Goal: Task Accomplishment & Management: Manage account settings

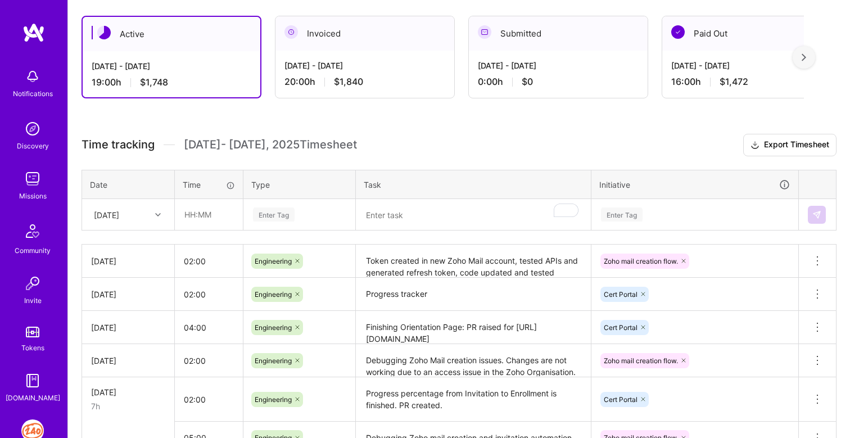
scroll to position [190, 0]
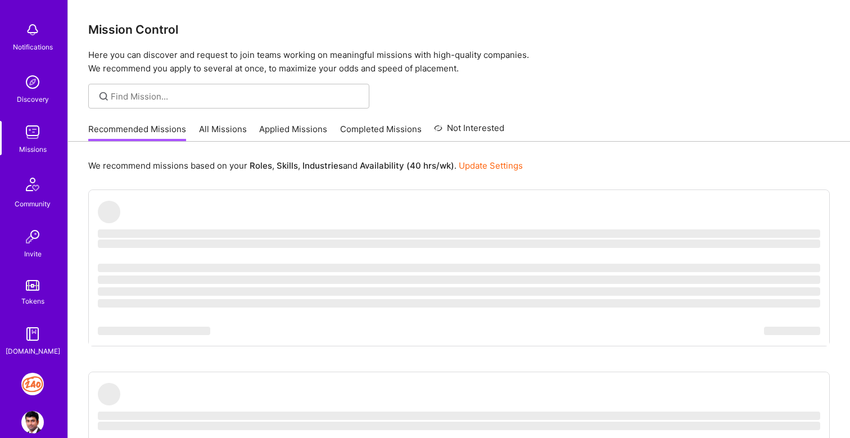
scroll to position [65, 0]
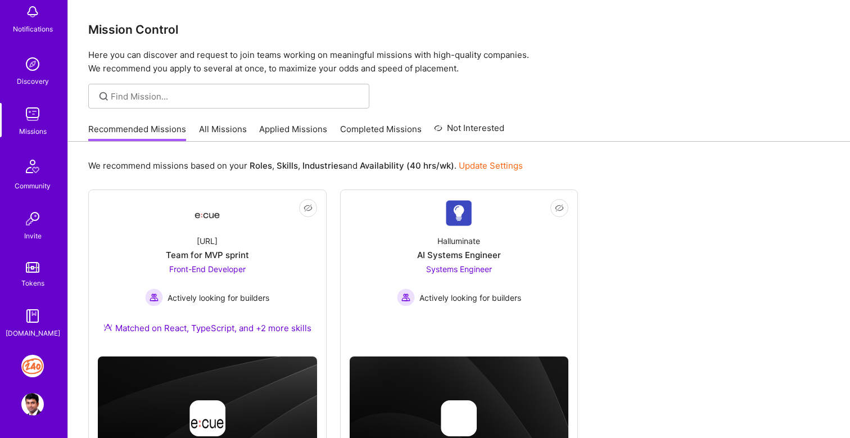
click at [33, 401] on img at bounding box center [32, 404] width 22 height 22
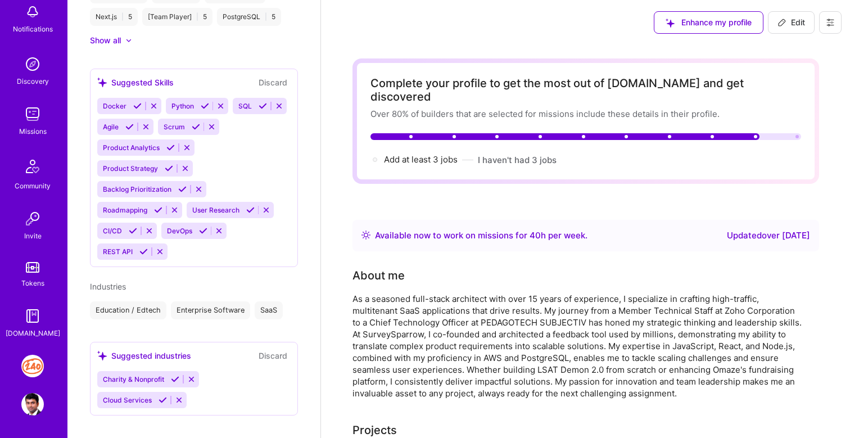
click at [780, 27] on span "Edit" at bounding box center [791, 22] width 28 height 11
select select "IN"
select select "Right Now"
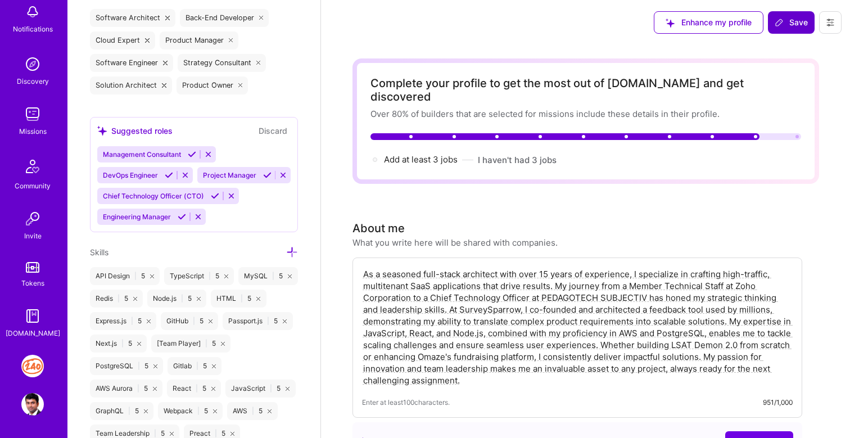
scroll to position [538, 0]
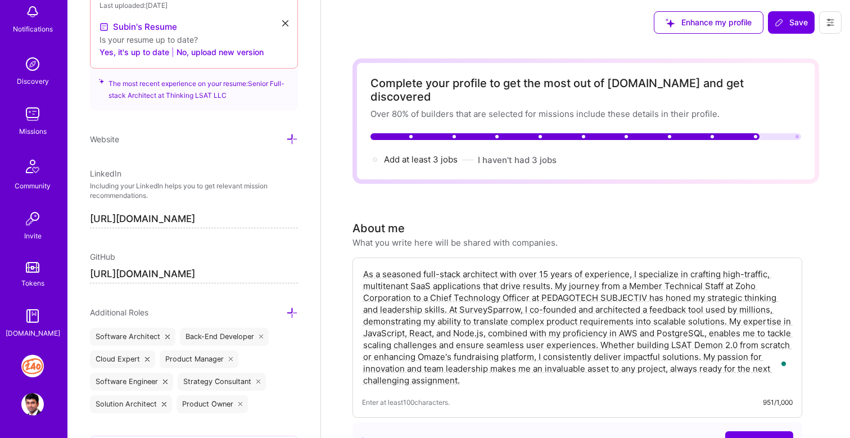
click at [525, 153] on div "Complete your profile to get the most out of A.Team and get discovered Over 80%…" at bounding box center [585, 120] width 466 height 125
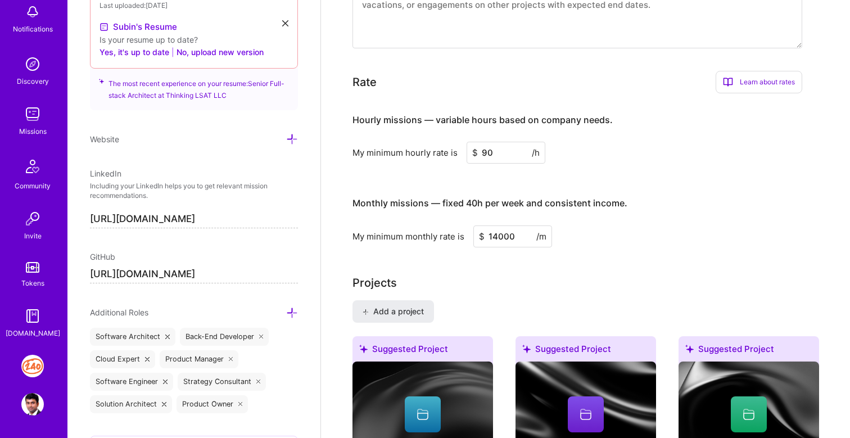
scroll to position [624, 0]
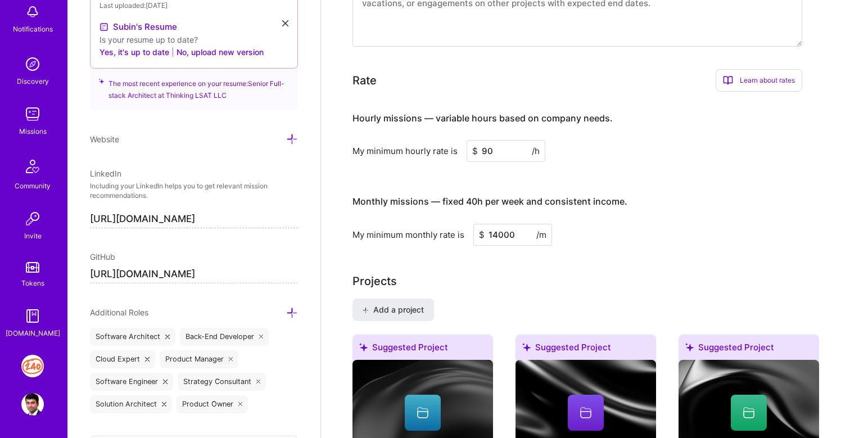
click at [485, 142] on input "90" at bounding box center [505, 151] width 79 height 22
type input "100"
click at [593, 161] on div "Hourly missions — variable hours based on company needs. My minimum hourly rate…" at bounding box center [577, 173] width 450 height 144
click at [591, 167] on div "Hourly missions — variable hours based on company needs. My minimum hourly rate…" at bounding box center [577, 173] width 450 height 144
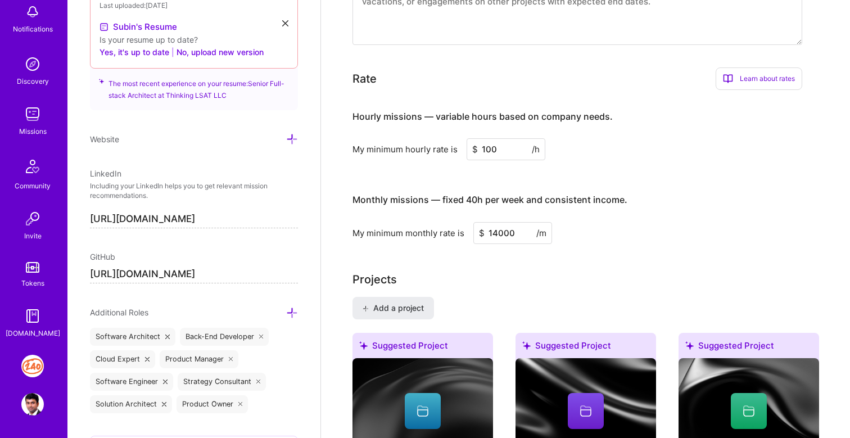
scroll to position [0, 0]
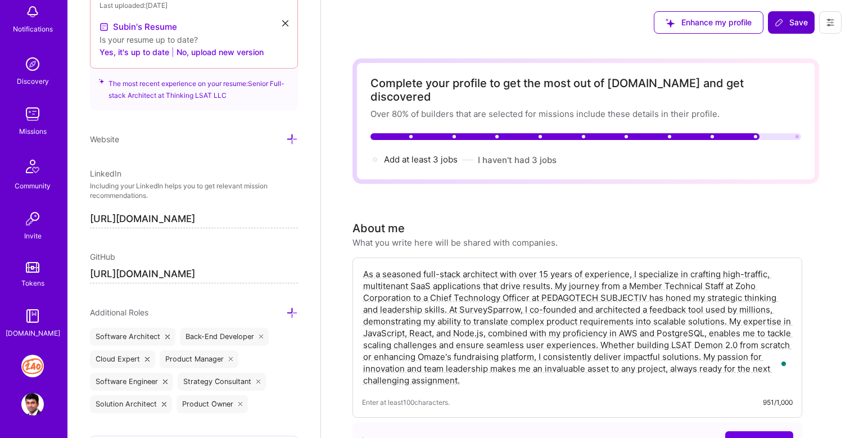
click at [775, 31] on button "Save" at bounding box center [791, 22] width 47 height 22
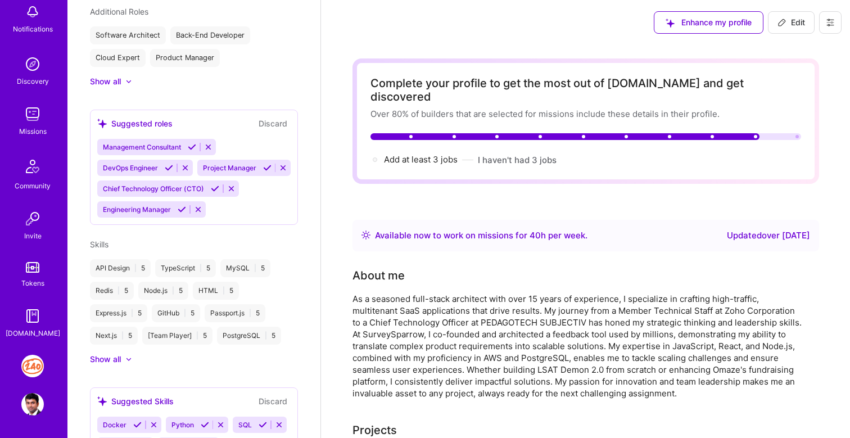
scroll to position [398, 0]
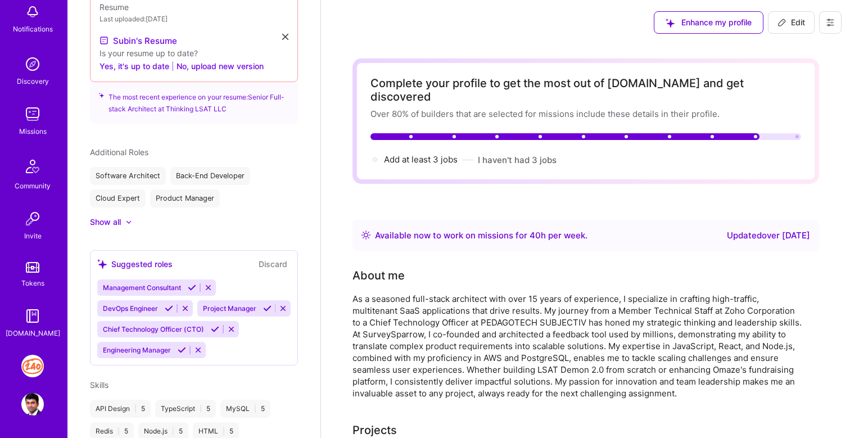
click at [735, 17] on span "Enhance my profile" at bounding box center [708, 22] width 86 height 11
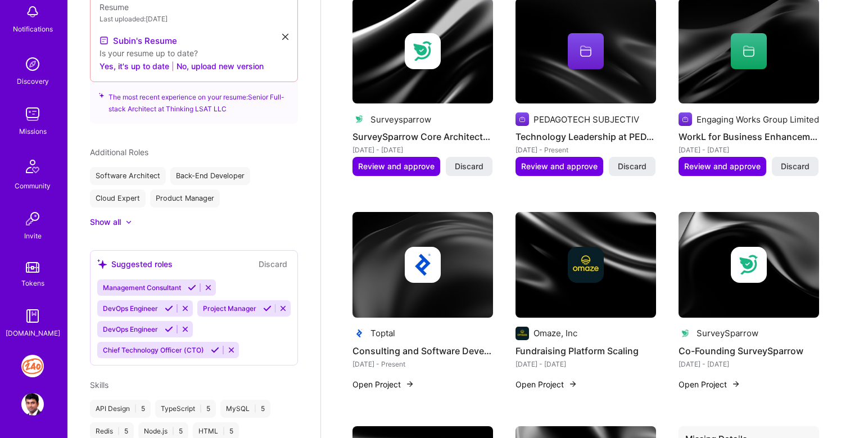
scroll to position [1207, 0]
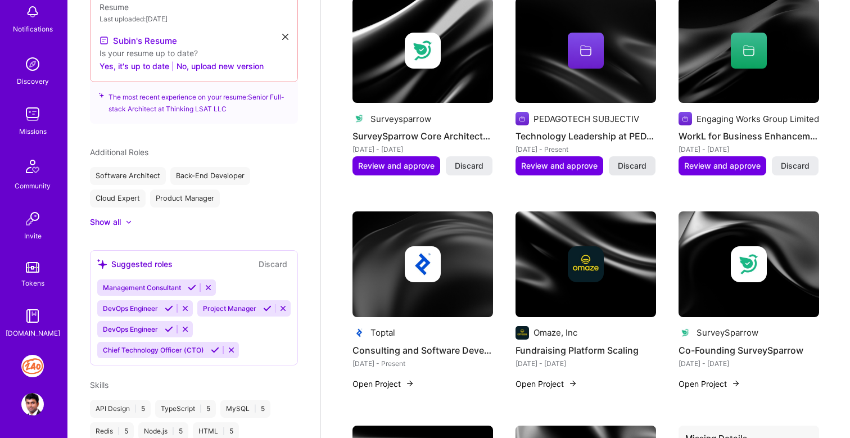
click at [634, 160] on span "Discard" at bounding box center [632, 165] width 29 height 11
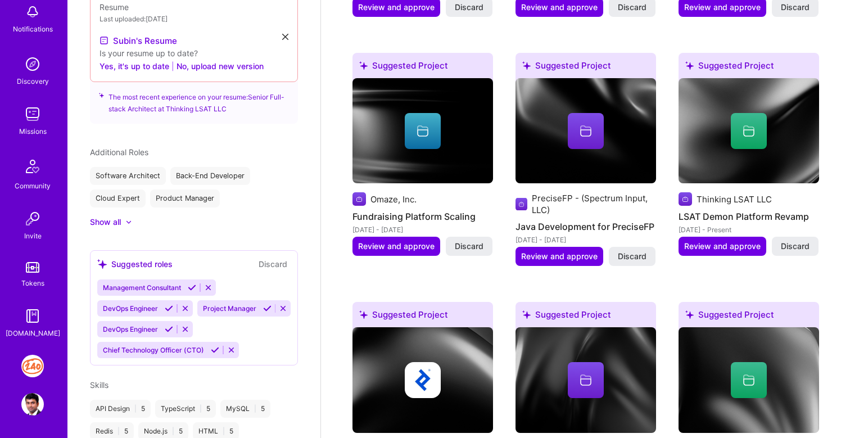
scroll to position [632, 0]
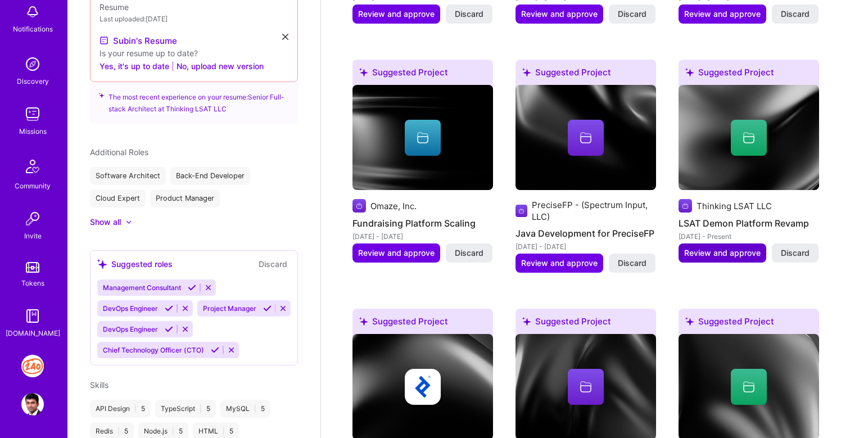
click at [714, 247] on span "Review and approve" at bounding box center [722, 252] width 76 height 11
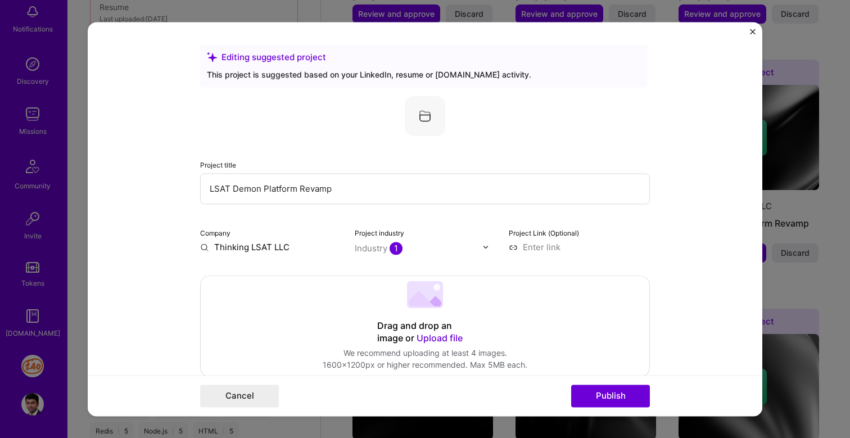
click at [309, 188] on input "LSAT Demon Platform Revamp" at bounding box center [425, 188] width 450 height 31
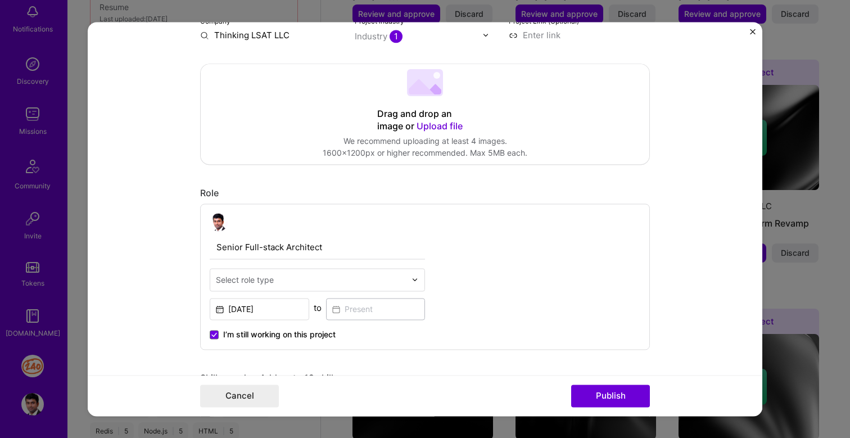
scroll to position [212, 0]
type input "LSAT Demon Platform Development"
click at [298, 249] on input "Senior Full-stack Architect" at bounding box center [317, 247] width 215 height 24
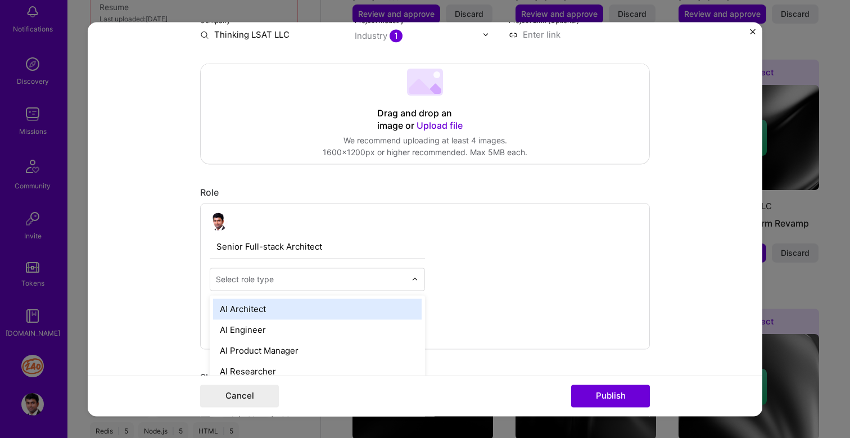
scroll to position [663, 0]
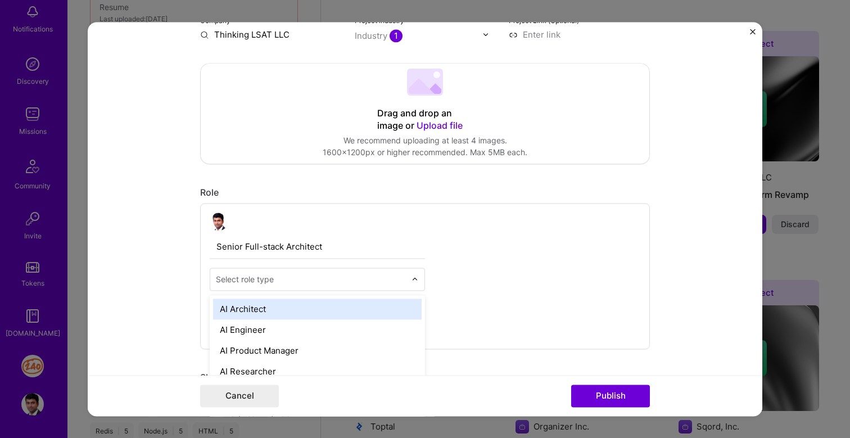
click at [291, 285] on input "text" at bounding box center [311, 279] width 190 height 12
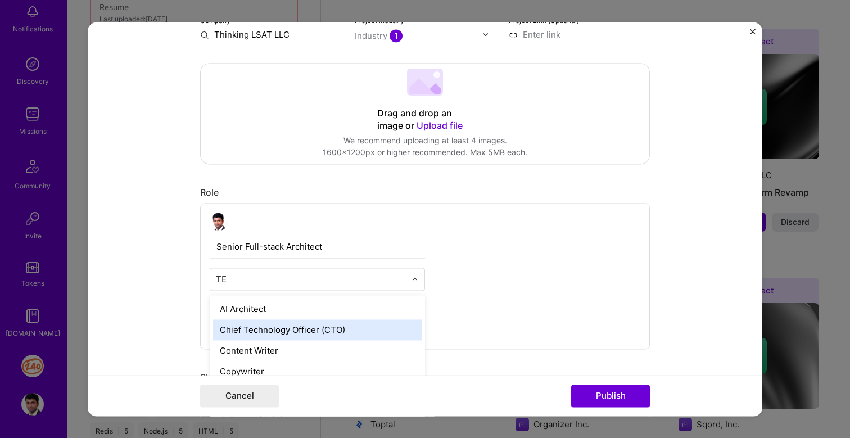
type input "T"
type input "Tec"
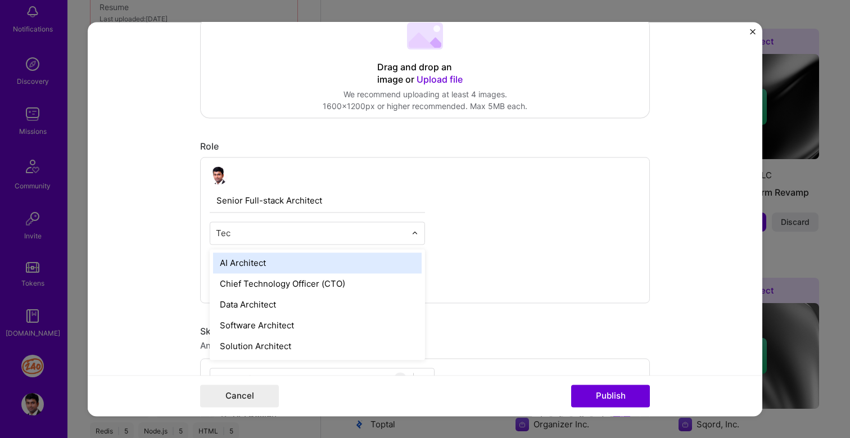
scroll to position [268, 0]
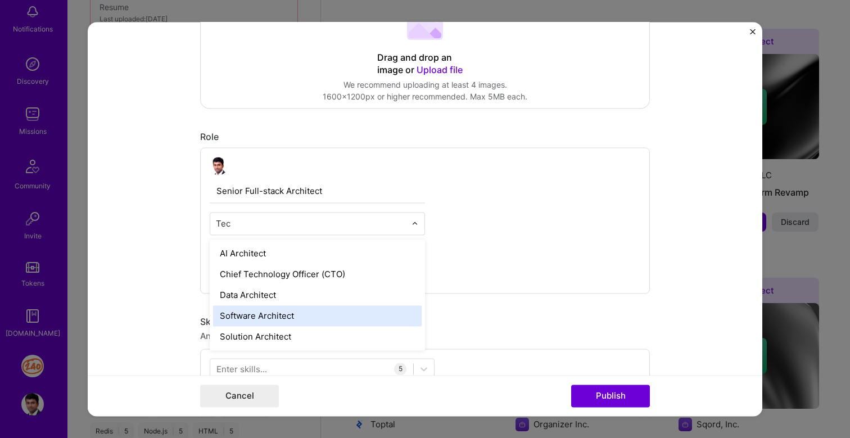
click at [343, 312] on div "Software Architect" at bounding box center [317, 315] width 208 height 21
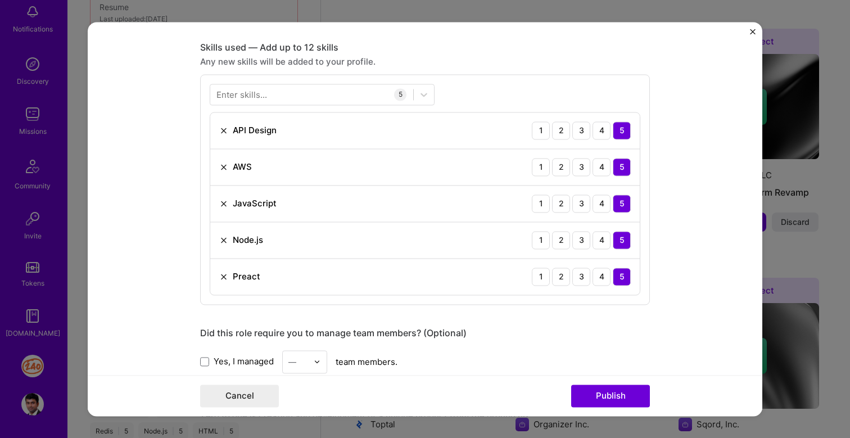
scroll to position [533, 0]
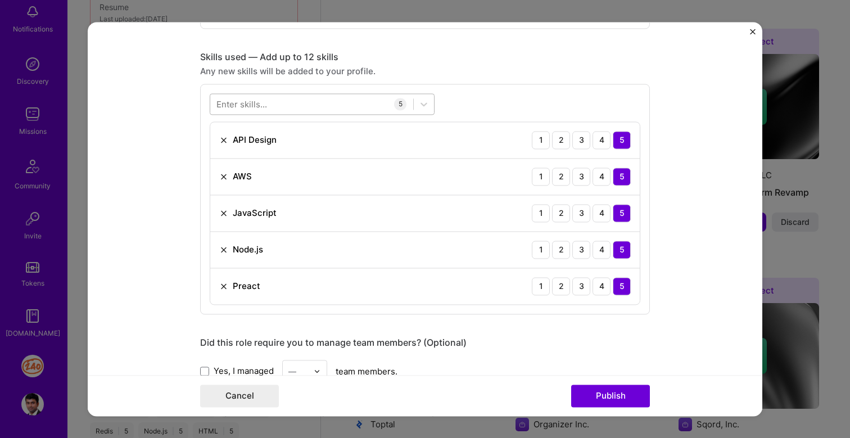
click at [352, 105] on div at bounding box center [311, 103] width 203 height 19
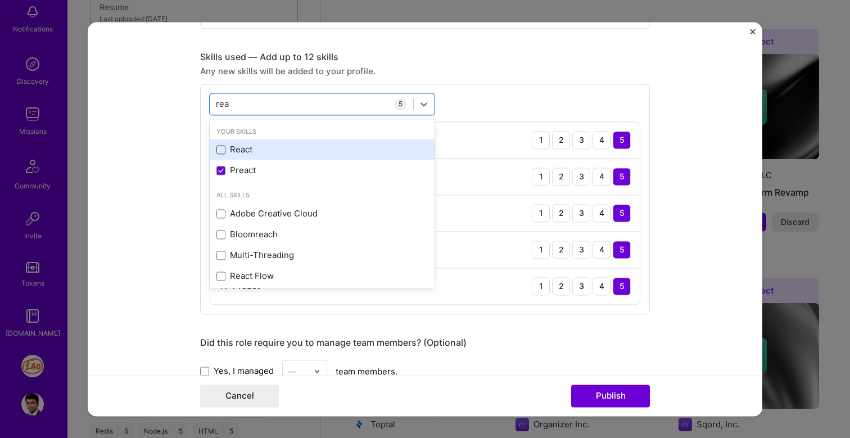
click at [222, 149] on span at bounding box center [220, 149] width 9 height 9
click at [0, 0] on input "checkbox" at bounding box center [0, 0] width 0 height 0
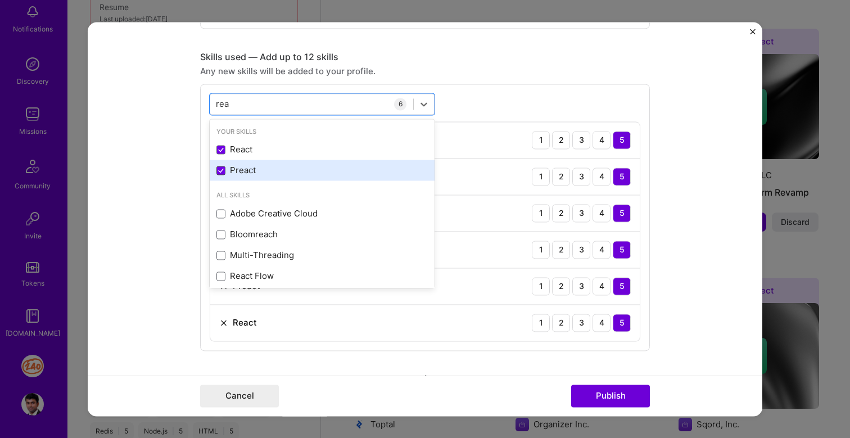
click at [223, 173] on icon at bounding box center [221, 170] width 6 height 4
click at [0, 0] on input "checkbox" at bounding box center [0, 0] width 0 height 0
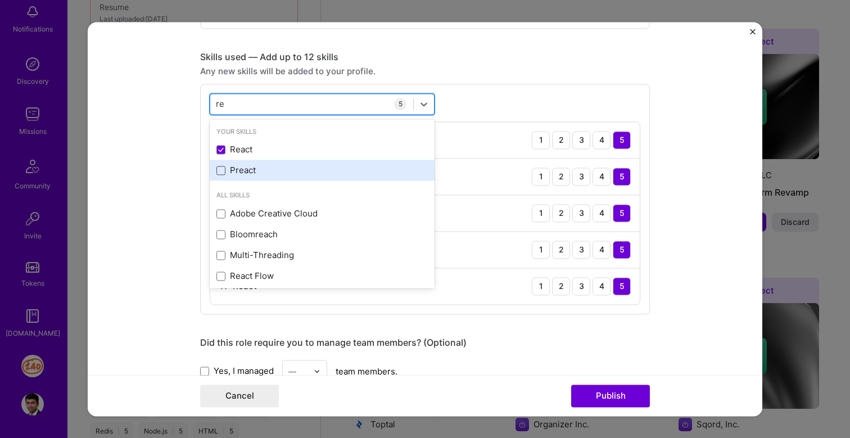
type input "r"
type input "react"
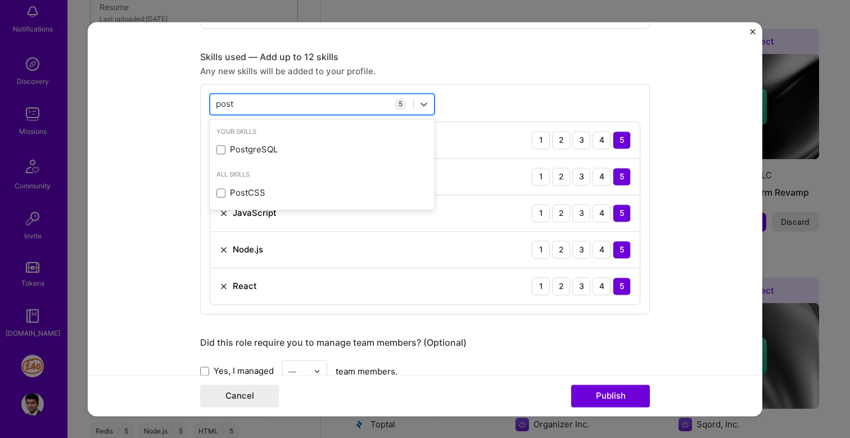
type input "postg"
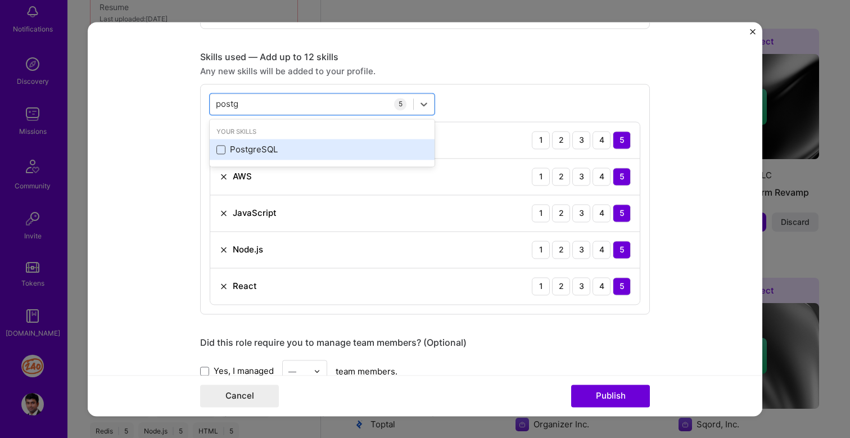
click at [220, 151] on span at bounding box center [220, 149] width 9 height 9
click at [0, 0] on input "checkbox" at bounding box center [0, 0] width 0 height 0
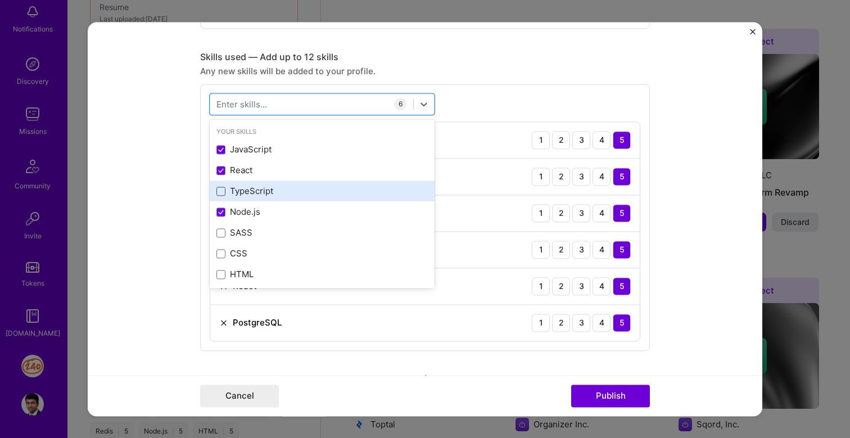
click at [223, 193] on span at bounding box center [220, 191] width 9 height 9
click at [0, 0] on input "checkbox" at bounding box center [0, 0] width 0 height 0
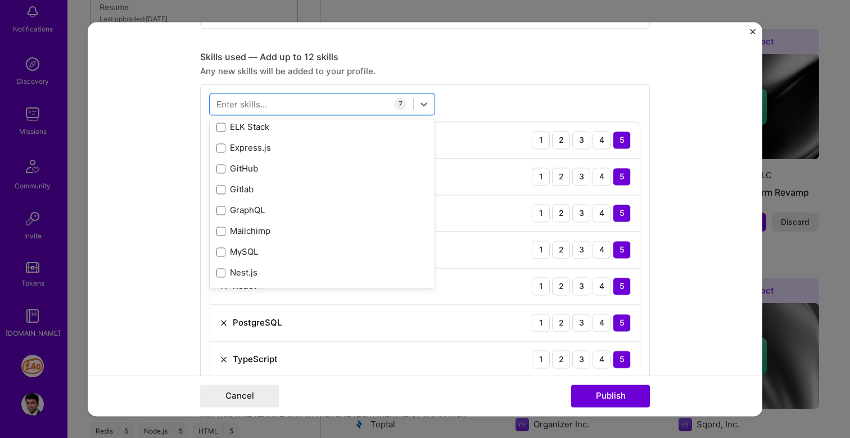
scroll to position [191, 0]
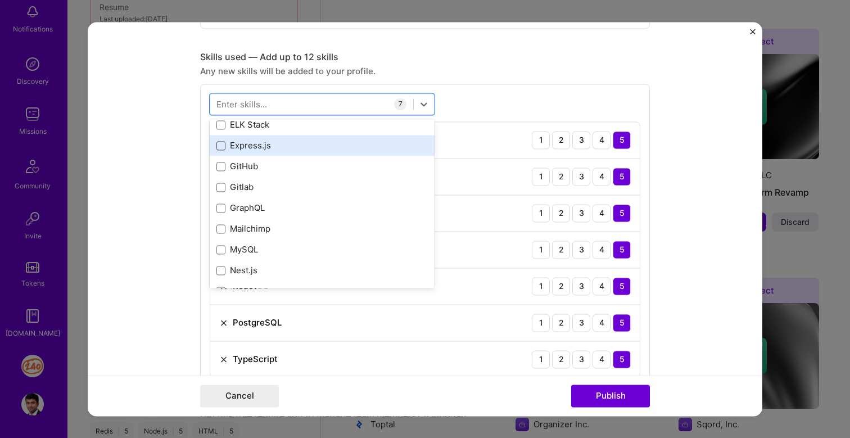
click at [220, 145] on span at bounding box center [220, 145] width 9 height 9
click at [0, 0] on input "checkbox" at bounding box center [0, 0] width 0 height 0
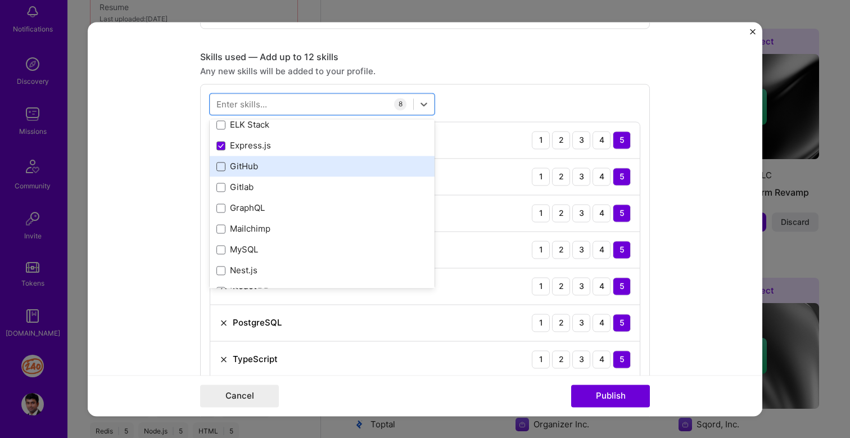
click at [220, 167] on span at bounding box center [220, 166] width 9 height 9
click at [0, 0] on input "checkbox" at bounding box center [0, 0] width 0 height 0
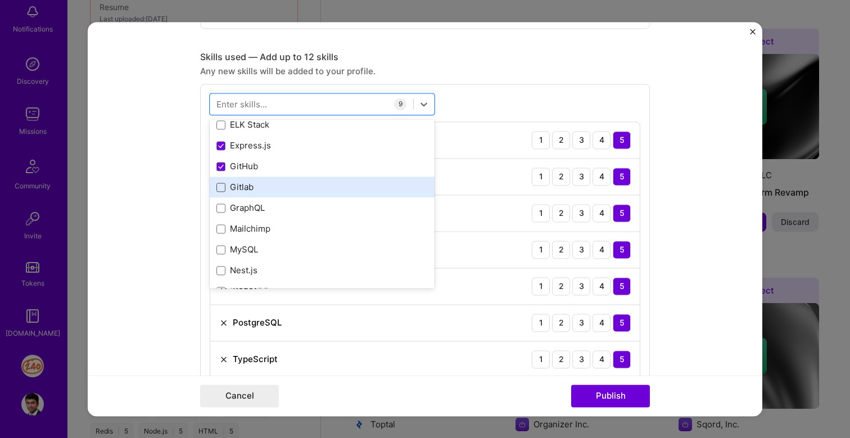
click at [220, 189] on span at bounding box center [220, 187] width 9 height 9
click at [0, 0] on input "checkbox" at bounding box center [0, 0] width 0 height 0
click at [220, 189] on icon at bounding box center [221, 186] width 4 height 3
click at [0, 0] on input "checkbox" at bounding box center [0, 0] width 0 height 0
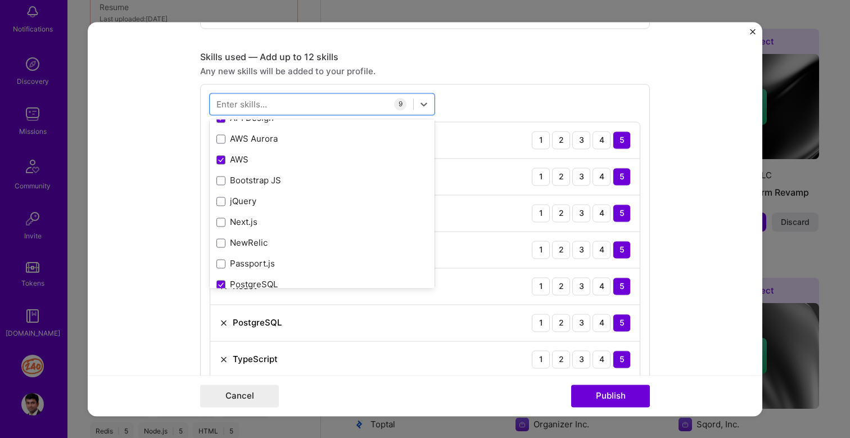
scroll to position [392, 0]
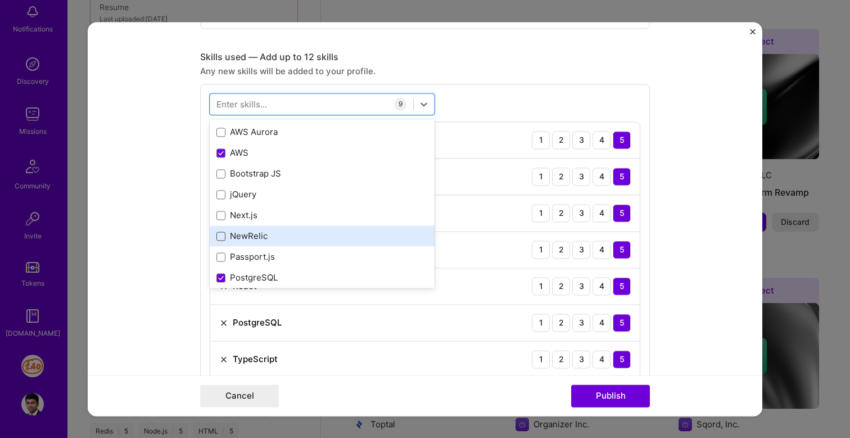
click at [221, 239] on span at bounding box center [220, 236] width 9 height 9
click at [0, 0] on input "checkbox" at bounding box center [0, 0] width 0 height 0
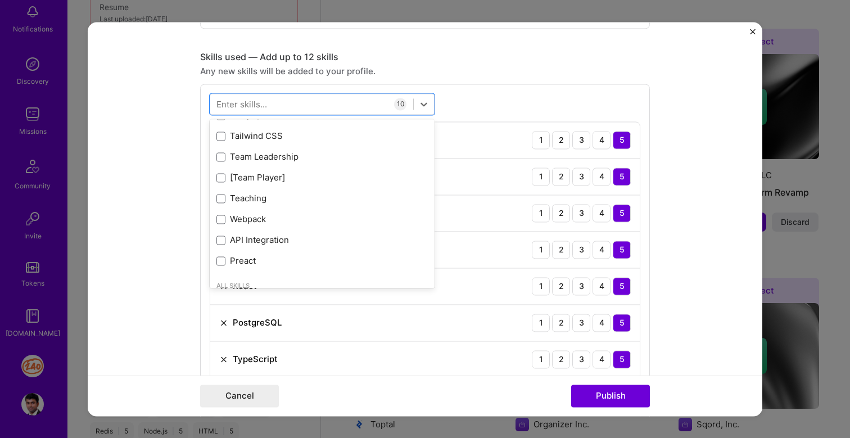
scroll to position [643, 0]
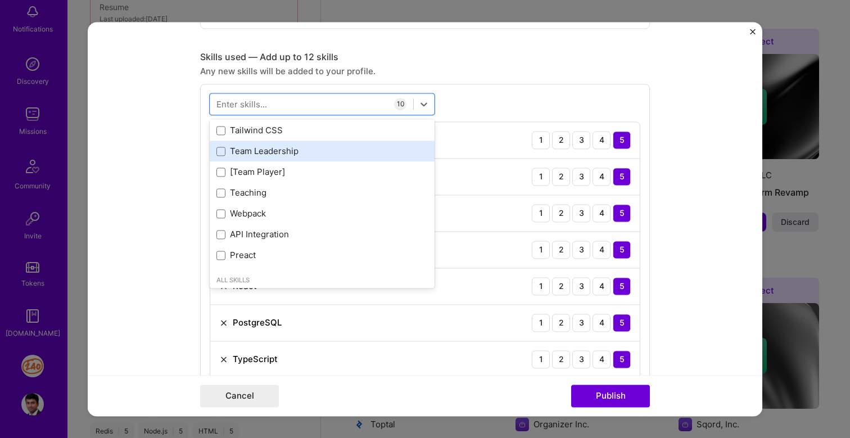
click at [223, 157] on div "Team Leadership" at bounding box center [321, 152] width 211 height 12
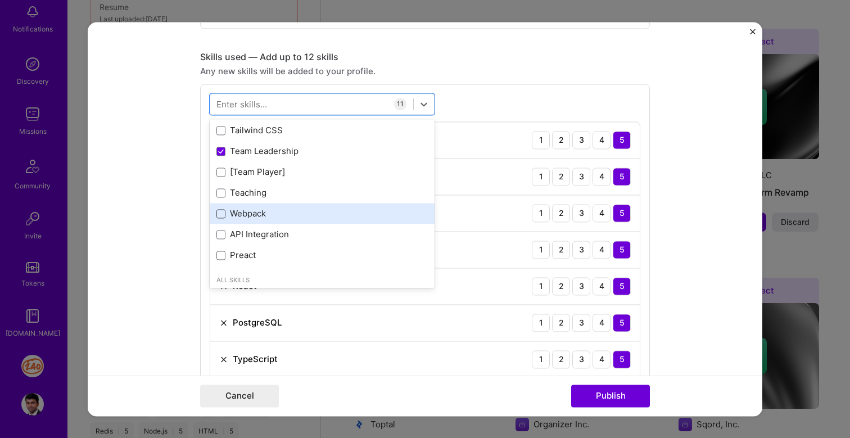
click at [223, 214] on span at bounding box center [220, 213] width 9 height 9
click at [0, 0] on input "checkbox" at bounding box center [0, 0] width 0 height 0
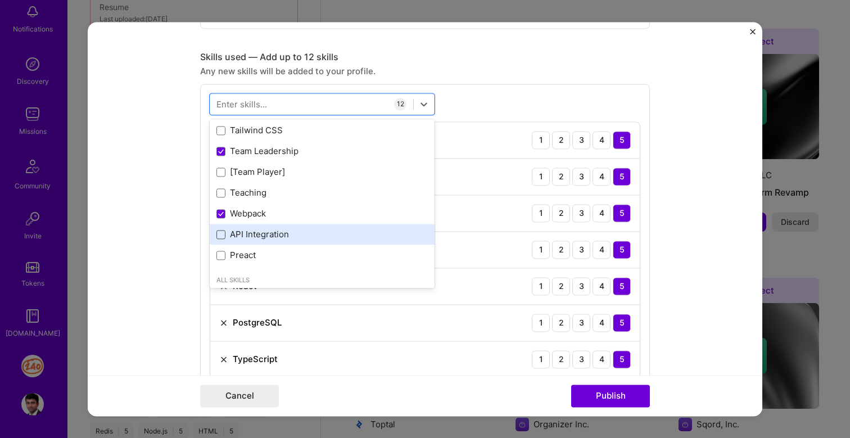
click at [220, 235] on span at bounding box center [220, 234] width 9 height 9
click at [0, 0] on input "checkbox" at bounding box center [0, 0] width 0 height 0
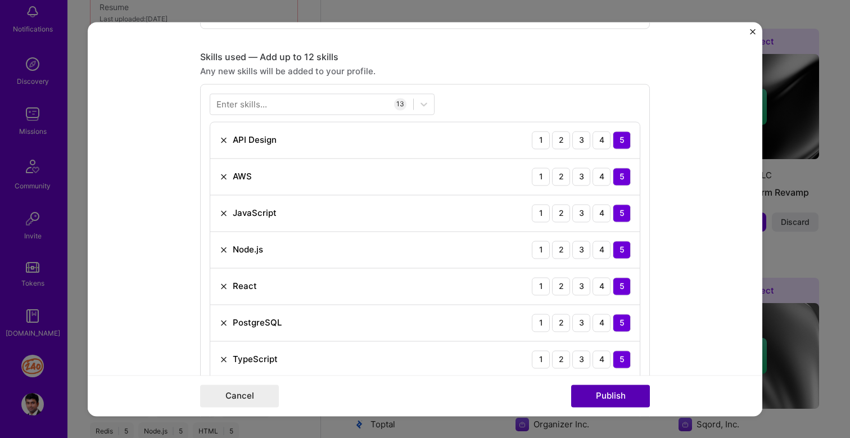
click at [606, 397] on button "Publish" at bounding box center [610, 395] width 79 height 22
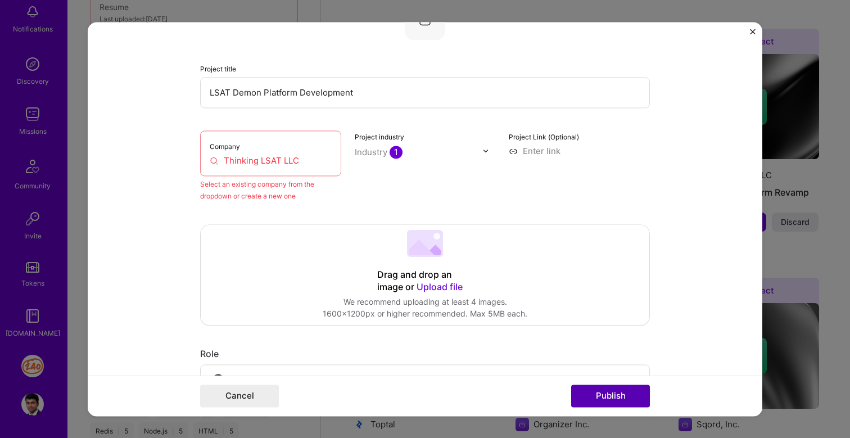
scroll to position [74, 0]
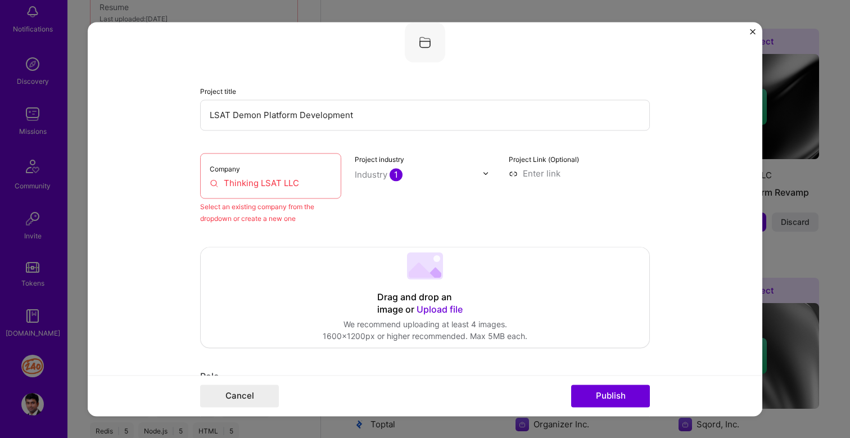
click at [316, 184] on input "Thinking LSAT LLC" at bounding box center [271, 183] width 122 height 12
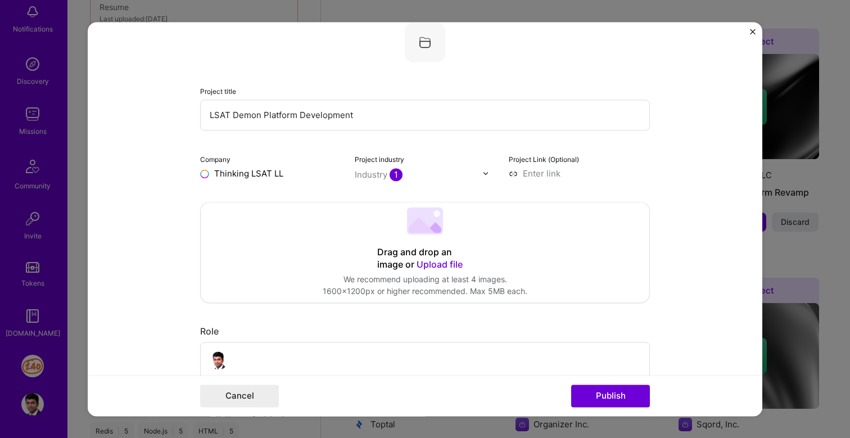
type input "Thinking LSAT LLC"
click at [313, 200] on div "Thinking LSAT LLC" at bounding box center [305, 199] width 84 height 20
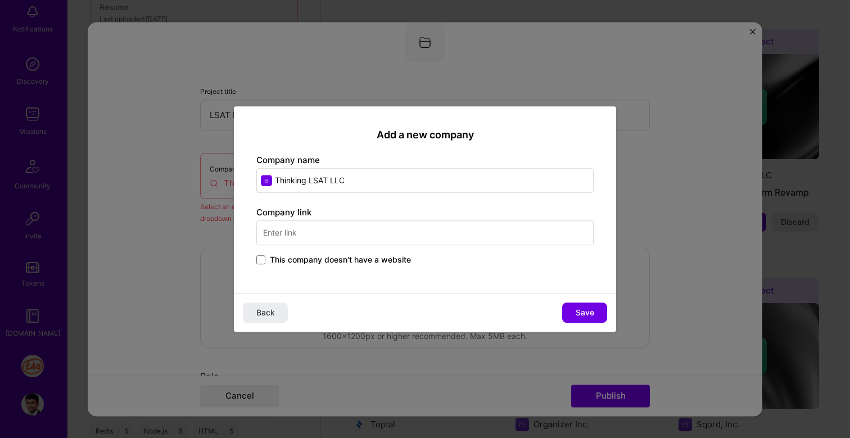
click at [311, 235] on input "text" at bounding box center [424, 232] width 337 height 25
type input "https://lsatdemon.com"
click at [586, 310] on span "Save" at bounding box center [584, 312] width 19 height 11
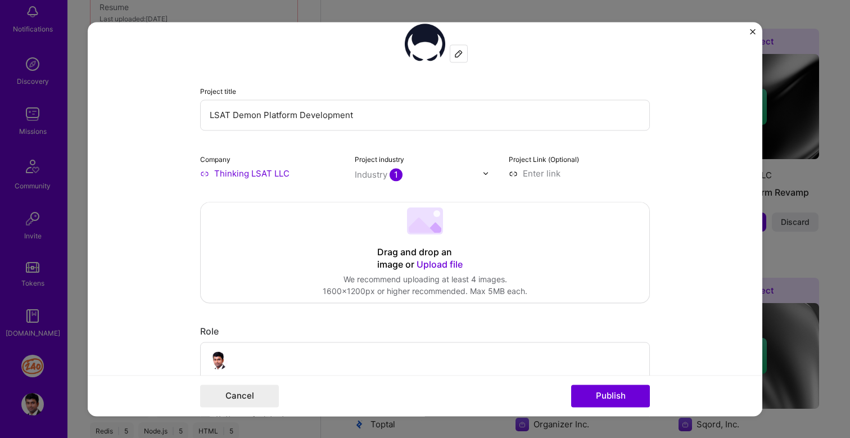
click at [399, 176] on span "1" at bounding box center [395, 174] width 13 height 13
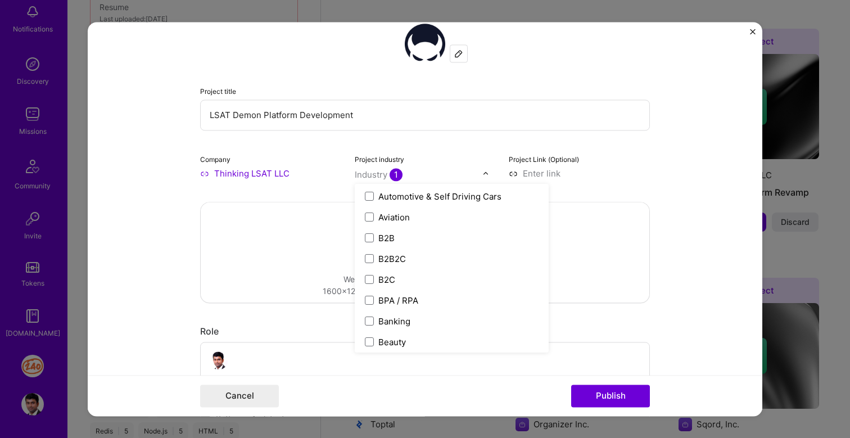
scroll to position [272, 0]
click at [366, 279] on span at bounding box center [369, 278] width 9 height 9
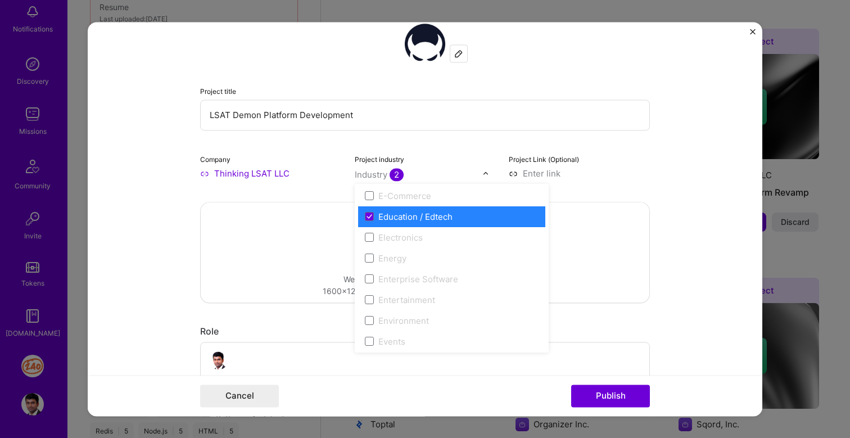
scroll to position [999, 0]
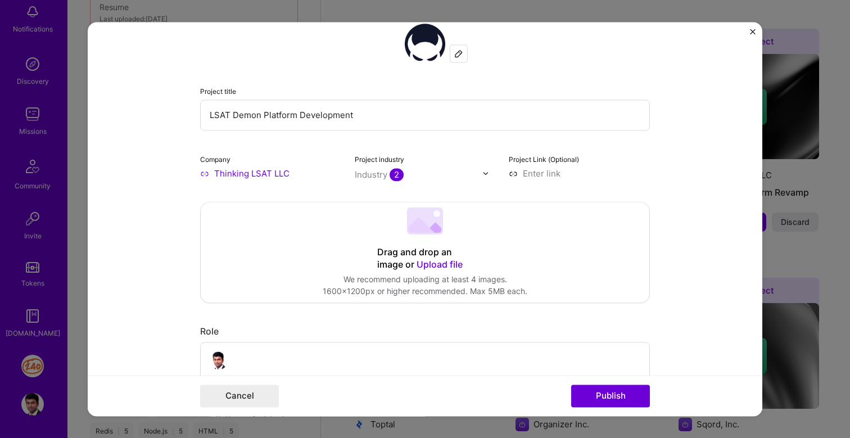
click at [559, 165] on div "Project Link (Optional)" at bounding box center [579, 166] width 141 height 26
click at [610, 398] on button "Publish" at bounding box center [610, 395] width 79 height 22
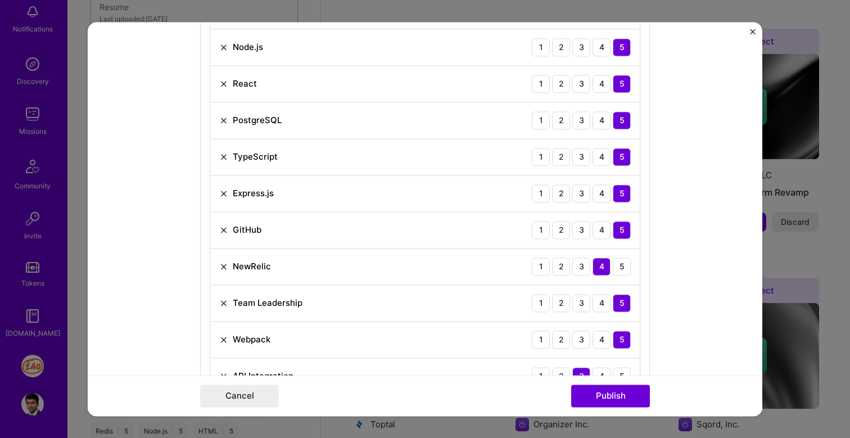
scroll to position [723, 0]
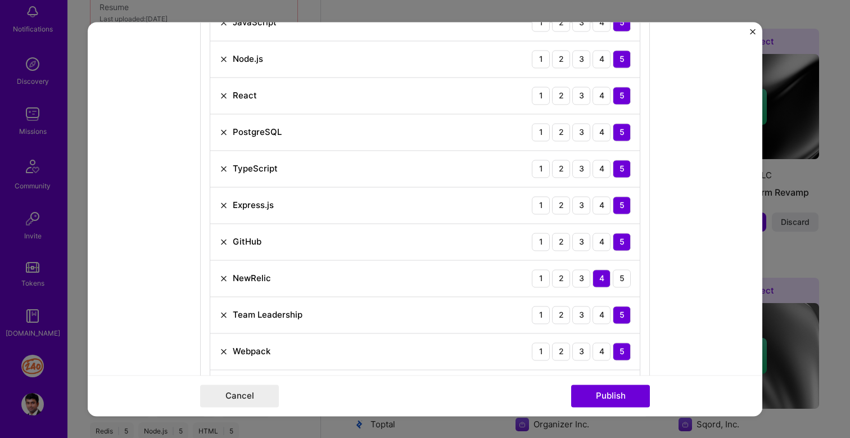
click at [222, 283] on img at bounding box center [223, 278] width 9 height 9
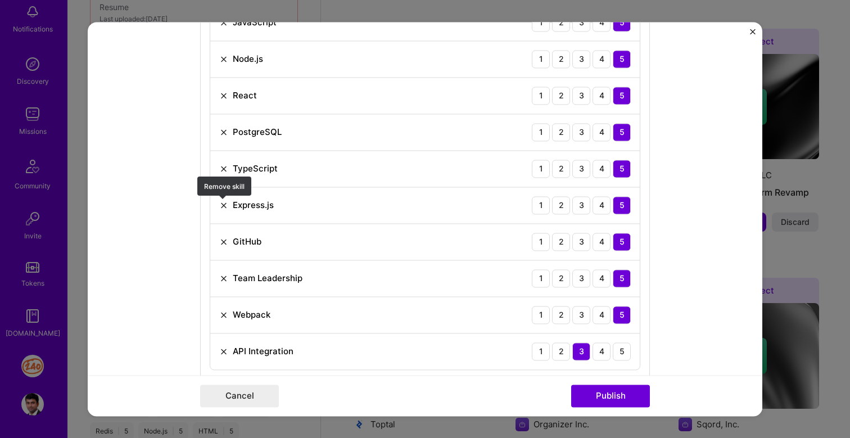
click at [225, 204] on img at bounding box center [223, 205] width 9 height 9
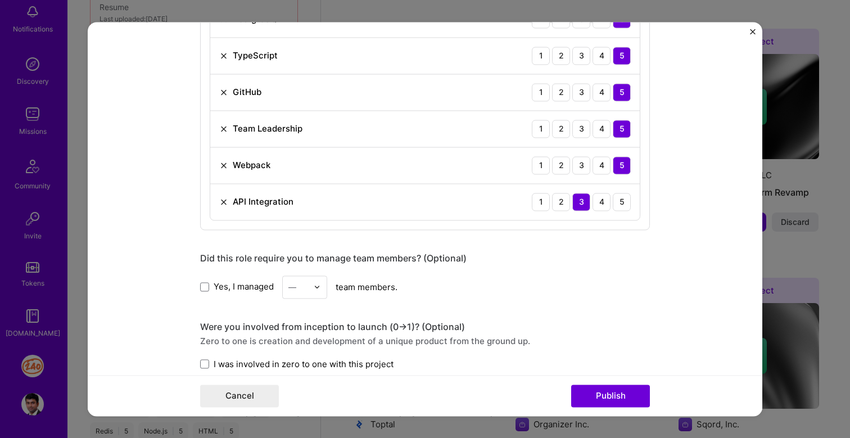
scroll to position [875, 0]
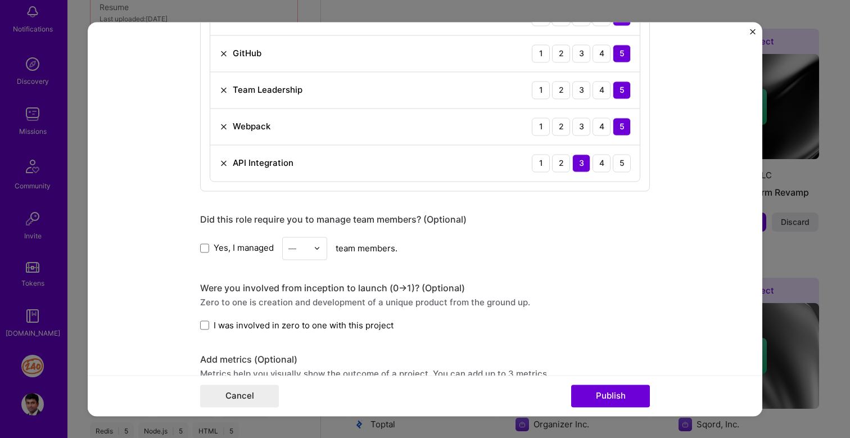
click at [306, 249] on input "text" at bounding box center [298, 248] width 20 height 12
click at [301, 353] on div "5" at bounding box center [304, 361] width 38 height 21
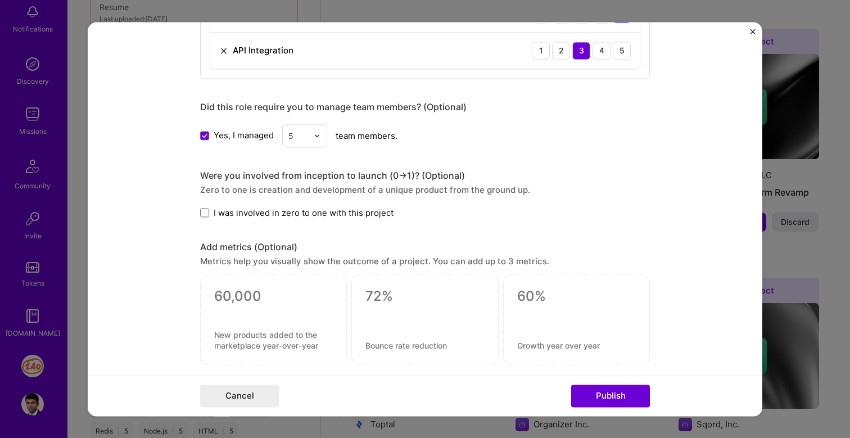
scroll to position [990, 0]
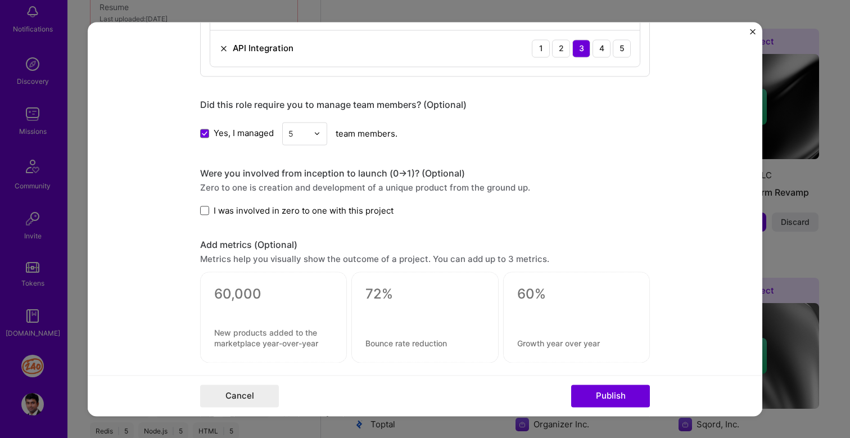
click at [206, 213] on span at bounding box center [204, 210] width 9 height 9
click at [0, 0] on input "I was involved in zero to one with this project" at bounding box center [0, 0] width 0 height 0
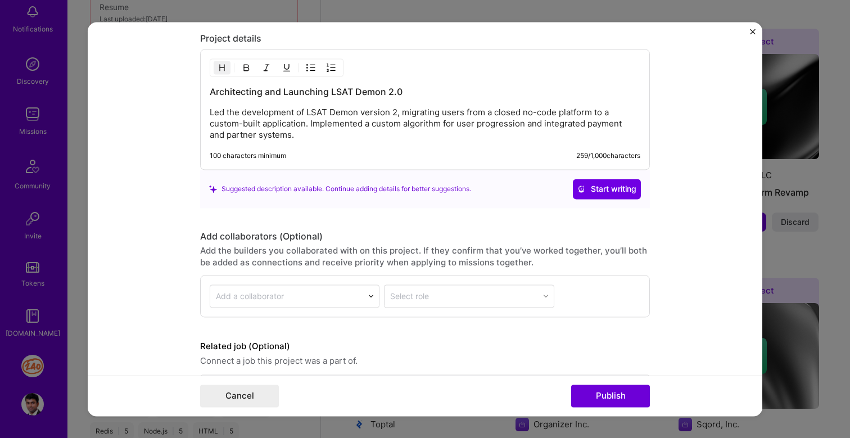
scroll to position [1386, 0]
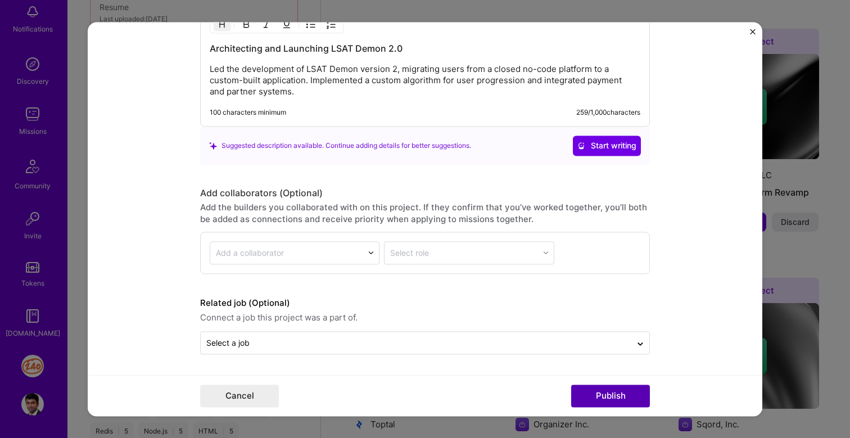
click at [600, 396] on button "Publish" at bounding box center [610, 395] width 79 height 22
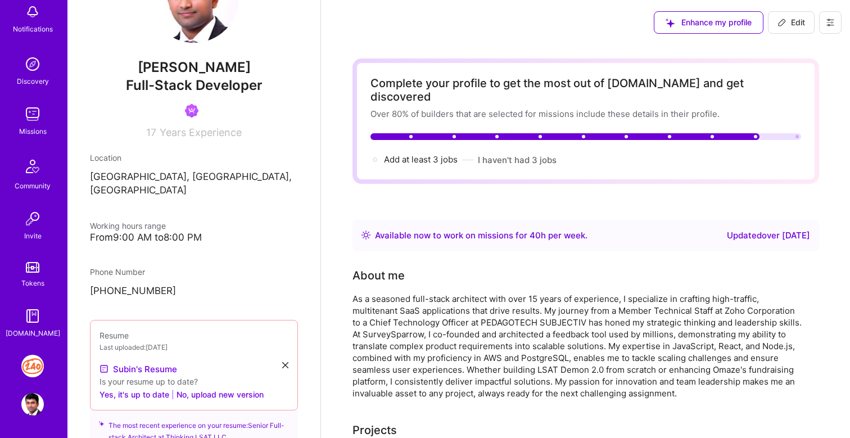
scroll to position [0, 0]
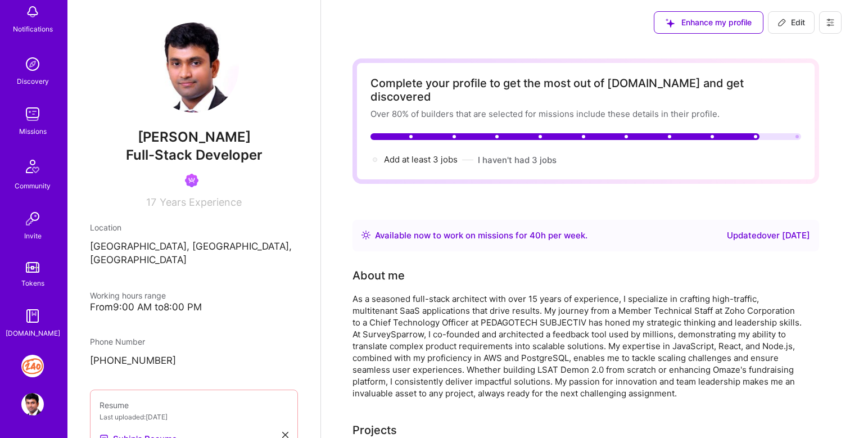
click at [244, 148] on span "Full-Stack Developer" at bounding box center [194, 155] width 137 height 16
click at [792, 24] on span "Edit" at bounding box center [791, 22] width 28 height 11
select select "IN"
select select "Right Now"
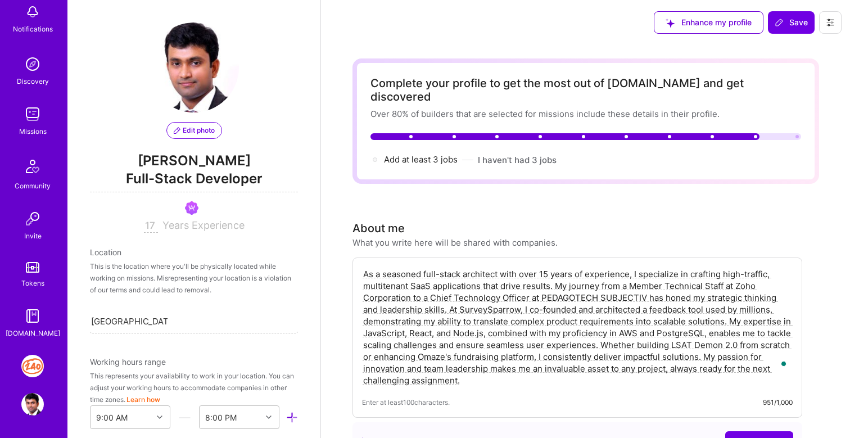
click at [151, 225] on input "17" at bounding box center [151, 225] width 14 height 13
type input "1"
type input "2"
type input "18"
click at [210, 280] on div "This is the location where you'll be physically located while working on missio…" at bounding box center [194, 277] width 208 height 35
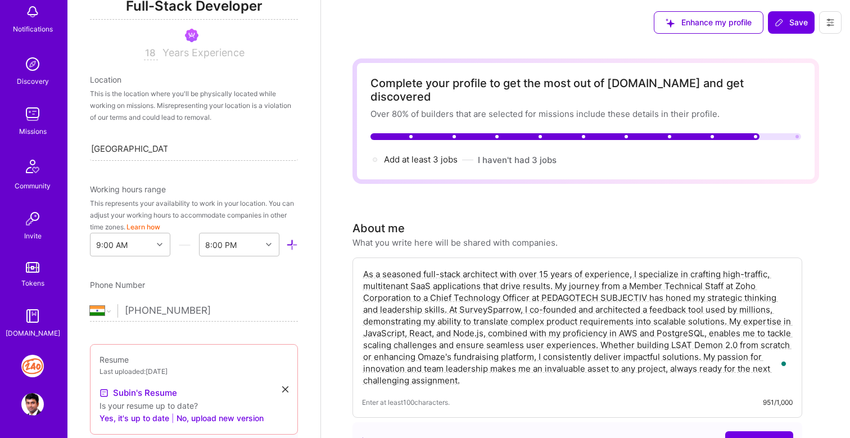
scroll to position [174, 0]
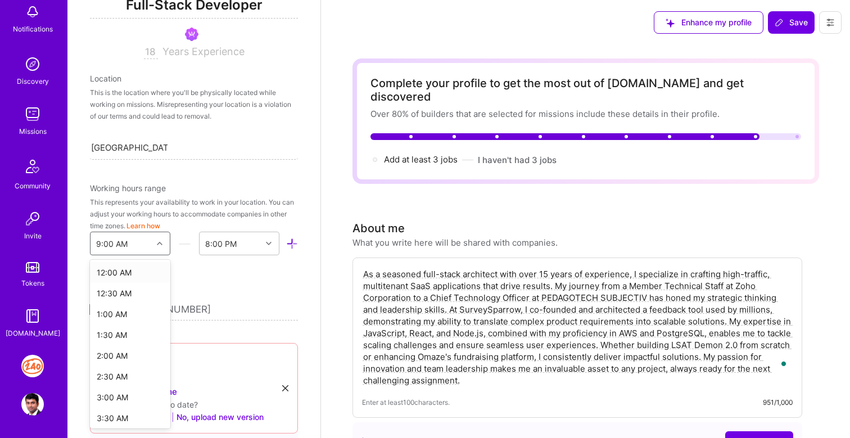
click at [158, 249] on div at bounding box center [160, 243] width 17 height 15
click at [210, 189] on div "Working hours range" at bounding box center [194, 188] width 208 height 12
click at [143, 240] on div "9:00 AM" at bounding box center [121, 243] width 62 height 22
click at [115, 332] on div "1:30 PM" at bounding box center [130, 327] width 80 height 21
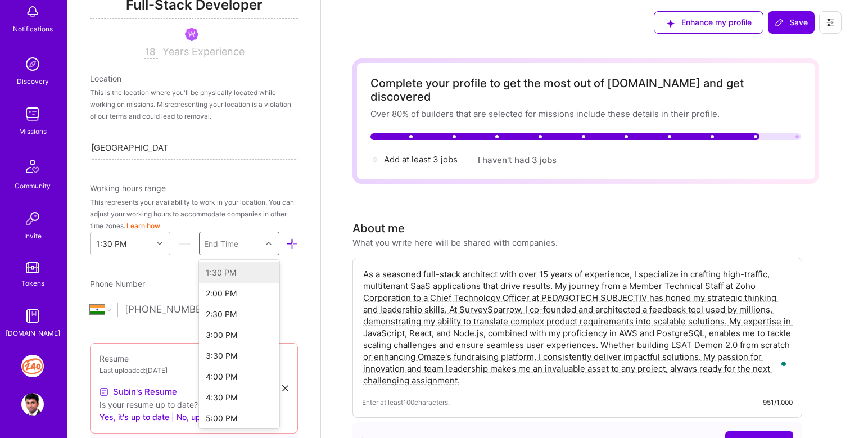
click at [220, 247] on div "End Time" at bounding box center [221, 244] width 34 height 12
click at [230, 394] on div "11:30 AM" at bounding box center [239, 394] width 80 height 21
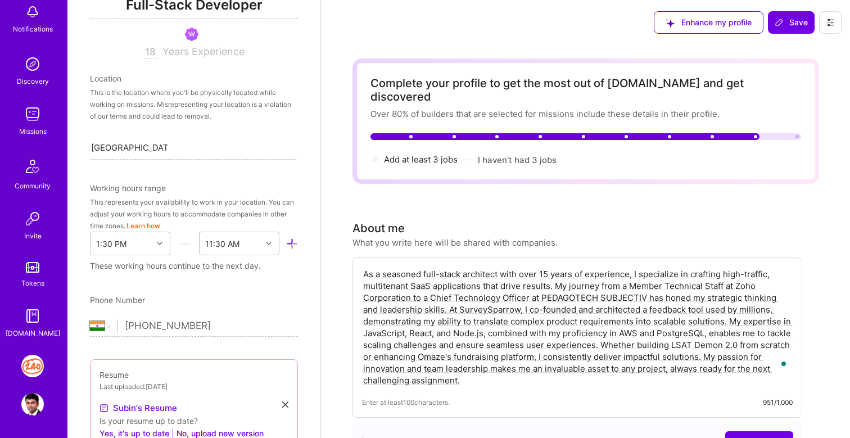
click at [230, 291] on div "Edit photo Subin Sebastian Full-Stack Developer 18 Years Experience Location Th…" at bounding box center [193, 219] width 253 height 438
click at [235, 244] on div "11:30 AM" at bounding box center [222, 244] width 34 height 12
click at [239, 387] on div "11:30 PM" at bounding box center [239, 387] width 80 height 21
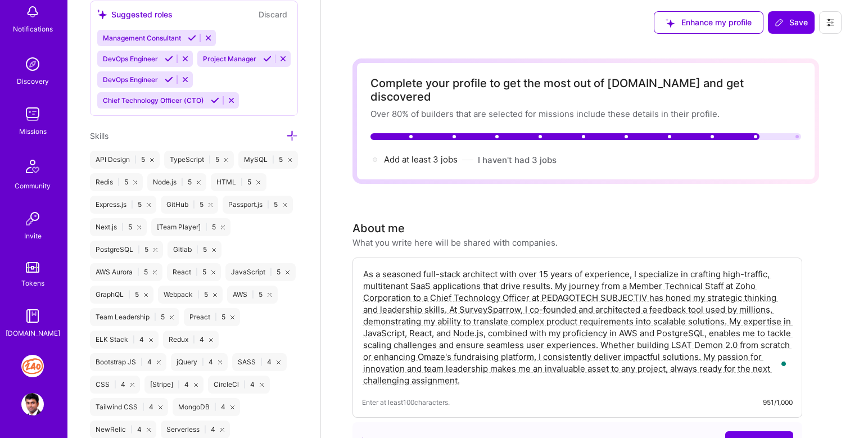
scroll to position [974, 0]
click at [204, 160] on div "TypeScript | 5" at bounding box center [199, 159] width 70 height 18
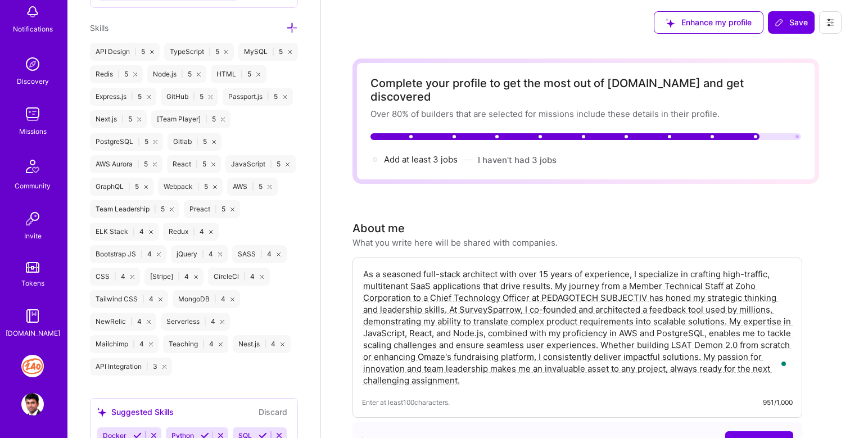
scroll to position [1082, 0]
click at [291, 26] on icon at bounding box center [292, 27] width 12 height 12
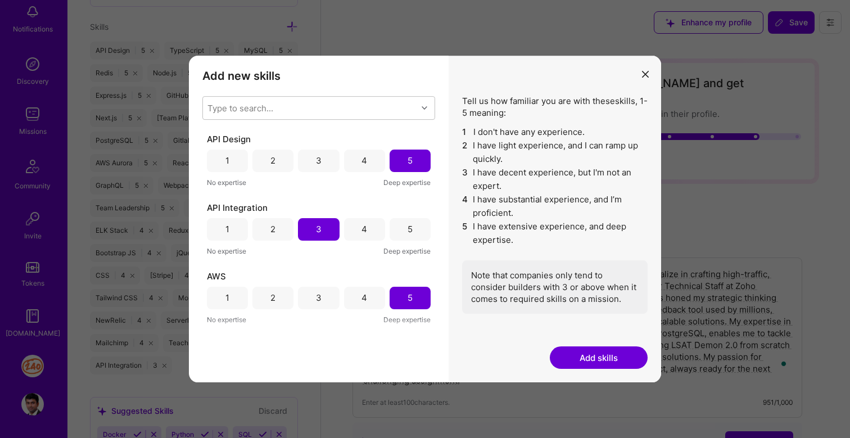
click at [407, 227] on div "5" at bounding box center [409, 229] width 5 height 12
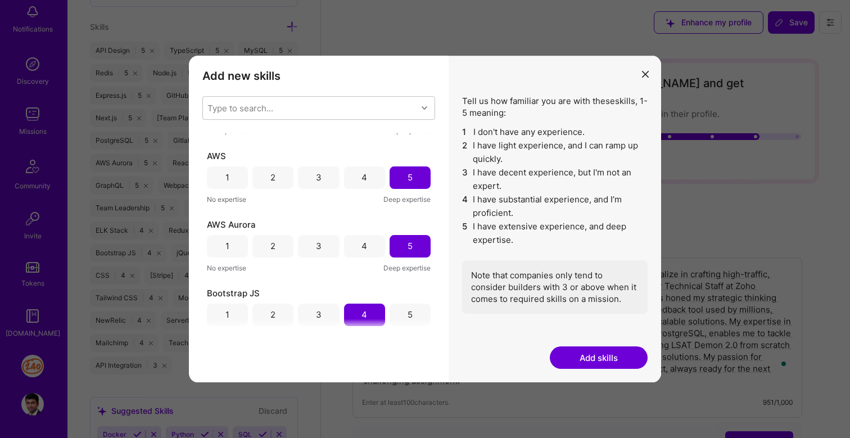
scroll to position [190, 0]
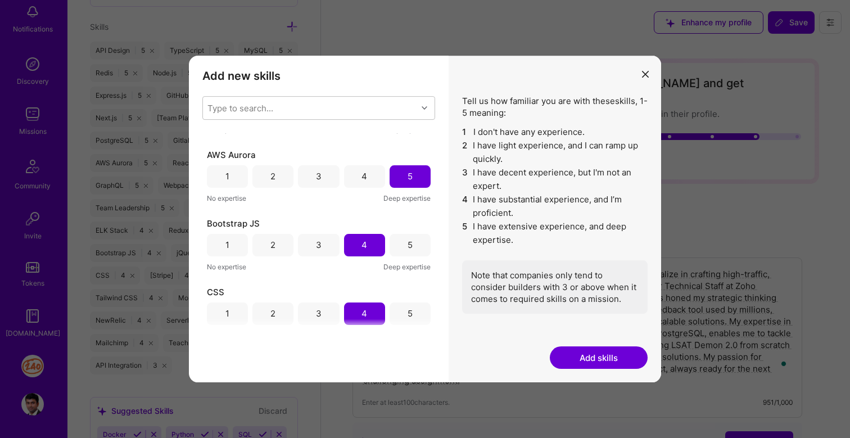
click at [397, 248] on div "5" at bounding box center [409, 245] width 41 height 22
click at [412, 312] on div "5" at bounding box center [409, 313] width 41 height 22
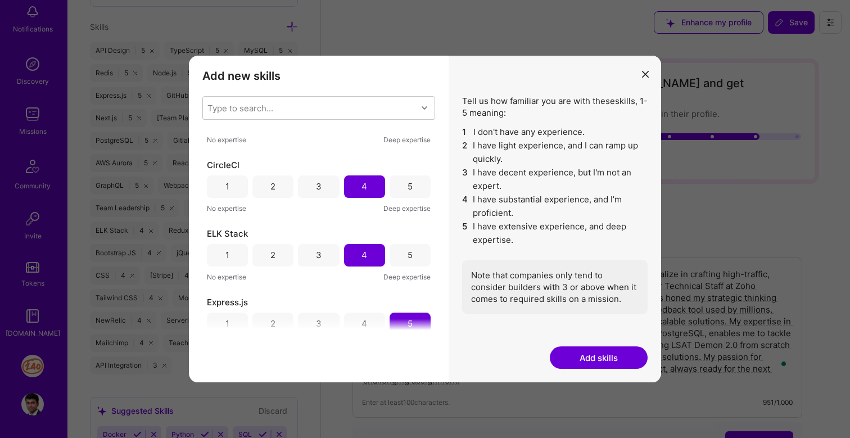
scroll to position [386, 0]
click at [412, 264] on div "5" at bounding box center [409, 254] width 41 height 22
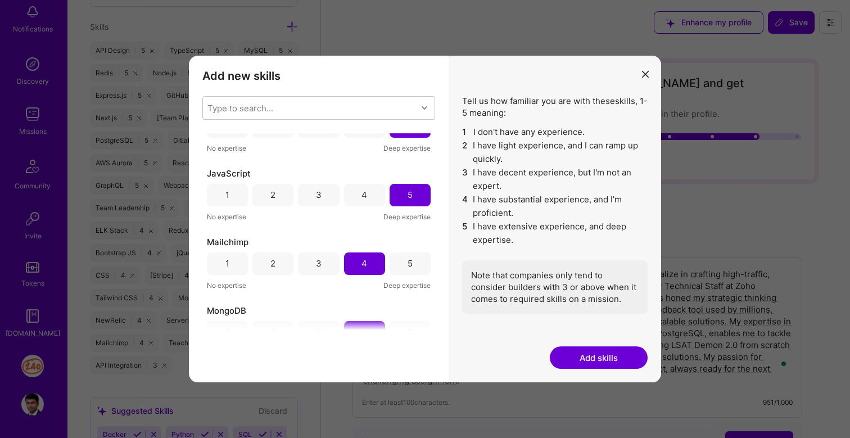
scroll to position [859, 0]
click at [412, 264] on div "5" at bounding box center [409, 262] width 41 height 22
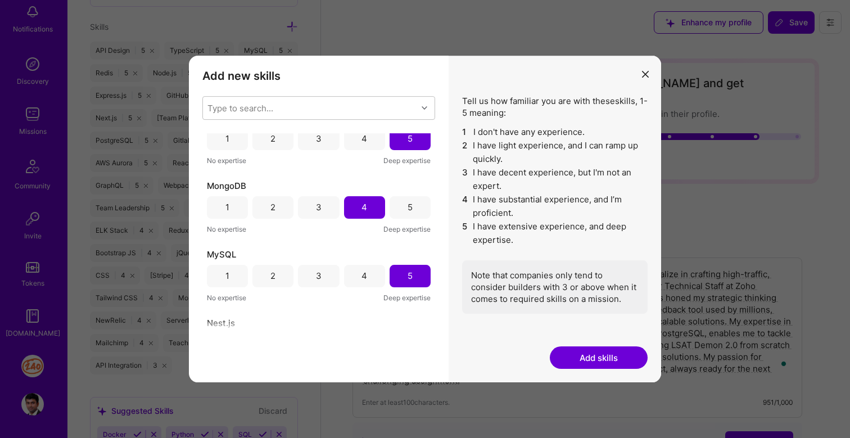
scroll to position [983, 0]
click at [407, 199] on div "5" at bounding box center [409, 205] width 5 height 12
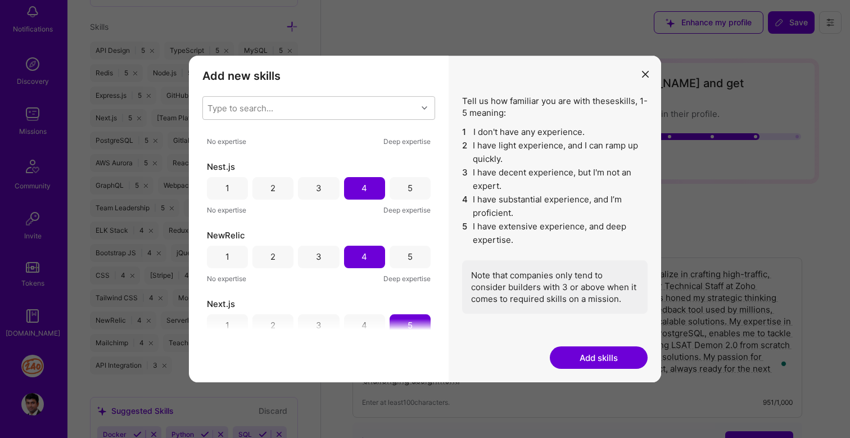
scroll to position [1145, 0]
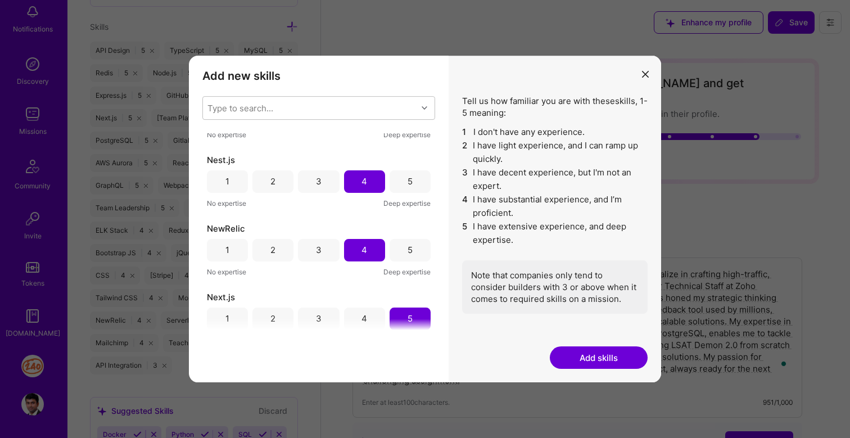
click at [410, 180] on div "5" at bounding box center [409, 181] width 41 height 22
click at [402, 247] on div "5" at bounding box center [409, 250] width 41 height 22
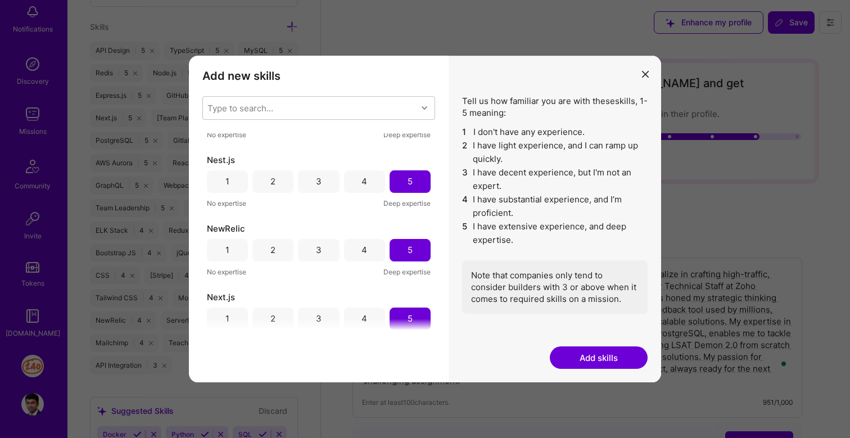
click at [583, 351] on button "Add skills" at bounding box center [599, 357] width 98 height 22
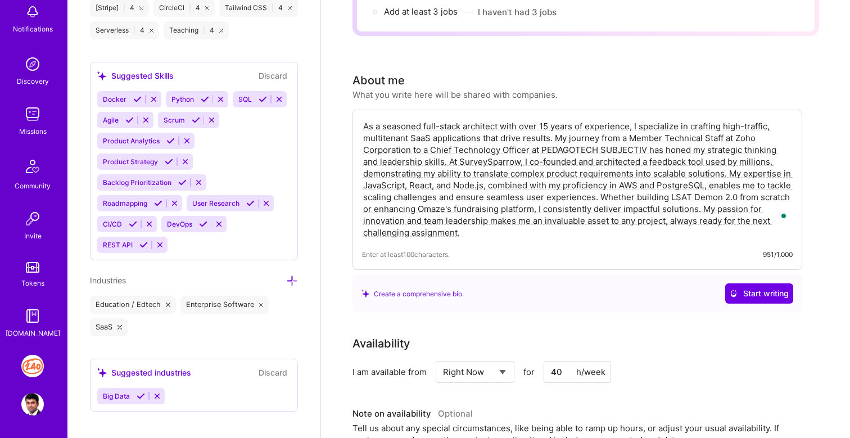
scroll to position [1426, 0]
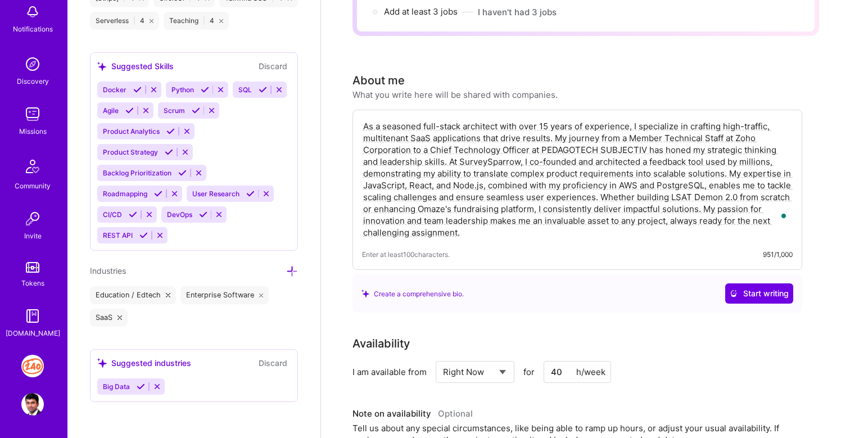
click at [170, 131] on icon at bounding box center [170, 131] width 8 height 8
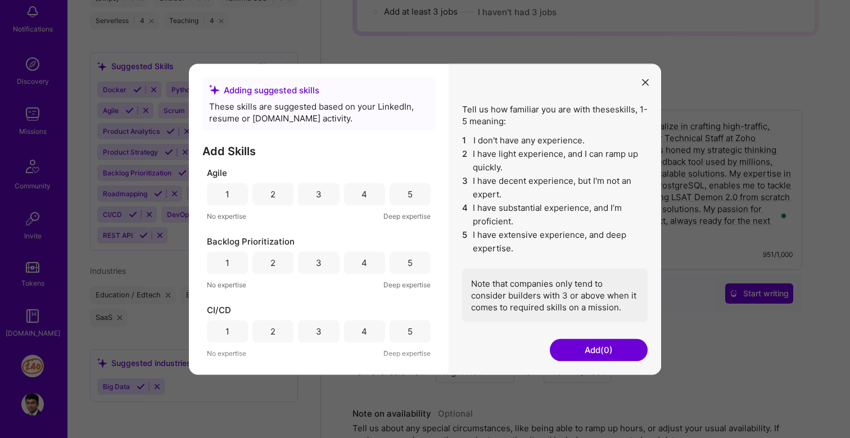
click at [400, 193] on div "5" at bounding box center [409, 194] width 41 height 22
click at [397, 264] on div "5" at bounding box center [409, 262] width 41 height 22
click at [407, 332] on div "5" at bounding box center [409, 331] width 5 height 12
click at [593, 351] on button "Add (3)" at bounding box center [599, 349] width 98 height 22
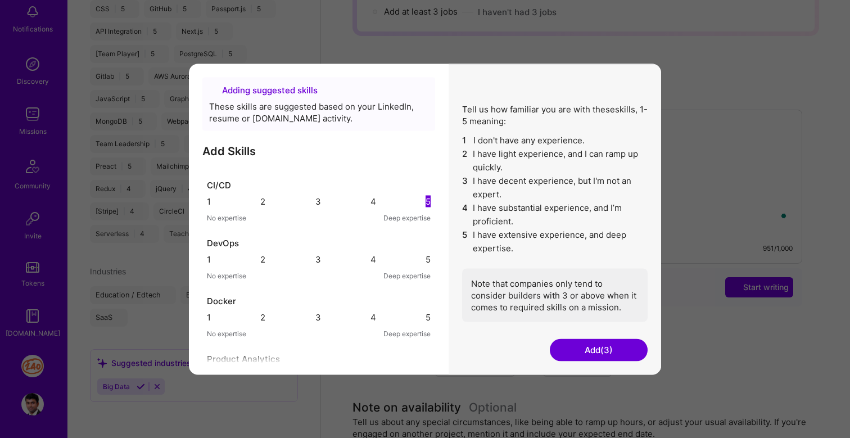
scroll to position [624, 0]
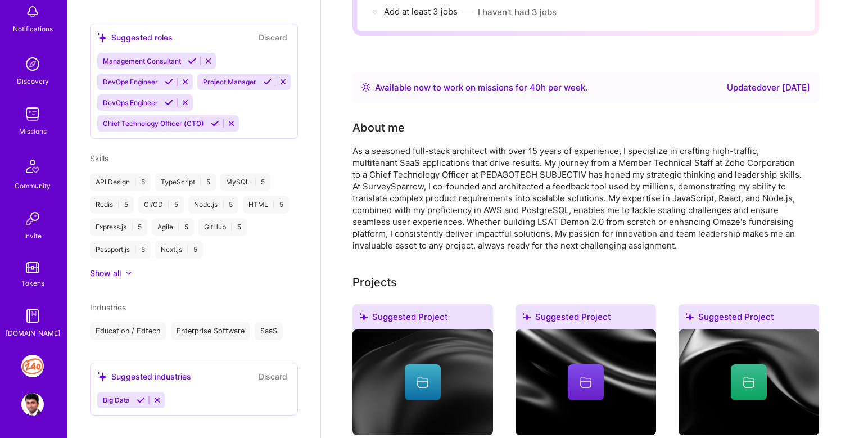
click at [405, 304] on div "Suggested Project" at bounding box center [422, 319] width 140 height 30
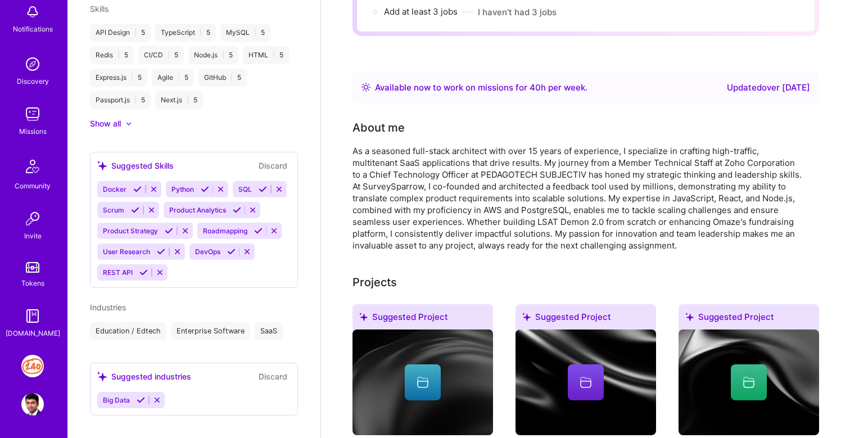
click at [136, 267] on button at bounding box center [143, 272] width 15 height 10
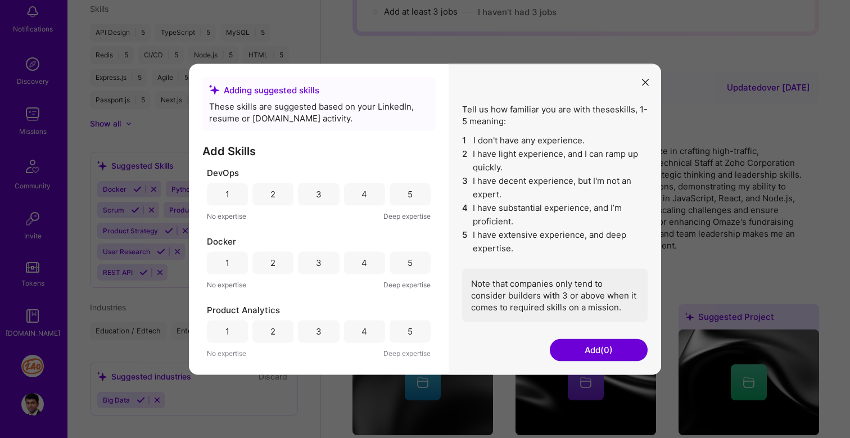
click at [410, 195] on div "5" at bounding box center [409, 194] width 41 height 22
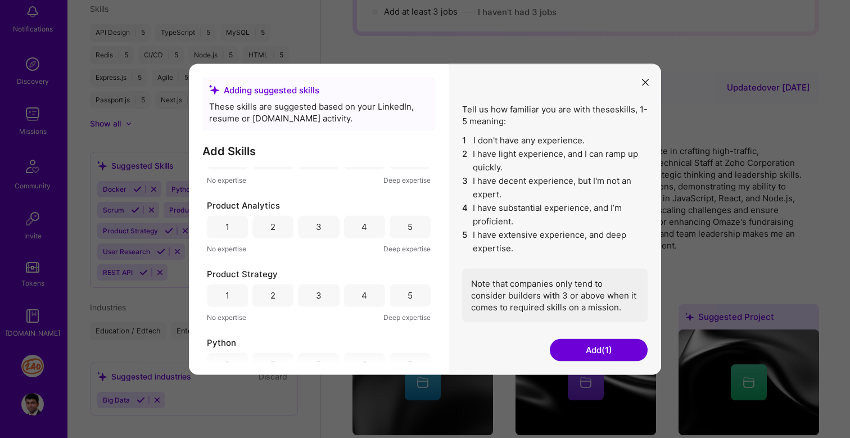
scroll to position [114, 0]
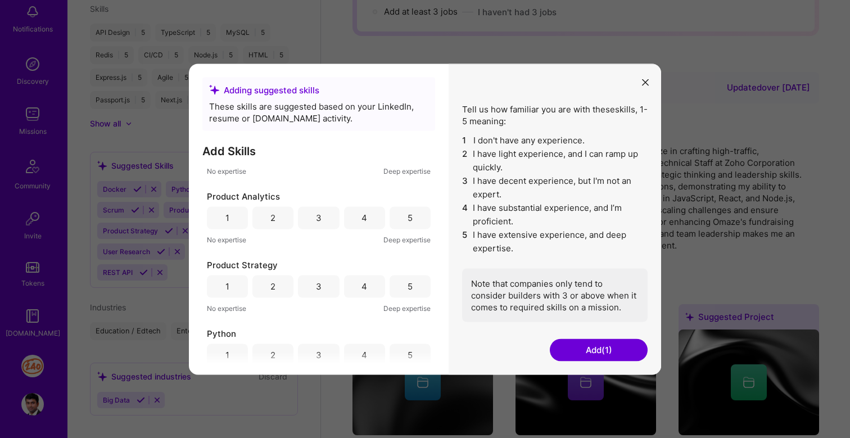
click at [411, 217] on div "5" at bounding box center [409, 217] width 41 height 22
click at [411, 288] on div "5" at bounding box center [409, 286] width 41 height 22
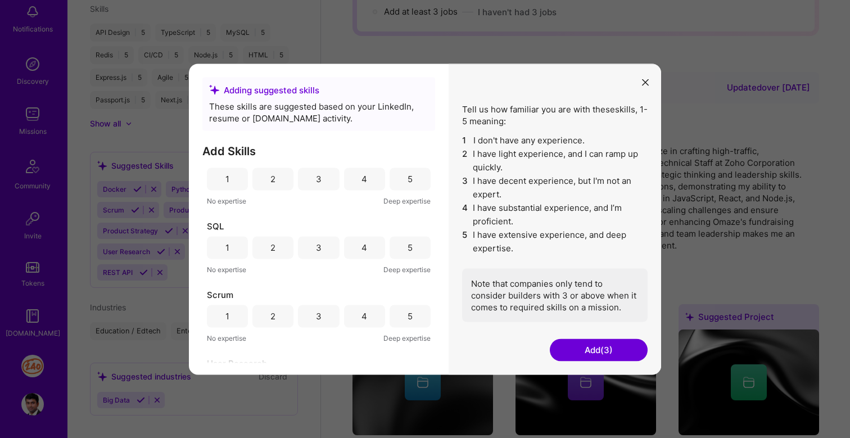
scroll to position [475, 0]
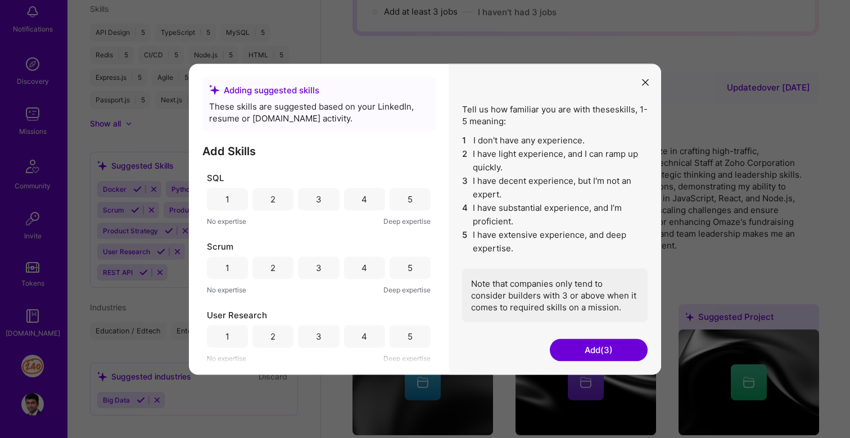
click at [411, 205] on div "5" at bounding box center [409, 199] width 41 height 22
click at [414, 333] on div "5" at bounding box center [409, 336] width 41 height 22
click at [584, 347] on button "Add (5)" at bounding box center [599, 349] width 98 height 22
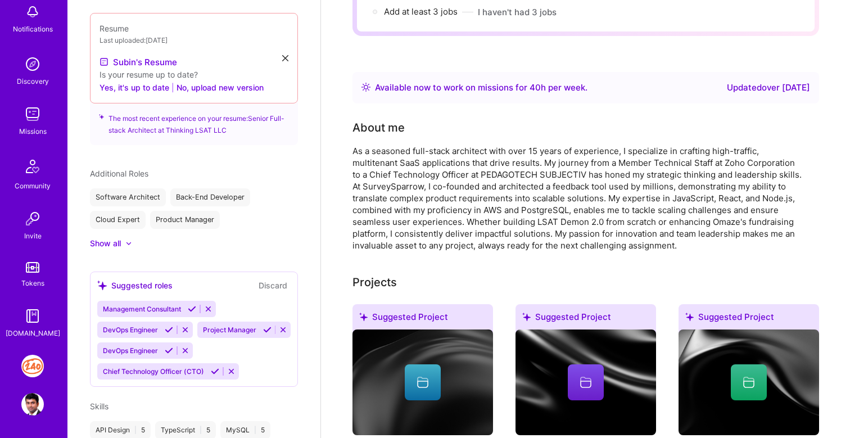
scroll to position [365, 0]
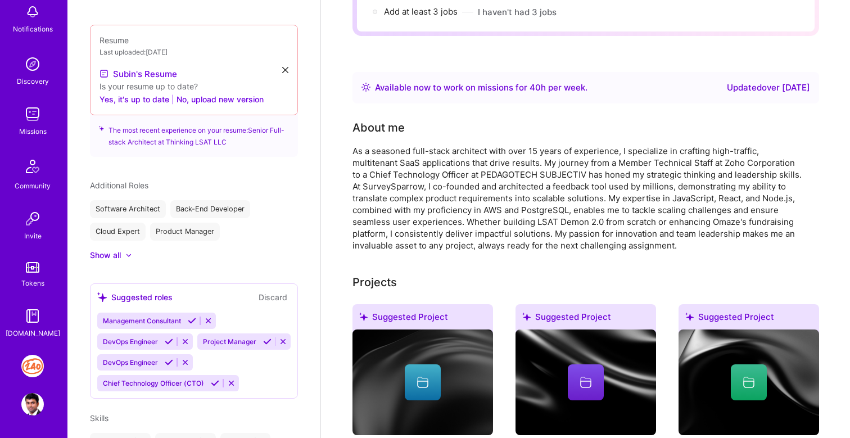
click at [215, 379] on icon at bounding box center [215, 383] width 8 height 8
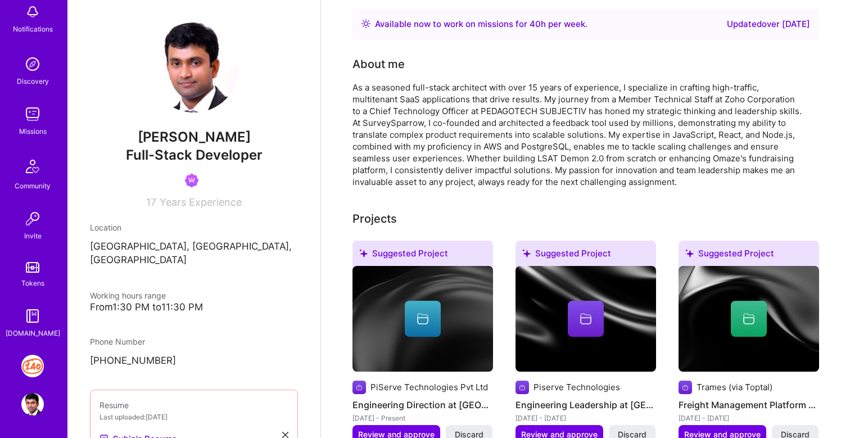
scroll to position [209, 0]
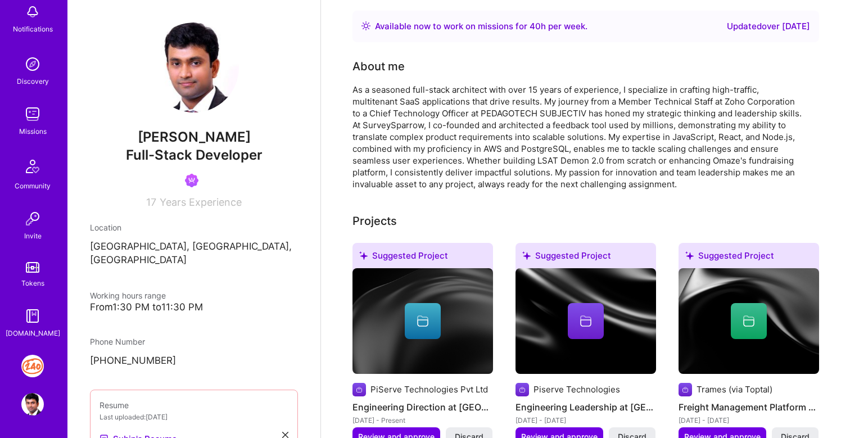
click at [491, 102] on div "As a seasoned full-stack architect with over 15 years of experience, I speciali…" at bounding box center [577, 137] width 450 height 106
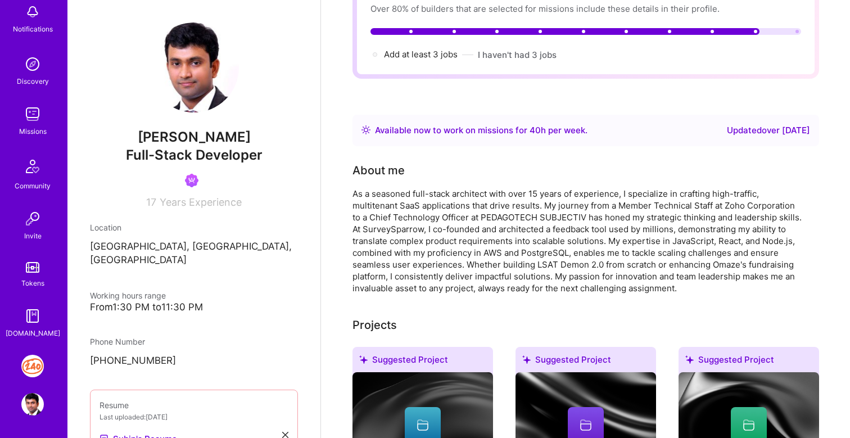
scroll to position [0, 0]
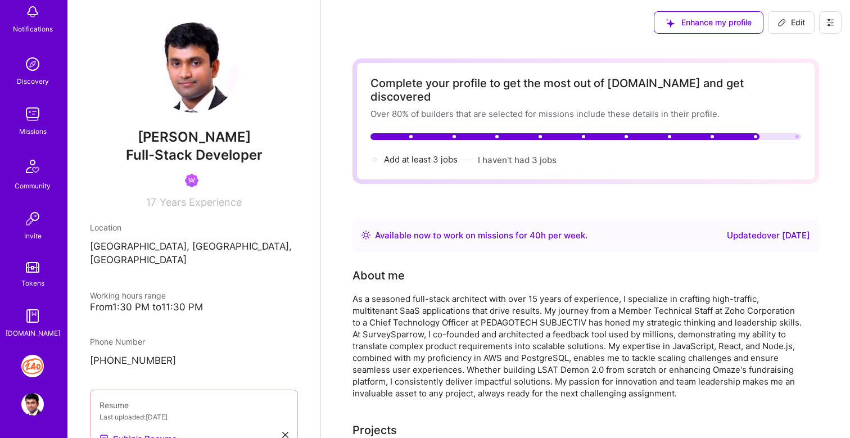
click at [794, 19] on span "Edit" at bounding box center [791, 22] width 28 height 11
select select "IN"
select select "Right Now"
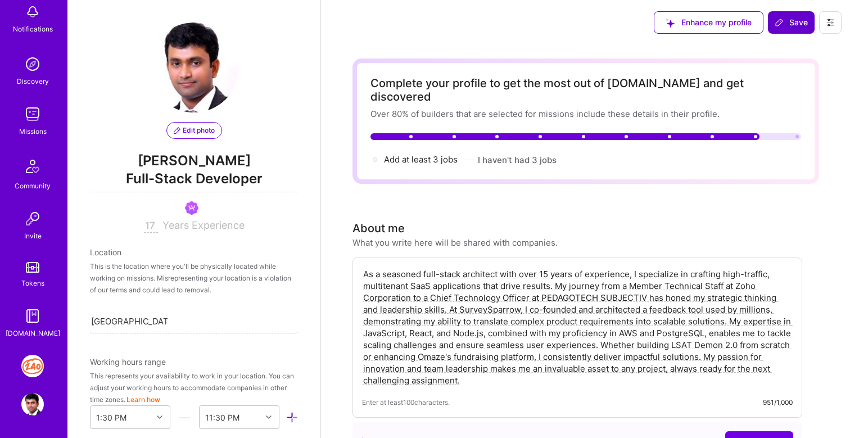
scroll to position [538, 0]
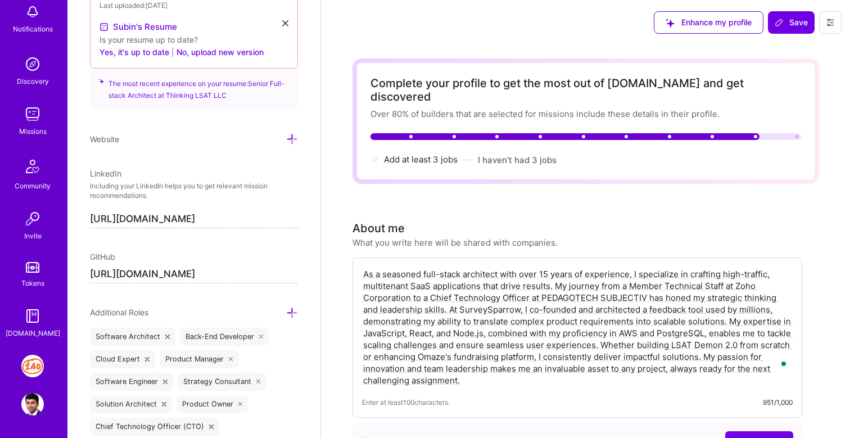
click at [548, 283] on textarea "As a seasoned full-stack architect with over 15 years of experience, I speciali…" at bounding box center [577, 327] width 430 height 120
click at [547, 267] on textarea "As a seasoned full-stack architect with over 15 years of experience, I speciali…" at bounding box center [577, 327] width 430 height 120
drag, startPoint x: 543, startPoint y: 285, endPoint x: 647, endPoint y: 284, distance: 104.0
click at [647, 284] on textarea "As a seasoned full-stack architect with over 18 years of experience, I speciali…" at bounding box center [577, 327] width 430 height 120
click at [556, 273] on textarea "As a seasoned full-stack architect with over 18 years of experience, I speciali…" at bounding box center [577, 327] width 430 height 120
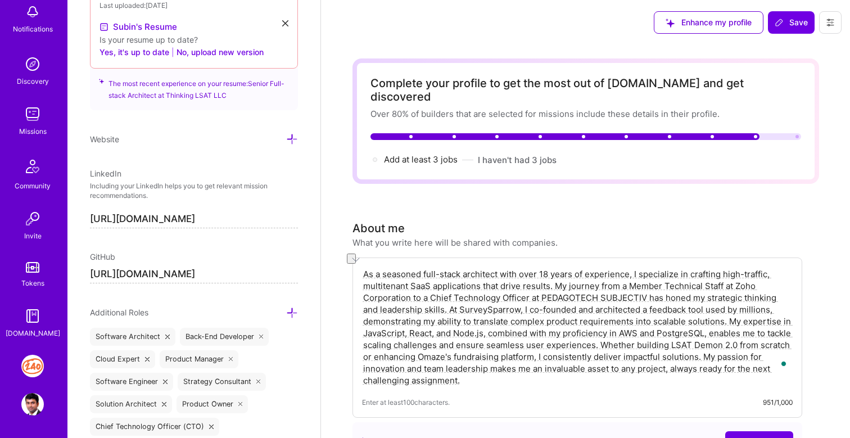
drag, startPoint x: 543, startPoint y: 285, endPoint x: 647, endPoint y: 282, distance: 103.4
click at [647, 282] on textarea "As a seasoned full-stack architect with over 18 years of experience, I speciali…" at bounding box center [577, 327] width 430 height 120
click at [434, 285] on textarea "As a seasoned full-stack architect with over 18 years of experience, I speciali…" at bounding box center [577, 327] width 430 height 120
drag, startPoint x: 731, startPoint y: 344, endPoint x: 556, endPoint y: 275, distance: 187.6
click at [556, 275] on textarea "As a seasoned full-stack architect with over 18 years of experience, I speciali…" at bounding box center [577, 327] width 430 height 120
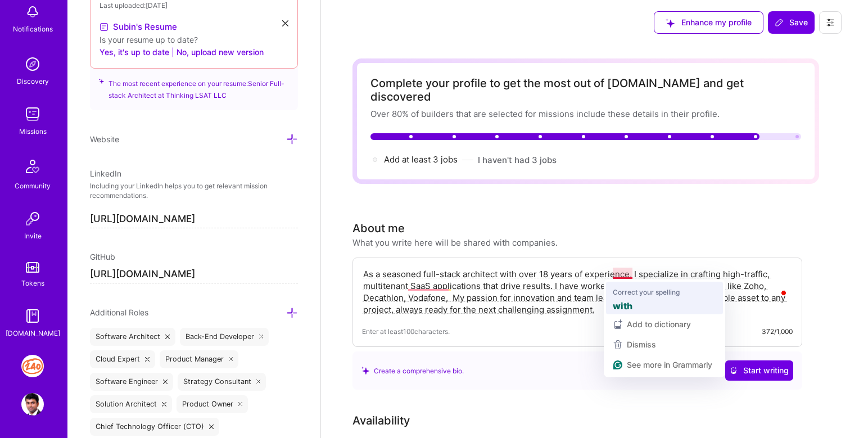
type textarea "As a seasoned full-stack architect with over 18 years of experience, I speciali…"
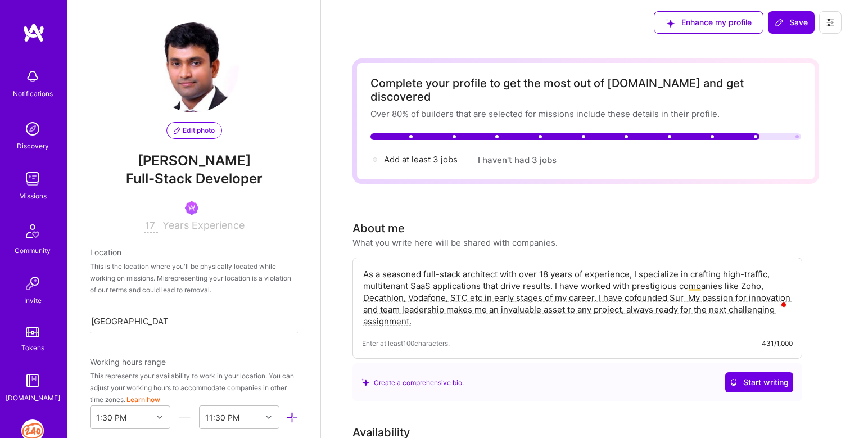
select select "IN"
select select "Right Now"
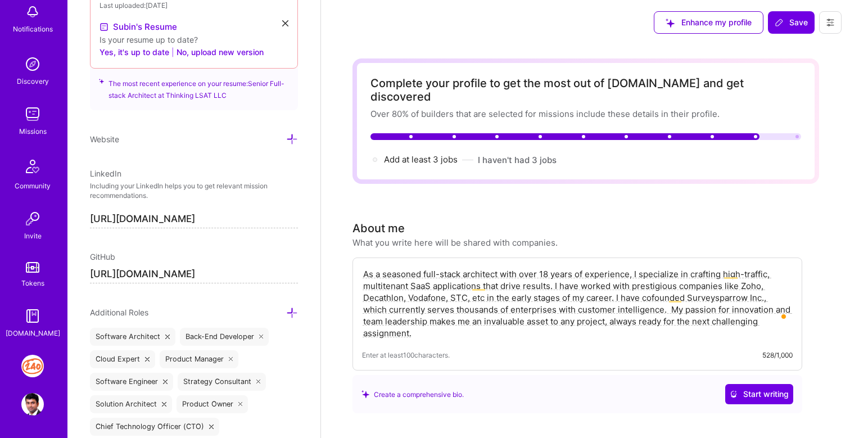
click at [665, 299] on textarea "As a seasoned full-stack architect with over 18 years of experience, I speciali…" at bounding box center [577, 303] width 430 height 73
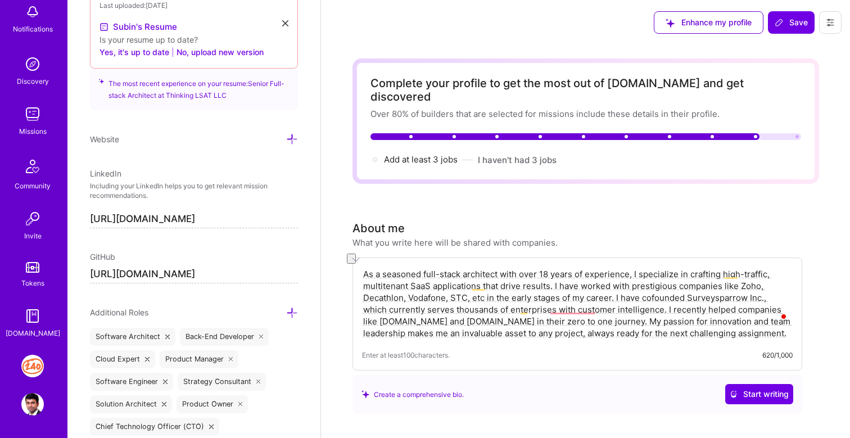
drag, startPoint x: 549, startPoint y: 309, endPoint x: 627, endPoint y: 308, distance: 77.5
click at [627, 308] on textarea "As a seasoned full-stack architect with over 18 years of experience, I speciali…" at bounding box center [577, 303] width 430 height 73
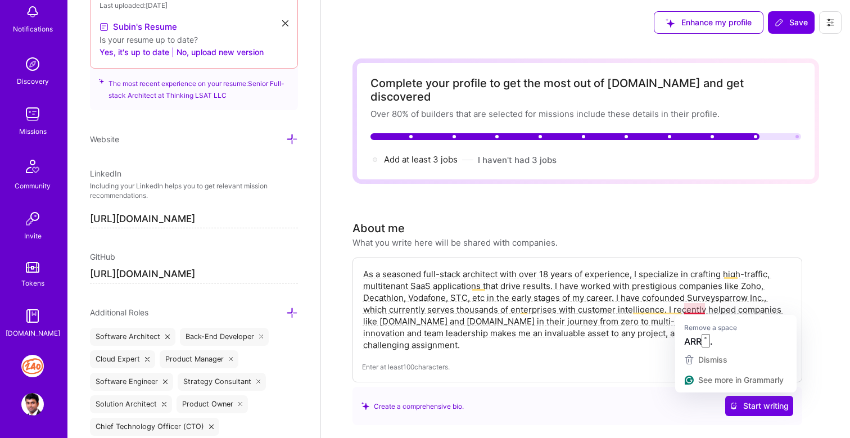
click at [688, 306] on textarea "As a seasoned full-stack architect with over 18 years of experience, I speciali…" at bounding box center [577, 309] width 430 height 85
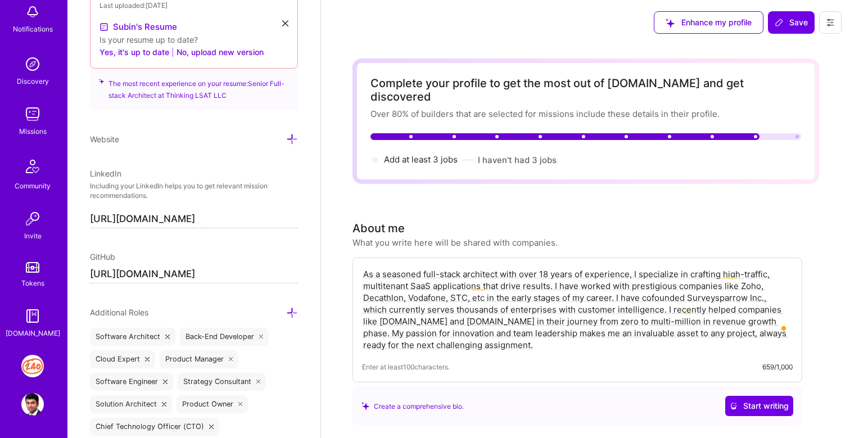
click at [585, 332] on textarea "As a seasoned full-stack architect with over 18 years of experience, I speciali…" at bounding box center [577, 309] width 430 height 85
type textarea "As a seasoned full-stack architect with over 18 years of experience, I speciali…"
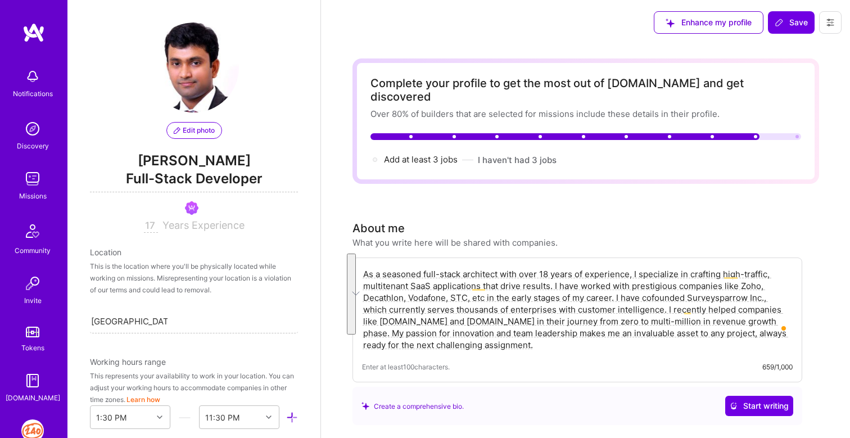
select select "IN"
select select "Right Now"
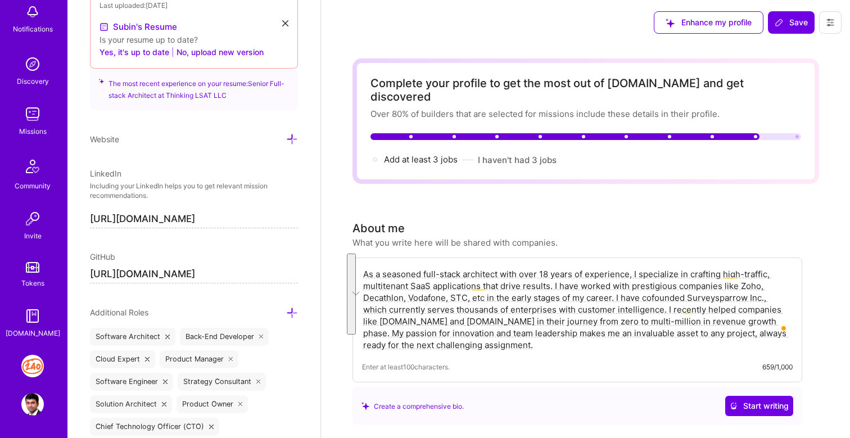
click at [547, 327] on textarea "As a seasoned full-stack architect with over 18 years of experience, I speciali…" at bounding box center [577, 309] width 430 height 85
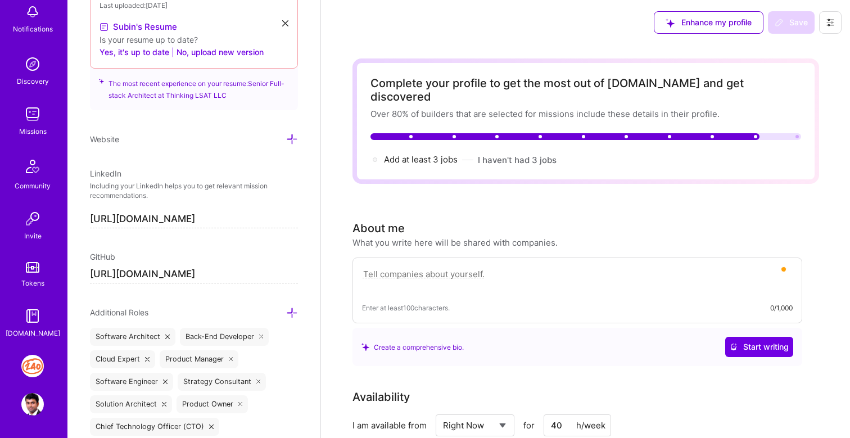
paste textarea "I’m a seasoned full-stack architect with 18 years of experience turning ambitio…"
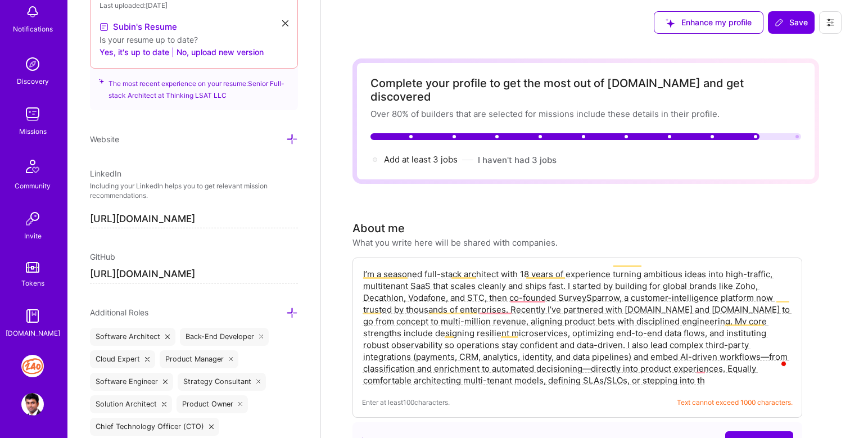
type textarea "I’m a seasoned full-stack architect with 18 years of experience turning ambitio…"
click at [562, 286] on textarea "I’m a seasoned full-stack architect with 18 years of experience turning ambitio…" at bounding box center [577, 327] width 430 height 120
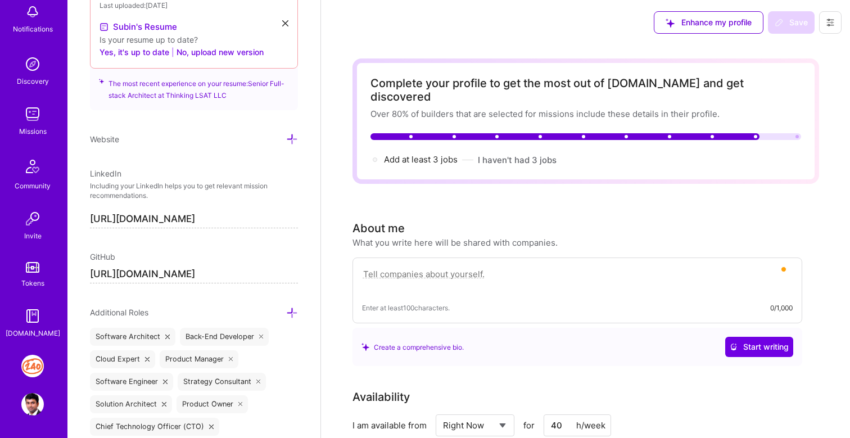
paste textarea "I’m a seasoned full-stack architect with 18 years of experience turning ambitio…"
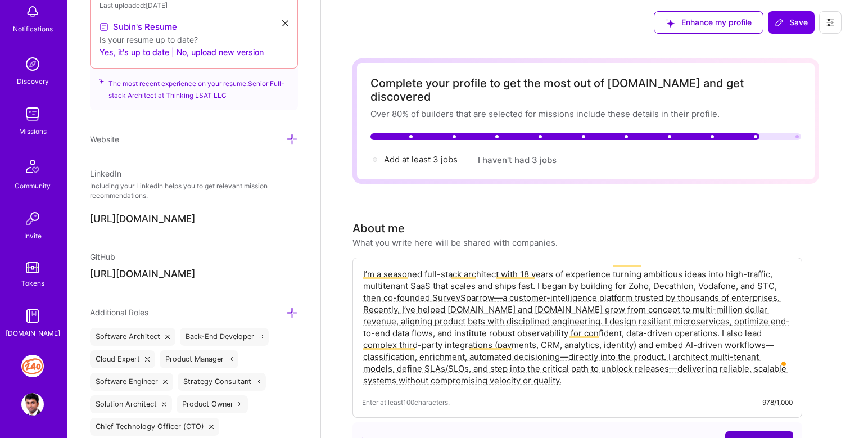
type textarea "I’m a seasoned full-stack architect with 18 years of experience turning ambitio…"
click at [748, 435] on span "Start writing" at bounding box center [758, 440] width 59 height 11
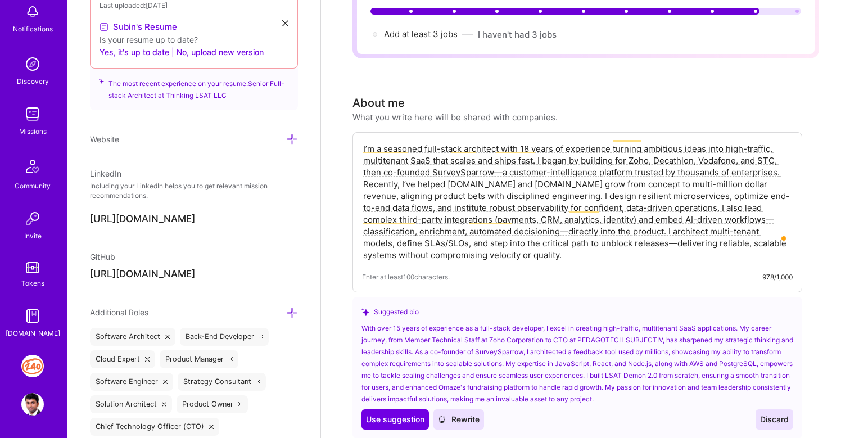
scroll to position [133, 0]
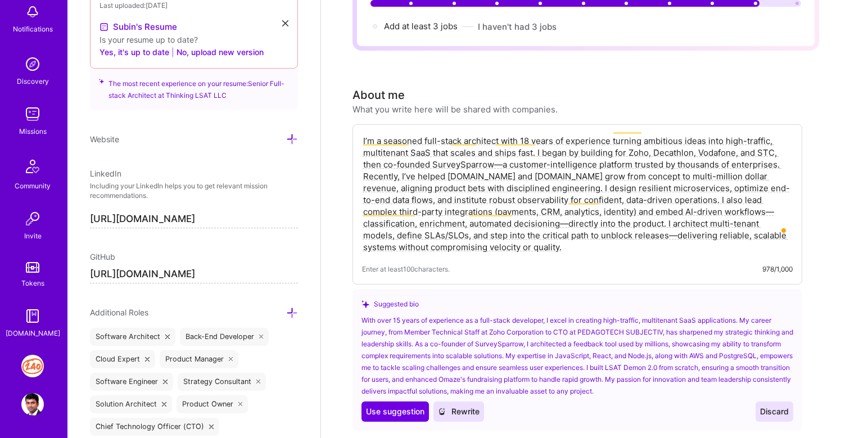
click at [781, 406] on span "Discard" at bounding box center [774, 411] width 29 height 11
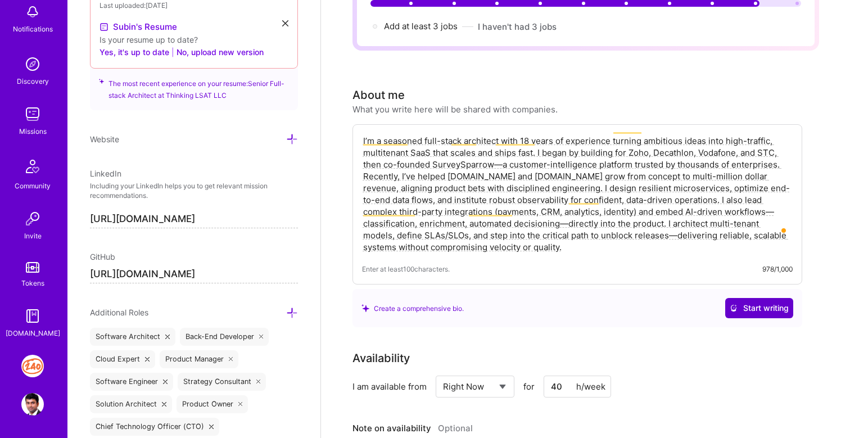
click at [759, 301] on button "Start writing" at bounding box center [759, 308] width 68 height 20
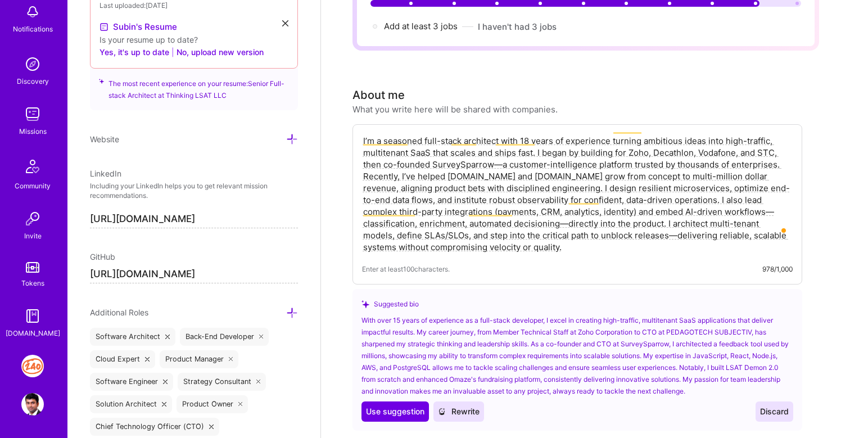
click at [776, 406] on span "Discard" at bounding box center [774, 411] width 29 height 11
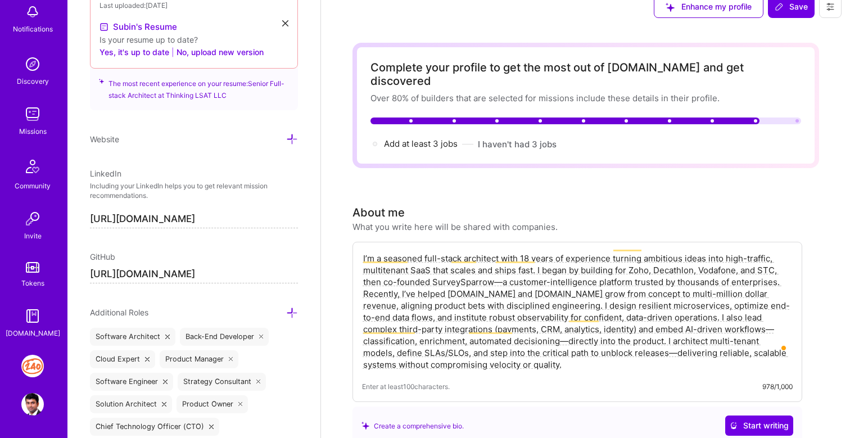
scroll to position [5, 0]
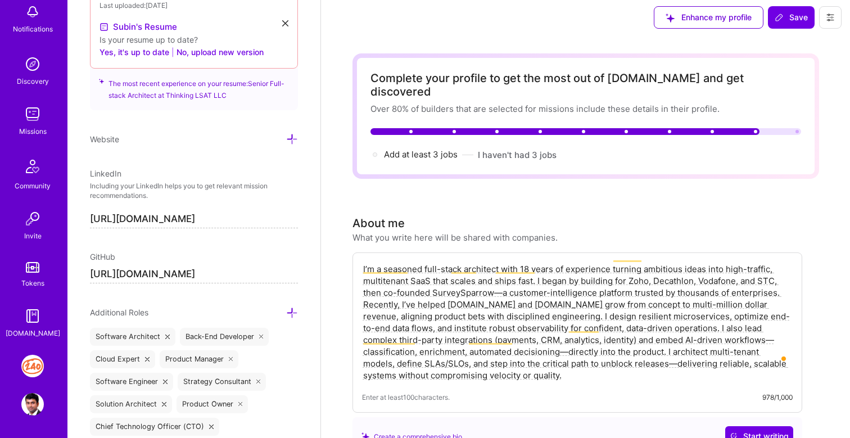
click at [622, 305] on textarea "I’m a seasoned full-stack architect with 18 years of experience turning ambitio…" at bounding box center [577, 322] width 430 height 120
click at [795, 22] on span "Save" at bounding box center [790, 17] width 33 height 11
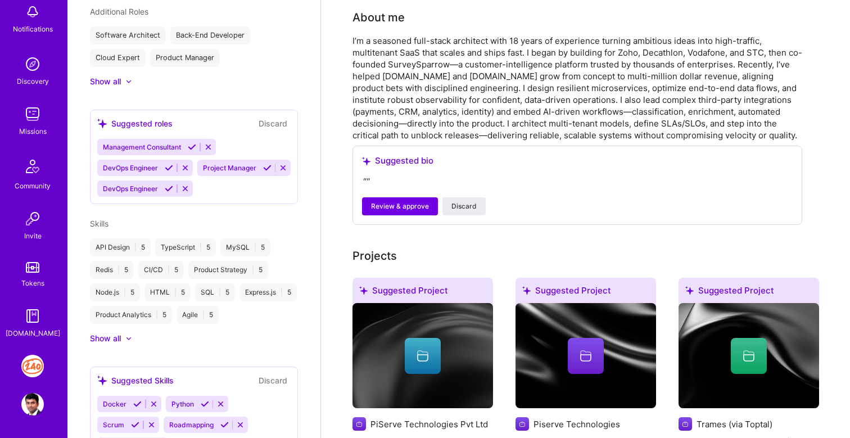
scroll to position [398, 0]
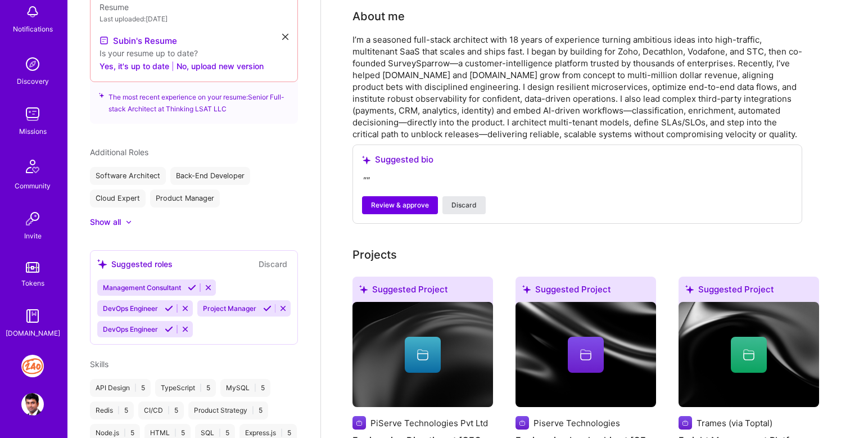
click at [467, 200] on span "Discard" at bounding box center [463, 205] width 25 height 10
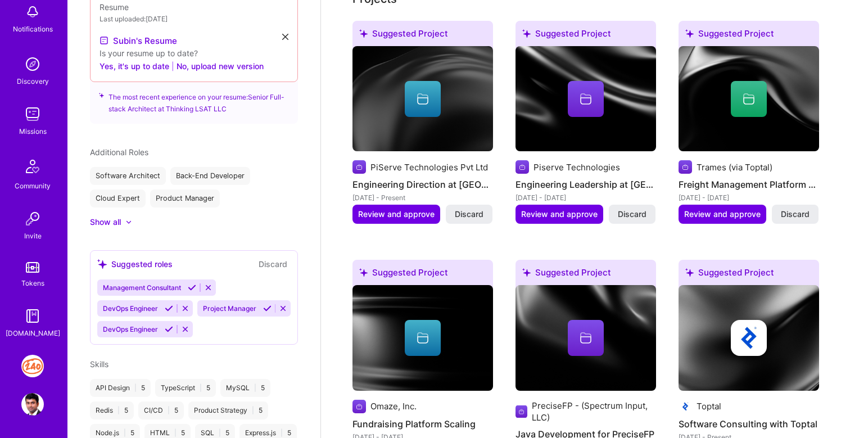
scroll to position [562, 0]
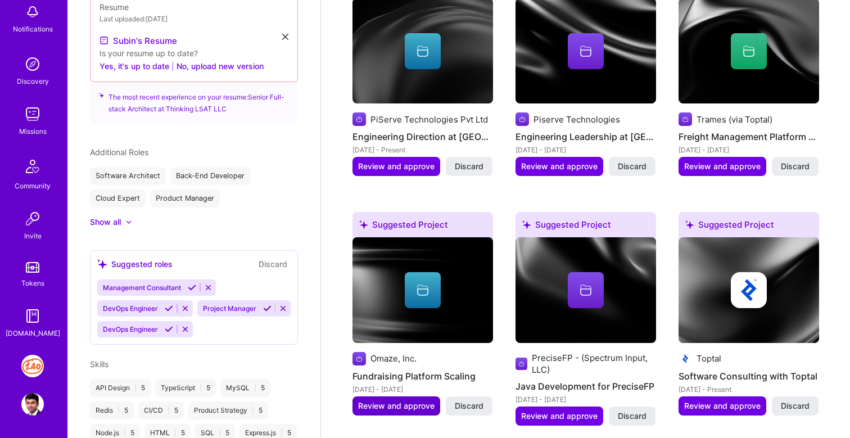
click at [399, 400] on span "Review and approve" at bounding box center [396, 405] width 76 height 11
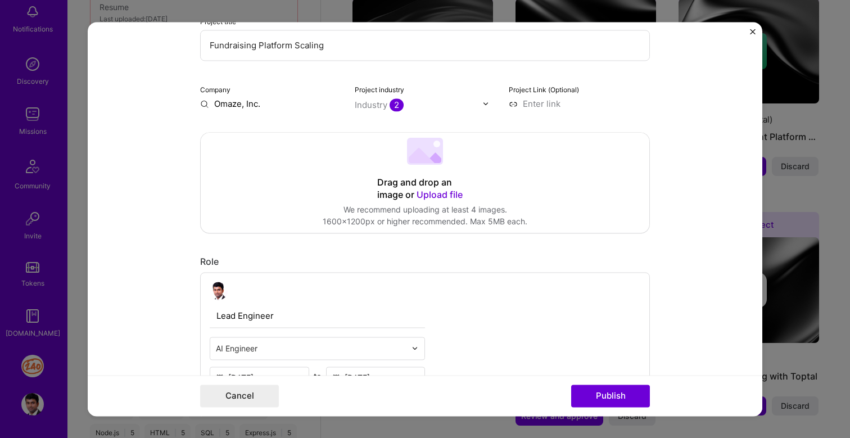
scroll to position [144, 0]
click at [553, 108] on input at bounding box center [579, 103] width 141 height 12
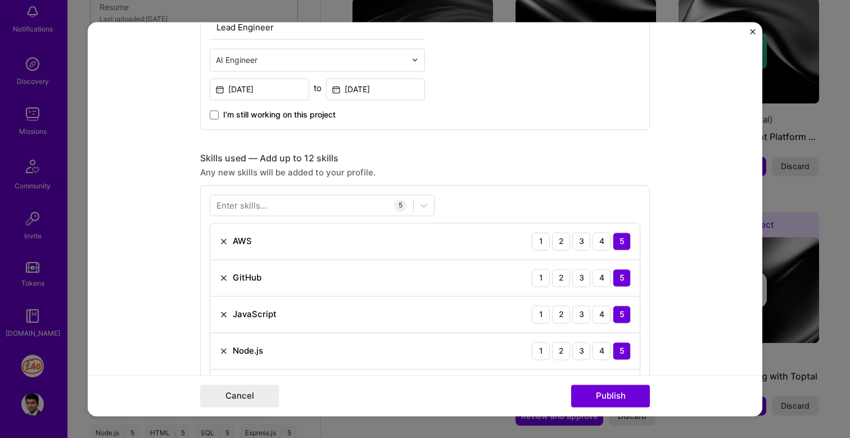
scroll to position [432, 0]
type input "https://omaze.co.uk"
click at [600, 393] on button "Publish" at bounding box center [610, 395] width 79 height 22
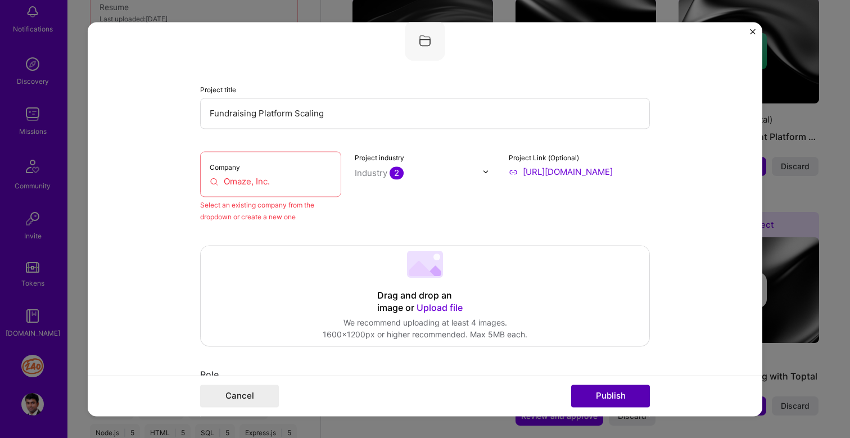
scroll to position [74, 0]
click at [295, 193] on div "Company Omaze, Inc." at bounding box center [270, 176] width 141 height 46
click at [300, 179] on input "Omaze, Inc." at bounding box center [271, 183] width 122 height 12
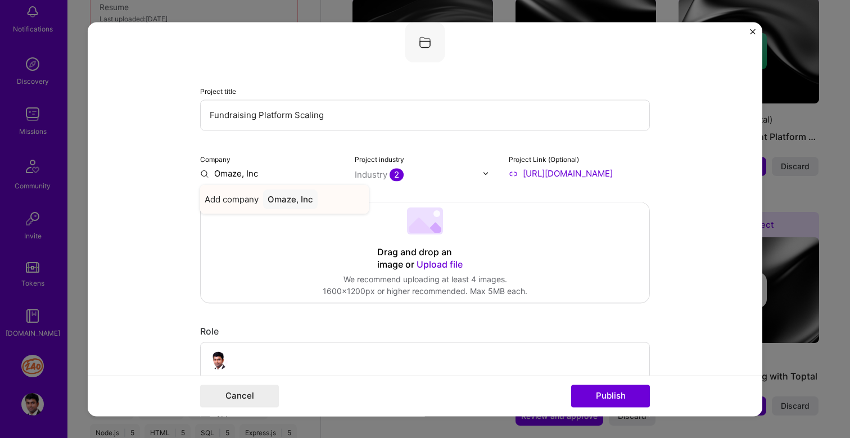
type input "Omaze, Inc"
click at [300, 198] on div "Omaze, Inc" at bounding box center [290, 199] width 55 height 20
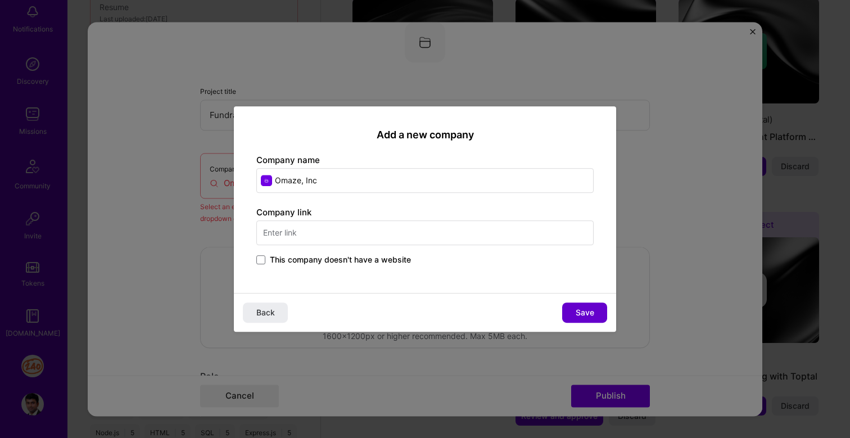
click at [593, 313] on span "Save" at bounding box center [584, 312] width 19 height 11
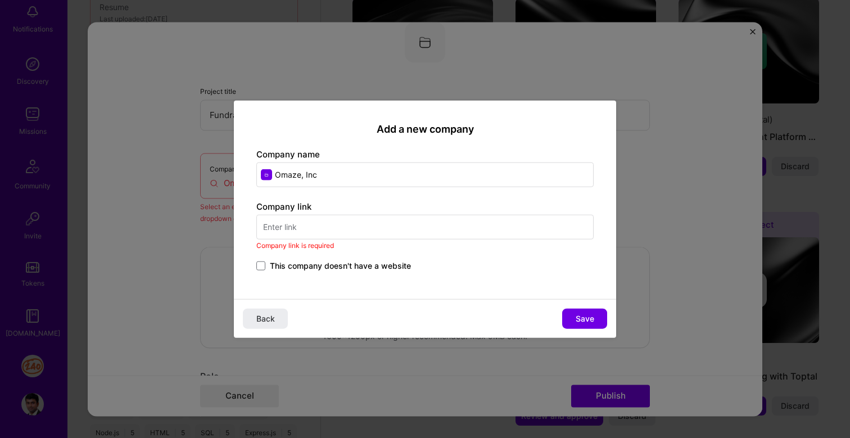
click at [428, 232] on input "text" at bounding box center [424, 227] width 337 height 25
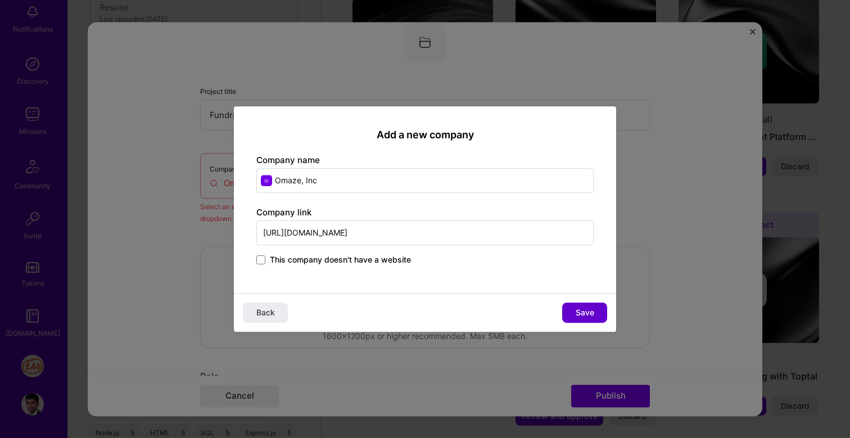
type input "https://omaze.co.uk"
click at [578, 316] on span "Save" at bounding box center [584, 312] width 19 height 11
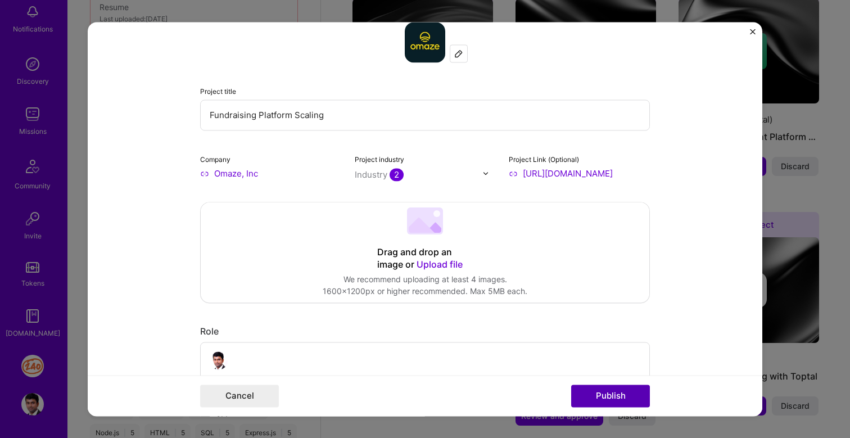
click at [598, 389] on button "Publish" at bounding box center [610, 395] width 79 height 22
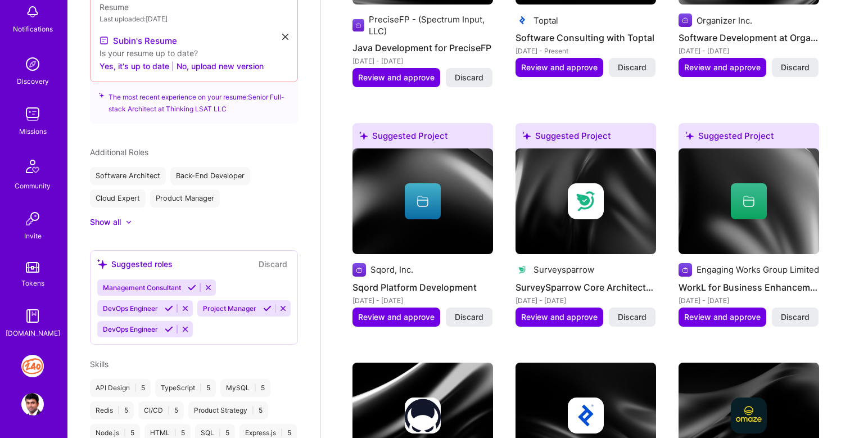
scroll to position [851, 0]
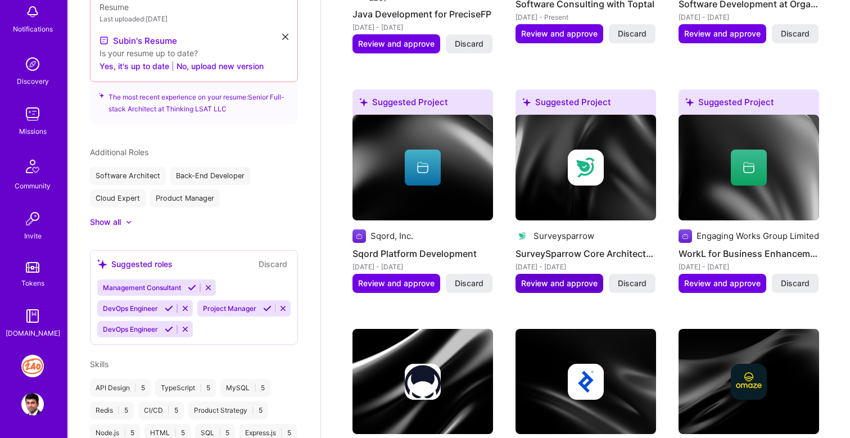
click at [577, 278] on span "Review and approve" at bounding box center [559, 283] width 76 height 11
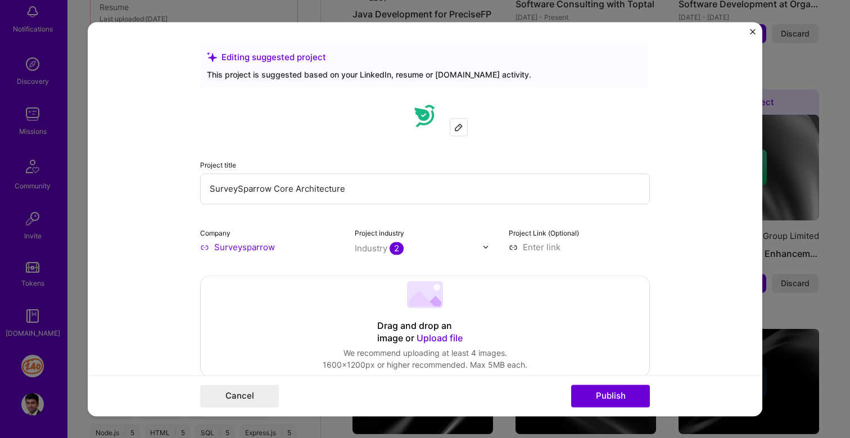
drag, startPoint x: 272, startPoint y: 187, endPoint x: 390, endPoint y: 188, distance: 118.0
click at [390, 188] on input "SurveySparrow Core Architecture" at bounding box center [425, 188] width 450 height 31
click at [275, 191] on input "SurveySparrow Cheif Technology Officer" at bounding box center [425, 188] width 450 height 31
drag, startPoint x: 275, startPoint y: 191, endPoint x: 184, endPoint y: 189, distance: 90.5
click at [184, 189] on form "Editing suggested project This project is suggested based on your LinkedIn, res…" at bounding box center [425, 219] width 674 height 394
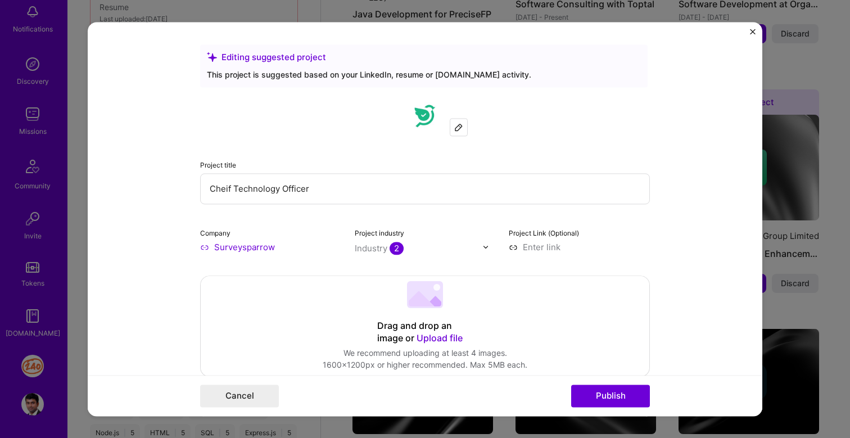
type input "Cheif Technology Officer"
click at [539, 242] on input at bounding box center [579, 247] width 141 height 12
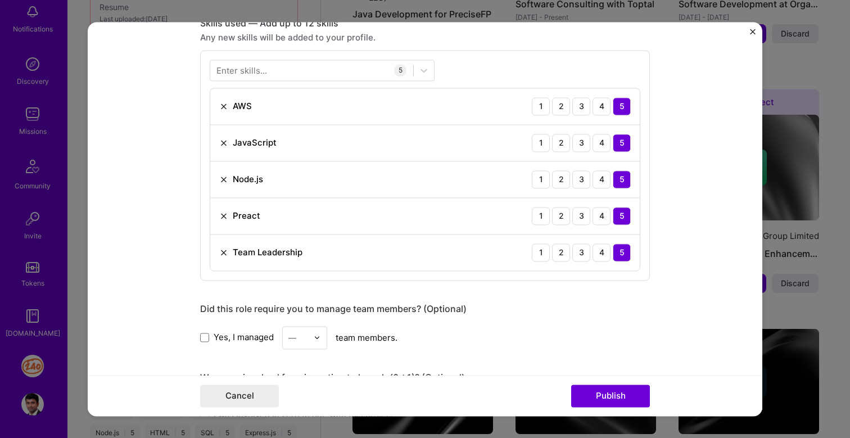
scroll to position [542, 0]
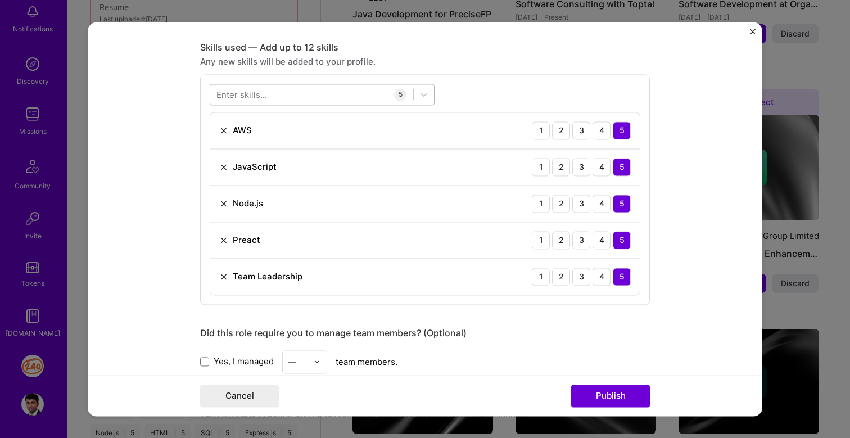
type input "https://surveysparrow.com"
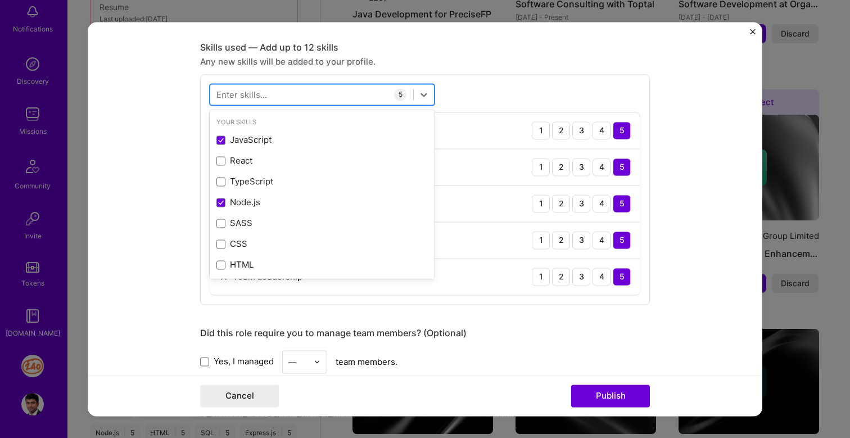
click at [300, 94] on div at bounding box center [311, 94] width 203 height 19
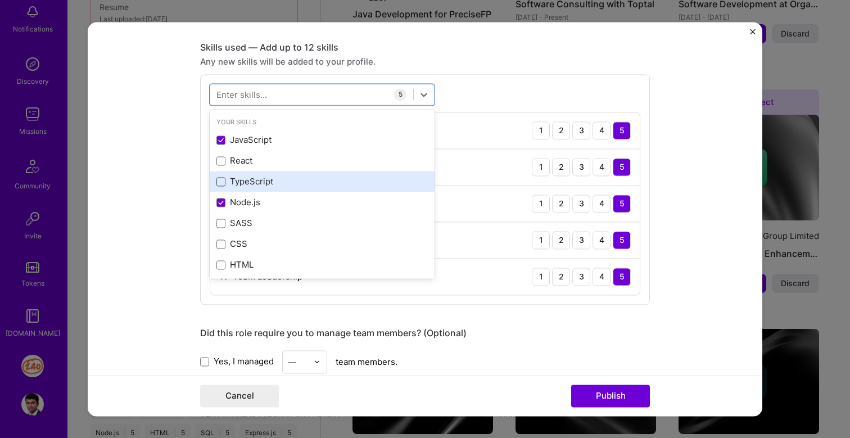
click at [221, 183] on span at bounding box center [220, 181] width 9 height 9
click at [0, 0] on input "checkbox" at bounding box center [0, 0] width 0 height 0
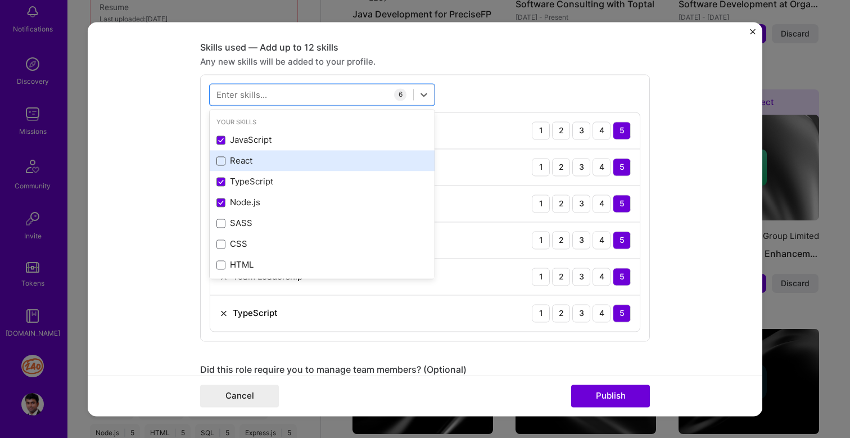
click at [222, 160] on span at bounding box center [220, 160] width 9 height 9
click at [0, 0] on input "checkbox" at bounding box center [0, 0] width 0 height 0
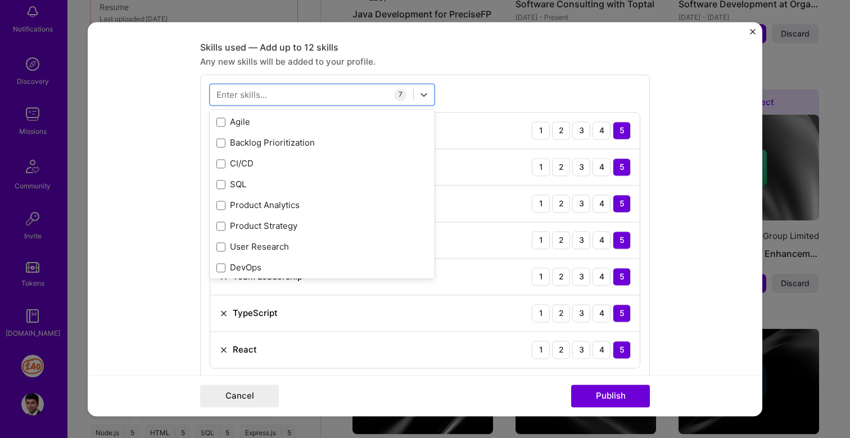
scroll to position [790, 0]
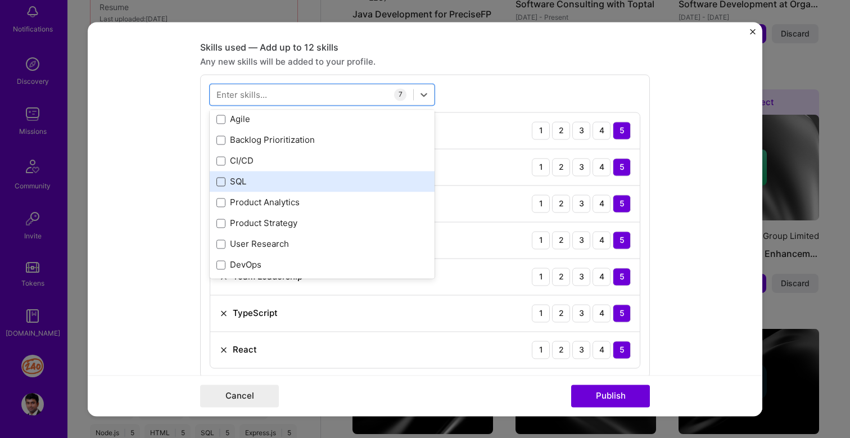
click at [223, 181] on span at bounding box center [220, 181] width 9 height 9
click at [0, 0] on input "checkbox" at bounding box center [0, 0] width 0 height 0
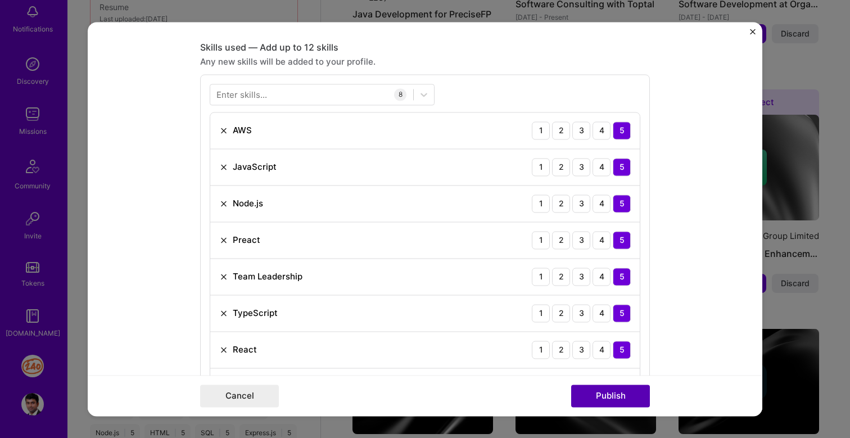
click at [602, 401] on button "Publish" at bounding box center [610, 395] width 79 height 22
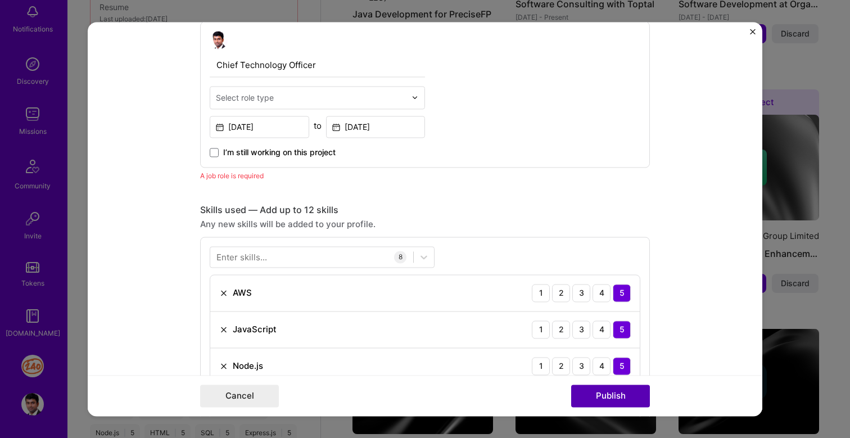
scroll to position [378, 0]
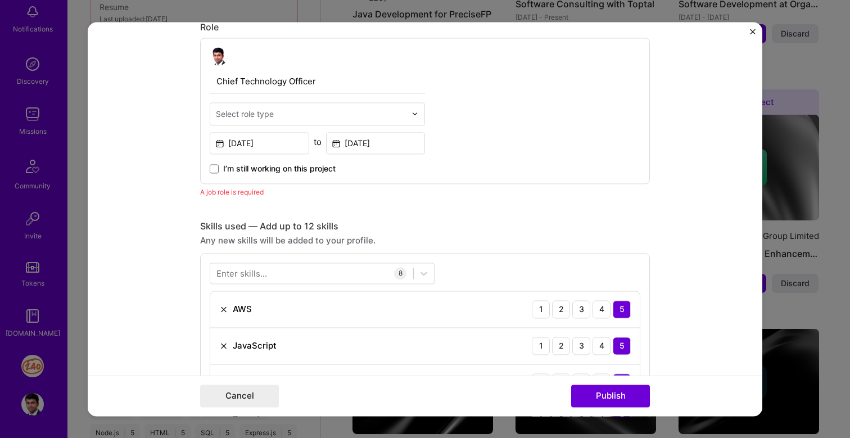
click at [279, 111] on input "text" at bounding box center [311, 114] width 190 height 12
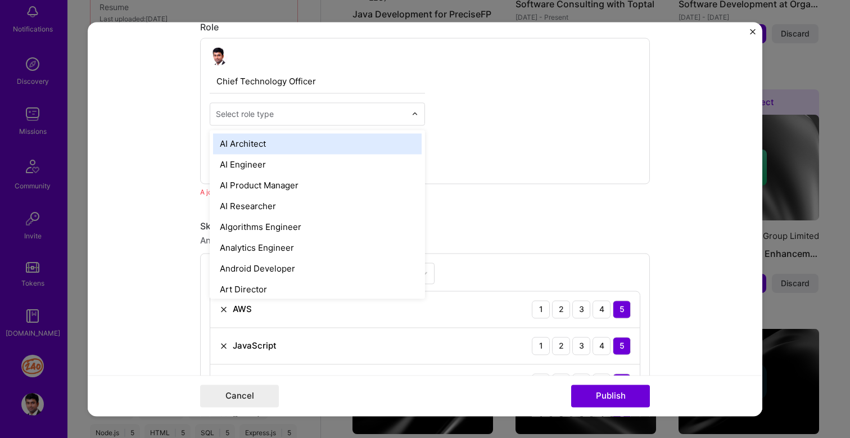
type input "s"
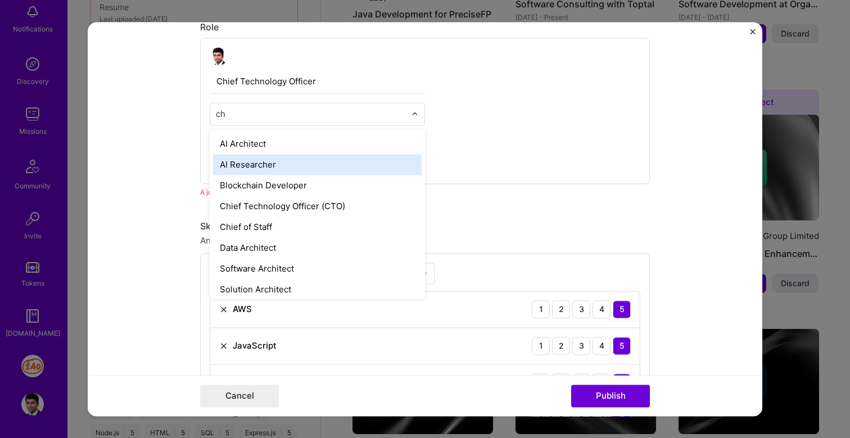
type input "chi"
click at [308, 164] on div "Chief Technology Officer (CTO)" at bounding box center [317, 164] width 208 height 21
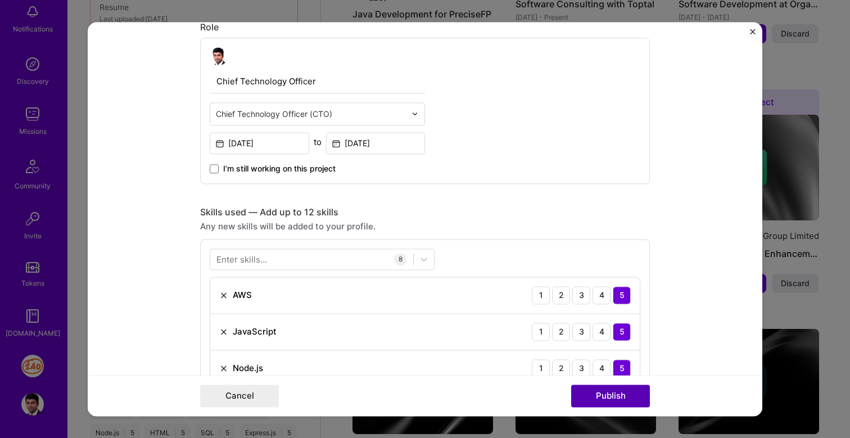
click at [606, 396] on button "Publish" at bounding box center [610, 395] width 79 height 22
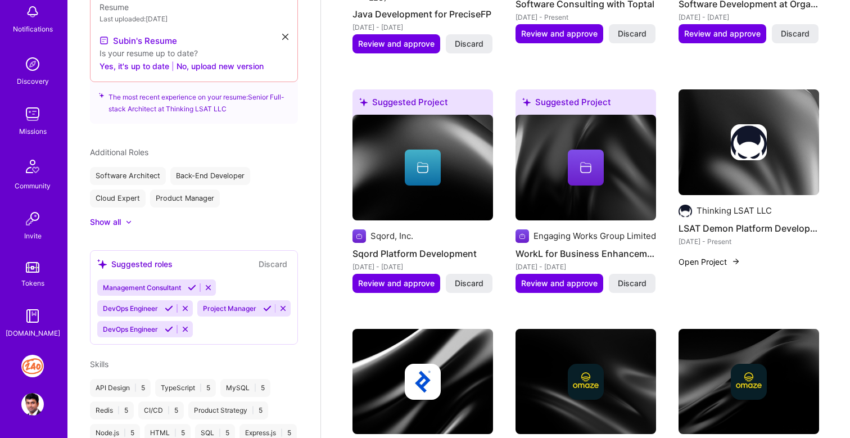
click at [710, 256] on button "Open Project" at bounding box center [709, 262] width 62 height 12
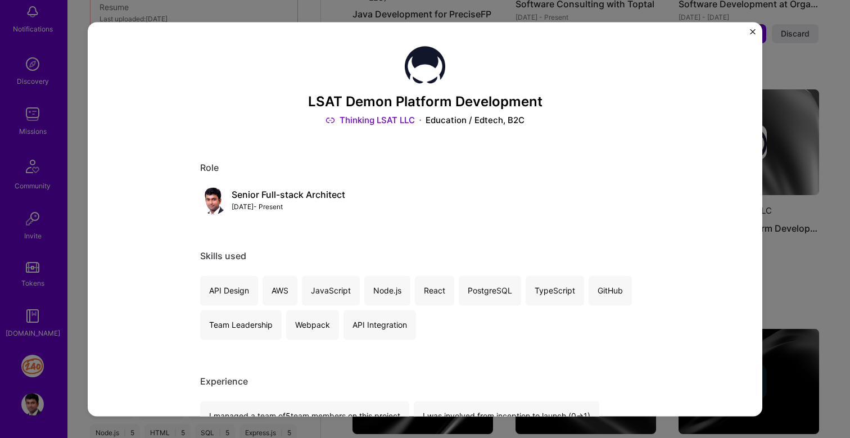
click at [753, 30] on img "Close" at bounding box center [753, 32] width 6 height 6
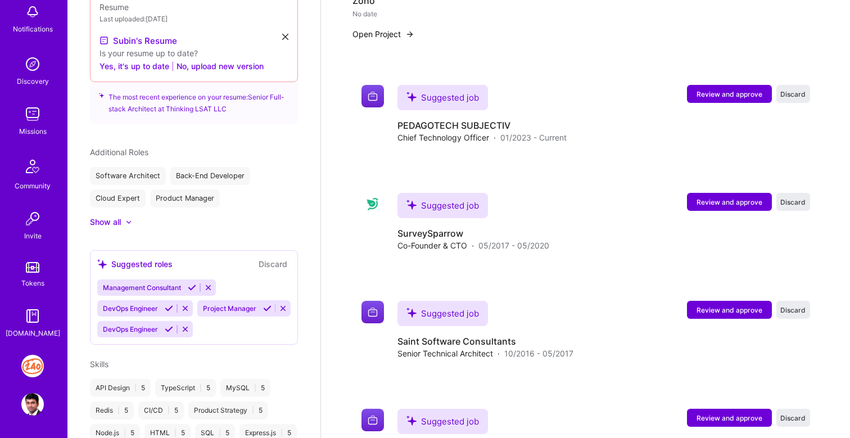
scroll to position [2249, 0]
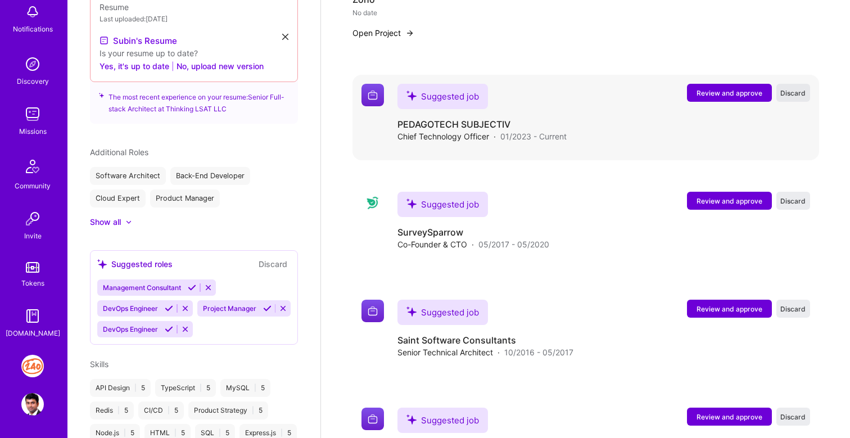
click at [790, 88] on span "Discard" at bounding box center [792, 93] width 25 height 10
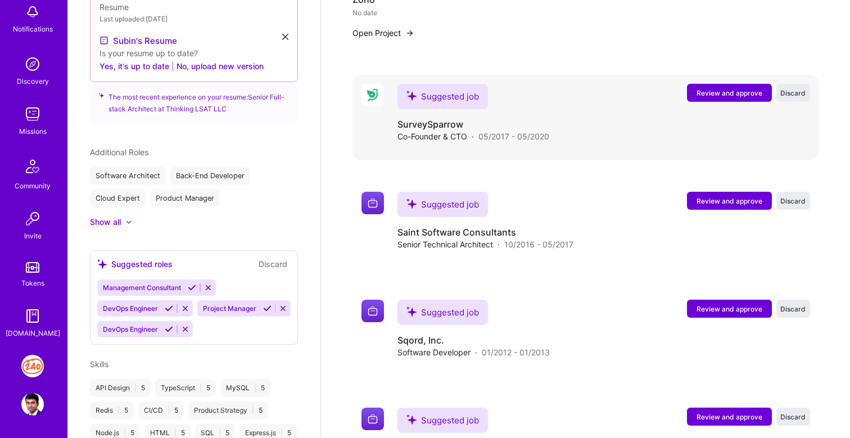
click at [742, 88] on span "Review and approve" at bounding box center [729, 93] width 66 height 10
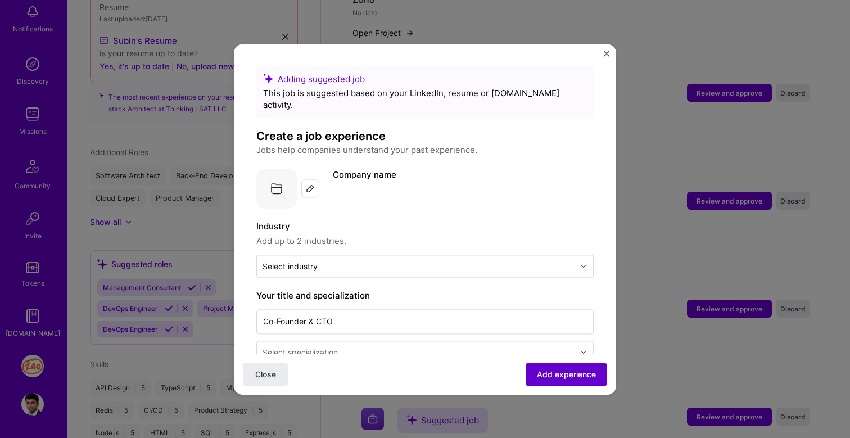
click at [566, 372] on span "Add experience" at bounding box center [566, 373] width 59 height 11
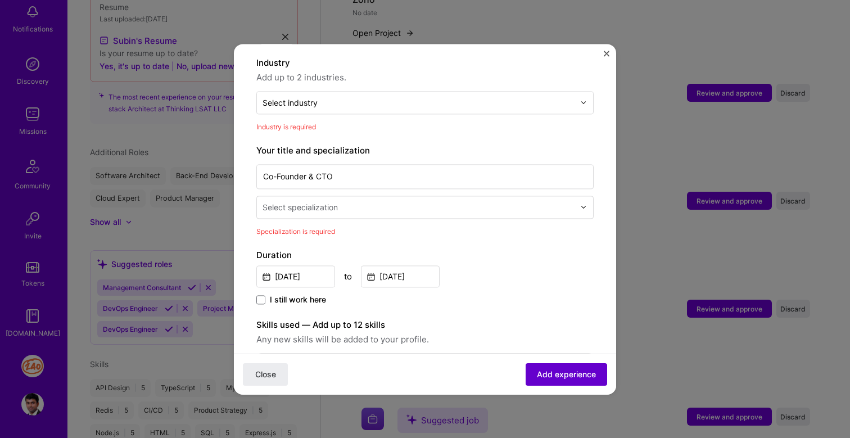
scroll to position [164, 0]
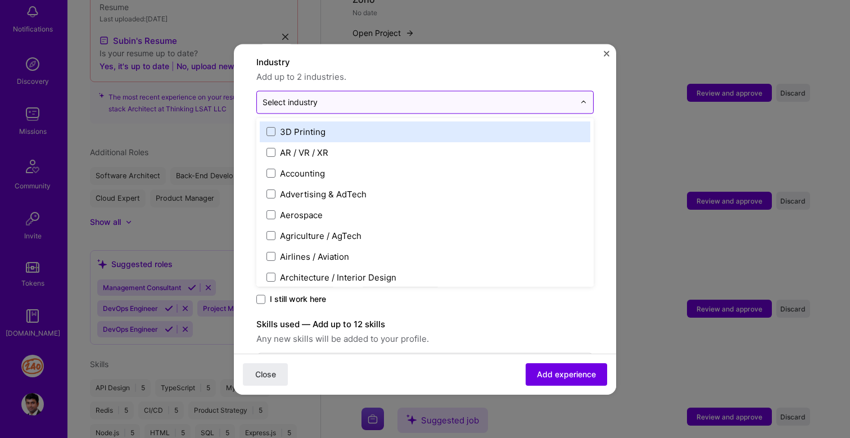
click at [432, 96] on input "text" at bounding box center [418, 102] width 312 height 12
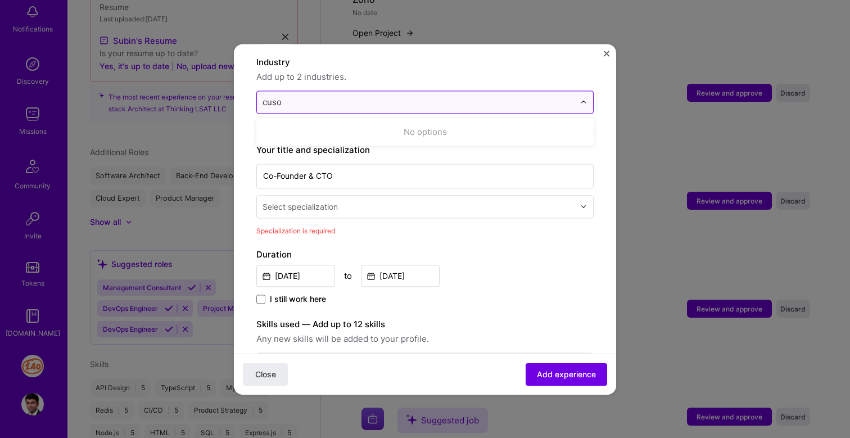
type input "cus"
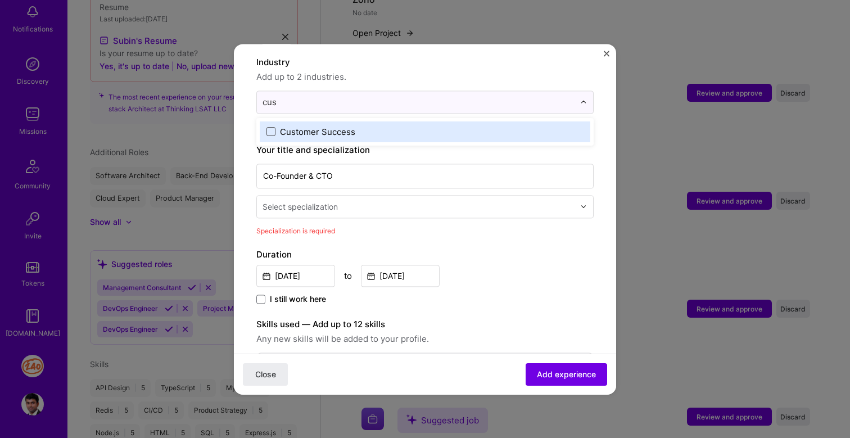
click at [272, 127] on span at bounding box center [270, 131] width 9 height 9
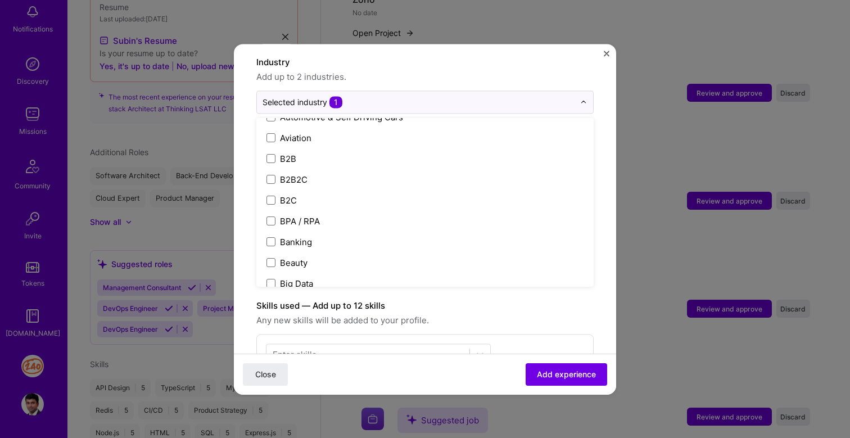
scroll to position [287, 0]
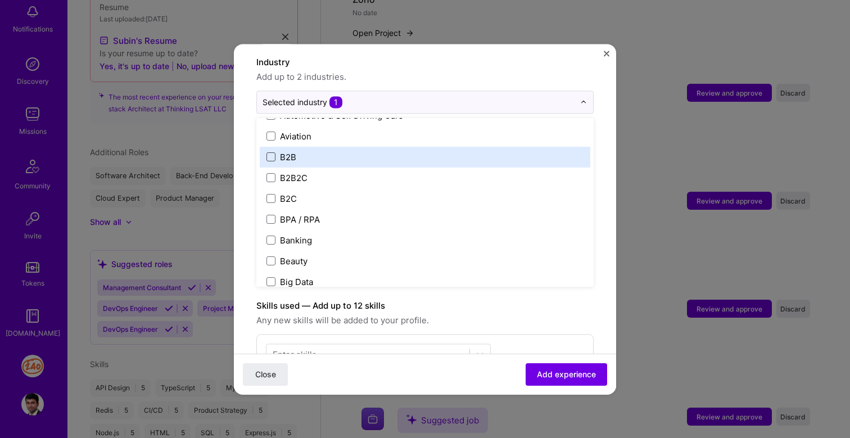
click at [269, 152] on span at bounding box center [270, 156] width 9 height 9
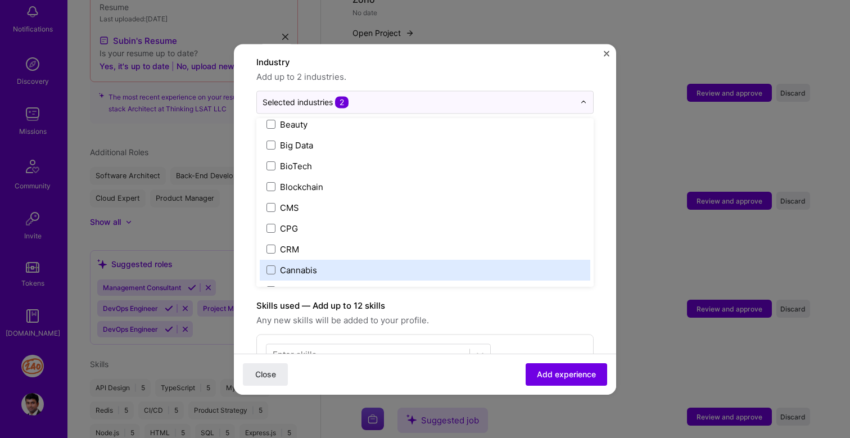
scroll to position [432, 0]
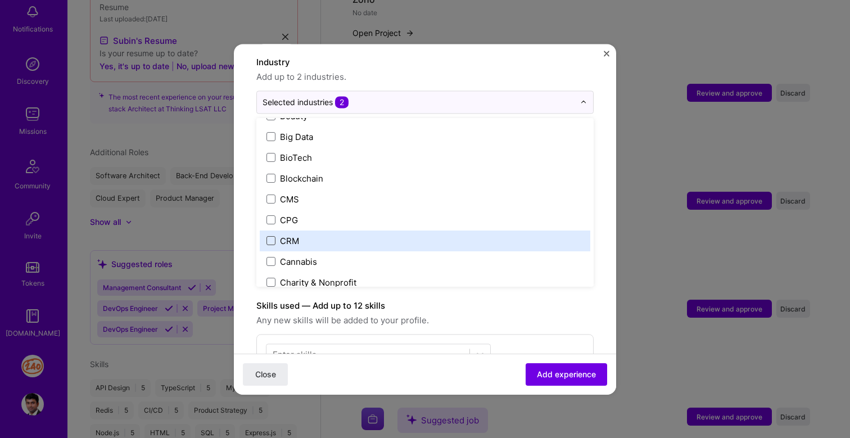
click at [273, 236] on span at bounding box center [270, 240] width 9 height 9
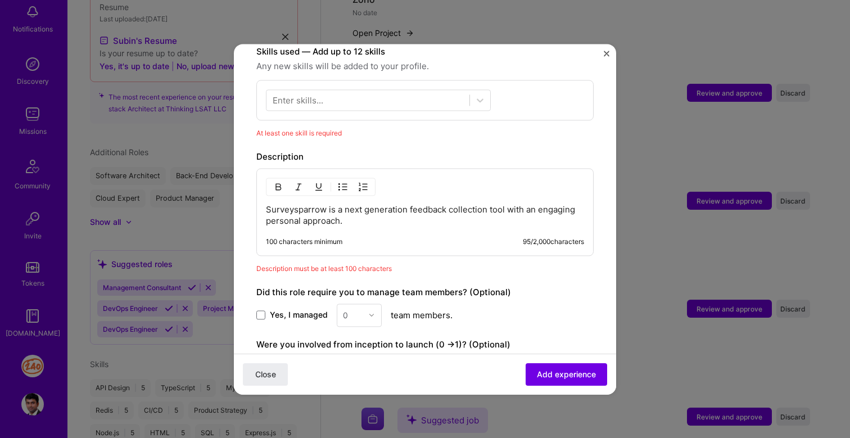
scroll to position [443, 0]
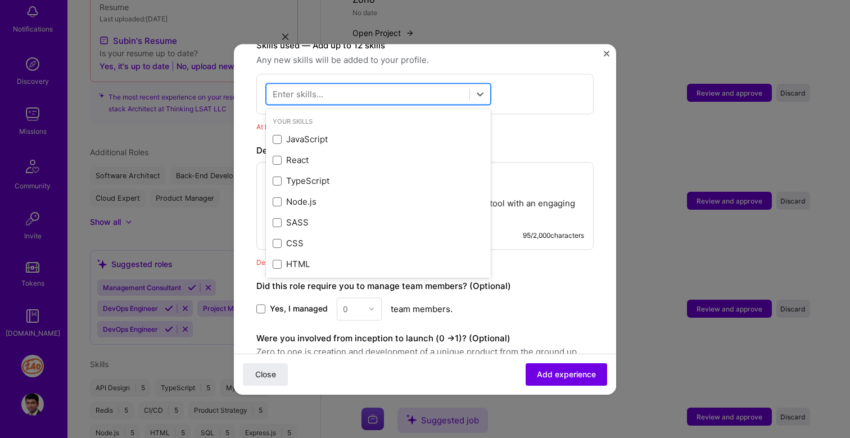
click at [436, 87] on div at bounding box center [367, 93] width 203 height 19
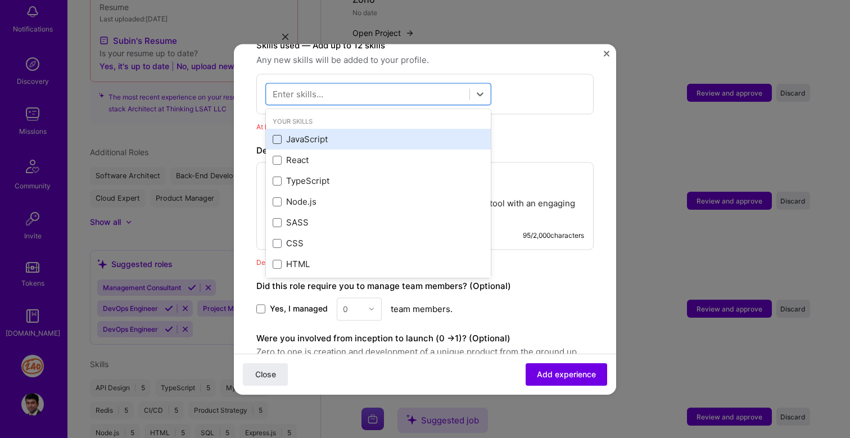
click at [275, 135] on span at bounding box center [277, 139] width 9 height 9
click at [0, 0] on input "checkbox" at bounding box center [0, 0] width 0 height 0
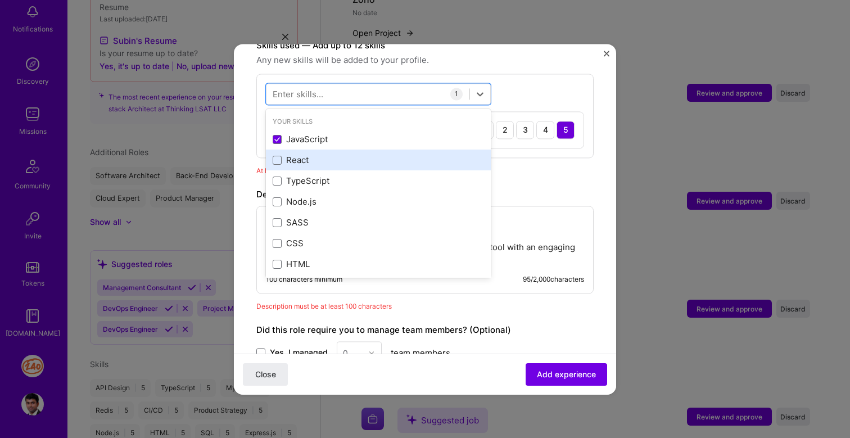
click at [275, 155] on div "React" at bounding box center [378, 160] width 225 height 21
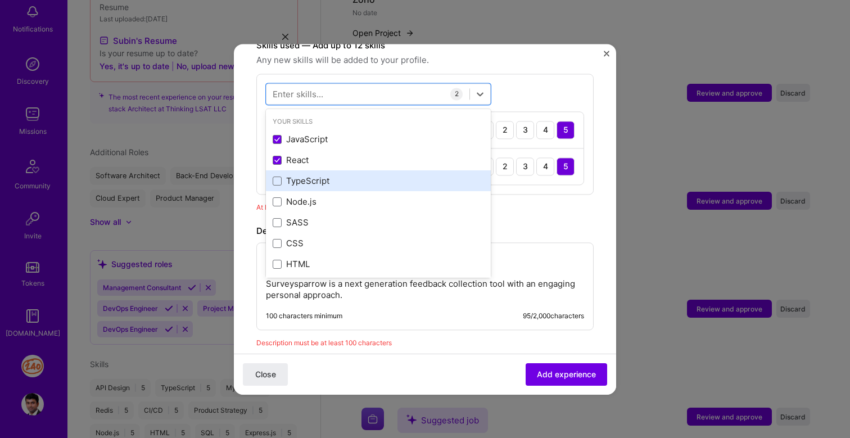
click at [276, 175] on div "TypeScript" at bounding box center [378, 181] width 211 height 12
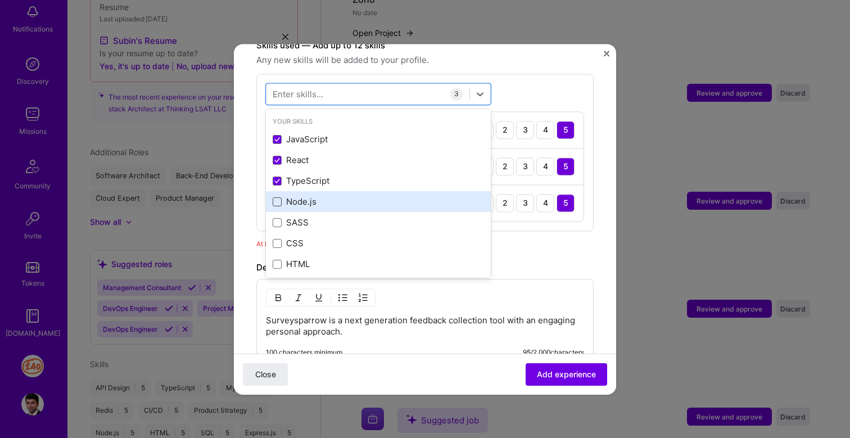
click at [276, 197] on span at bounding box center [277, 201] width 9 height 9
click at [0, 0] on input "checkbox" at bounding box center [0, 0] width 0 height 0
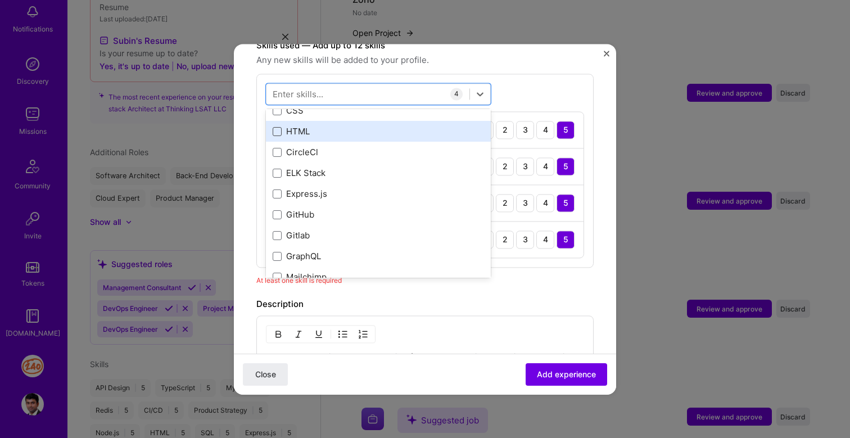
scroll to position [134, 0]
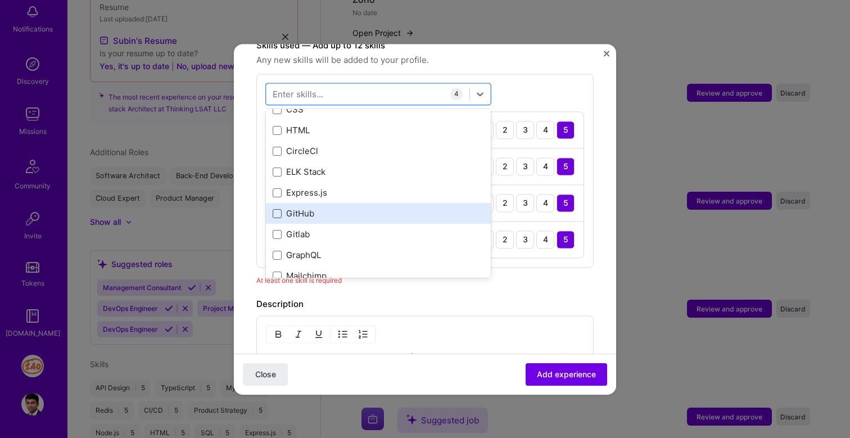
click at [278, 209] on span at bounding box center [277, 213] width 9 height 9
click at [0, 0] on input "checkbox" at bounding box center [0, 0] width 0 height 0
click at [276, 209] on span at bounding box center [277, 213] width 9 height 9
click at [0, 0] on input "checkbox" at bounding box center [0, 0] width 0 height 0
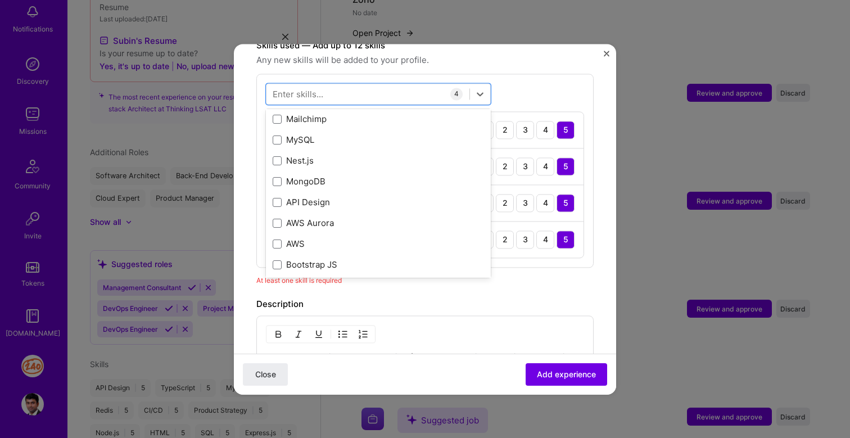
scroll to position [292, 0]
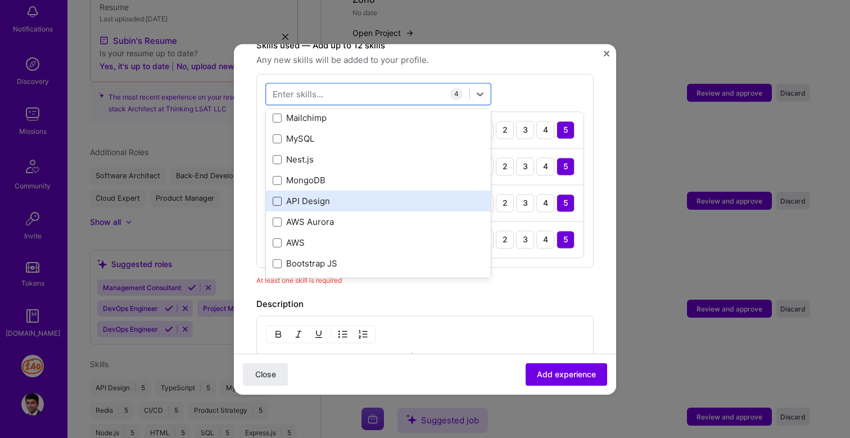
click at [275, 197] on span at bounding box center [277, 201] width 9 height 9
click at [0, 0] on input "checkbox" at bounding box center [0, 0] width 0 height 0
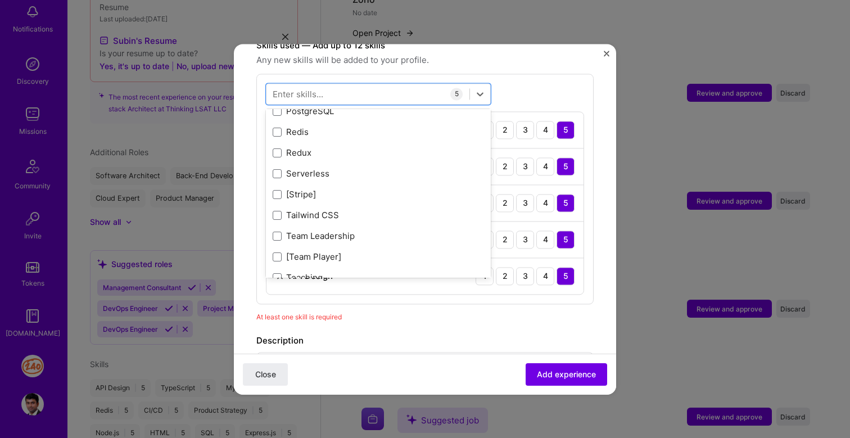
scroll to position [564, 0]
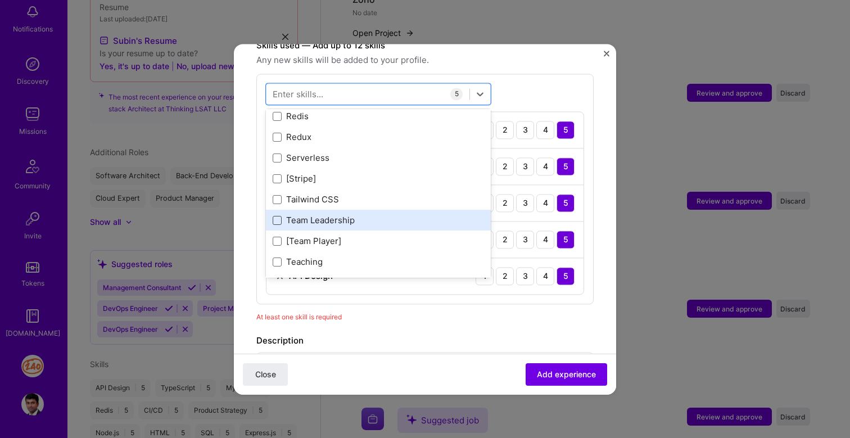
click at [280, 216] on span at bounding box center [277, 220] width 9 height 9
click at [0, 0] on input "checkbox" at bounding box center [0, 0] width 0 height 0
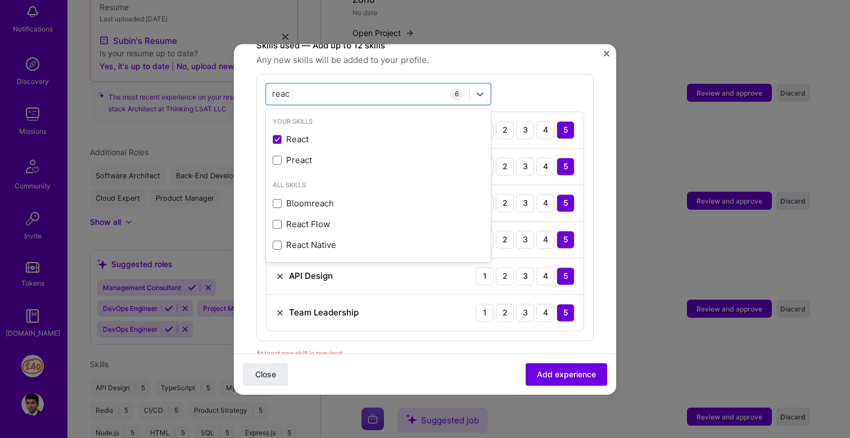
scroll to position [0, 0]
type input "r"
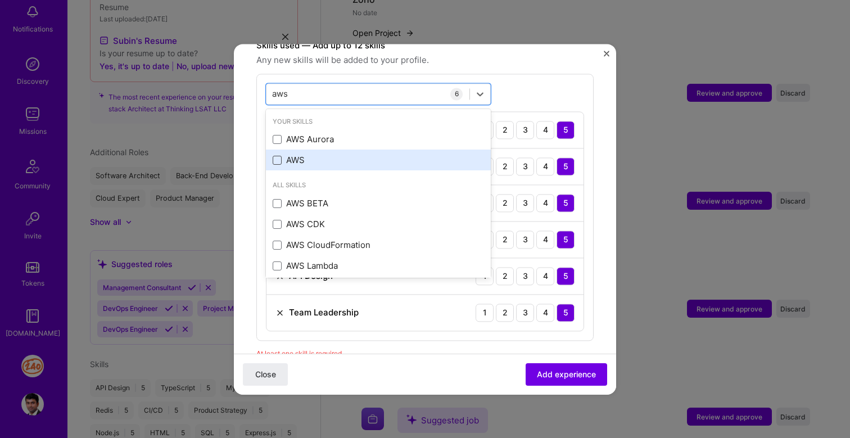
click at [278, 156] on span at bounding box center [277, 160] width 9 height 9
click at [0, 0] on input "checkbox" at bounding box center [0, 0] width 0 height 0
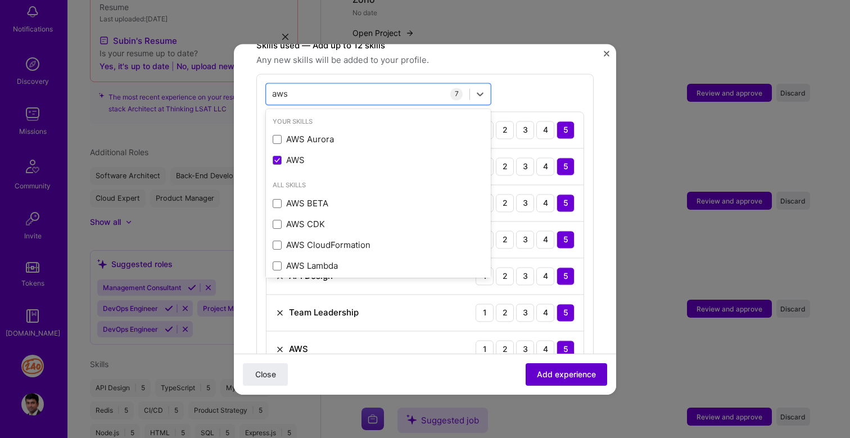
type input "aws"
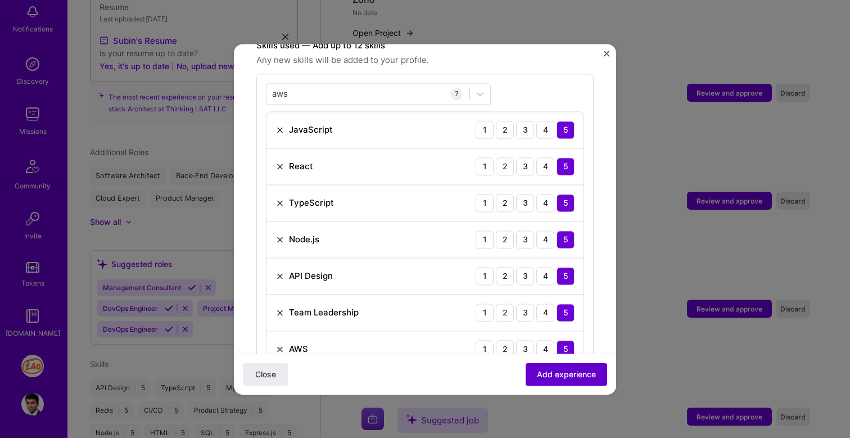
click at [549, 372] on span "Add experience" at bounding box center [566, 373] width 59 height 11
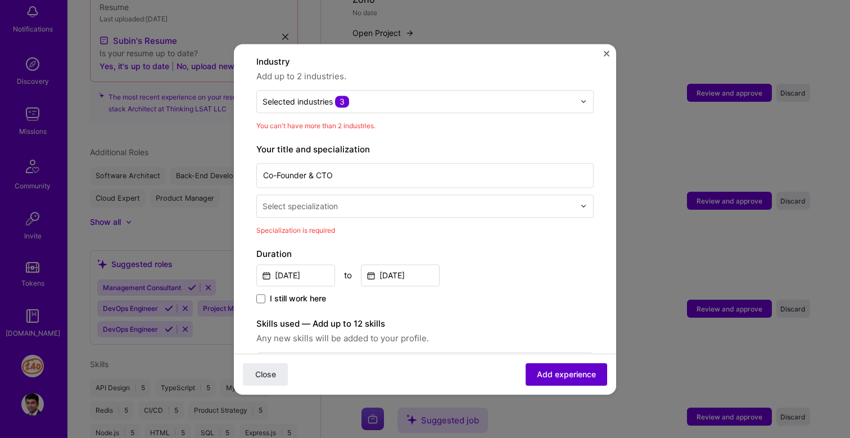
scroll to position [164, 0]
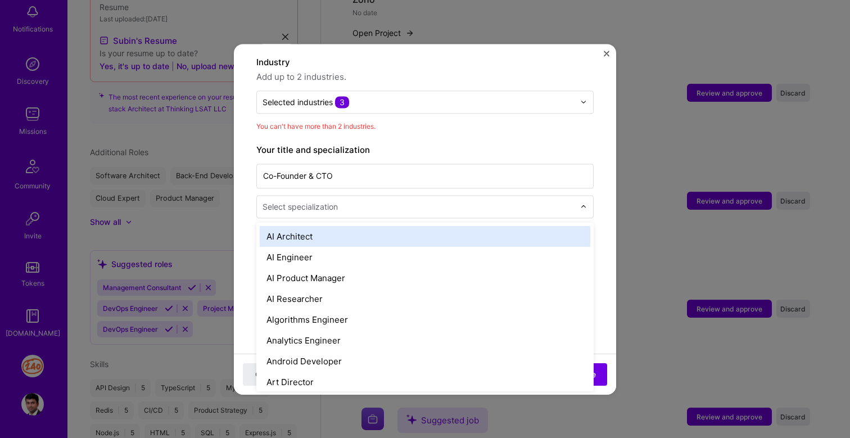
click at [375, 201] on input "text" at bounding box center [419, 207] width 314 height 12
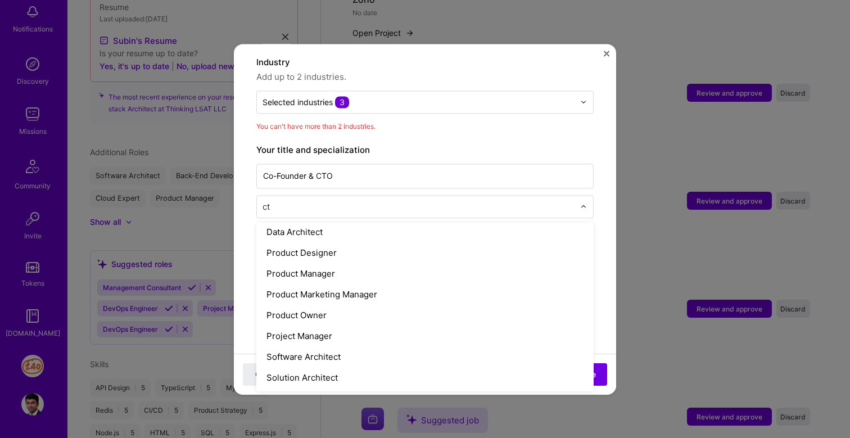
scroll to position [0, 0]
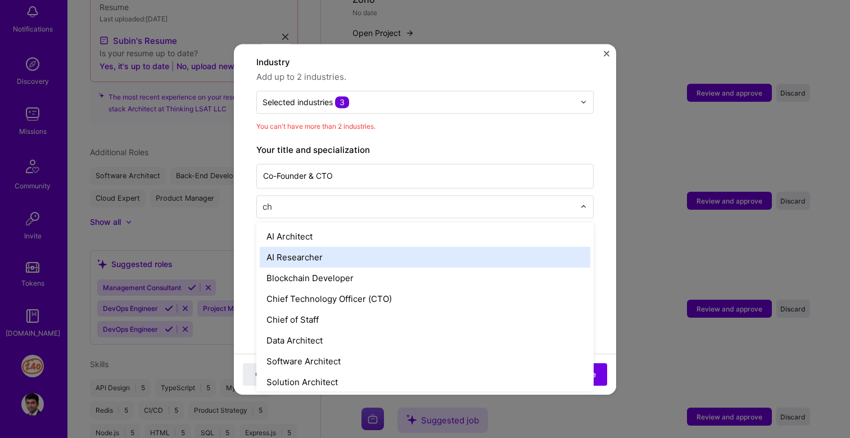
type input "c"
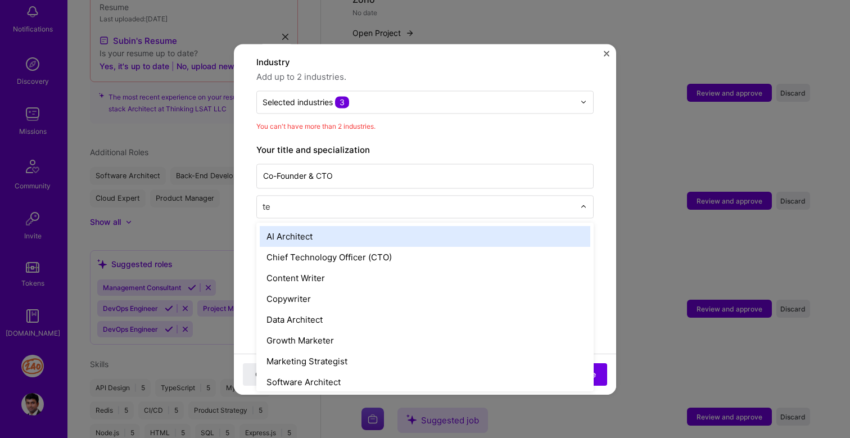
type input "tec"
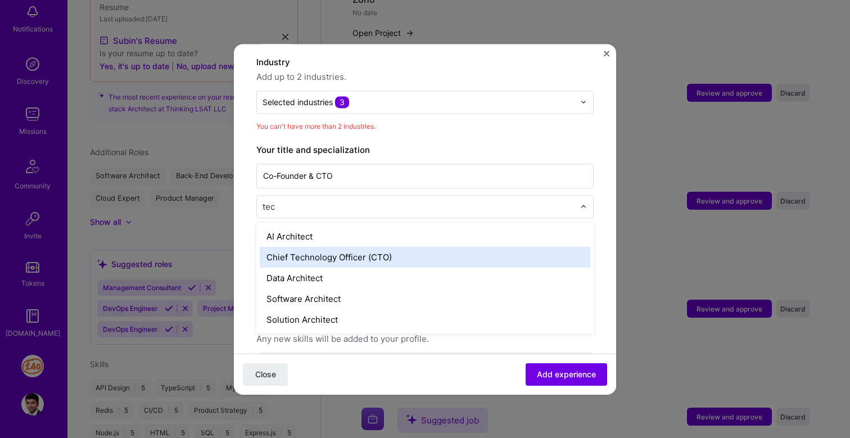
click at [384, 247] on div "Chief Technology Officer (CTO)" at bounding box center [425, 257] width 330 height 21
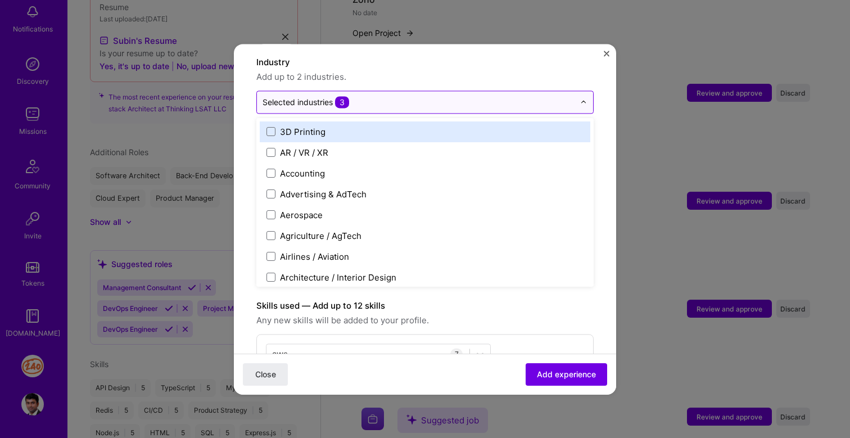
click at [440, 96] on input "text" at bounding box center [418, 102] width 312 height 12
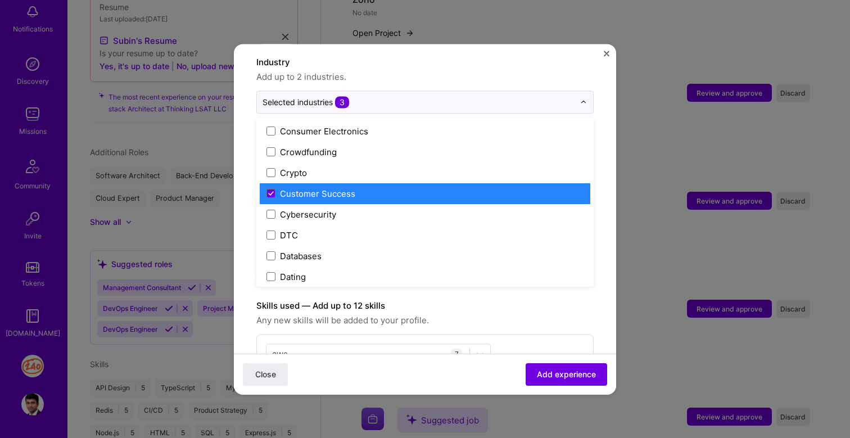
scroll to position [765, 0]
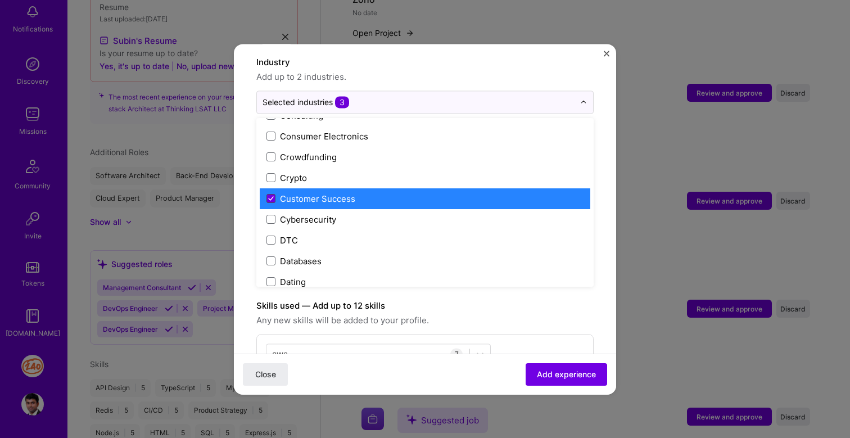
click at [273, 197] on icon at bounding box center [271, 198] width 4 height 3
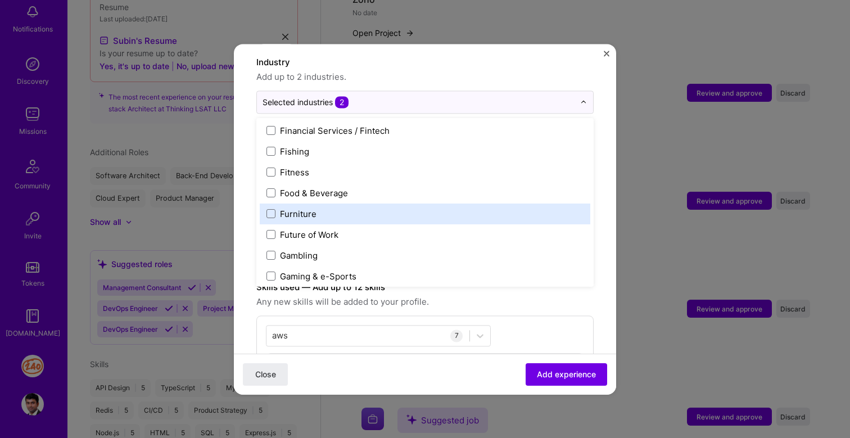
scroll to position [1198, 0]
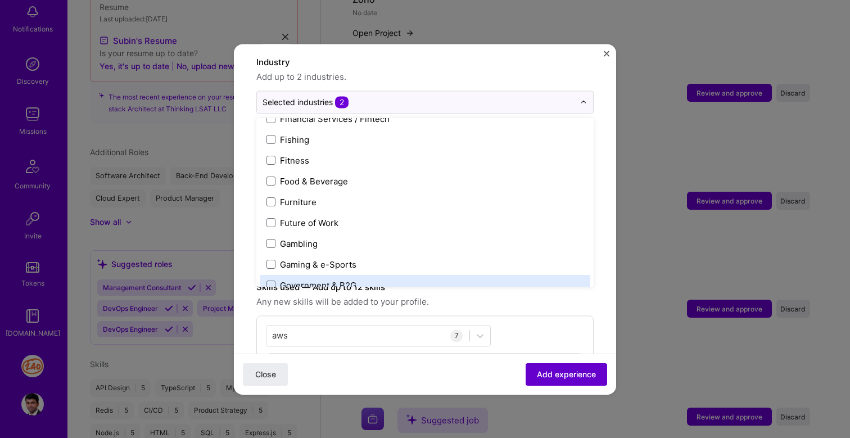
click at [574, 375] on span "Add experience" at bounding box center [566, 373] width 59 height 11
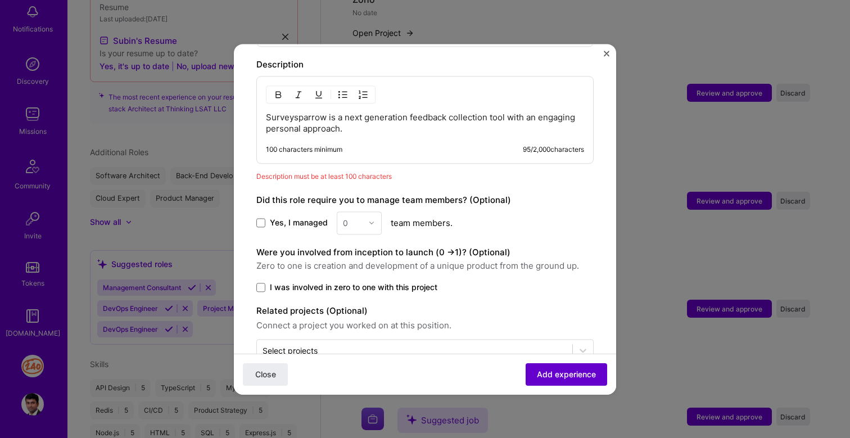
scroll to position [738, 0]
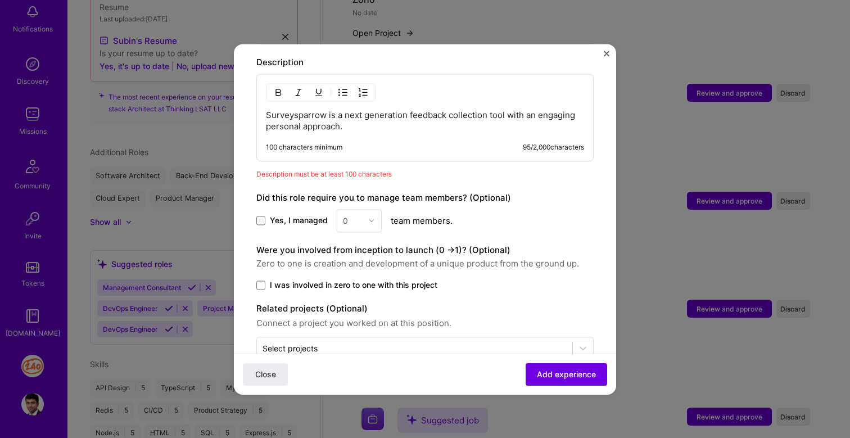
click at [443, 115] on p "Surveysparrow is a next generation feedback collection tool with an engaging pe…" at bounding box center [425, 121] width 318 height 22
click at [415, 115] on p "Surveysparrow is a next-generation feedback collection tool with an engaging pe…" at bounding box center [425, 121] width 318 height 22
drag, startPoint x: 410, startPoint y: 104, endPoint x: 454, endPoint y: 128, distance: 49.8
click at [454, 128] on div "Surveysparrow is a next-generation feedback collection tool with an engaging pe…" at bounding box center [424, 118] width 337 height 88
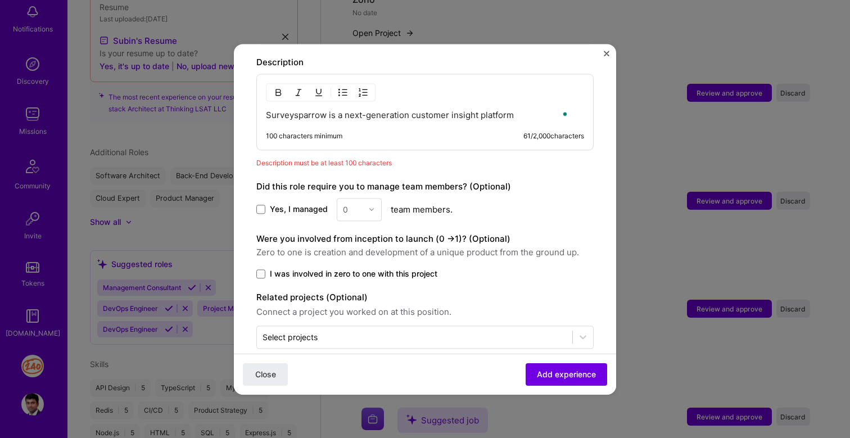
click at [419, 109] on div "Surveysparrow is a next-generation customer insight platform 100 characters min…" at bounding box center [424, 112] width 337 height 76
click at [506, 110] on p "Surveysparrow is a next-generation customer insight platform" at bounding box center [425, 115] width 318 height 11
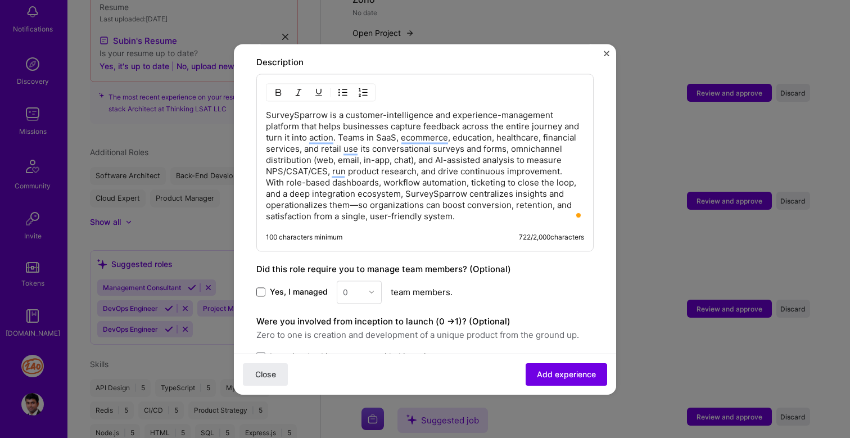
click at [262, 287] on span at bounding box center [260, 291] width 9 height 9
click at [0, 0] on input "Yes, I managed" at bounding box center [0, 0] width 0 height 0
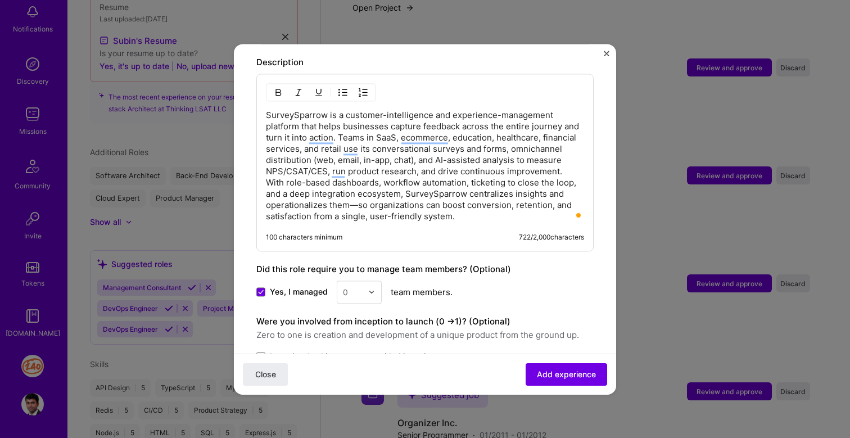
click at [346, 286] on div "0" at bounding box center [345, 292] width 5 height 12
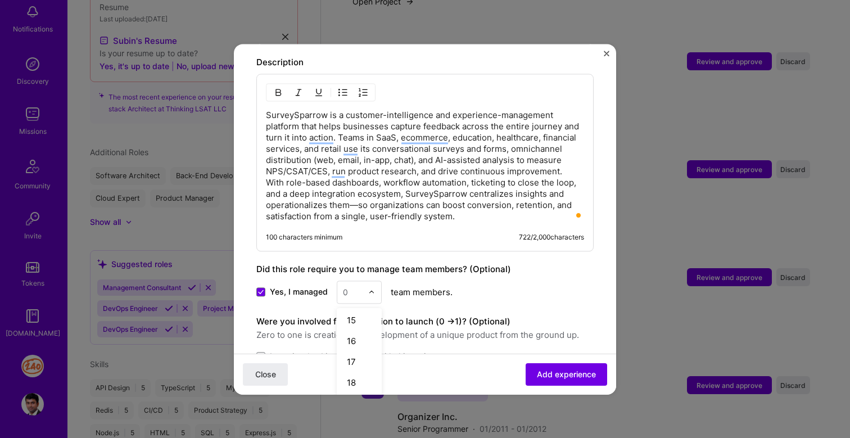
scroll to position [379, 0]
click at [356, 328] on div "20" at bounding box center [359, 338] width 38 height 21
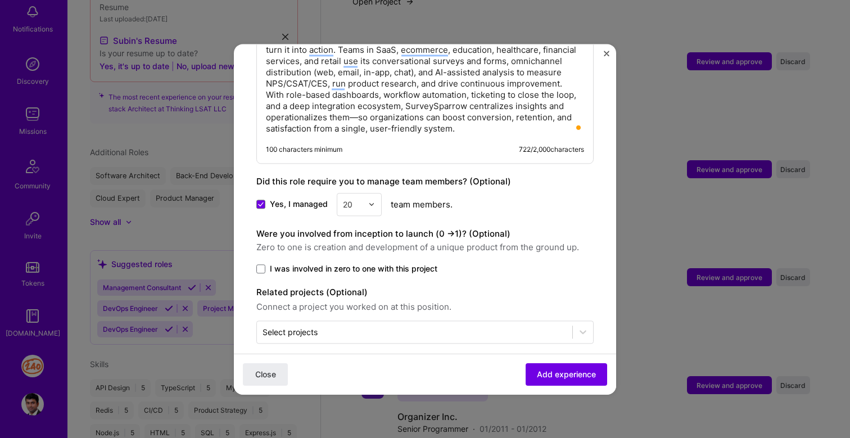
scroll to position [827, 0]
click at [265, 263] on span at bounding box center [260, 267] width 9 height 9
click at [0, 0] on input "I was involved in zero to one with this project" at bounding box center [0, 0] width 0 height 0
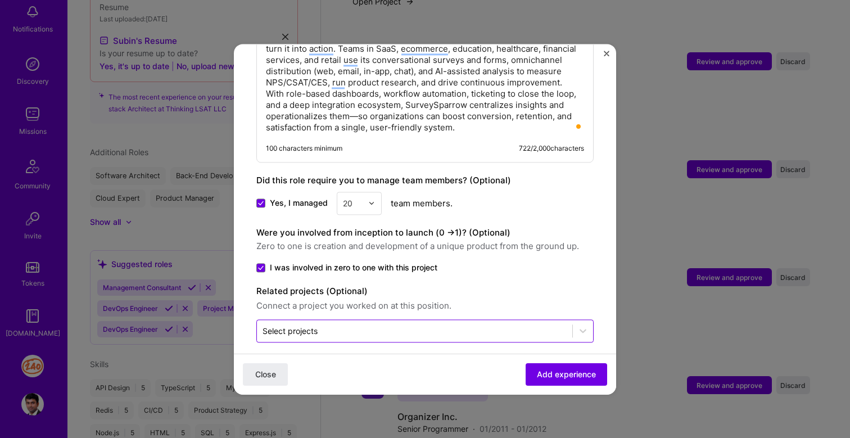
click at [345, 325] on input "text" at bounding box center [414, 331] width 304 height 12
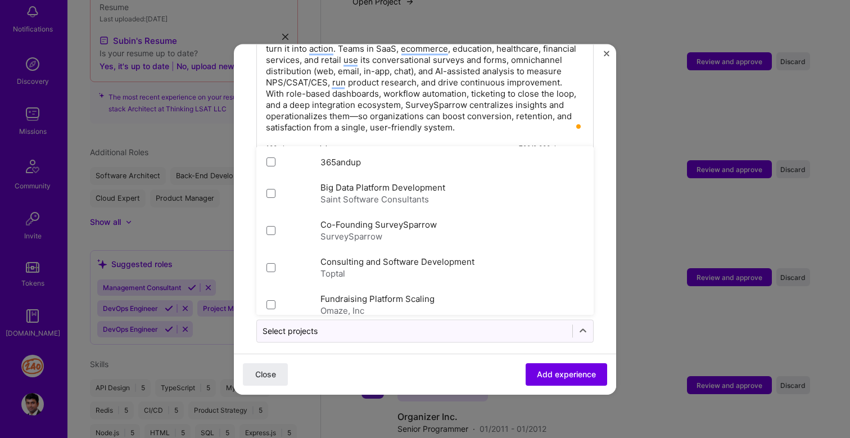
click at [371, 356] on div "Close Add experience" at bounding box center [425, 373] width 382 height 41
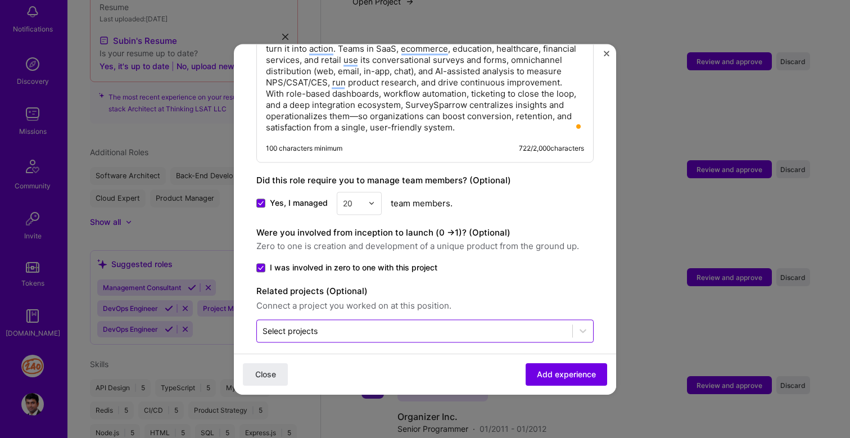
click at [487, 325] on div at bounding box center [414, 331] width 304 height 14
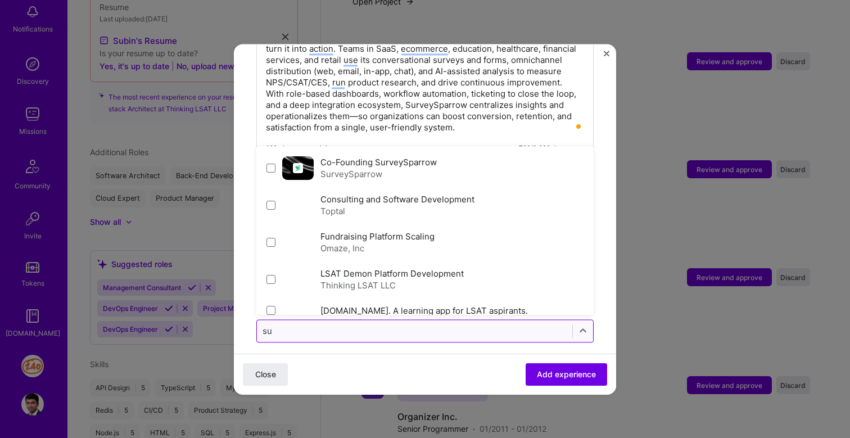
type input "sur"
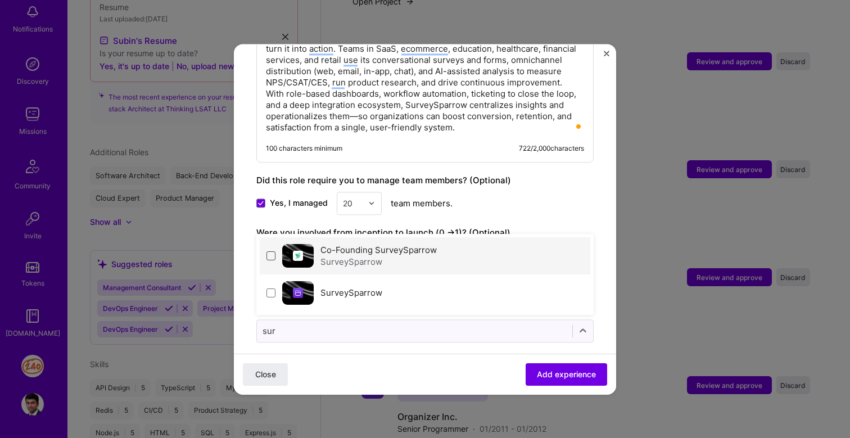
click at [267, 251] on span at bounding box center [270, 255] width 9 height 9
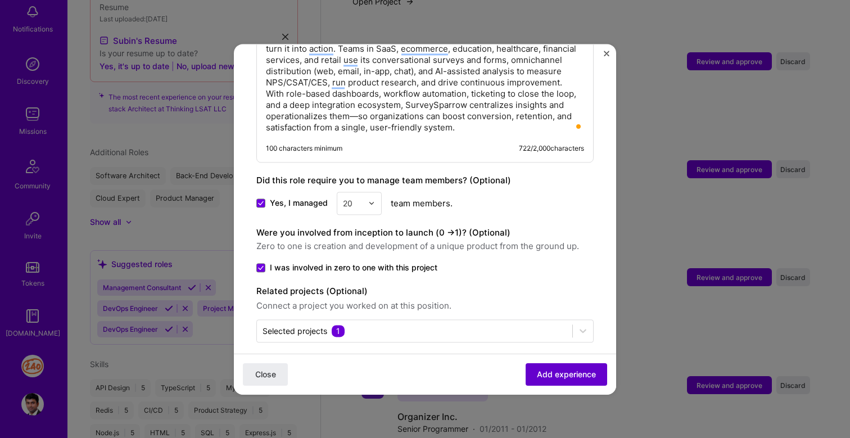
click at [564, 379] on span "Add experience" at bounding box center [566, 373] width 59 height 11
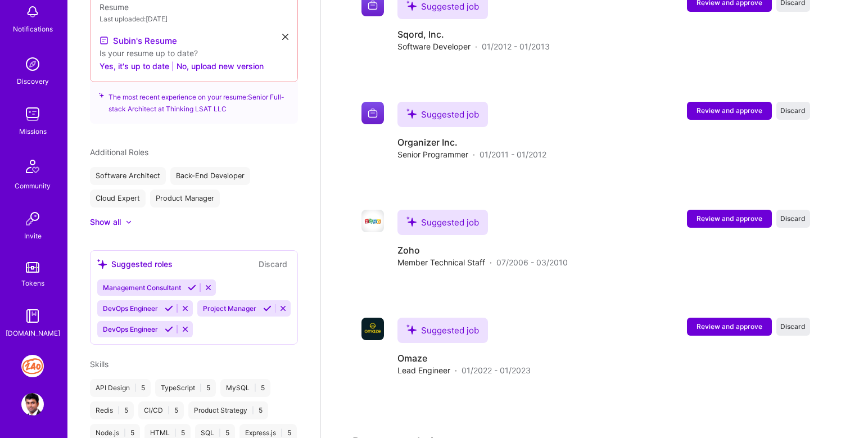
scroll to position [2673, 0]
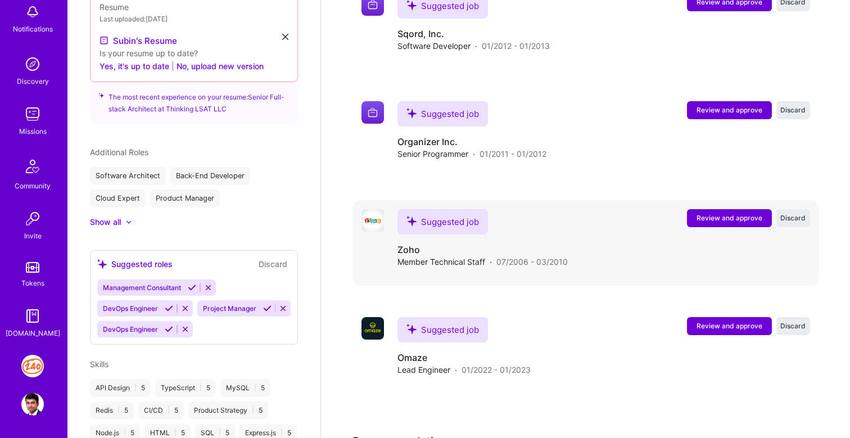
click at [747, 213] on span "Review and approve" at bounding box center [729, 218] width 66 height 10
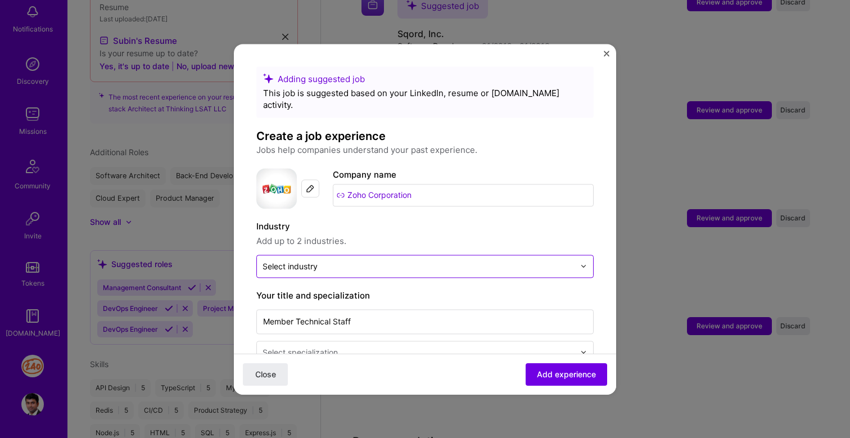
click at [436, 262] on div "Select industry 0" at bounding box center [418, 266] width 323 height 22
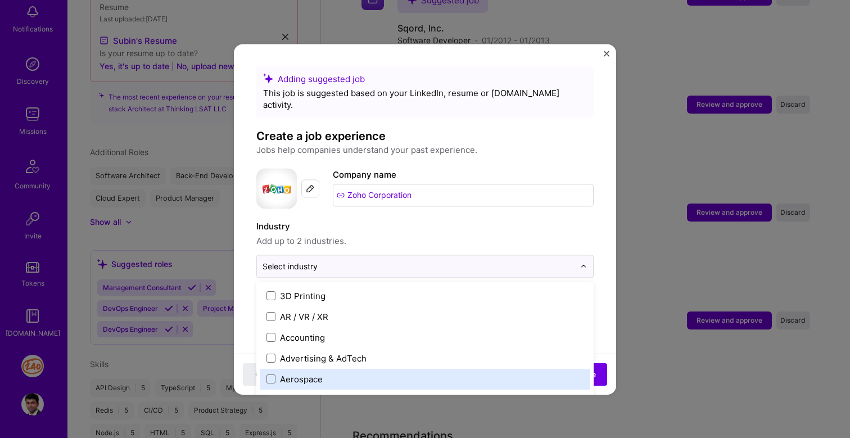
scroll to position [137, 0]
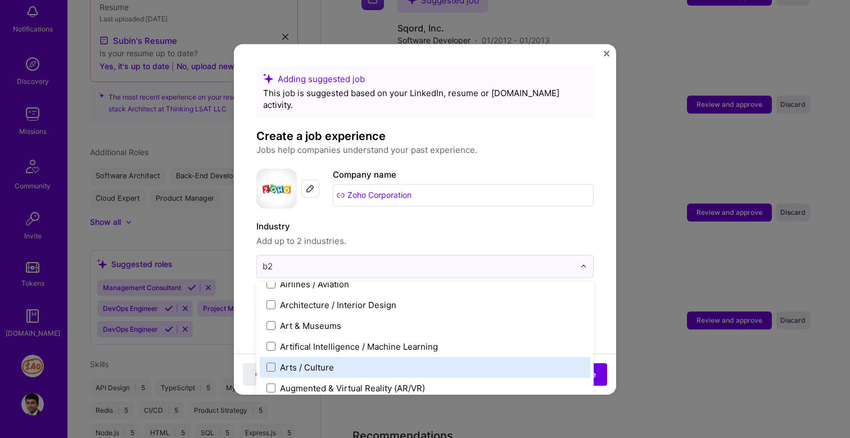
type input "b2b"
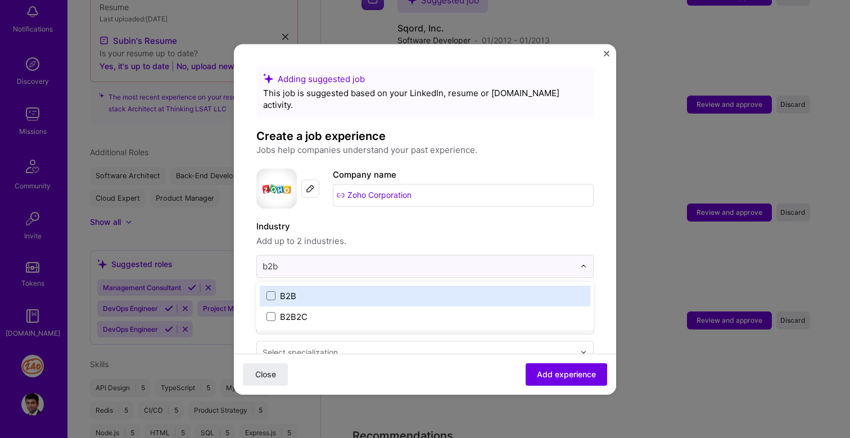
scroll to position [0, 0]
click at [270, 291] on span at bounding box center [270, 295] width 9 height 9
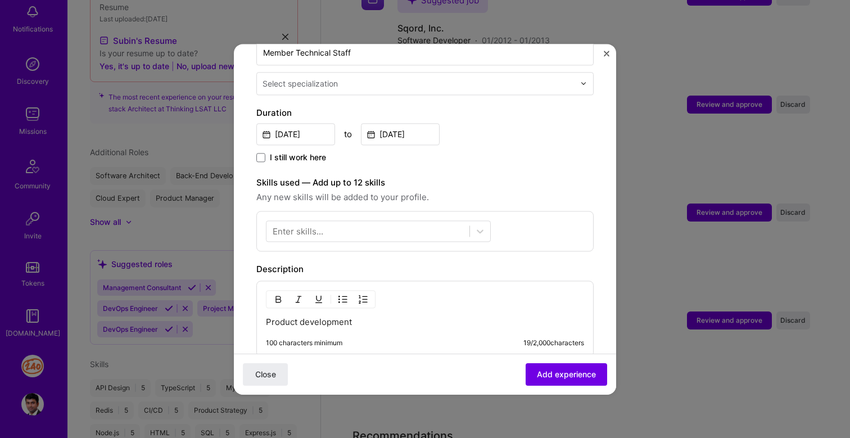
scroll to position [270, 0]
click at [439, 220] on div at bounding box center [367, 229] width 203 height 19
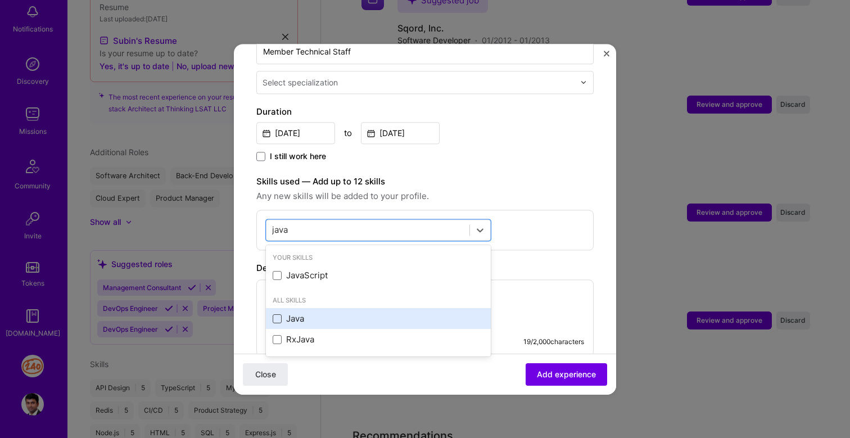
click at [279, 314] on span at bounding box center [277, 318] width 9 height 9
click at [0, 0] on input "checkbox" at bounding box center [0, 0] width 0 height 0
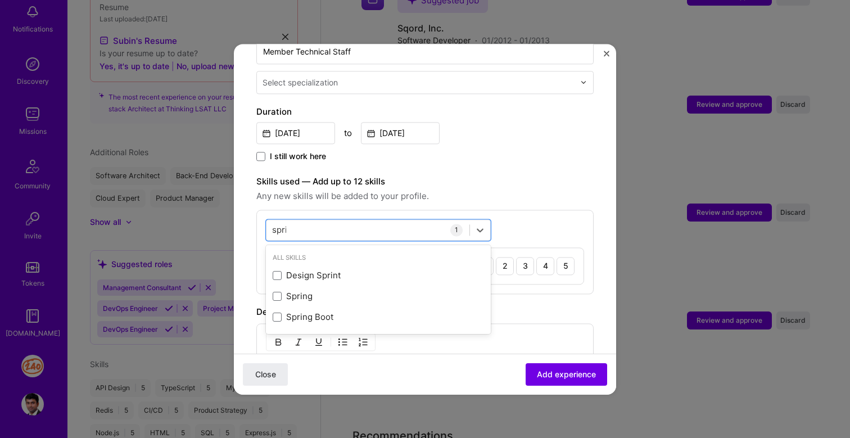
type input "sprin"
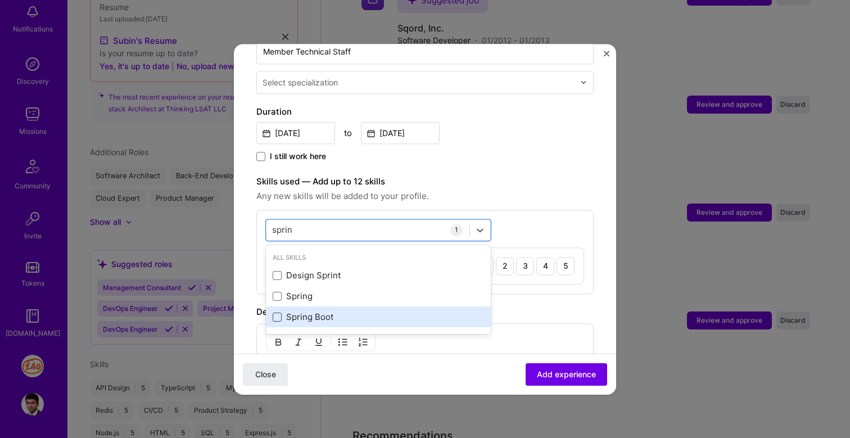
click at [278, 312] on span at bounding box center [277, 316] width 9 height 9
click at [0, 0] on input "checkbox" at bounding box center [0, 0] width 0 height 0
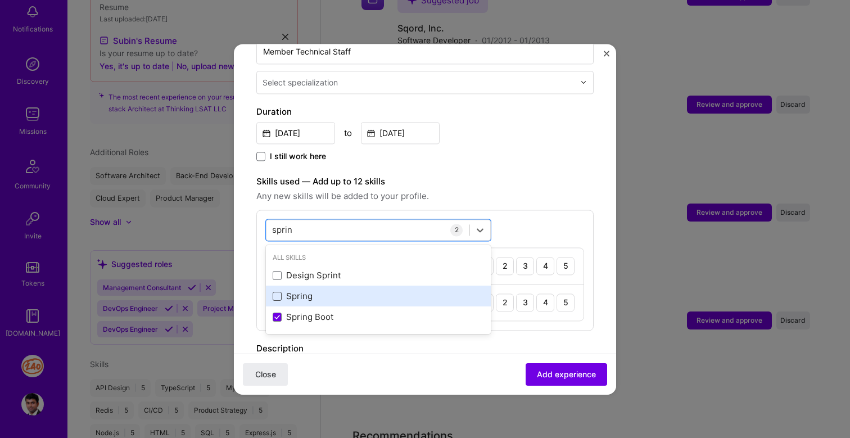
click at [279, 292] on span at bounding box center [277, 296] width 9 height 9
click at [0, 0] on input "checkbox" at bounding box center [0, 0] width 0 height 0
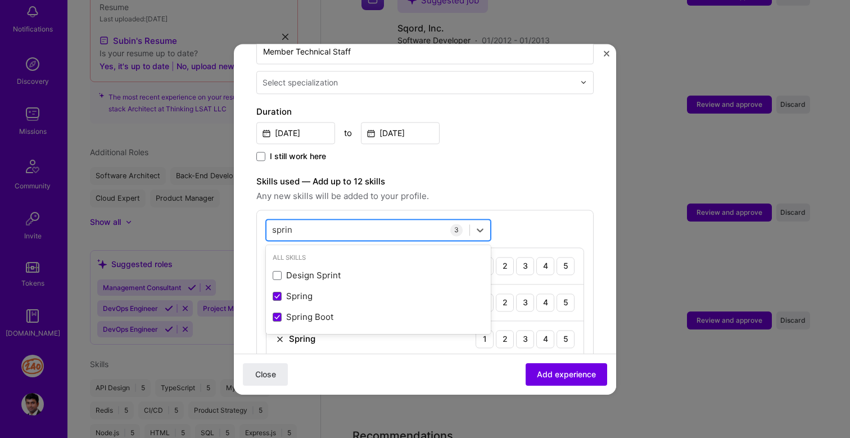
click at [314, 222] on div "sprin sprin" at bounding box center [367, 229] width 203 height 19
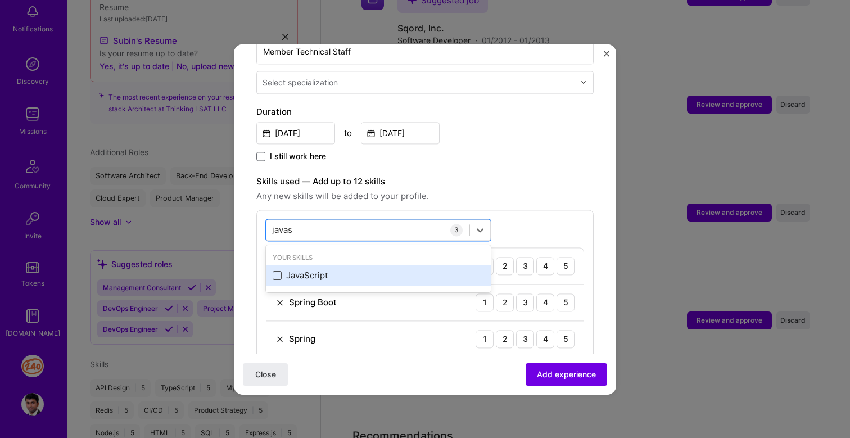
click at [276, 271] on span at bounding box center [277, 275] width 9 height 9
click at [0, 0] on input "checkbox" at bounding box center [0, 0] width 0 height 0
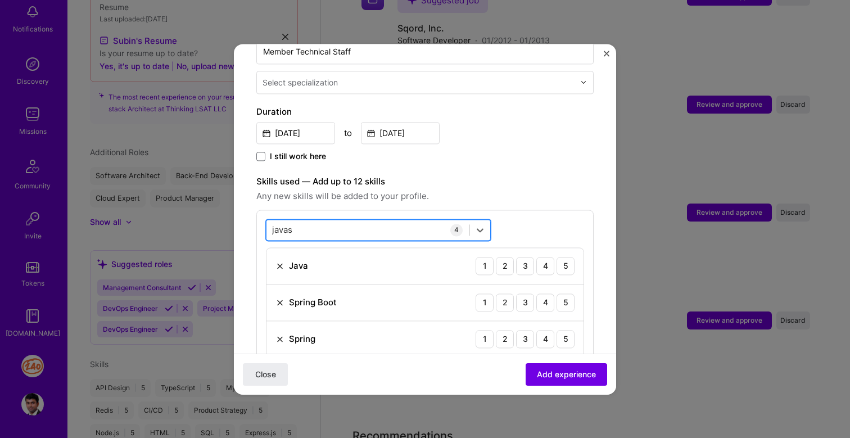
click at [340, 220] on div "javas javas" at bounding box center [367, 229] width 203 height 19
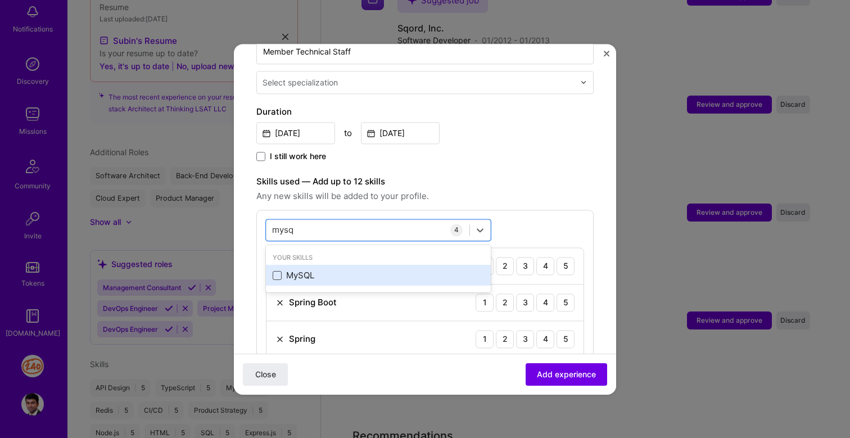
click at [279, 271] on span at bounding box center [277, 275] width 9 height 9
click at [0, 0] on input "checkbox" at bounding box center [0, 0] width 0 height 0
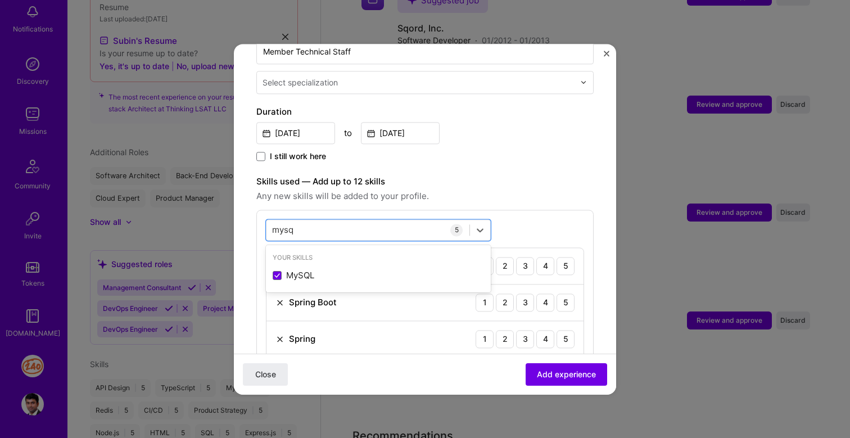
type input "mysq"
click at [511, 154] on div "Adding suggested job This job is suggested based on your LinkedIn, resume or A.…" at bounding box center [424, 261] width 337 height 929
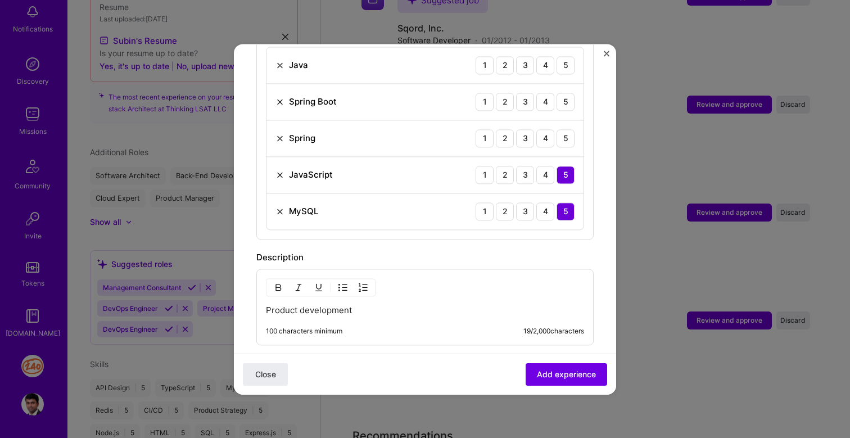
scroll to position [653, 0]
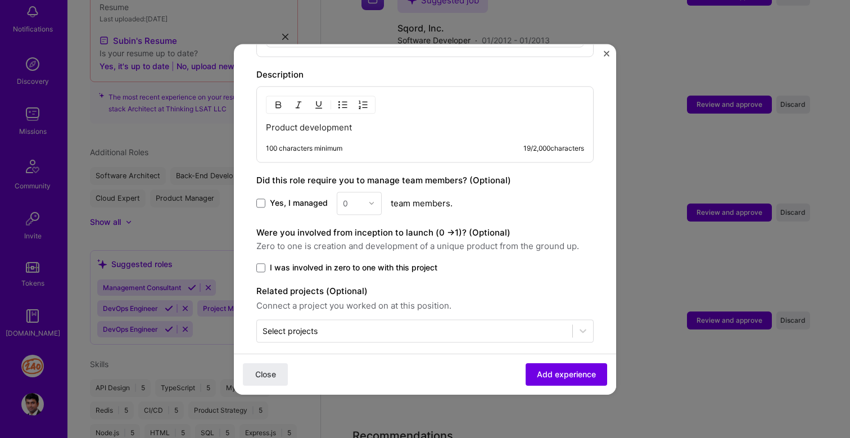
click at [423, 122] on p "Product development" at bounding box center [425, 127] width 318 height 11
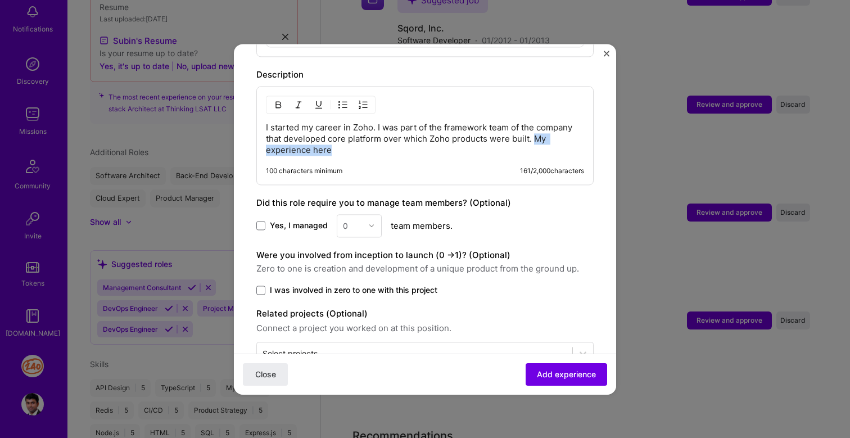
click at [537, 129] on p "I started my career in Zoho. I was part of the framework team of the company th…" at bounding box center [425, 139] width 318 height 34
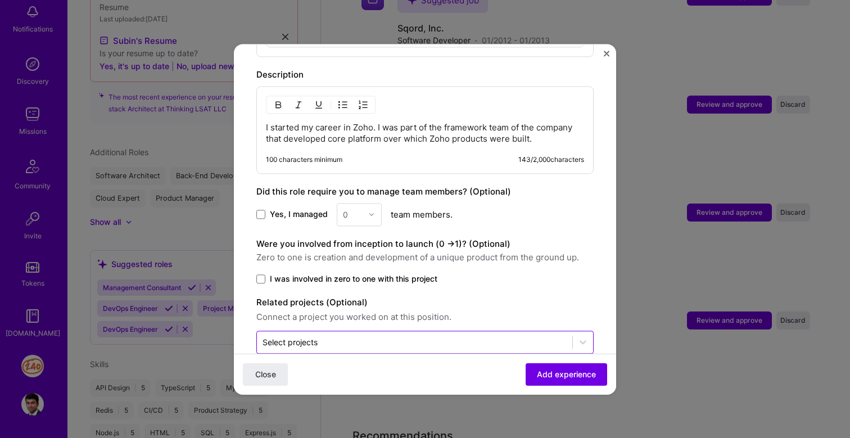
click at [459, 336] on input "text" at bounding box center [414, 342] width 304 height 12
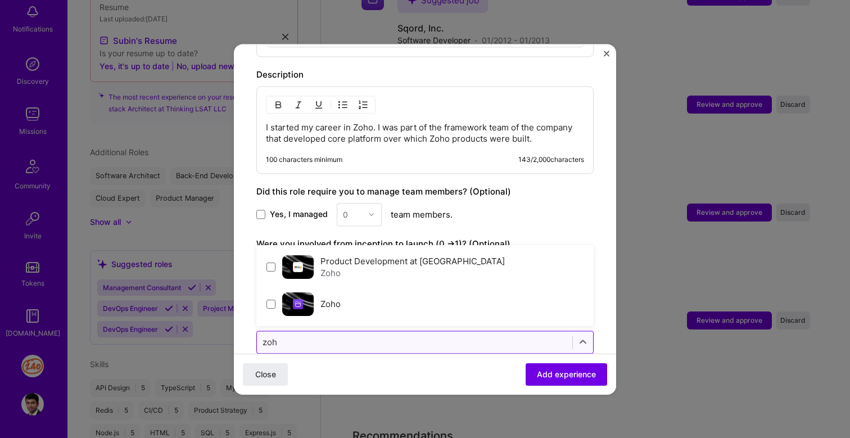
type input "zoho"
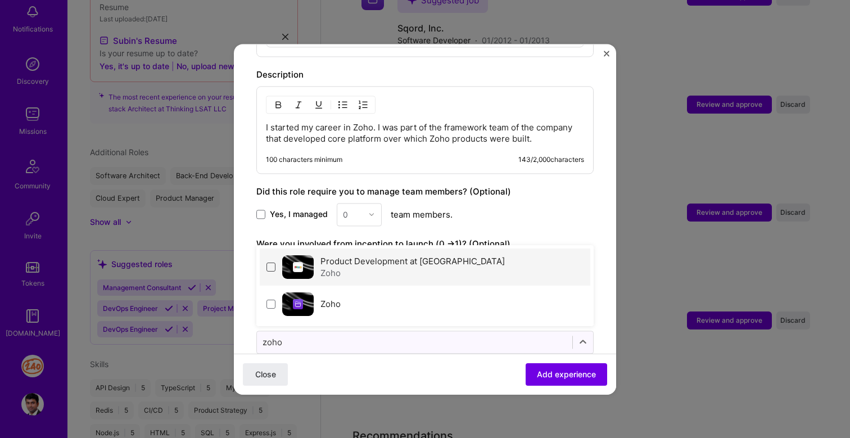
click at [270, 262] on span at bounding box center [270, 266] width 9 height 9
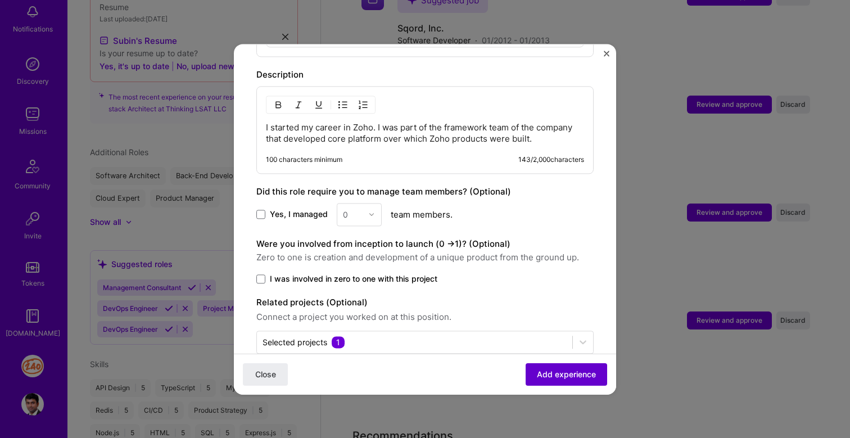
click at [563, 373] on span "Add experience" at bounding box center [566, 373] width 59 height 11
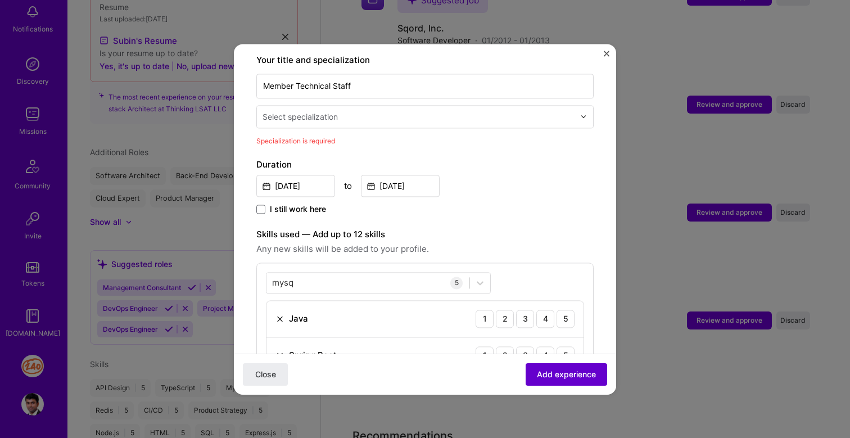
scroll to position [233, 0]
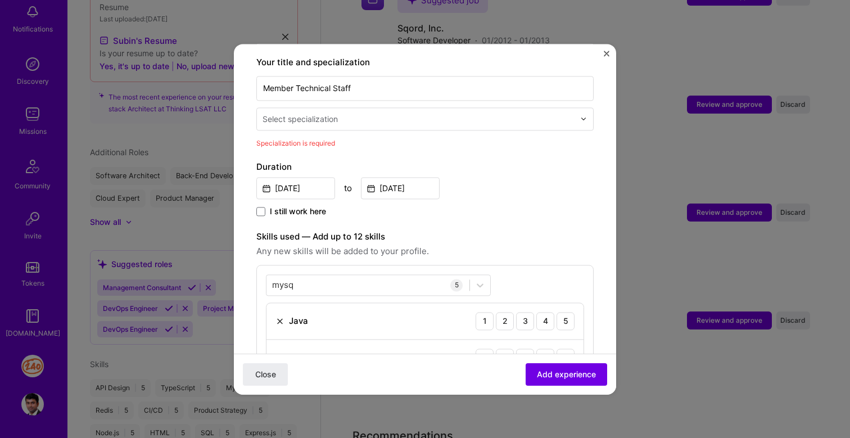
click at [392, 113] on input "text" at bounding box center [419, 119] width 314 height 12
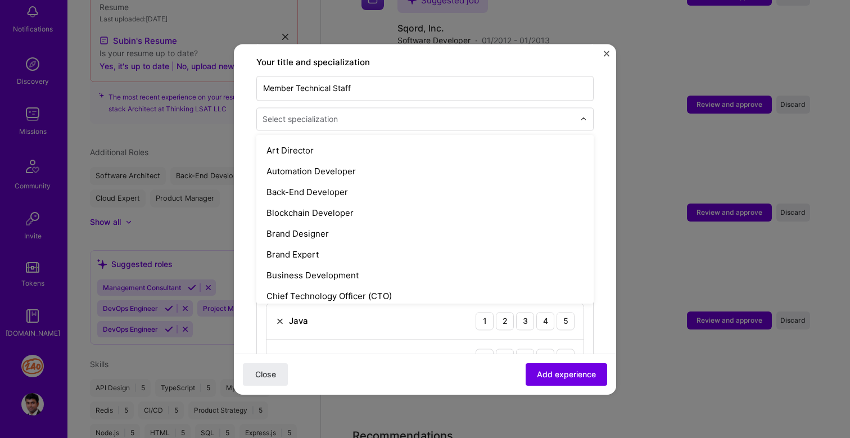
scroll to position [143, 0]
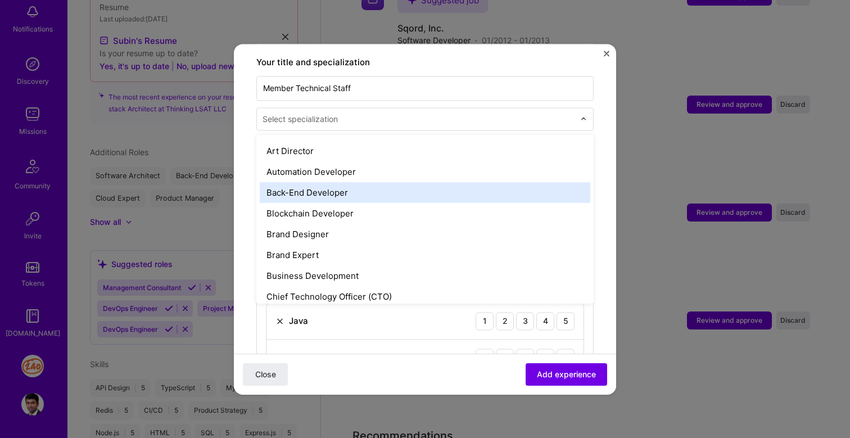
click at [388, 182] on div "Back-End Developer" at bounding box center [425, 192] width 330 height 21
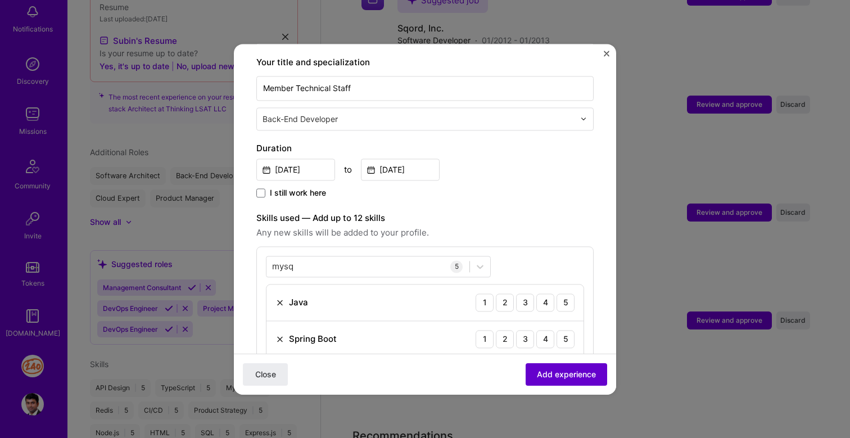
click at [564, 376] on span "Add experience" at bounding box center [566, 373] width 59 height 11
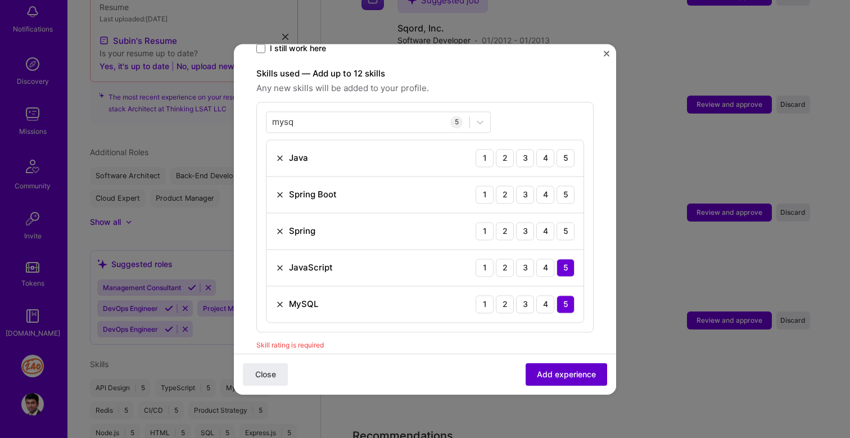
scroll to position [389, 0]
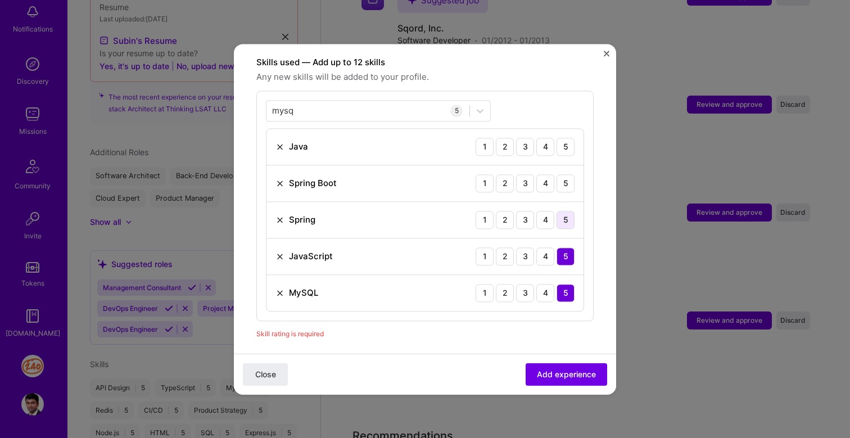
click at [563, 215] on div "5" at bounding box center [565, 220] width 18 height 18
click at [571, 174] on div "5" at bounding box center [565, 183] width 18 height 18
click at [569, 138] on div "5" at bounding box center [565, 147] width 18 height 18
click at [579, 368] on span "Add experience" at bounding box center [566, 373] width 59 height 11
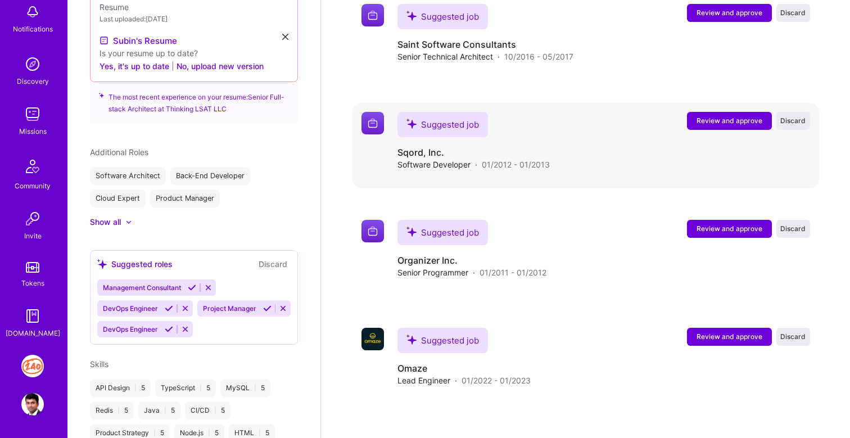
scroll to position [2878, 0]
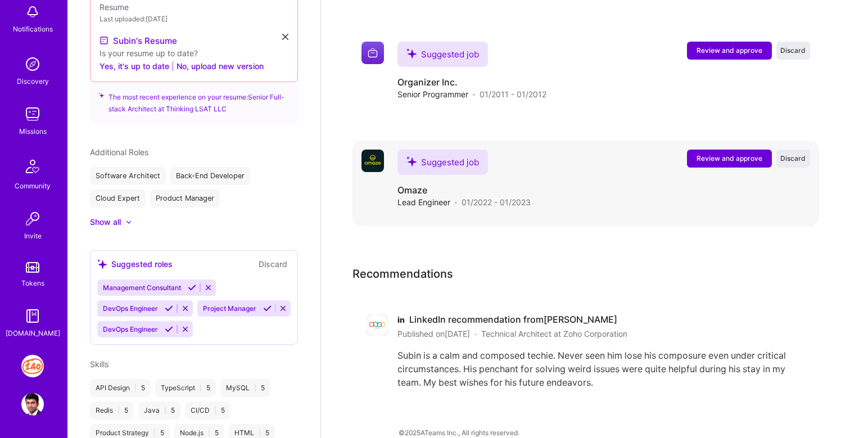
click at [727, 153] on span "Review and approve" at bounding box center [729, 158] width 66 height 10
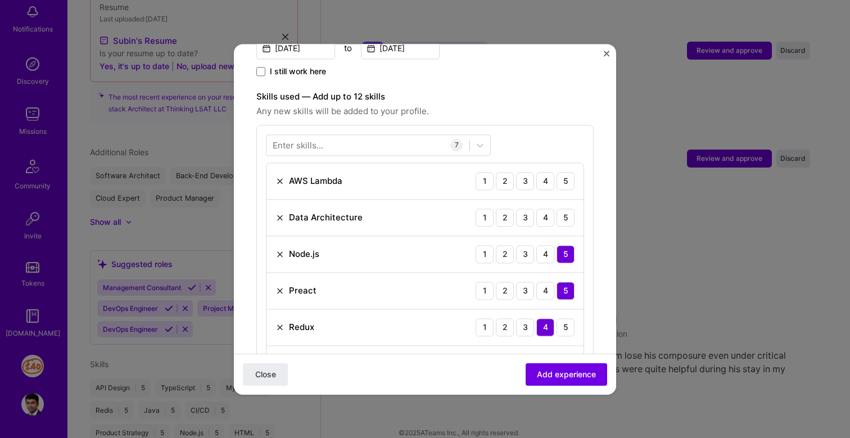
scroll to position [359, 0]
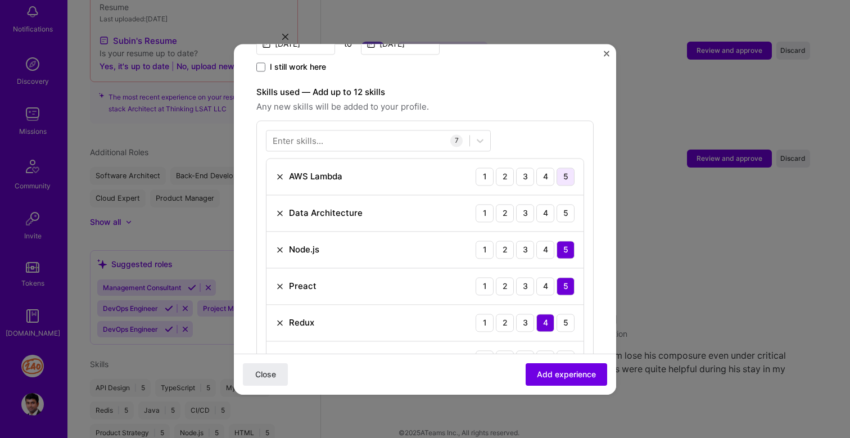
click at [565, 167] on div "5" at bounding box center [565, 176] width 18 height 18
click at [566, 204] on div "5" at bounding box center [565, 213] width 18 height 18
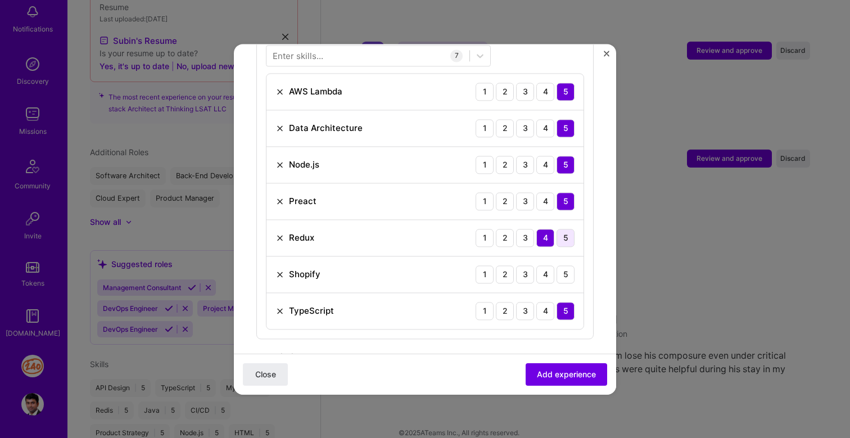
scroll to position [461, 0]
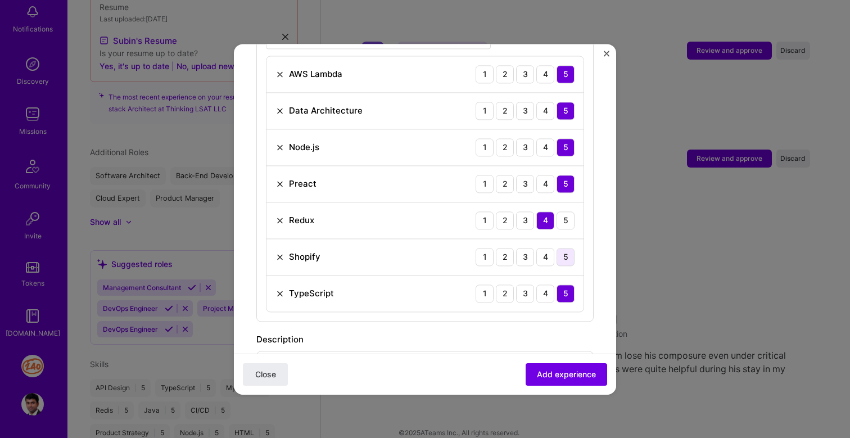
click at [564, 250] on div "5" at bounding box center [565, 257] width 18 height 18
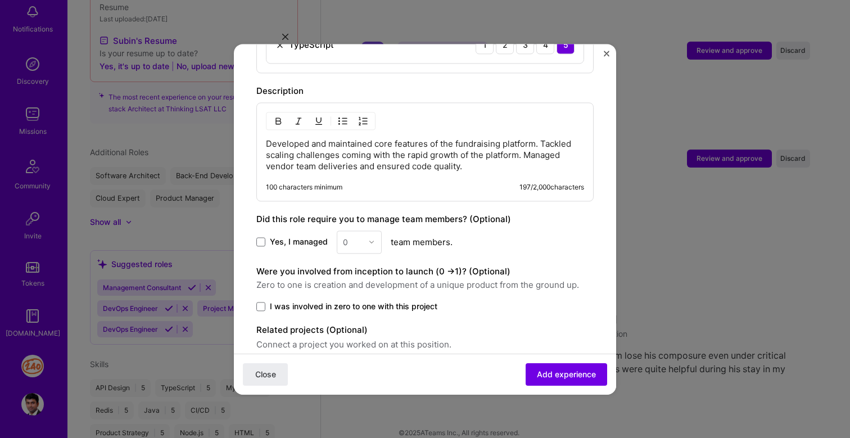
scroll to position [748, 0]
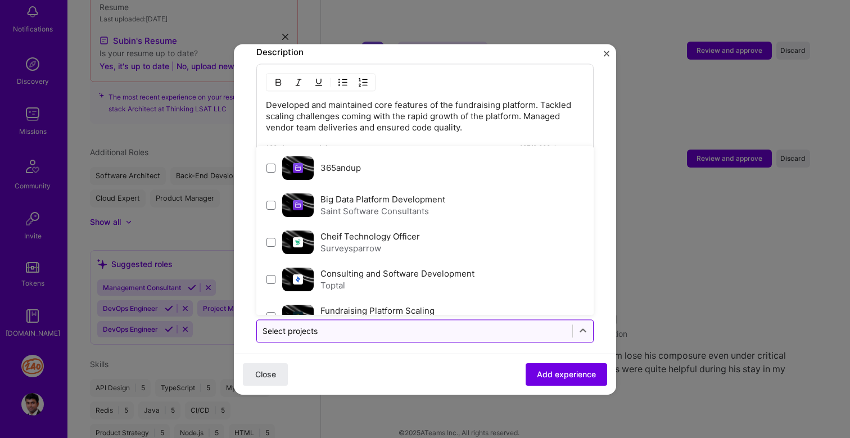
click at [402, 325] on input "text" at bounding box center [414, 331] width 304 height 12
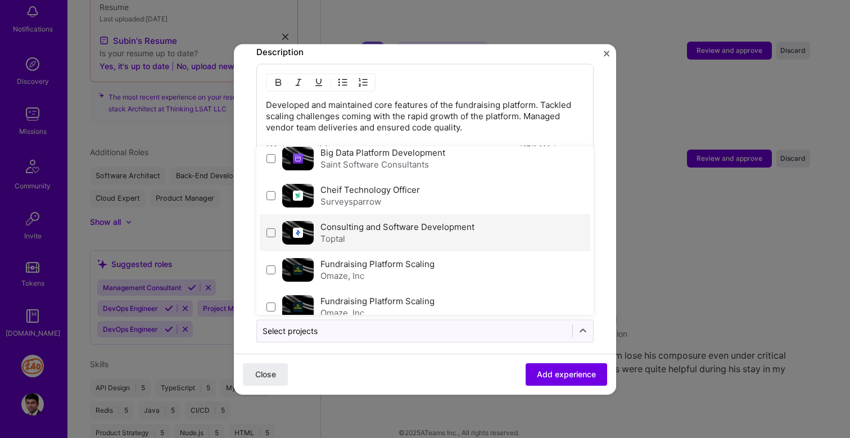
scroll to position [53, 0]
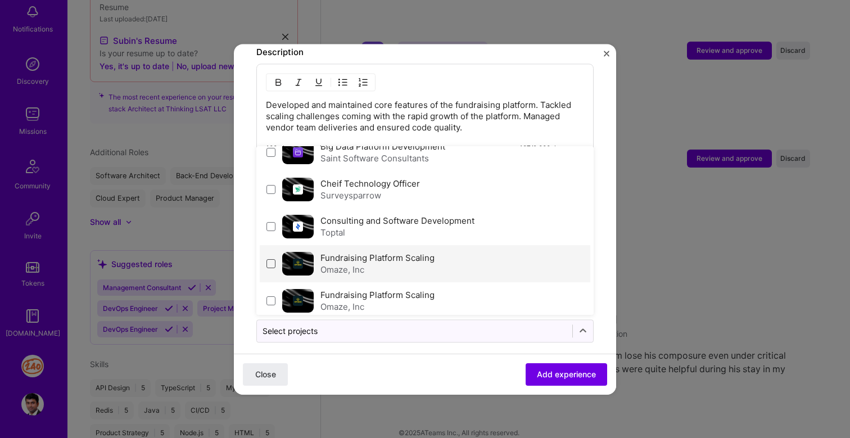
click at [272, 259] on span at bounding box center [270, 263] width 9 height 9
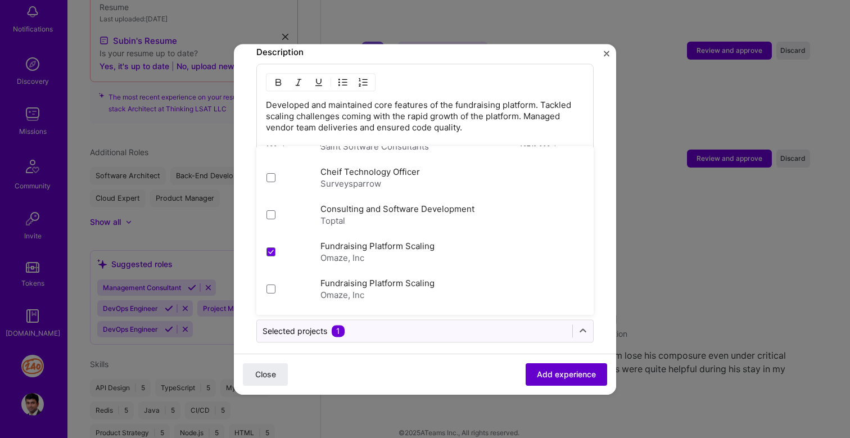
click at [557, 373] on span "Add experience" at bounding box center [566, 373] width 59 height 11
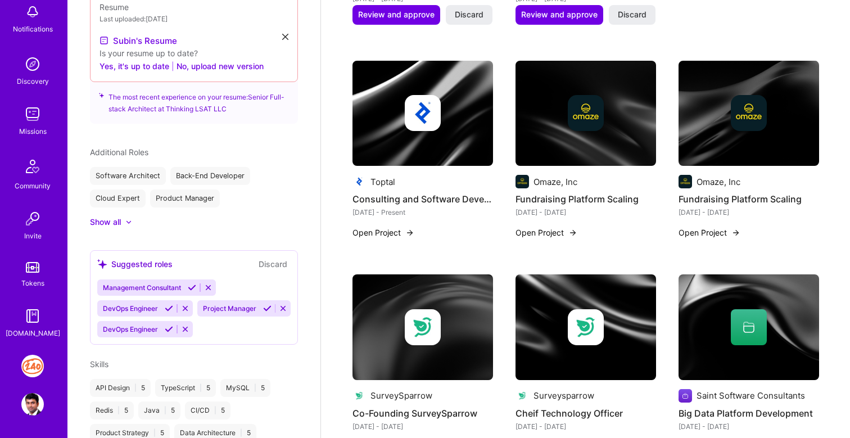
scroll to position [1079, 0]
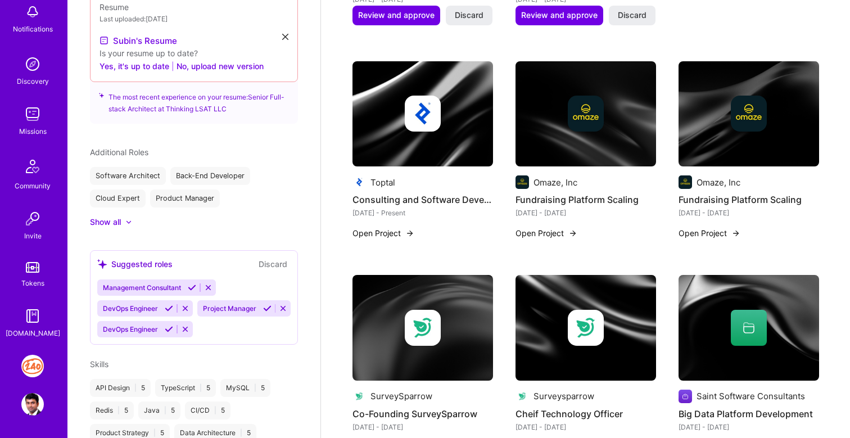
click at [400, 233] on button "Open Project" at bounding box center [383, 233] width 62 height 12
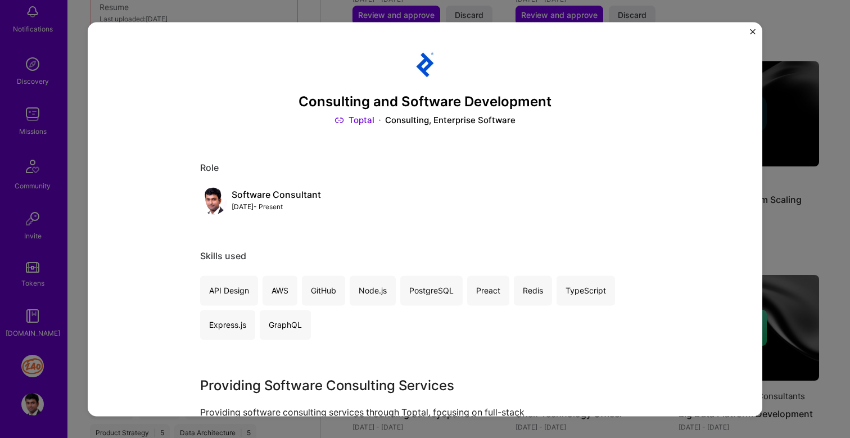
click at [759, 25] on div "Consulting and Software Development Toptal Consulting, Enterprise Software Role…" at bounding box center [425, 219] width 674 height 394
click at [754, 30] on img "Close" at bounding box center [753, 32] width 6 height 6
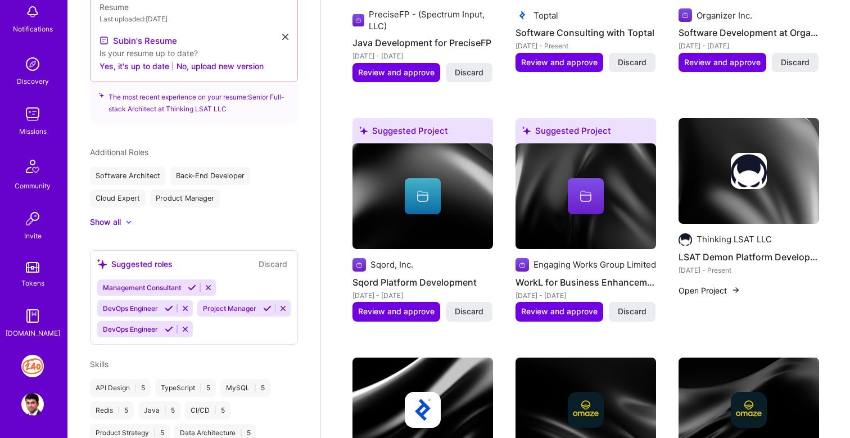
scroll to position [757, 0]
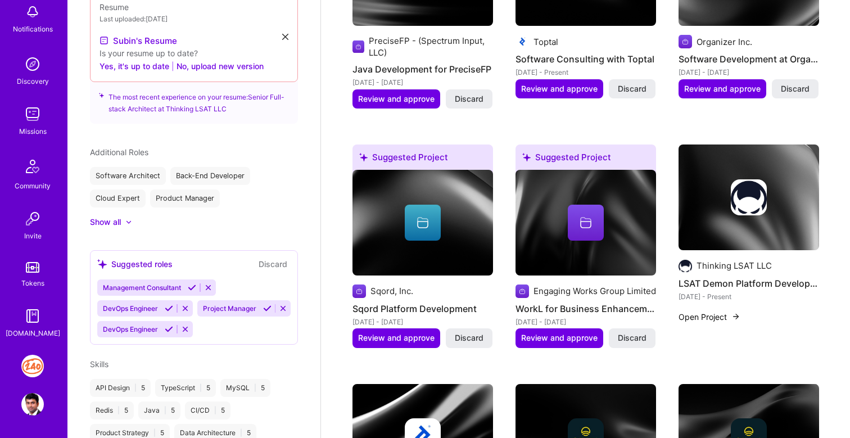
click at [741, 247] on img at bounding box center [748, 197] width 140 height 106
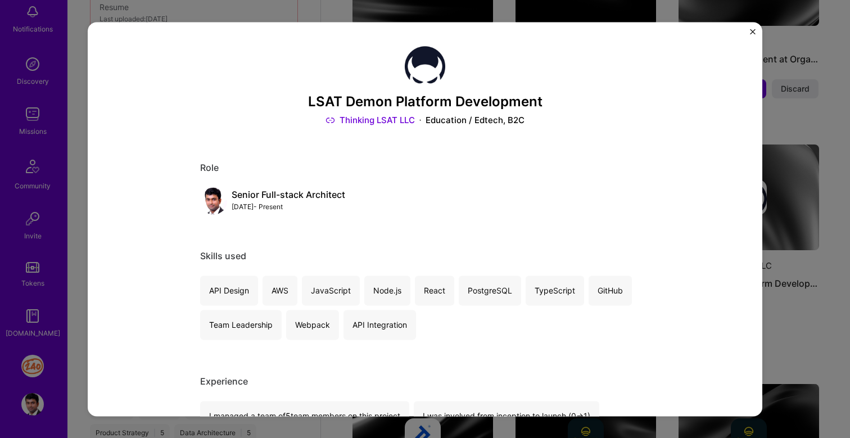
click at [754, 30] on img "Close" at bounding box center [753, 32] width 6 height 6
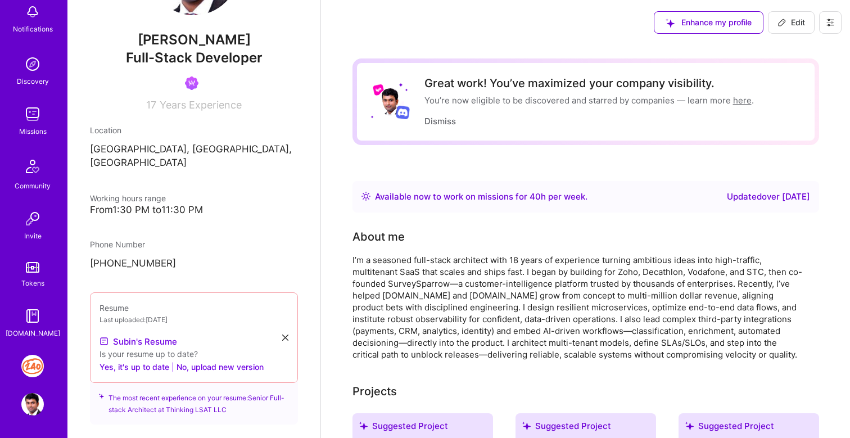
scroll to position [96, 0]
click at [159, 361] on button "Yes, it's up to date" at bounding box center [134, 367] width 70 height 13
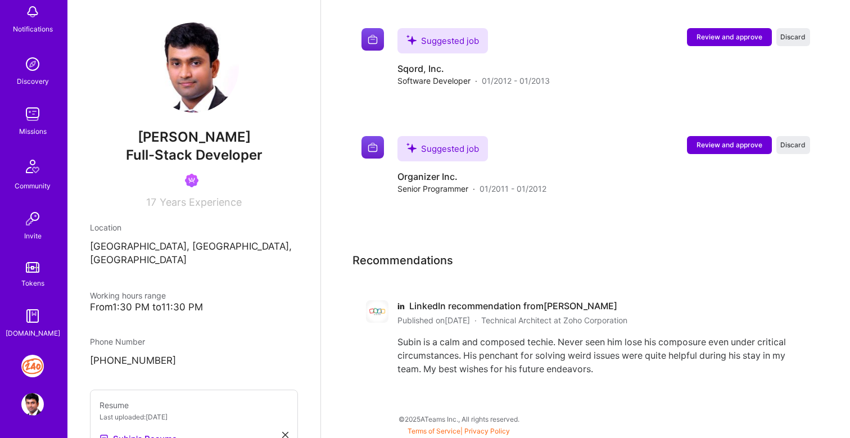
scroll to position [65, 0]
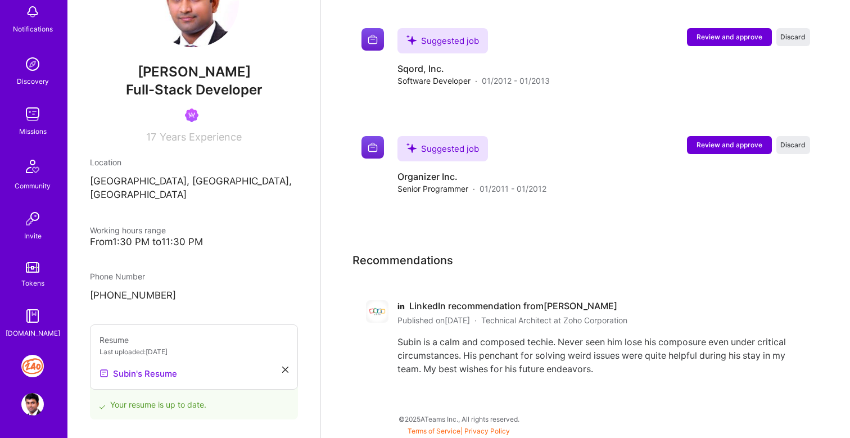
click at [161, 366] on link "Subin's Resume" at bounding box center [138, 372] width 78 height 13
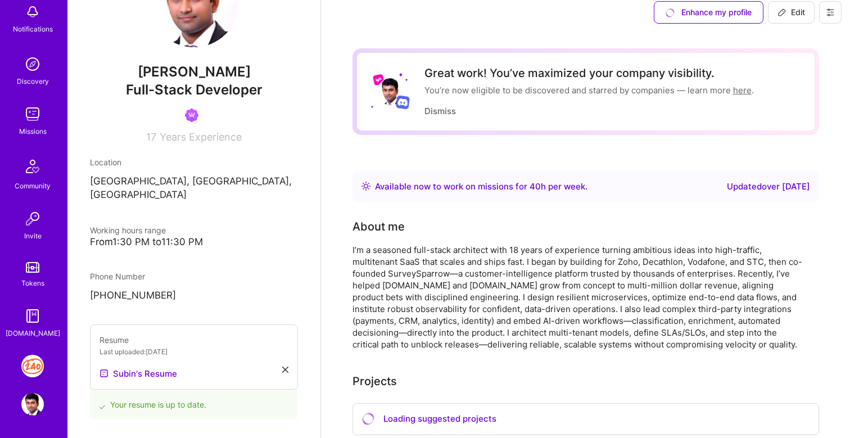
scroll to position [0, 0]
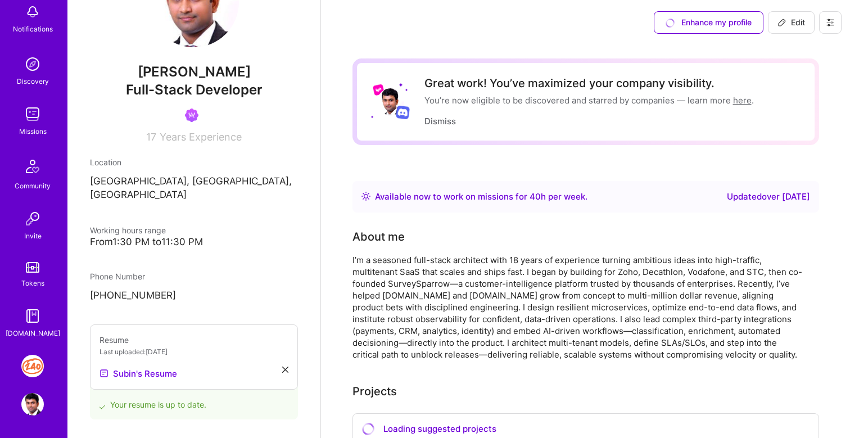
click at [795, 25] on span "Edit" at bounding box center [791, 22] width 28 height 11
select select "IN"
select select "Right Now"
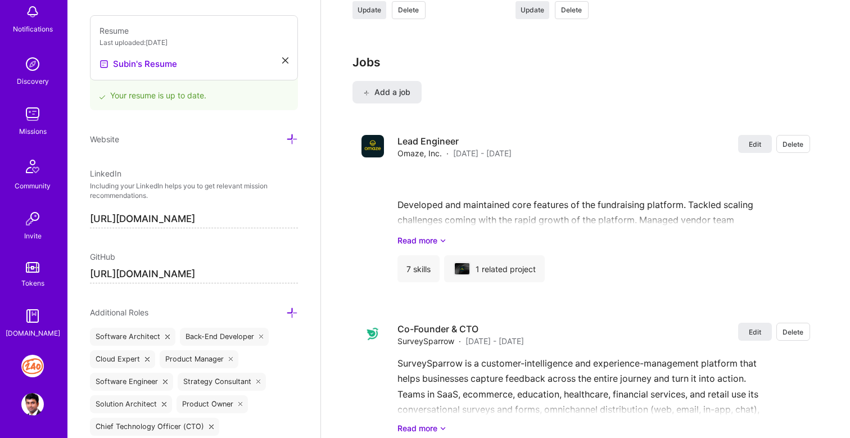
scroll to position [2780, 0]
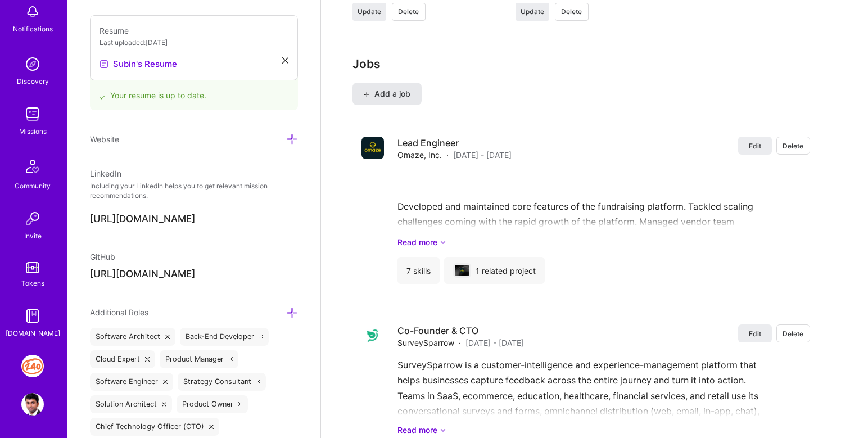
click at [407, 92] on span "Add a job" at bounding box center [387, 93] width 47 height 11
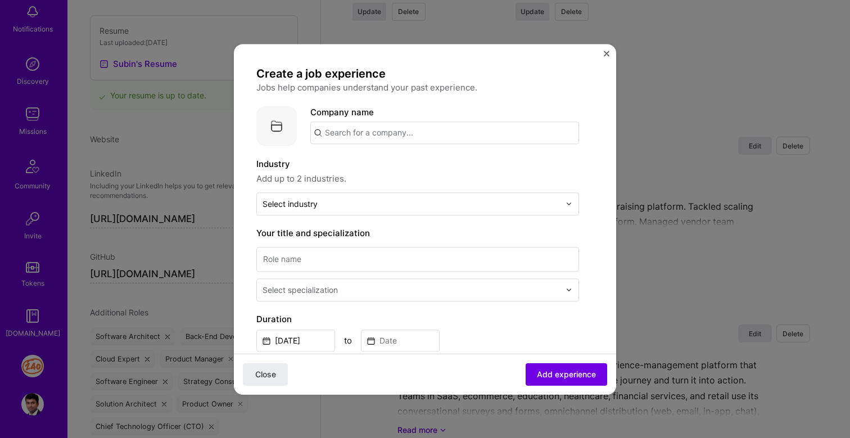
click at [371, 136] on input "text" at bounding box center [444, 132] width 269 height 22
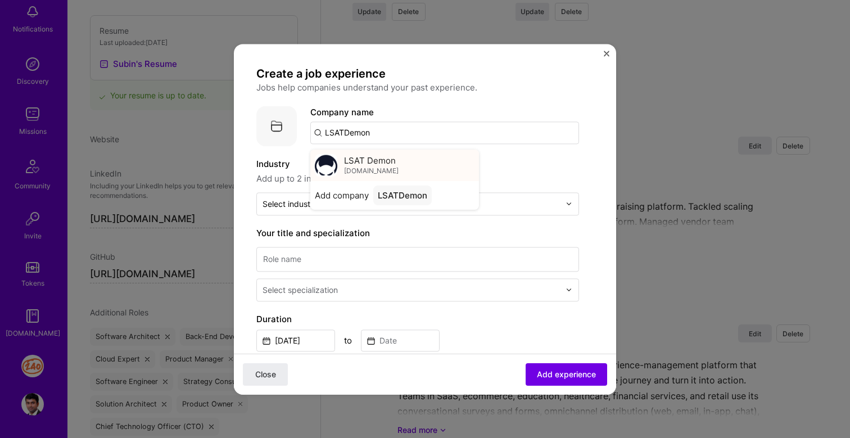
click at [381, 162] on span "LSAT Demon" at bounding box center [370, 161] width 52 height 12
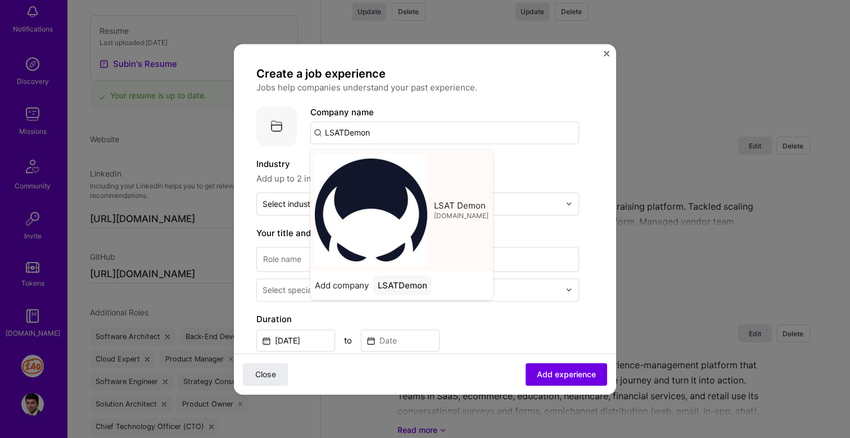
type input "LSAT Demon"
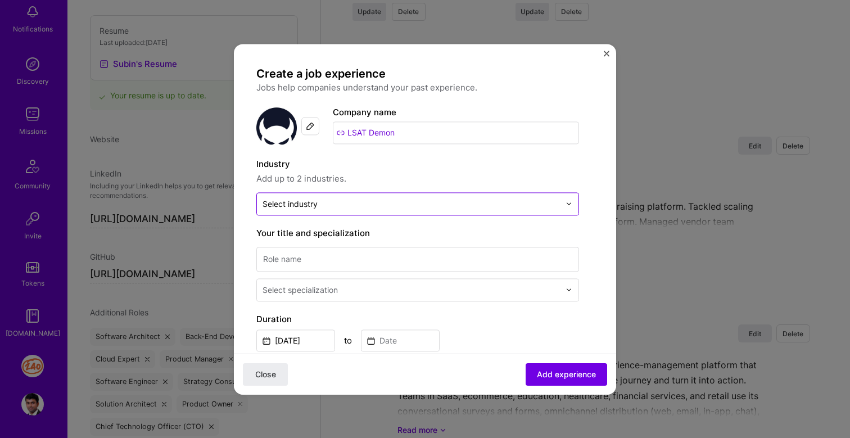
click at [337, 208] on input "text" at bounding box center [410, 204] width 297 height 12
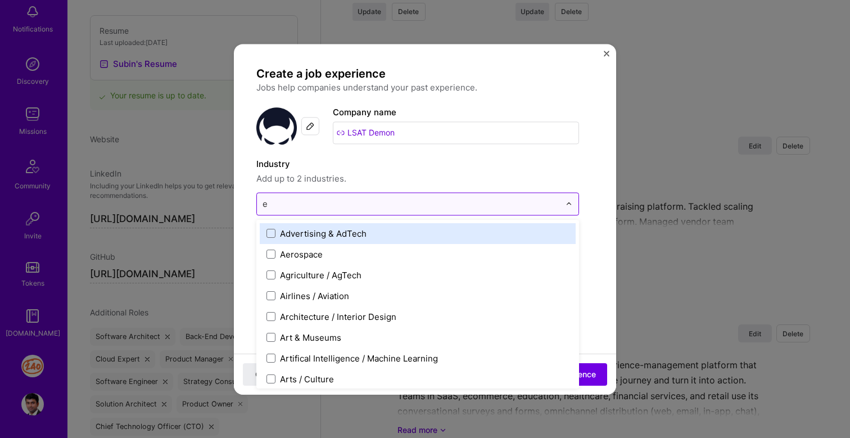
type input "ed"
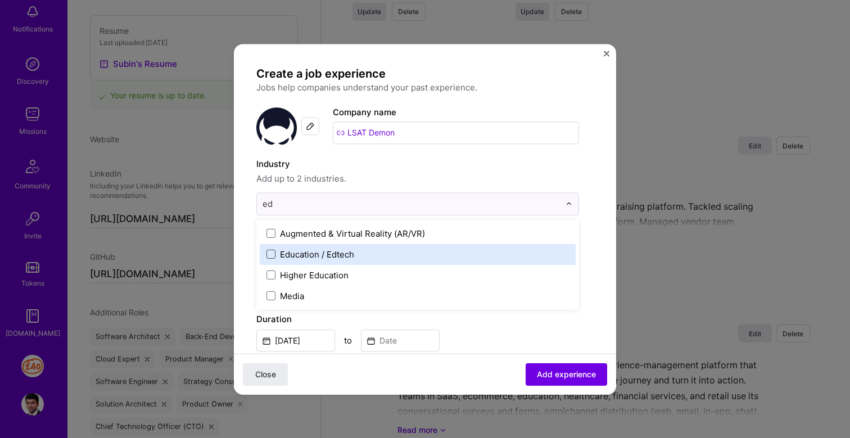
click at [273, 257] on span at bounding box center [270, 253] width 9 height 9
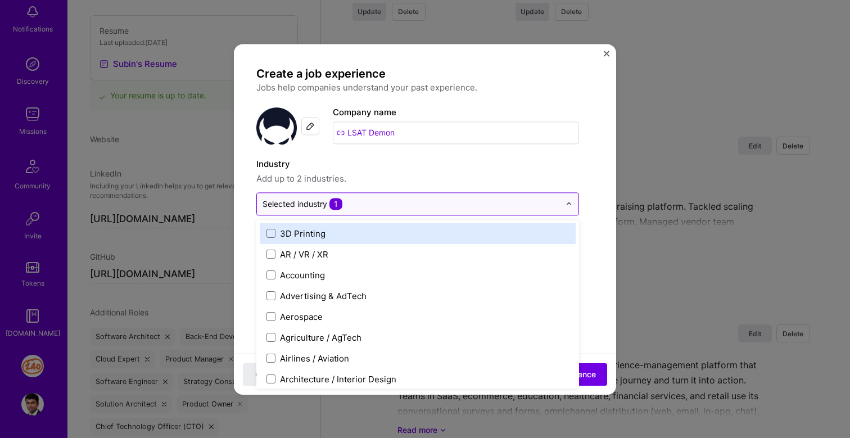
click at [404, 199] on input "text" at bounding box center [410, 204] width 297 height 12
click at [401, 210] on div at bounding box center [410, 204] width 297 height 14
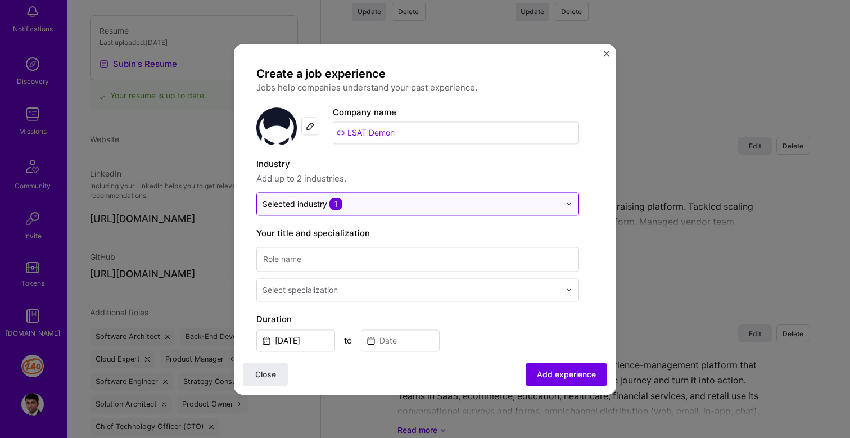
click at [409, 198] on input "text" at bounding box center [410, 204] width 297 height 12
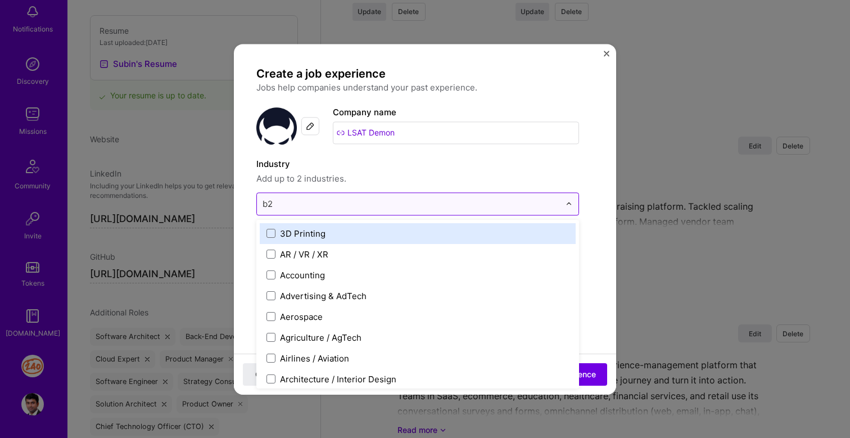
type input "b2c"
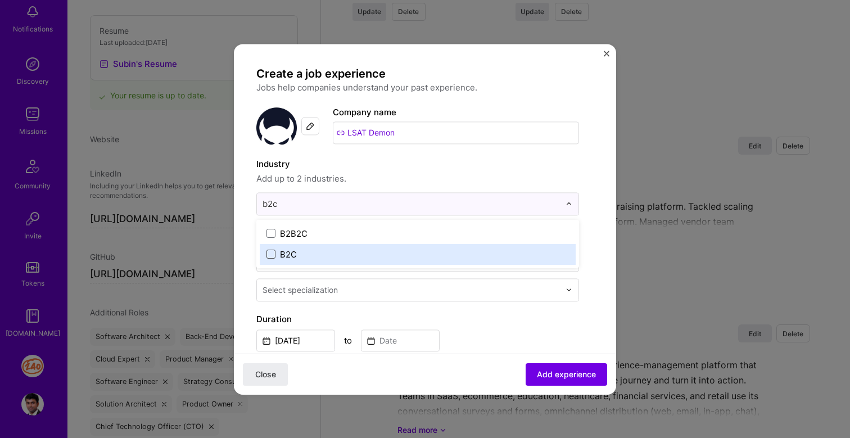
click at [273, 251] on span at bounding box center [270, 253] width 9 height 9
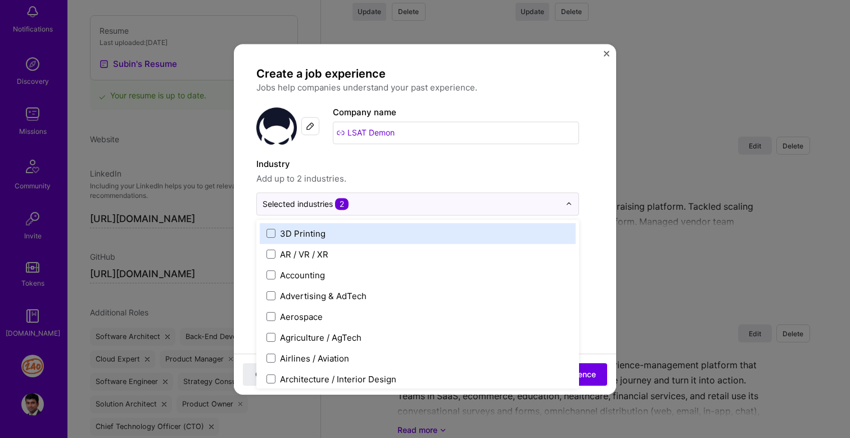
click at [452, 152] on div "Create a job experience Jobs help companies understand your past experience. Co…" at bounding box center [417, 404] width 323 height 677
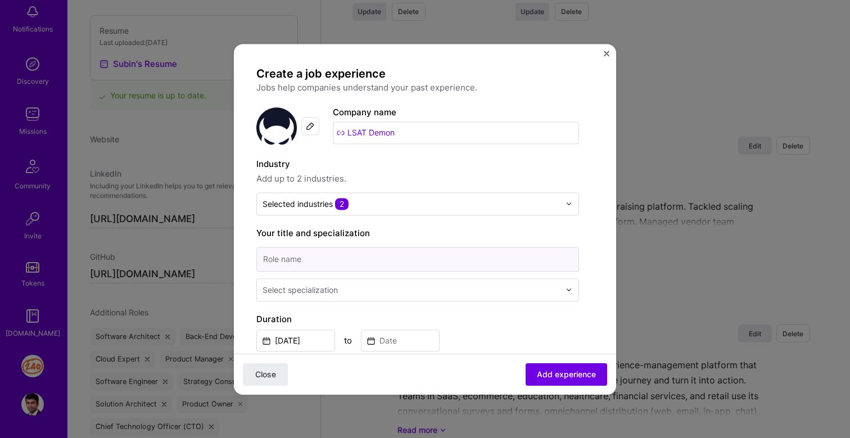
click at [341, 261] on input at bounding box center [417, 259] width 323 height 25
type input "Che"
type input "Technical Lead"
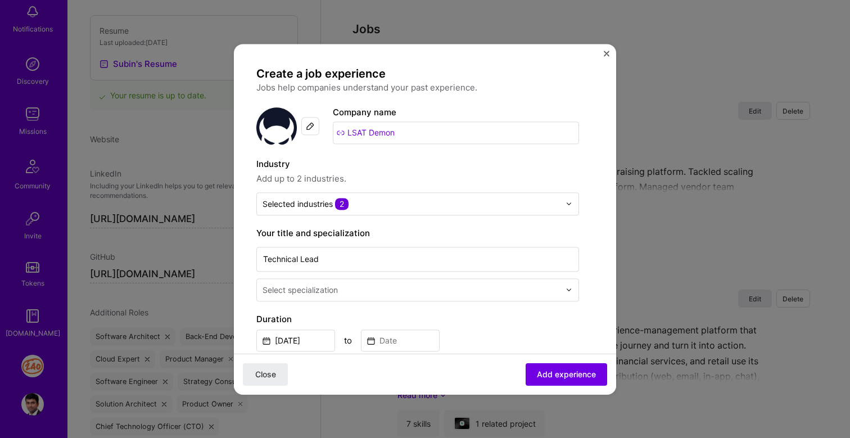
click at [352, 297] on div "Select specialization" at bounding box center [411, 290] width 308 height 22
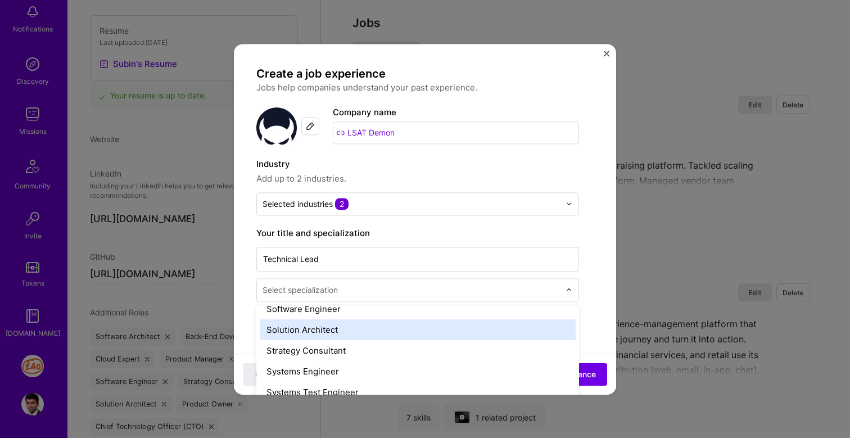
scroll to position [1267, 0]
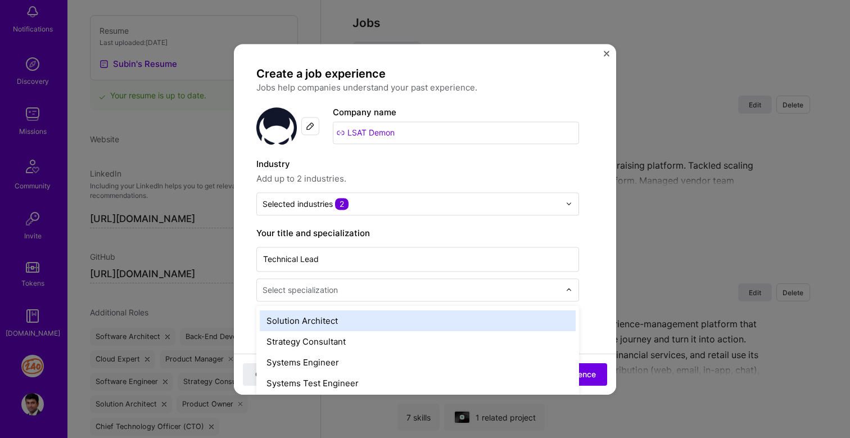
click at [351, 327] on div "Solution Architect" at bounding box center [418, 320] width 316 height 21
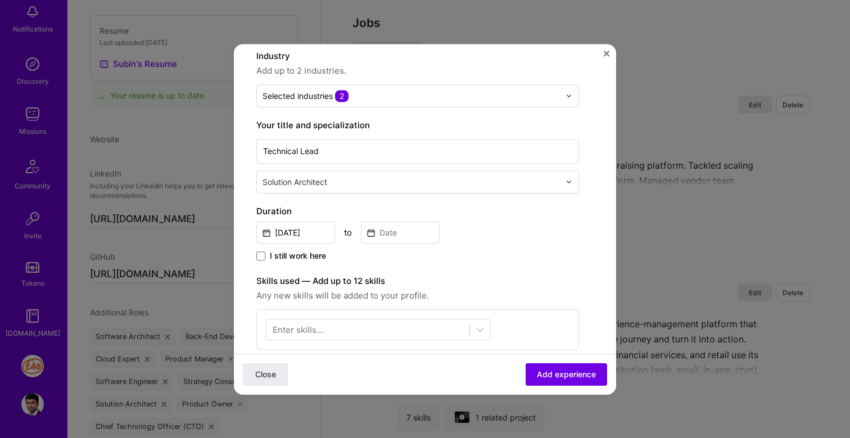
scroll to position [115, 0]
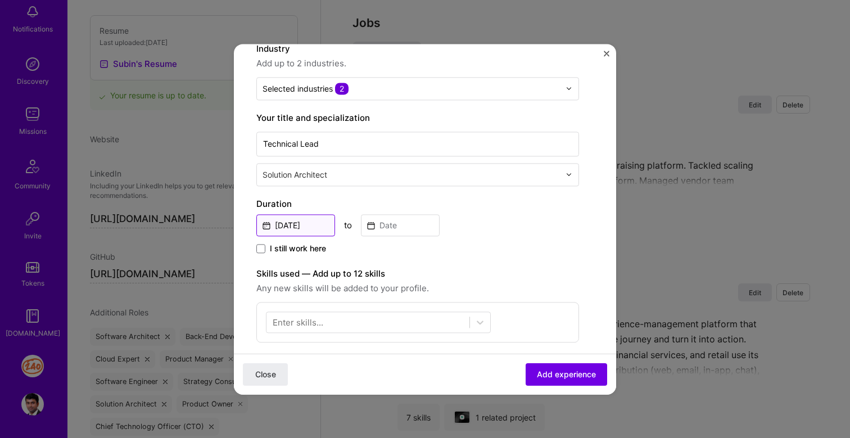
click at [317, 230] on input "Oct, 2025" at bounding box center [295, 225] width 79 height 22
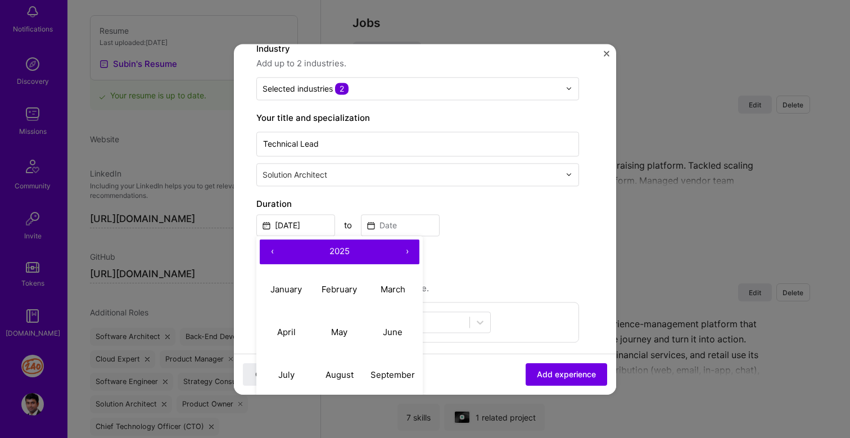
click at [339, 251] on span "2025" at bounding box center [339, 251] width 20 height 11
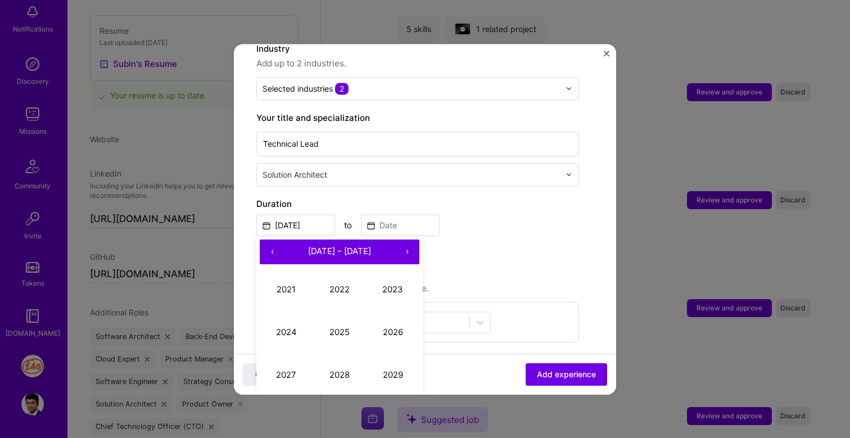
click at [271, 255] on button "‹" at bounding box center [272, 251] width 25 height 25
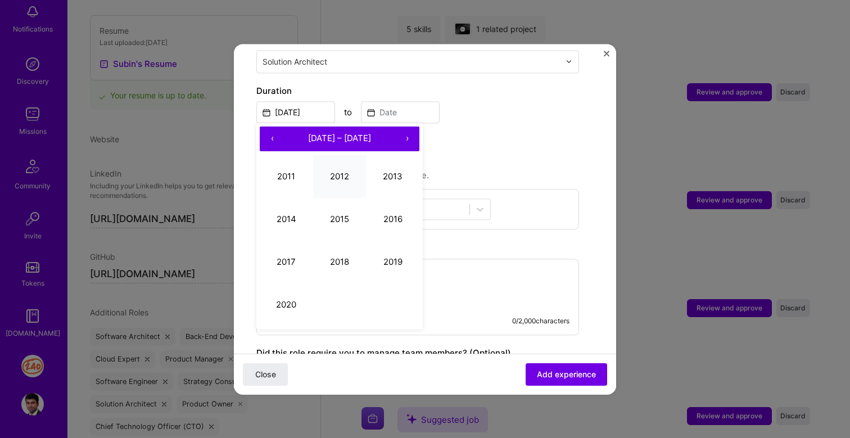
scroll to position [230, 0]
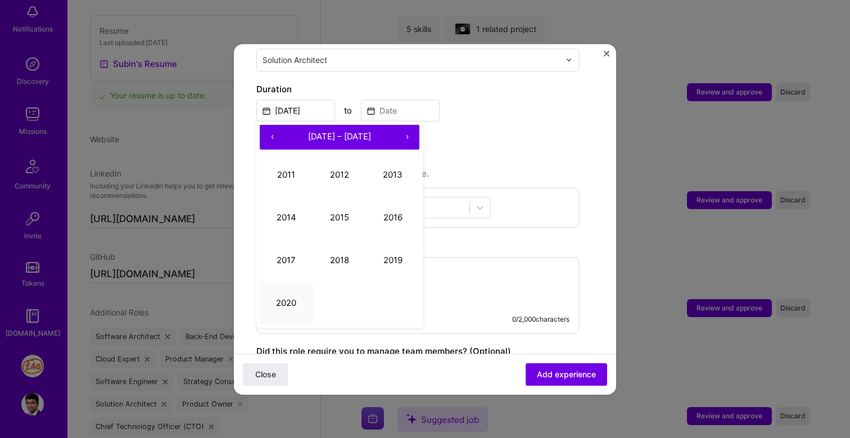
click at [288, 306] on button "2020" at bounding box center [286, 303] width 53 height 43
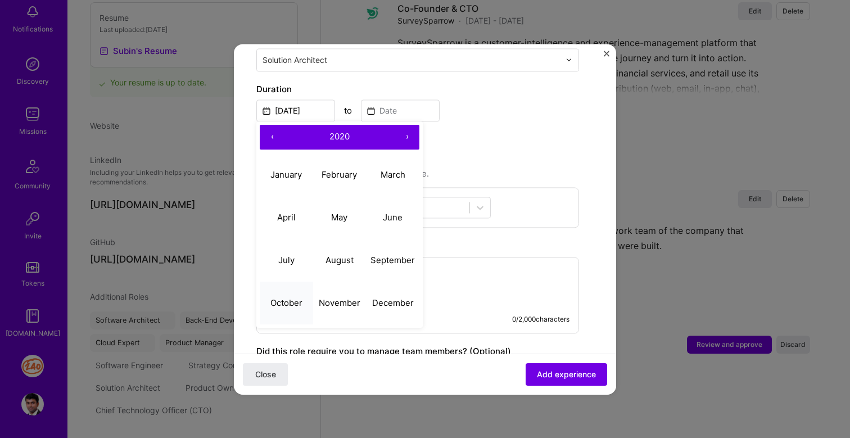
scroll to position [361, 0]
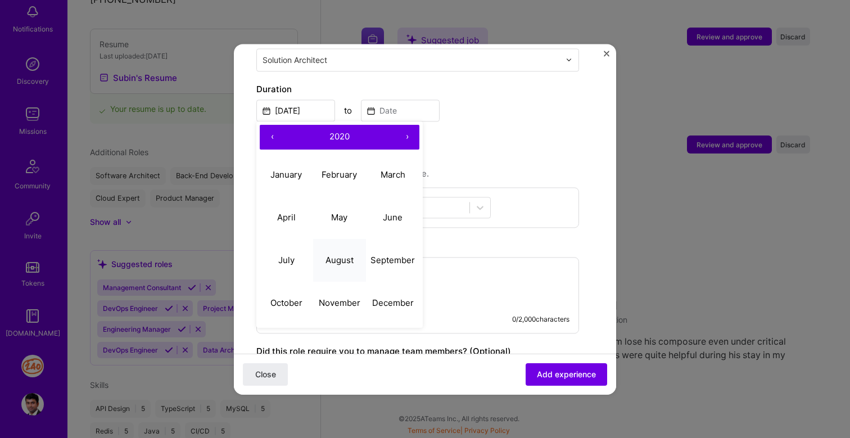
click at [352, 258] on abbr "August" at bounding box center [339, 260] width 28 height 11
type input "Aug, 2020"
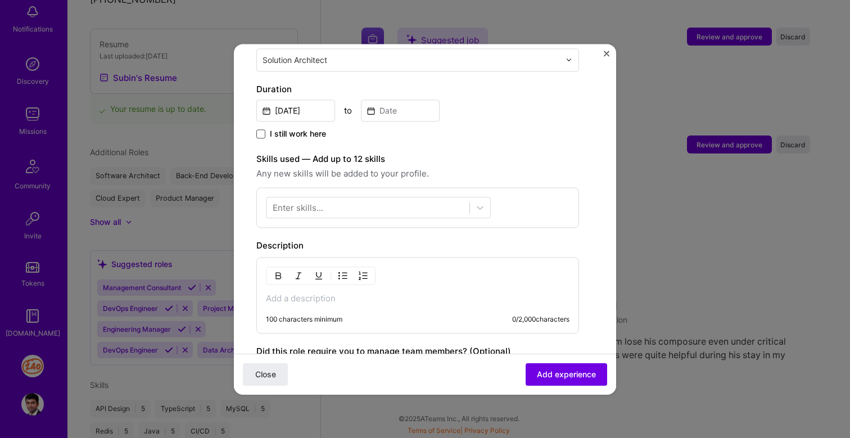
click at [258, 135] on span at bounding box center [260, 133] width 9 height 9
click at [0, 0] on input "I still work here" at bounding box center [0, 0] width 0 height 0
click at [336, 208] on div at bounding box center [367, 207] width 203 height 19
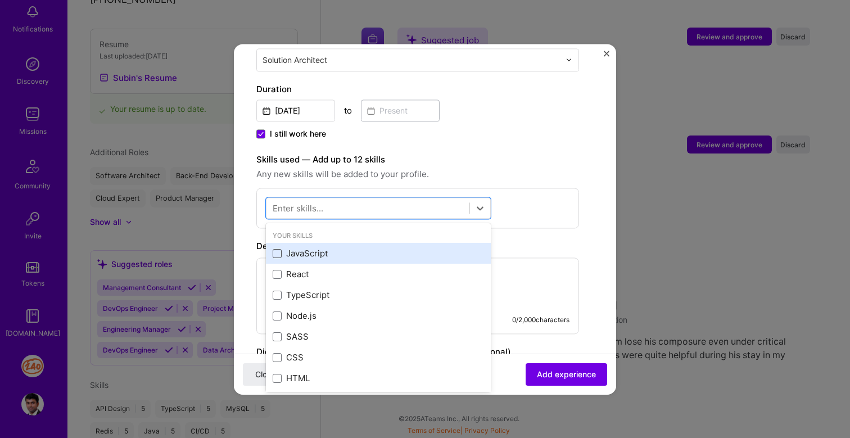
click at [279, 256] on span at bounding box center [277, 253] width 9 height 9
click at [0, 0] on input "checkbox" at bounding box center [0, 0] width 0 height 0
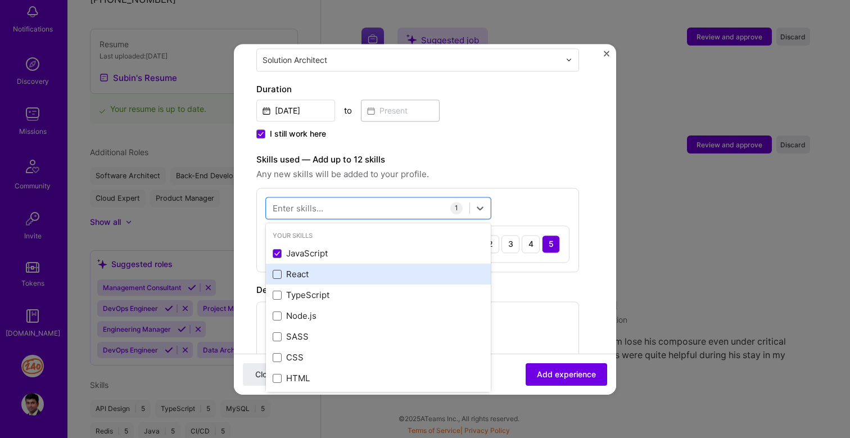
click at [277, 274] on span at bounding box center [277, 274] width 9 height 9
click at [0, 0] on input "checkbox" at bounding box center [0, 0] width 0 height 0
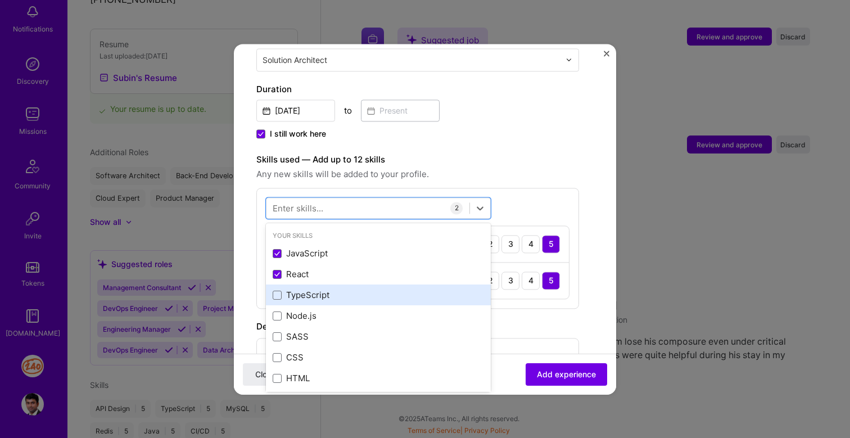
click at [278, 301] on div "TypeScript" at bounding box center [378, 295] width 225 height 21
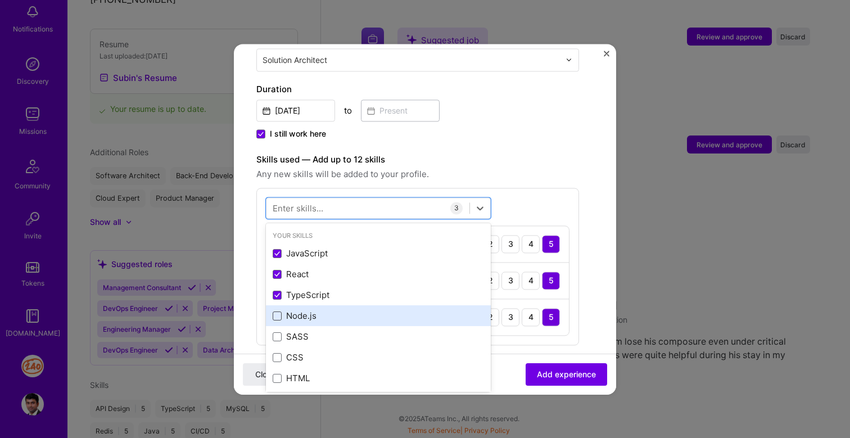
click at [277, 315] on span at bounding box center [277, 315] width 9 height 9
click at [0, 0] on input "checkbox" at bounding box center [0, 0] width 0 height 0
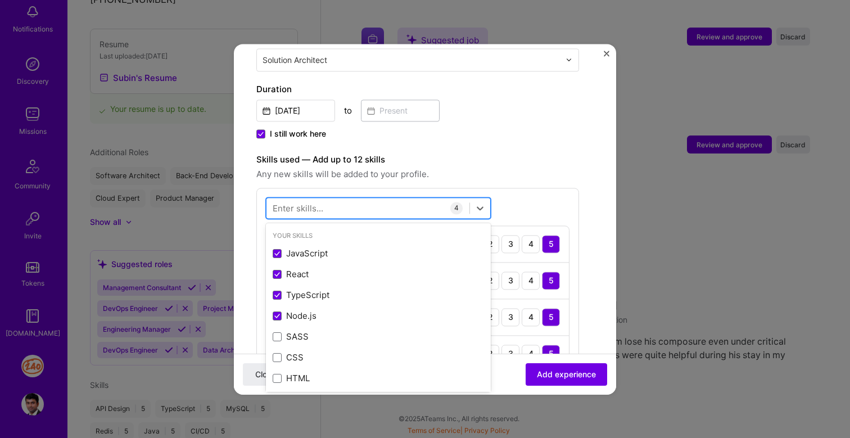
click at [362, 209] on div at bounding box center [367, 207] width 203 height 19
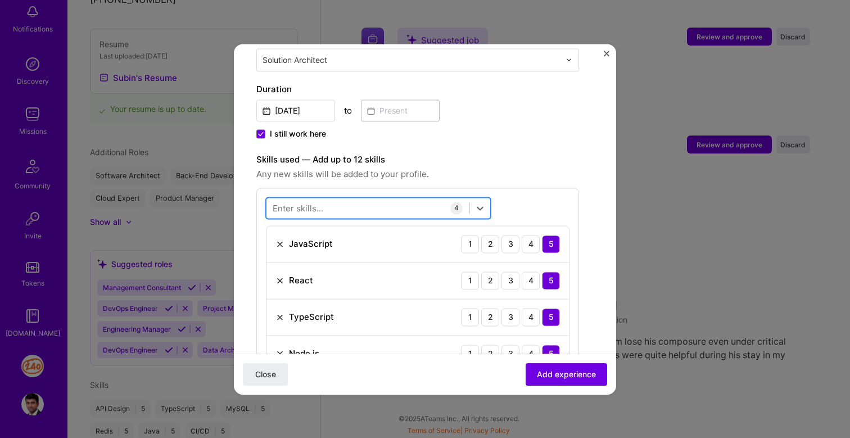
type input "o"
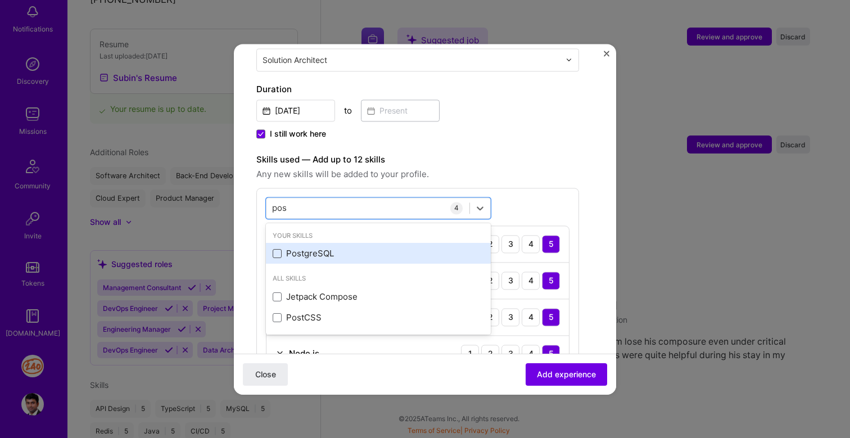
click at [278, 253] on span at bounding box center [277, 253] width 9 height 9
click at [0, 0] on input "checkbox" at bounding box center [0, 0] width 0 height 0
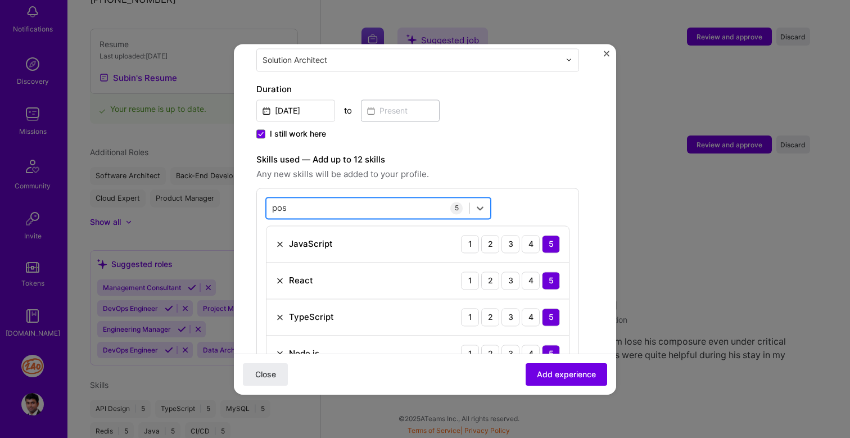
click at [322, 211] on div "pos pos" at bounding box center [367, 207] width 203 height 19
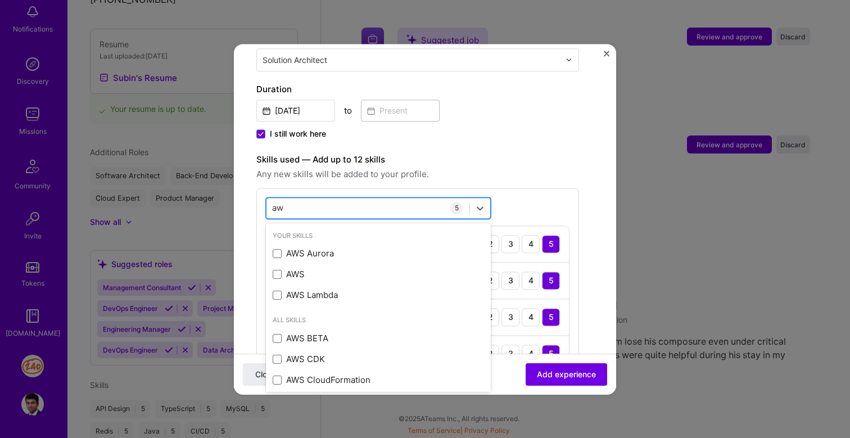
type input "aws"
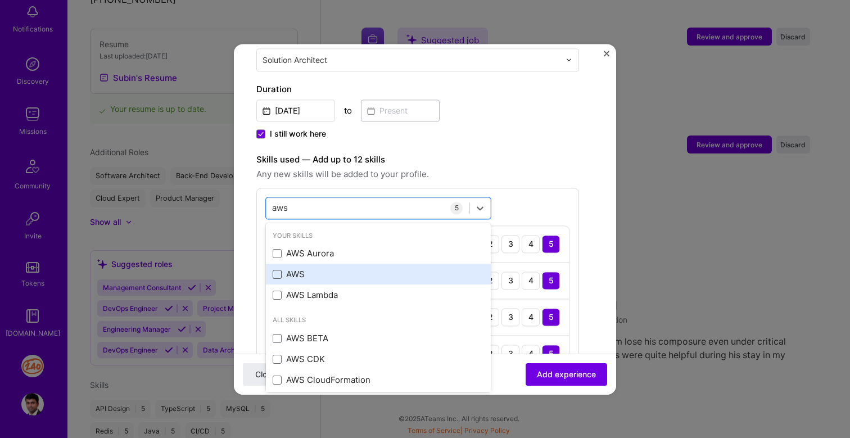
click at [274, 272] on span at bounding box center [277, 274] width 9 height 9
click at [0, 0] on input "checkbox" at bounding box center [0, 0] width 0 height 0
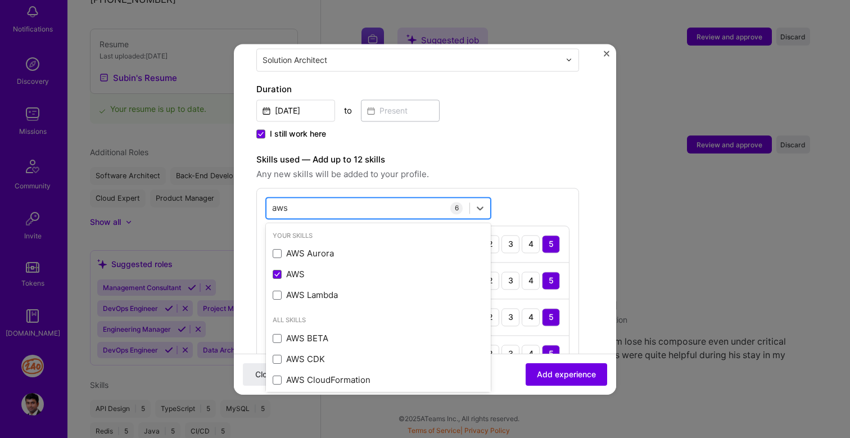
click at [311, 203] on div "aws aws" at bounding box center [367, 207] width 203 height 19
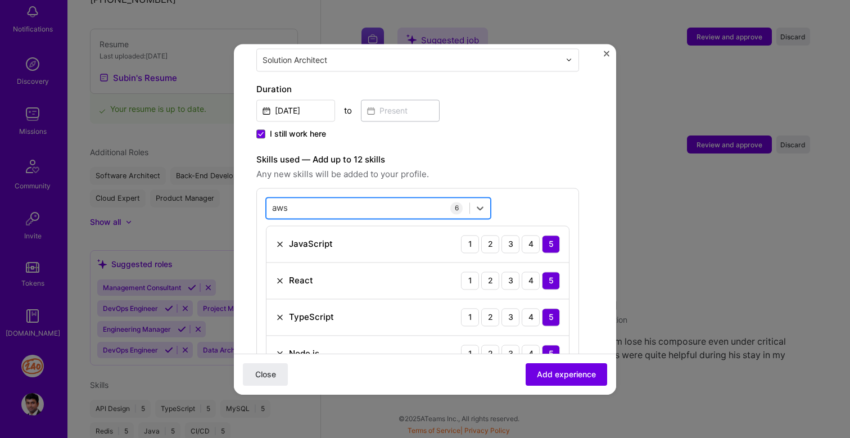
click at [311, 203] on div "aws aws" at bounding box center [367, 207] width 203 height 19
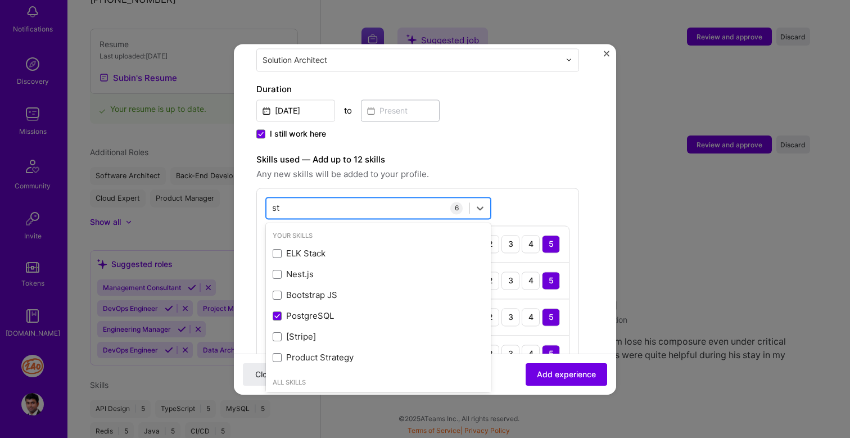
type input "str"
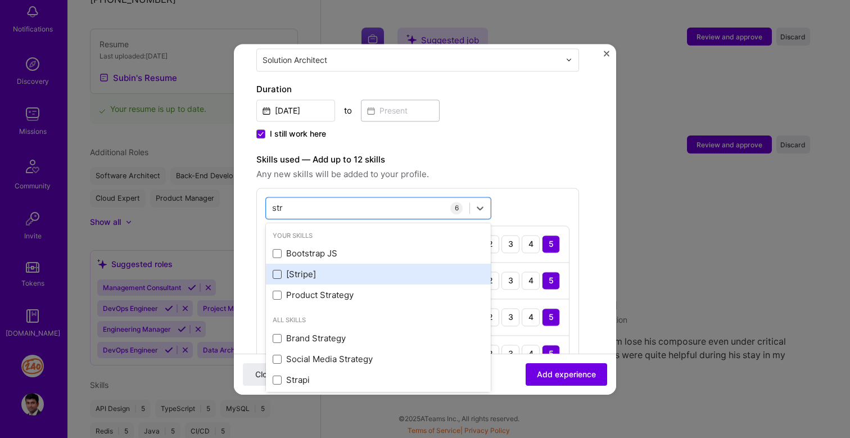
click at [276, 273] on span at bounding box center [277, 274] width 9 height 9
click at [0, 0] on input "checkbox" at bounding box center [0, 0] width 0 height 0
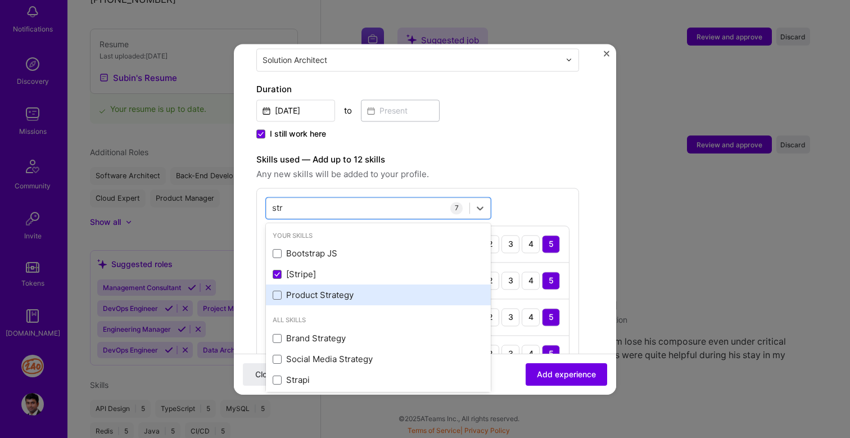
click at [275, 301] on div "Product Strategy" at bounding box center [378, 295] width 225 height 21
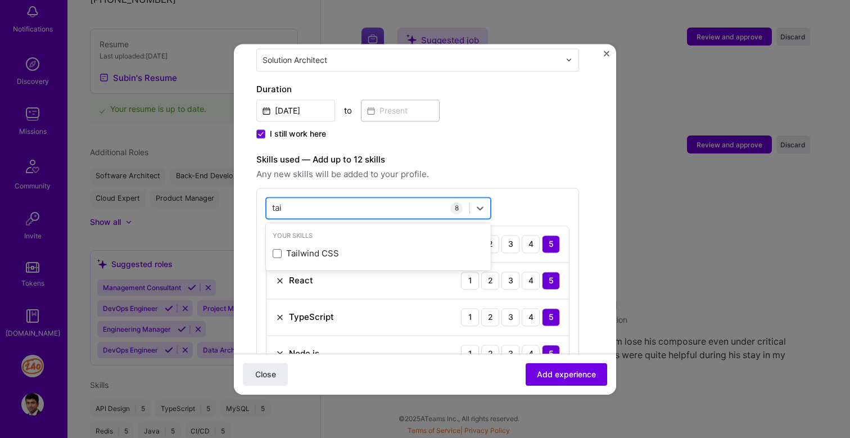
type input "tail"
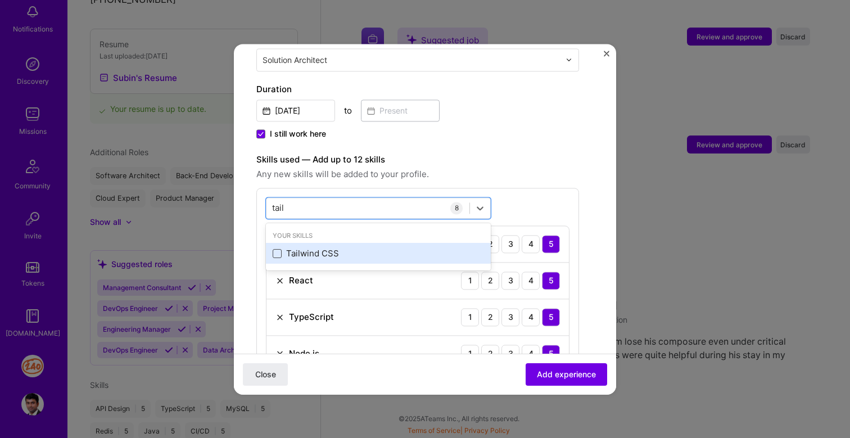
click at [280, 253] on span at bounding box center [277, 253] width 9 height 9
click at [0, 0] on input "checkbox" at bounding box center [0, 0] width 0 height 0
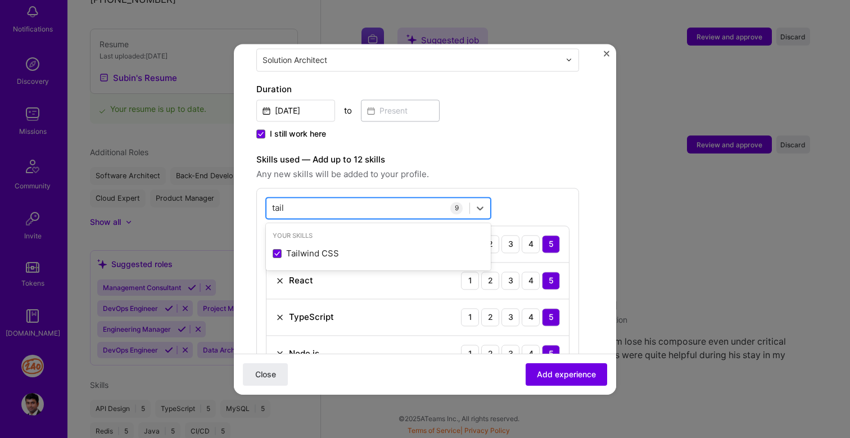
click at [336, 203] on div "tail tail" at bounding box center [367, 207] width 203 height 19
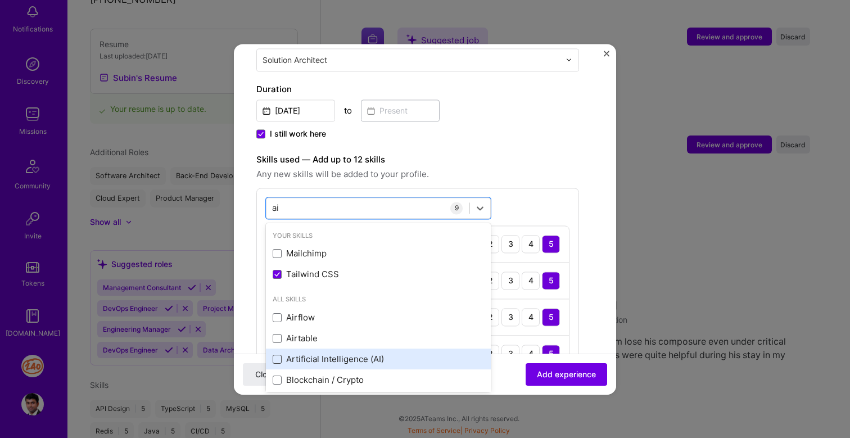
click at [276, 356] on span at bounding box center [277, 359] width 9 height 9
click at [0, 0] on input "checkbox" at bounding box center [0, 0] width 0 height 0
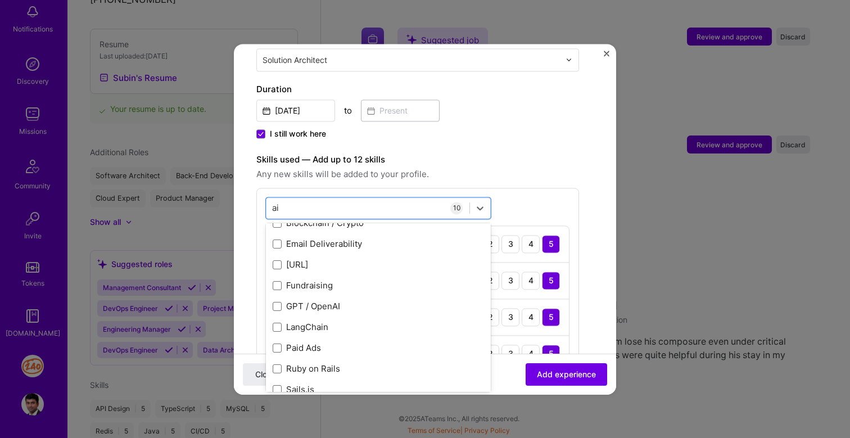
scroll to position [158, 0]
type input "ai"
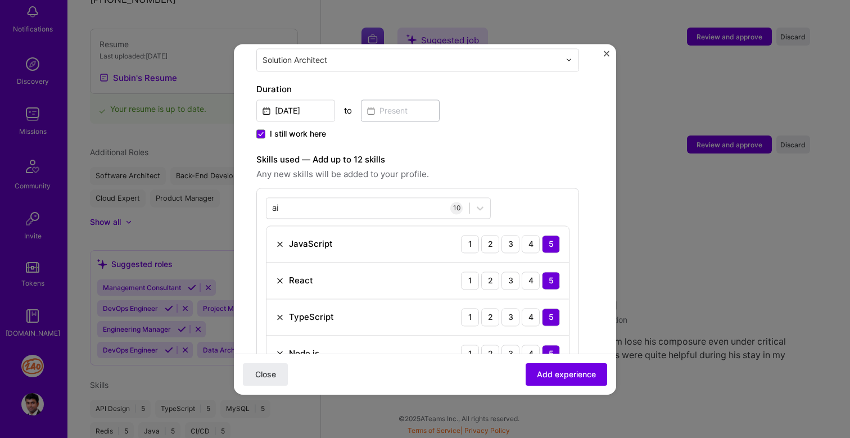
click at [519, 153] on label "Skills used — Add up to 12 skills" at bounding box center [417, 159] width 323 height 13
click at [561, 375] on span "Add experience" at bounding box center [566, 373] width 59 height 11
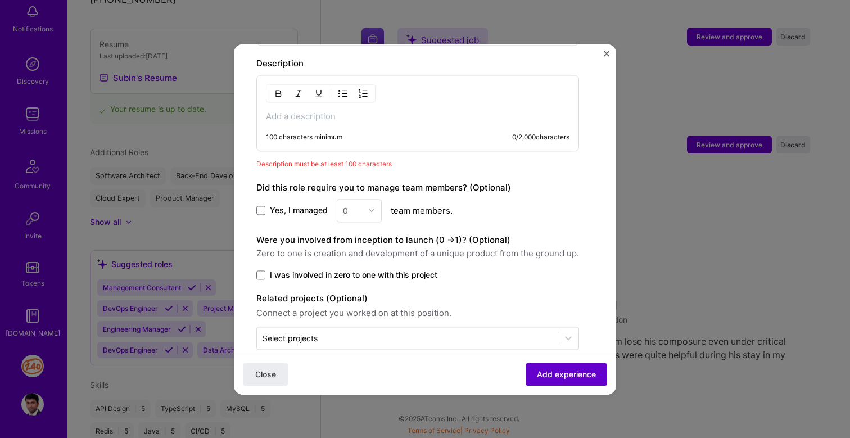
scroll to position [786, 0]
click at [378, 135] on div "100 characters minimum 0 / 2,000 characters" at bounding box center [417, 136] width 303 height 9
click at [301, 138] on div "100 characters minimum" at bounding box center [304, 136] width 76 height 9
click at [260, 212] on span at bounding box center [260, 209] width 9 height 9
click at [0, 0] on input "Yes, I managed" at bounding box center [0, 0] width 0 height 0
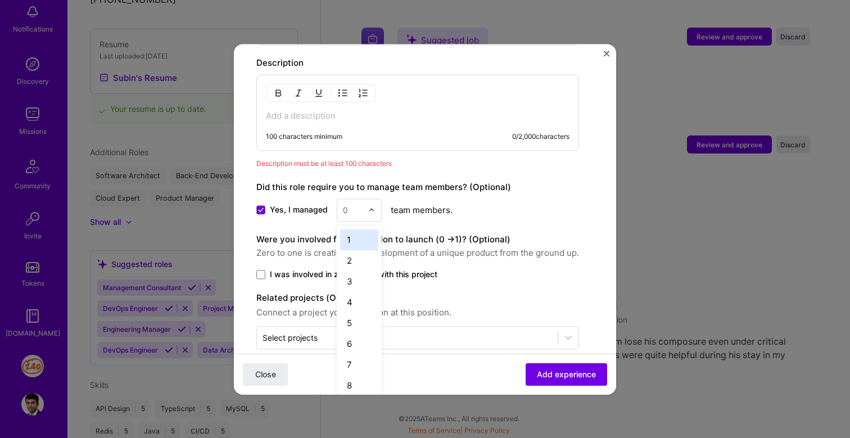
click at [343, 216] on div at bounding box center [353, 210] width 20 height 14
click at [352, 322] on div "5" at bounding box center [359, 322] width 38 height 21
click at [342, 275] on span "I was involved in zero to one with this project" at bounding box center [353, 274] width 167 height 11
click at [0, 0] on input "I was involved in zero to one with this project" at bounding box center [0, 0] width 0 height 0
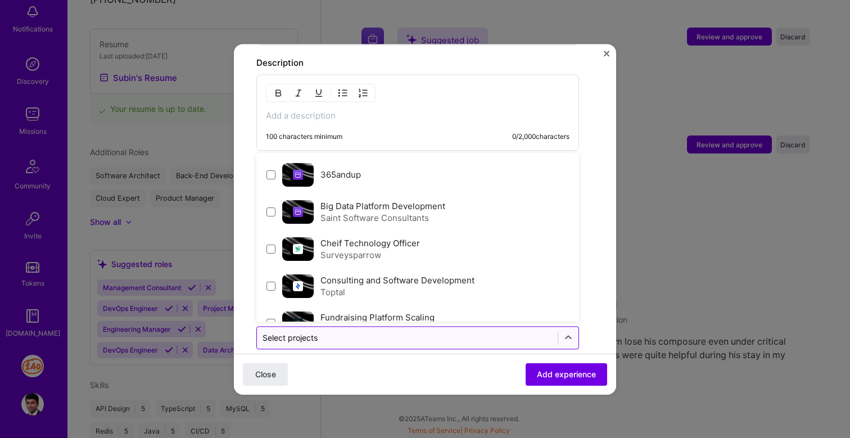
click at [336, 341] on input "text" at bounding box center [406, 338] width 289 height 12
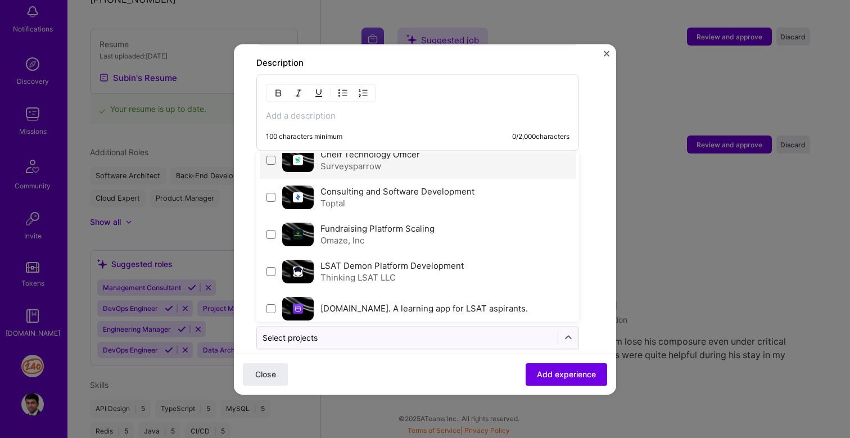
scroll to position [90, 0]
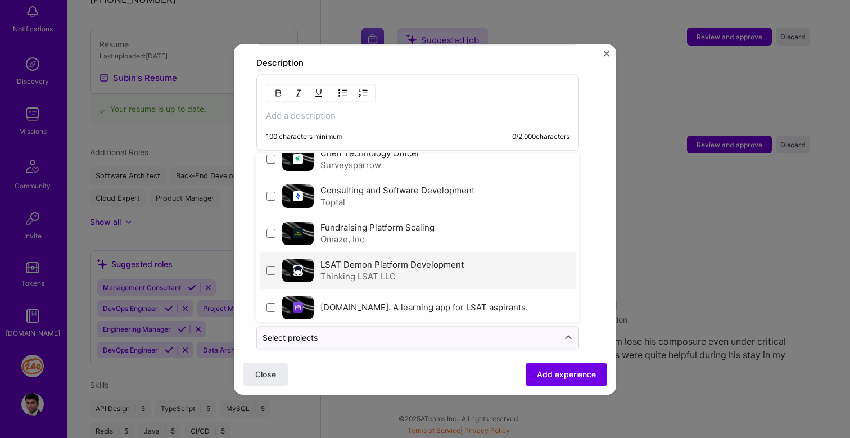
click at [386, 263] on label "LSAT Demon Platform Development" at bounding box center [391, 264] width 143 height 11
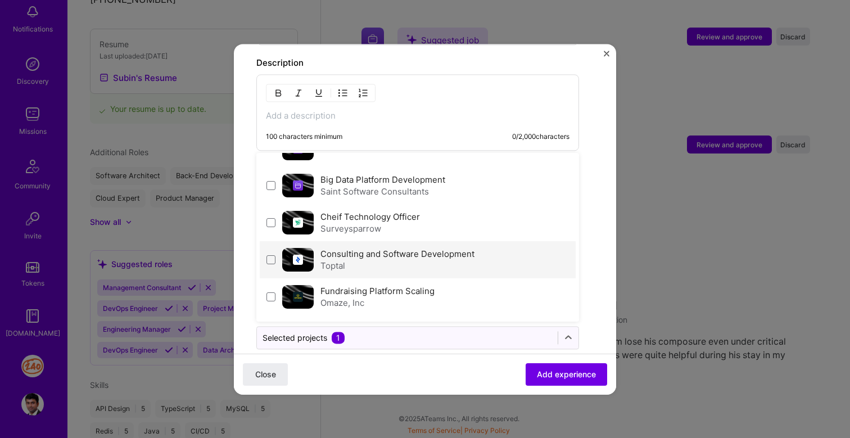
scroll to position [0, 0]
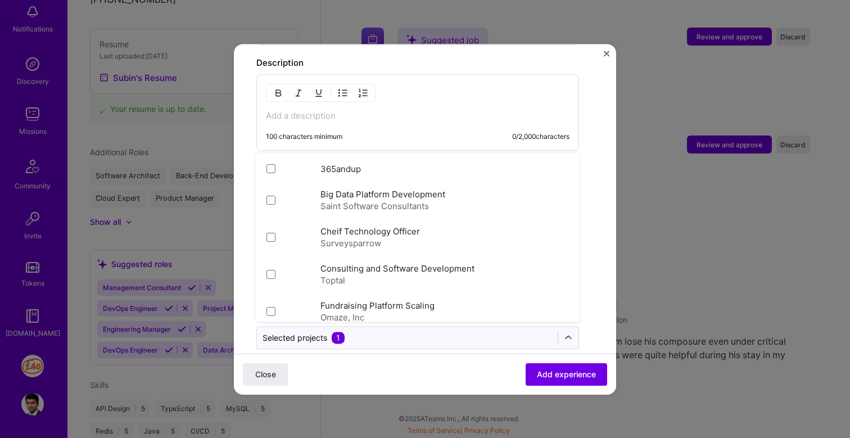
click at [409, 374] on div "Close Add experience" at bounding box center [425, 373] width 382 height 41
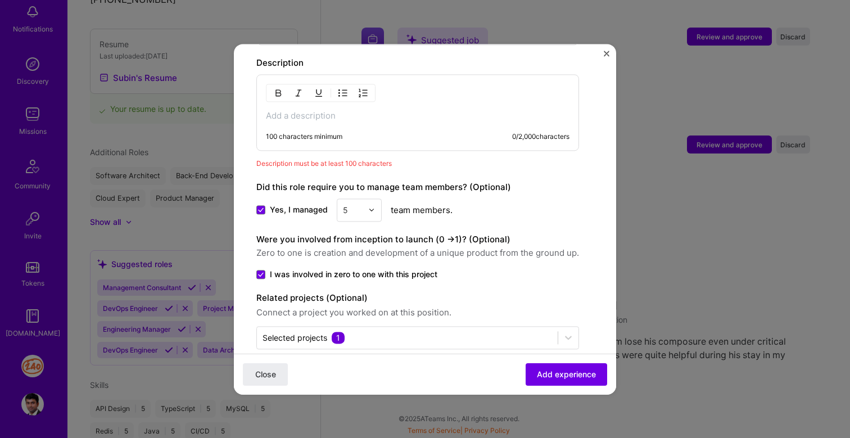
click at [430, 128] on div "100 characters minimum 0 / 2,000 characters" at bounding box center [417, 112] width 323 height 76
click at [342, 133] on div "100 characters minimum" at bounding box center [304, 136] width 76 height 9
click at [311, 135] on div "100 characters minimum" at bounding box center [304, 136] width 76 height 9
click at [289, 137] on div "100 characters minimum" at bounding box center [304, 136] width 76 height 9
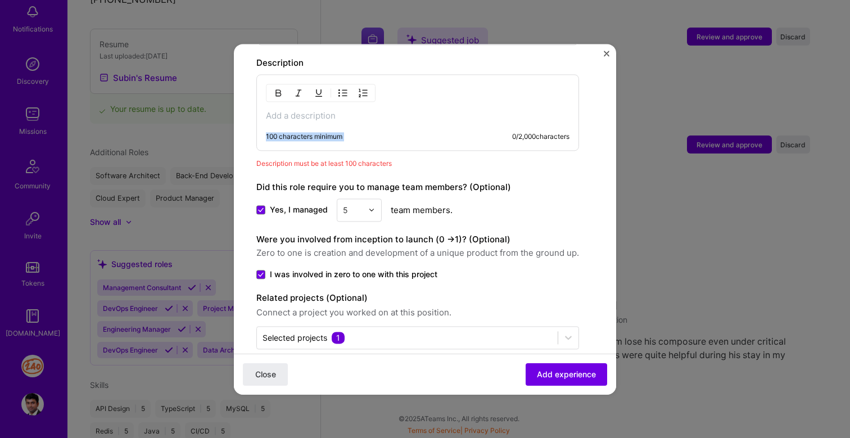
click at [289, 137] on div "100 characters minimum" at bounding box center [304, 136] width 76 height 9
click at [308, 112] on p at bounding box center [417, 115] width 303 height 11
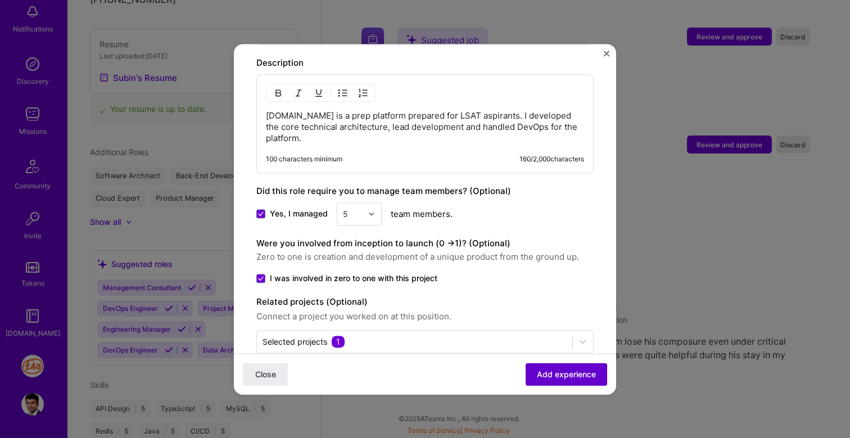
click at [569, 382] on button "Add experience" at bounding box center [565, 373] width 81 height 22
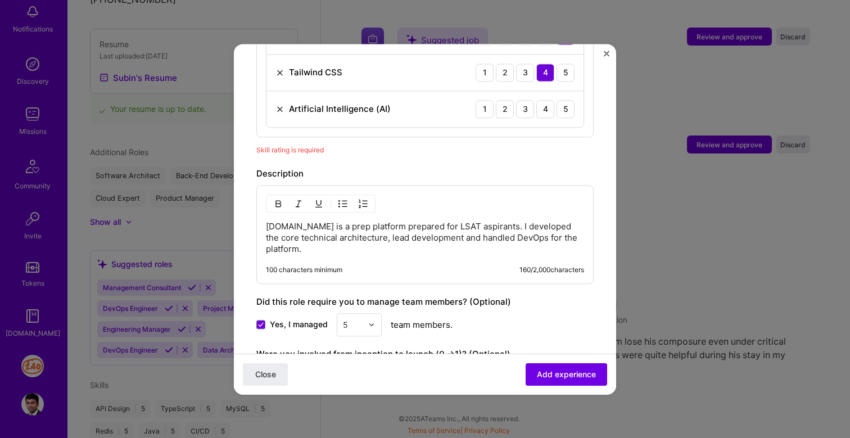
scroll to position [692, 0]
click at [550, 114] on div "4" at bounding box center [545, 110] width 18 height 18
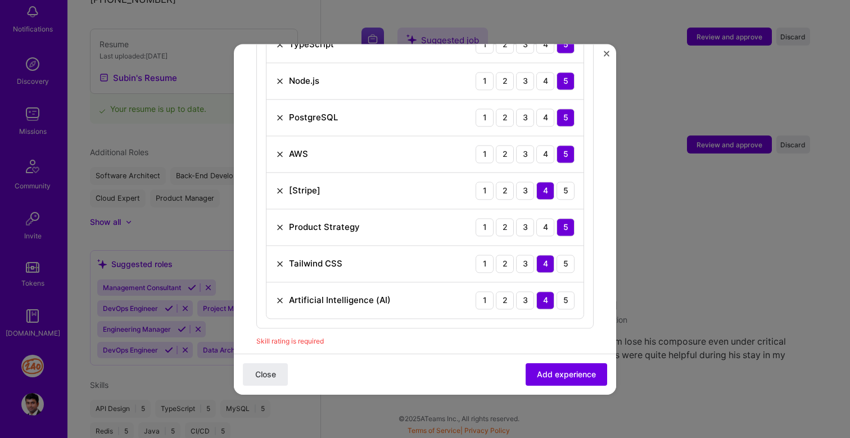
scroll to position [502, 0]
click at [561, 190] on div "5" at bounding box center [565, 191] width 18 height 18
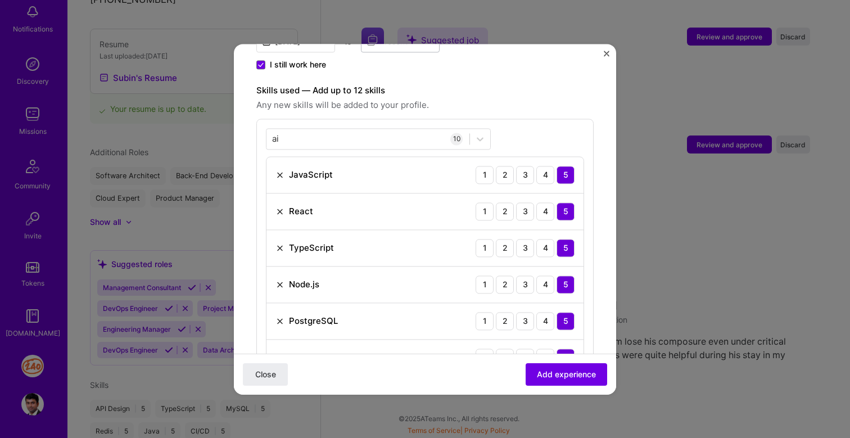
scroll to position [538, 0]
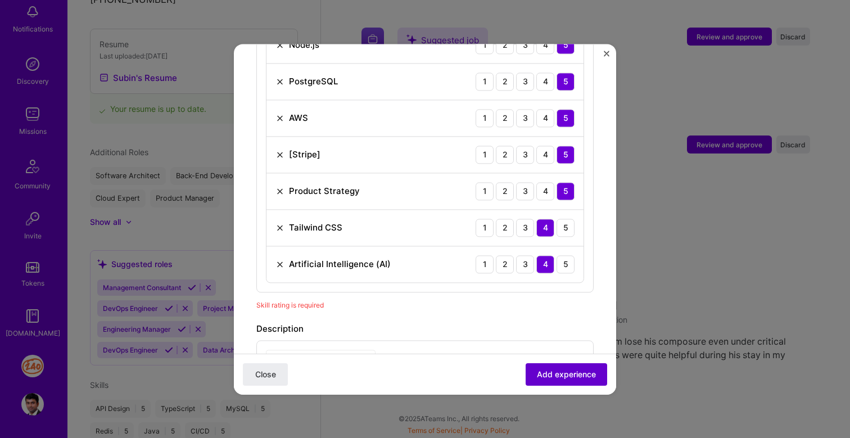
click at [557, 381] on button "Add experience" at bounding box center [565, 373] width 81 height 22
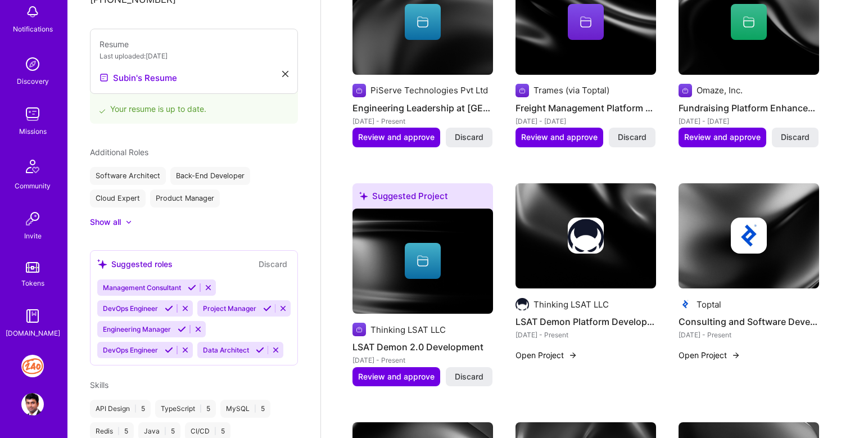
scroll to position [0, 0]
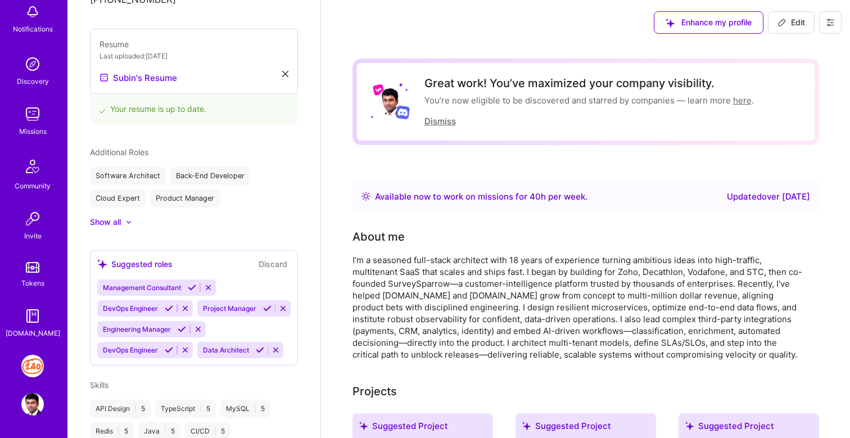
click at [448, 117] on button "Dismiss" at bounding box center [439, 121] width 31 height 12
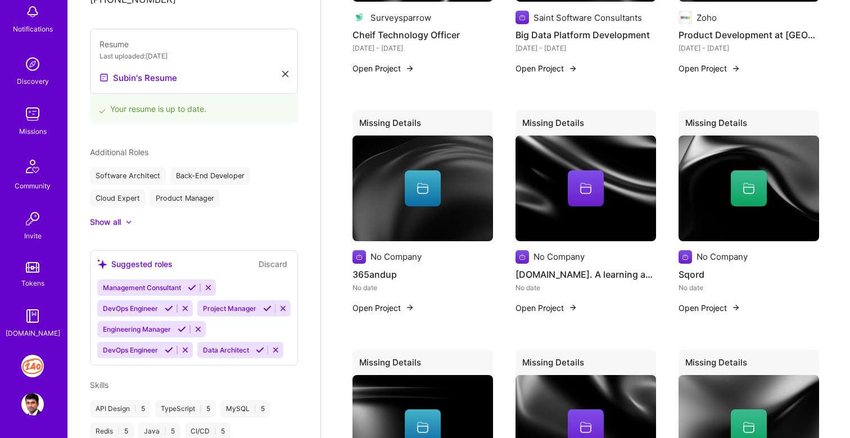
scroll to position [1095, 0]
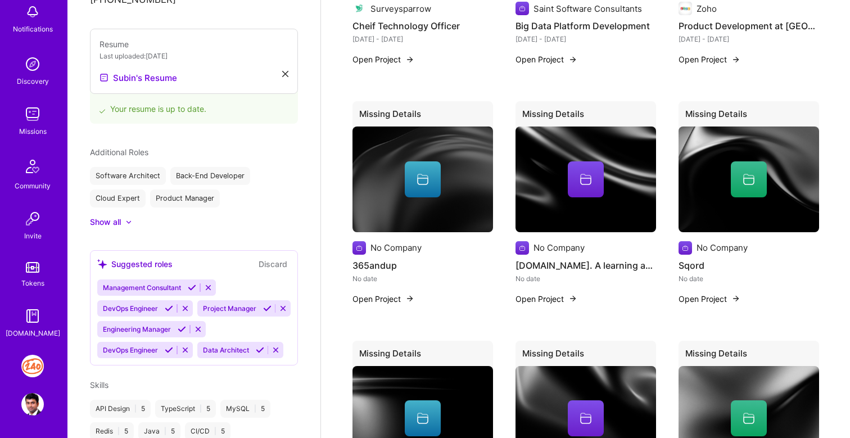
click at [35, 398] on img at bounding box center [32, 404] width 22 height 22
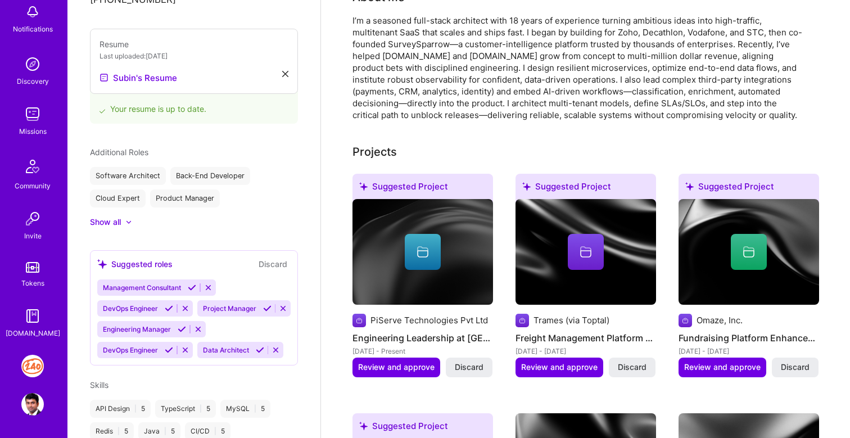
scroll to position [0, 0]
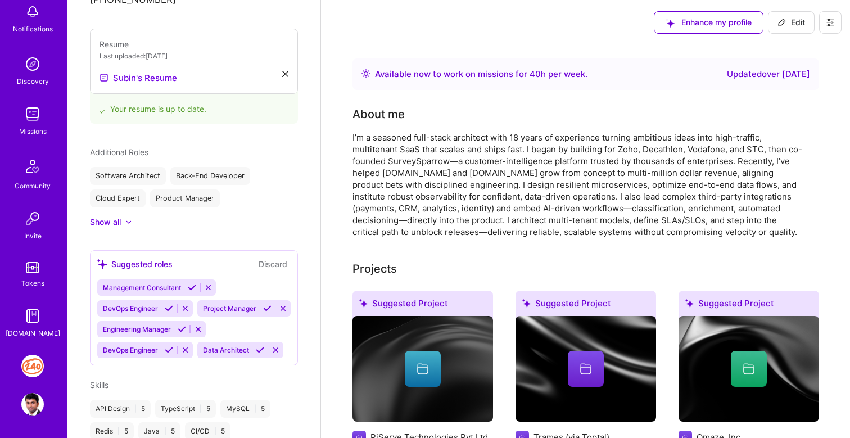
click at [242, 167] on div "Back-End Developer" at bounding box center [210, 176] width 80 height 18
click at [828, 27] on button at bounding box center [830, 22] width 22 height 22
click at [808, 42] on button "Settings" at bounding box center [799, 48] width 84 height 29
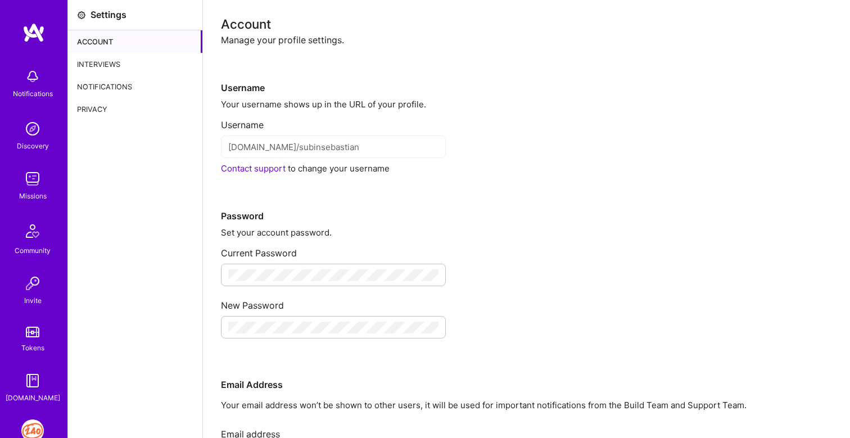
click at [37, 426] on img at bounding box center [32, 430] width 22 height 22
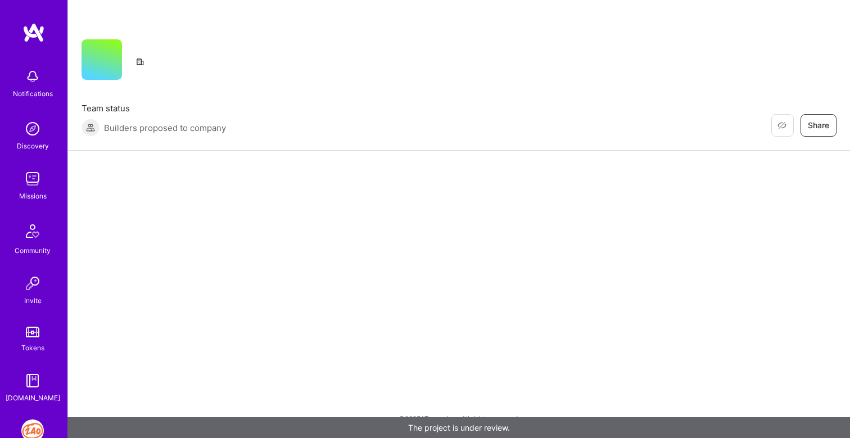
scroll to position [65, 0]
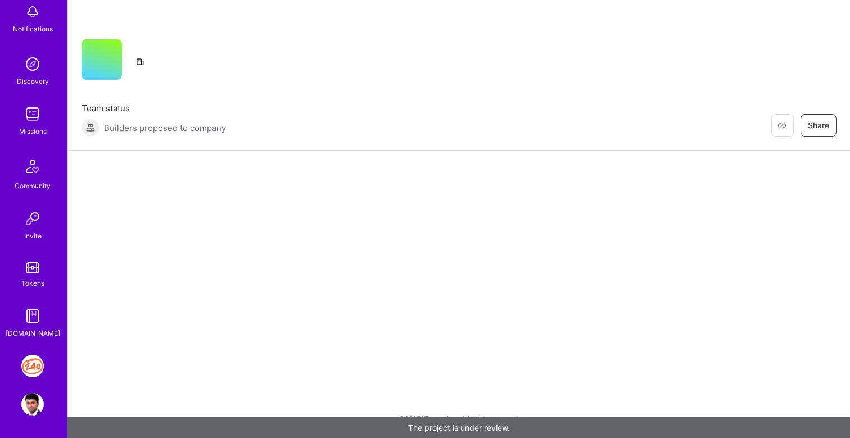
click at [34, 407] on img at bounding box center [32, 404] width 22 height 22
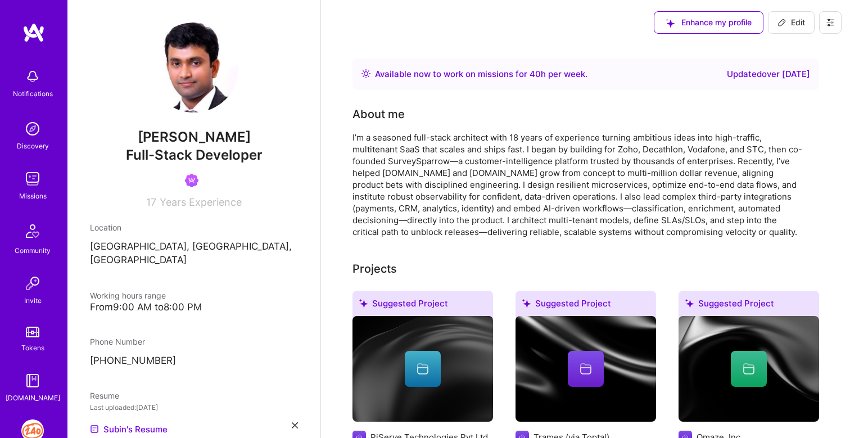
click at [823, 21] on button at bounding box center [830, 22] width 22 height 22
click at [791, 75] on button "Payment method" at bounding box center [799, 76] width 84 height 29
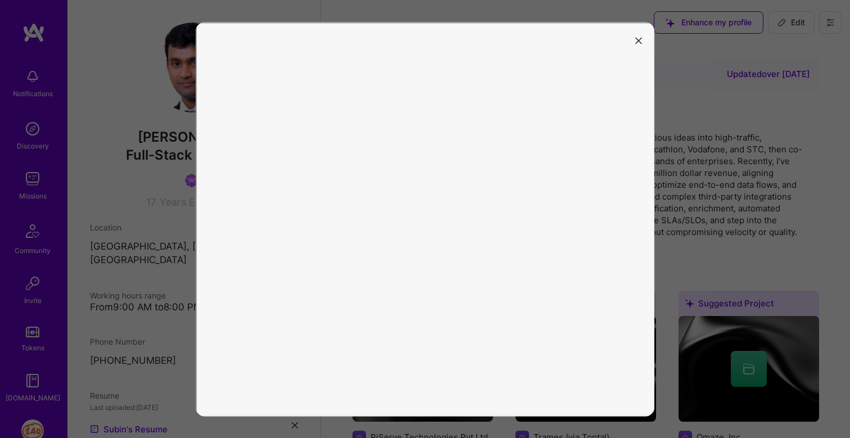
click at [639, 40] on icon "modal" at bounding box center [638, 41] width 7 height 7
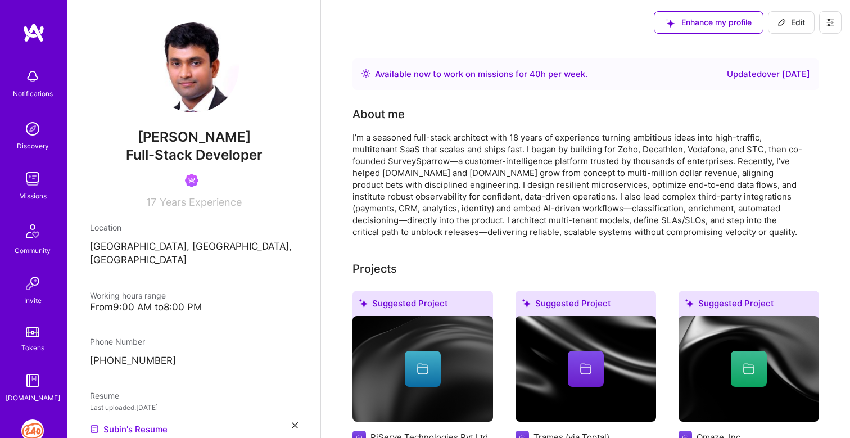
click at [161, 204] on span "Years Experience" at bounding box center [201, 202] width 82 height 12
click at [786, 20] on span "Edit" at bounding box center [791, 22] width 28 height 11
select select "IN"
select select "Right Now"
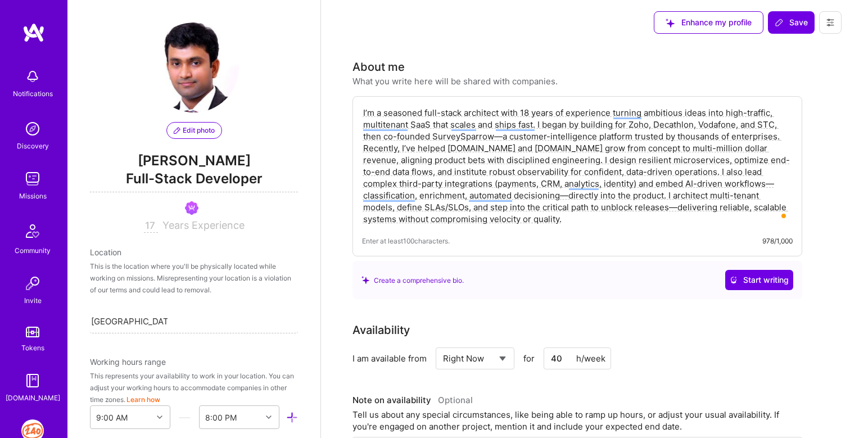
click at [154, 224] on input "17" at bounding box center [151, 225] width 14 height 13
type input "18"
select select "IN"
select select "Right Now"
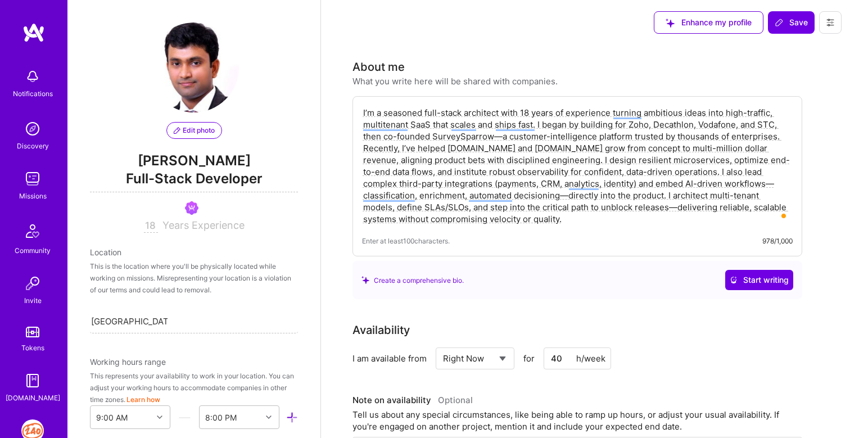
scroll to position [174, 0]
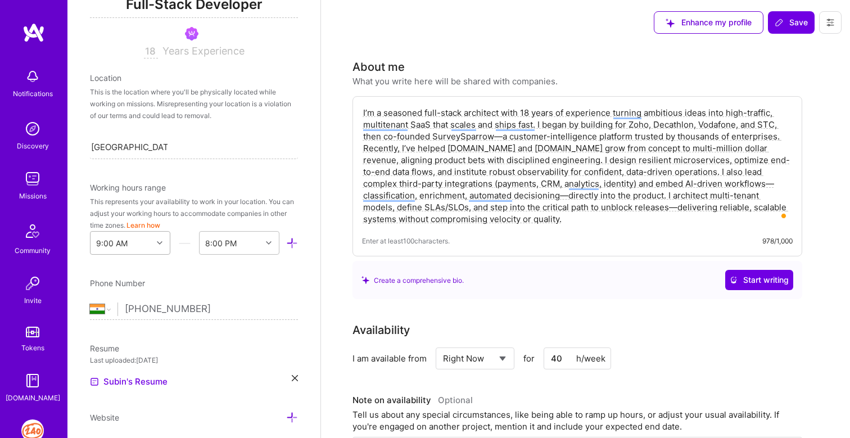
type input "18"
click at [128, 241] on div "9:00 AM" at bounding box center [121, 243] width 62 height 22
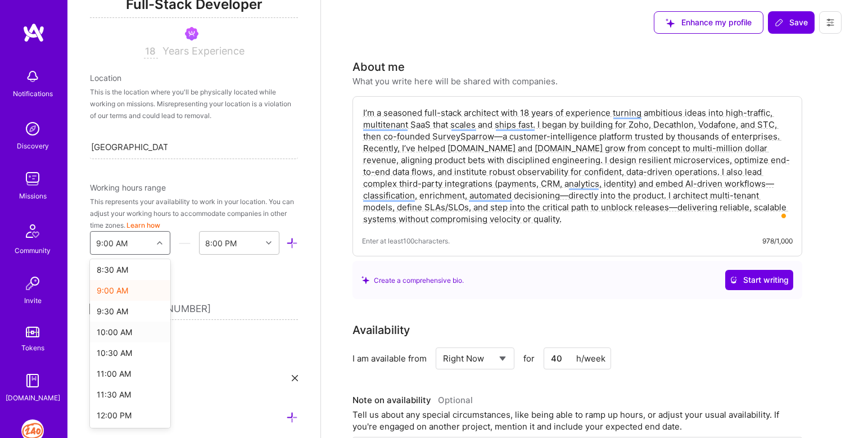
scroll to position [354, 0]
click at [208, 244] on div "8:00 PM" at bounding box center [220, 243] width 31 height 12
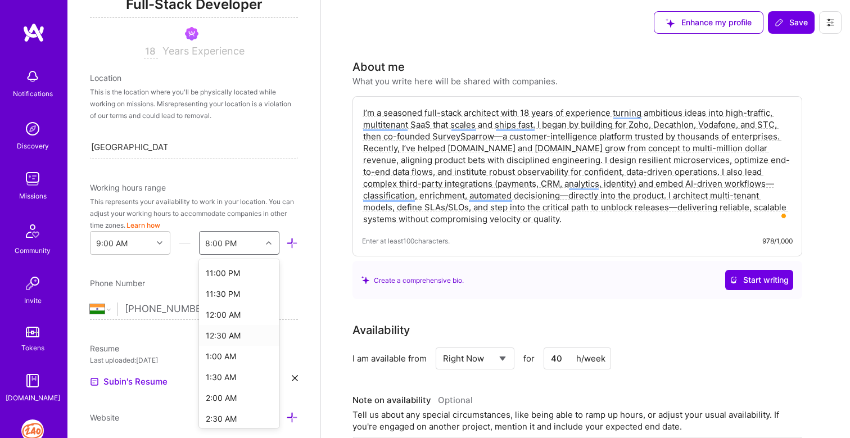
scroll to position [580, 0]
click at [234, 337] on div "12:30 AM" at bounding box center [239, 335] width 80 height 21
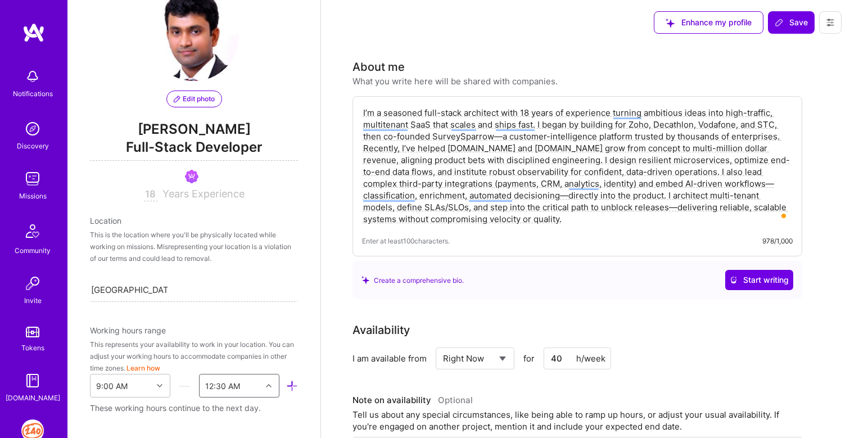
scroll to position [0, 0]
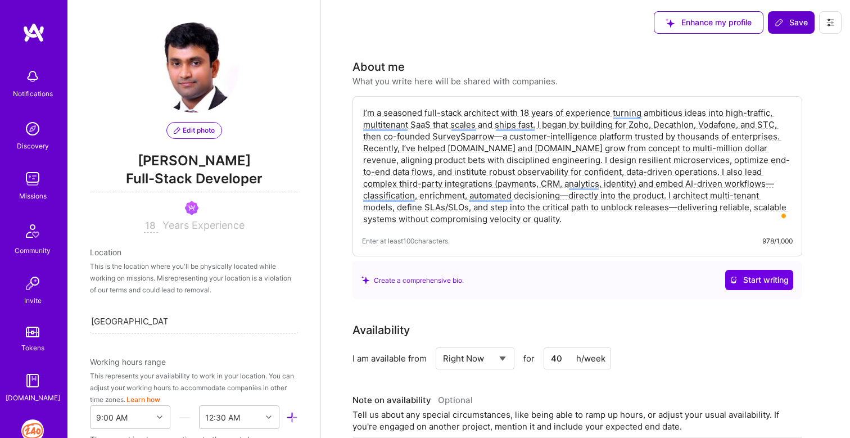
click at [796, 22] on span "Save" at bounding box center [790, 22] width 33 height 11
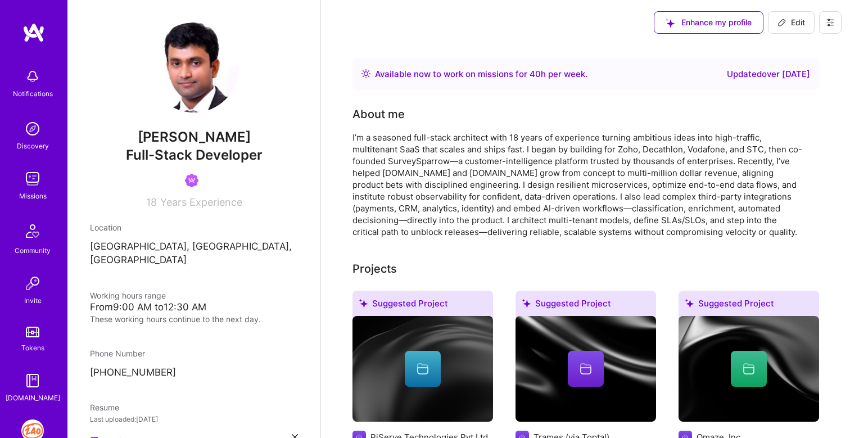
click at [795, 22] on span "Edit" at bounding box center [791, 22] width 28 height 11
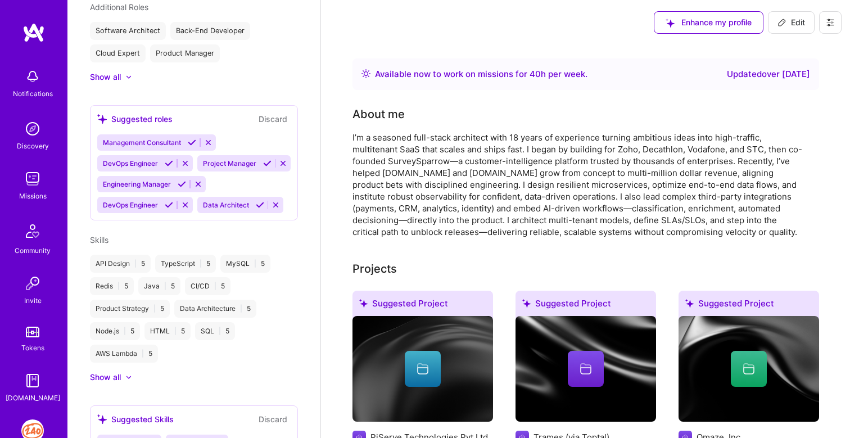
select select "IN"
select select "Right Now"
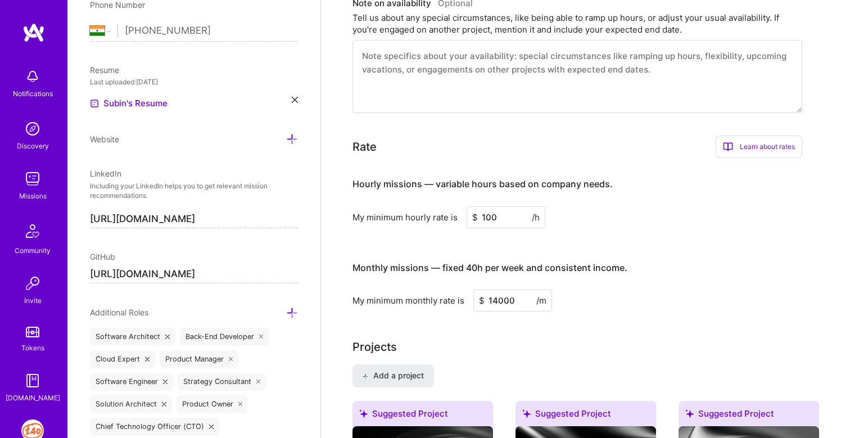
scroll to position [397, 0]
click at [516, 300] on input "14000" at bounding box center [512, 300] width 79 height 22
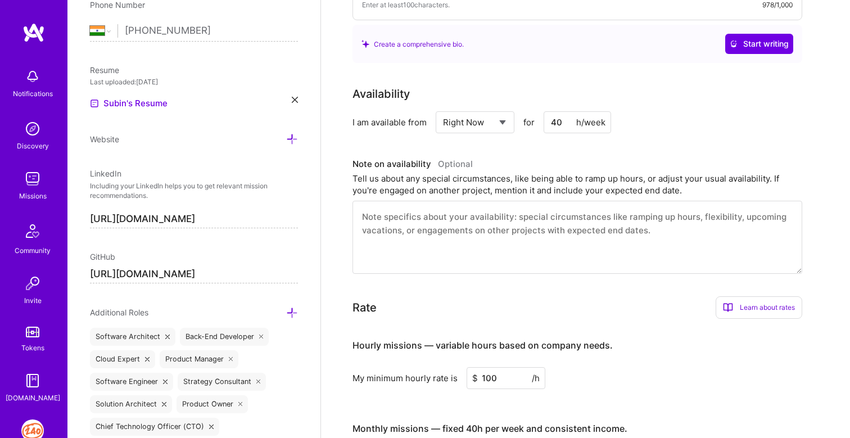
scroll to position [432, 0]
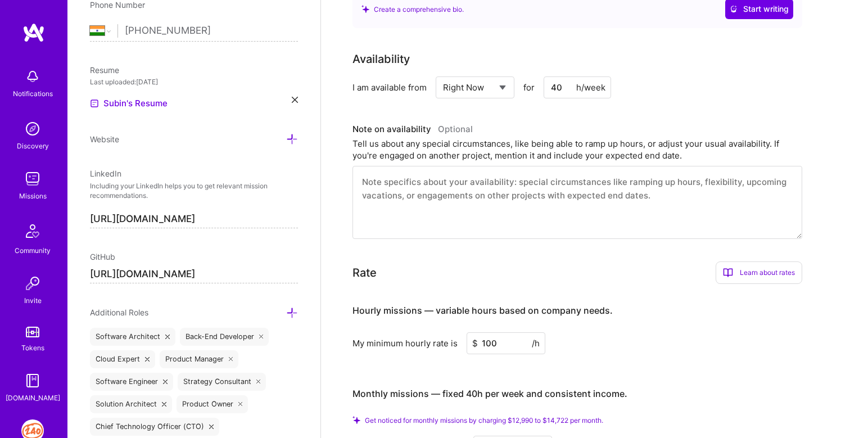
click at [501, 332] on input "100" at bounding box center [505, 343] width 79 height 22
click at [628, 314] on div "Hourly missions — variable hours based on company needs. My minimum hourly rate…" at bounding box center [577, 323] width 450 height 61
click at [515, 333] on input "101" at bounding box center [505, 343] width 79 height 22
type input "100"
click at [630, 345] on div "Hourly missions — variable hours based on company needs. My minimum hourly rate…" at bounding box center [577, 375] width 450 height 164
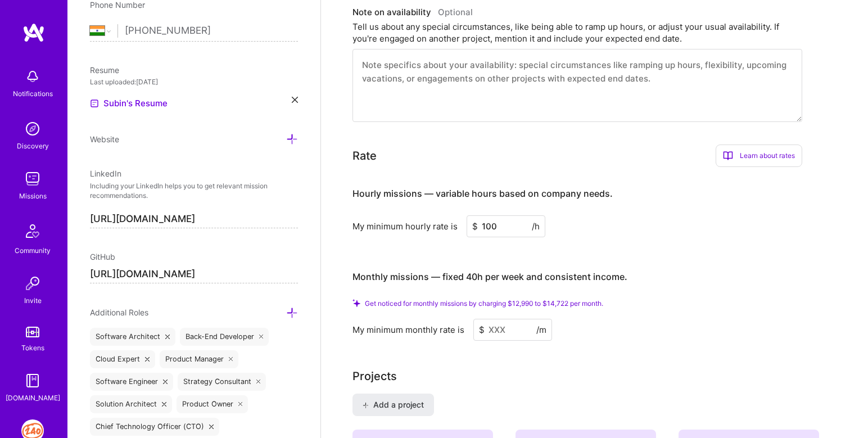
scroll to position [552, 0]
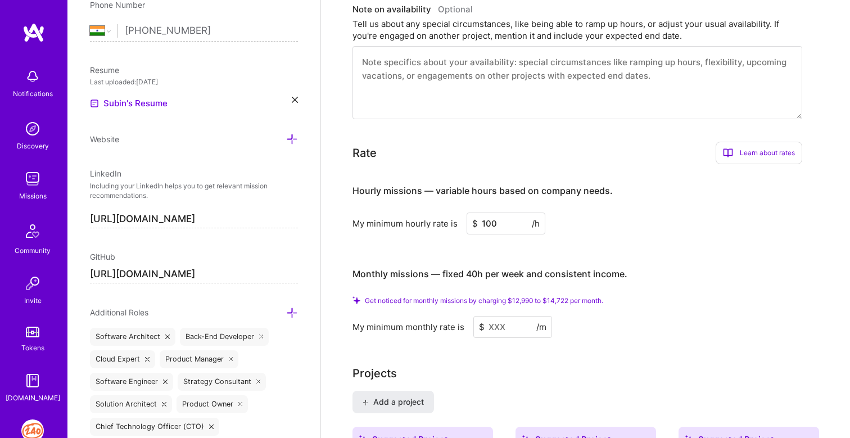
click at [596, 296] on span "Get noticed for monthly missions by charging $12,990 to $14,722 per month." at bounding box center [484, 300] width 238 height 8
click at [517, 316] on input at bounding box center [512, 327] width 79 height 22
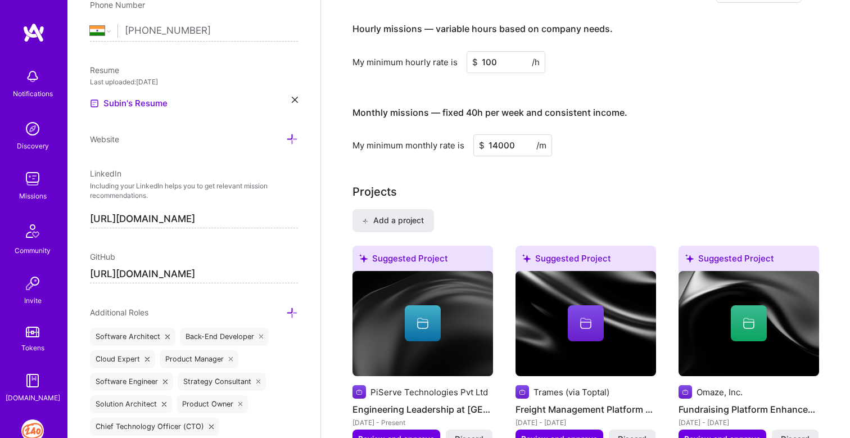
type input "14000"
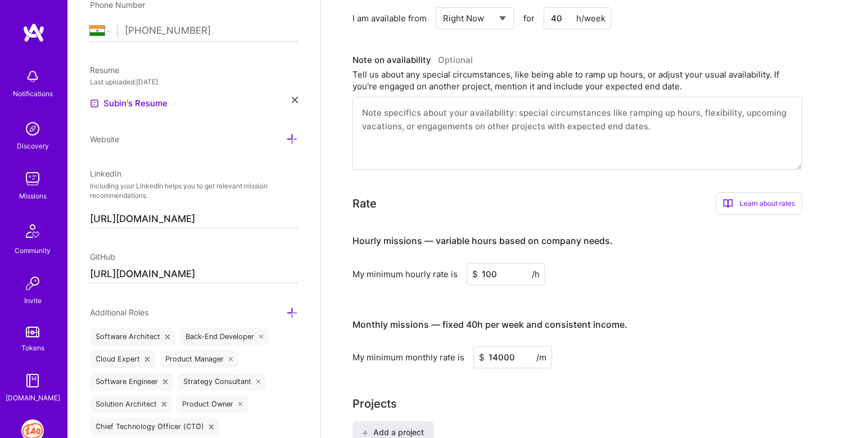
scroll to position [0, 0]
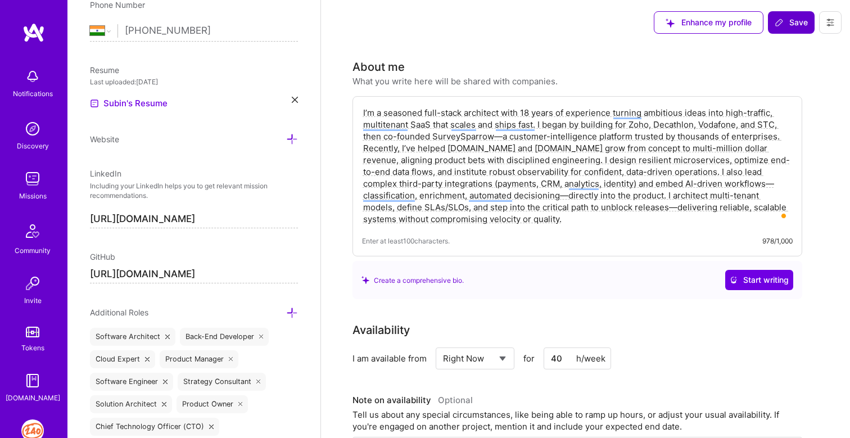
click at [783, 17] on span "Save" at bounding box center [790, 22] width 33 height 11
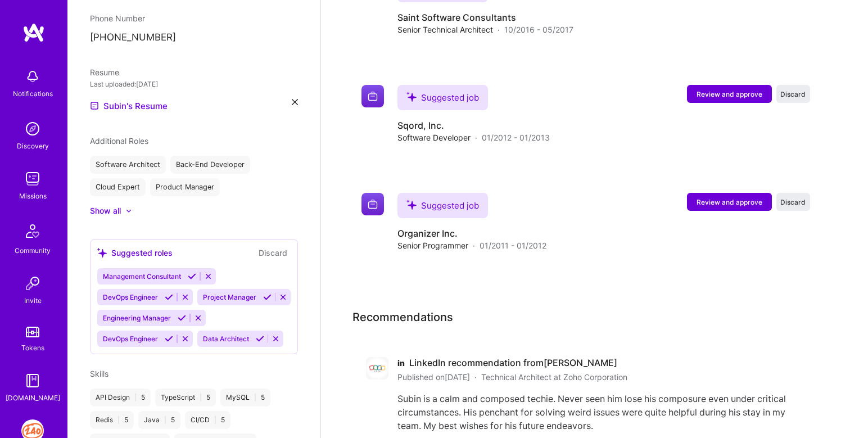
scroll to position [2575, 0]
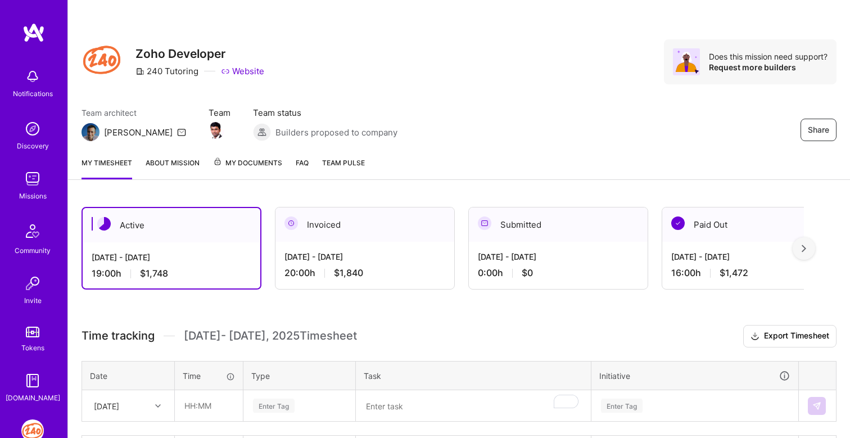
scroll to position [190, 0]
